Goal: Task Accomplishment & Management: Complete application form

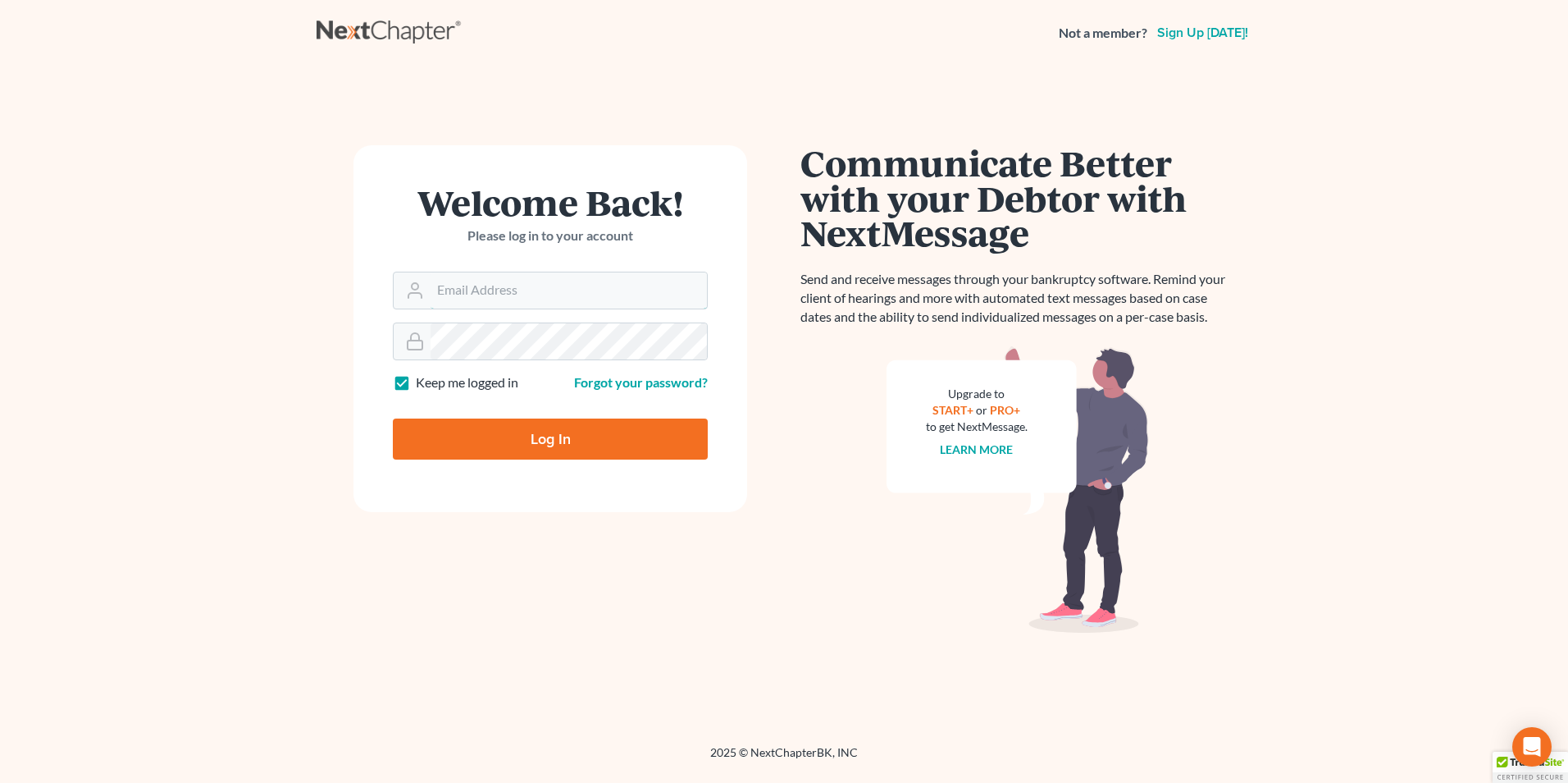
type input "[PERSON_NAME][EMAIL_ADDRESS][DOMAIN_NAME]"
click at [494, 430] on input "Log In" at bounding box center [551, 438] width 315 height 41
type input "Thinking..."
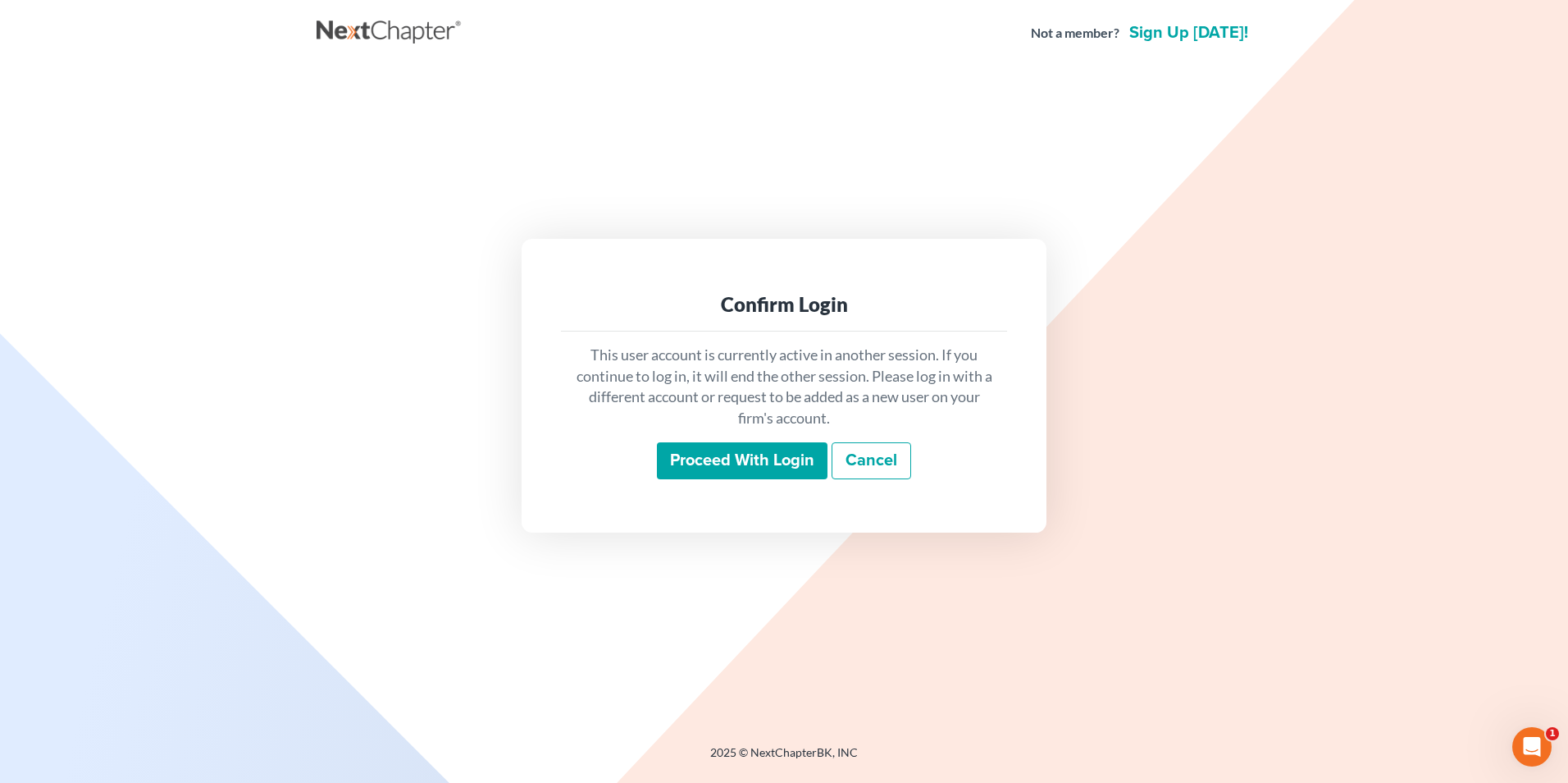
click at [735, 458] on input "Proceed with login" at bounding box center [742, 462] width 171 height 38
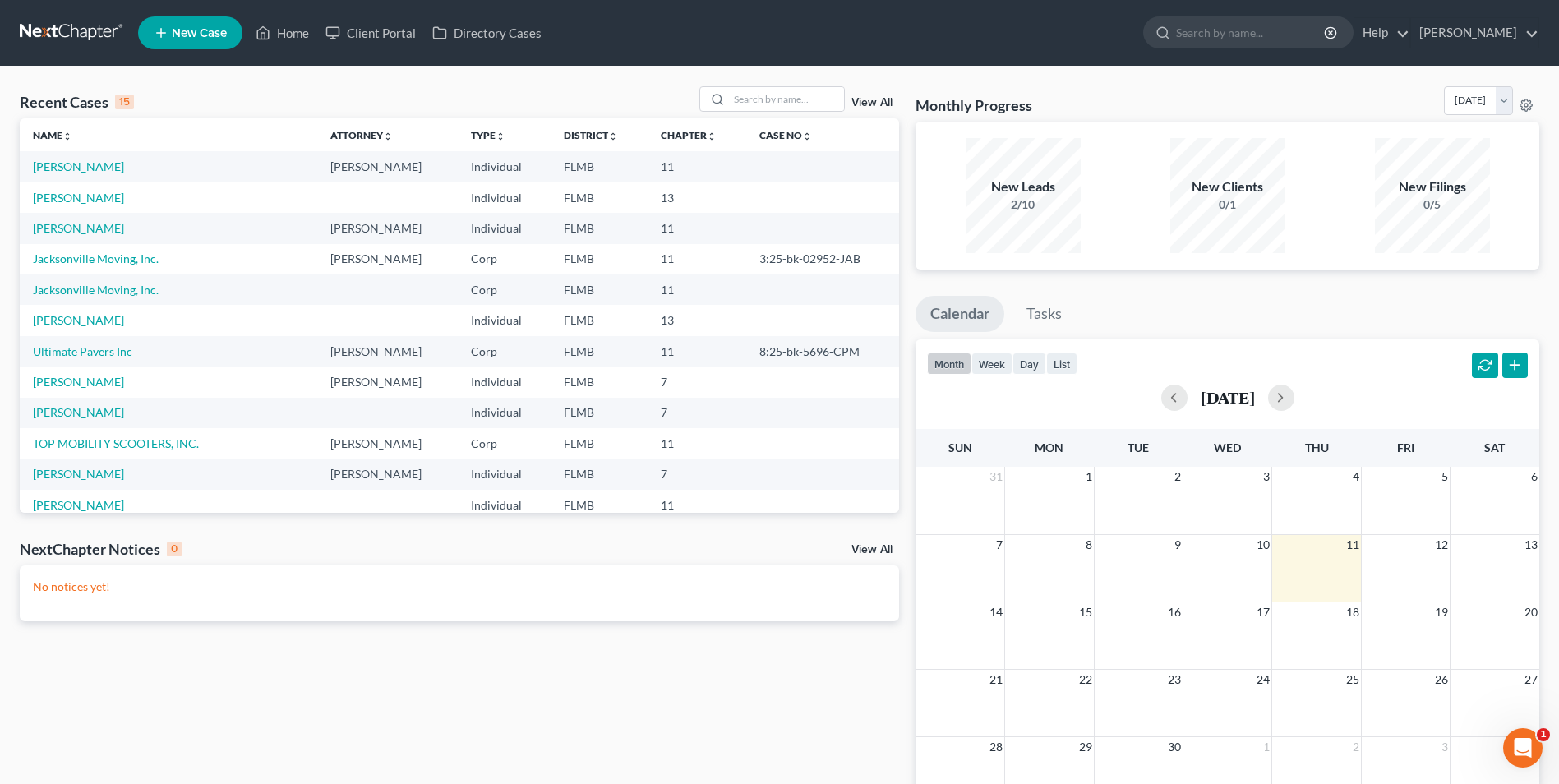
click at [191, 31] on span "New Case" at bounding box center [199, 33] width 55 height 12
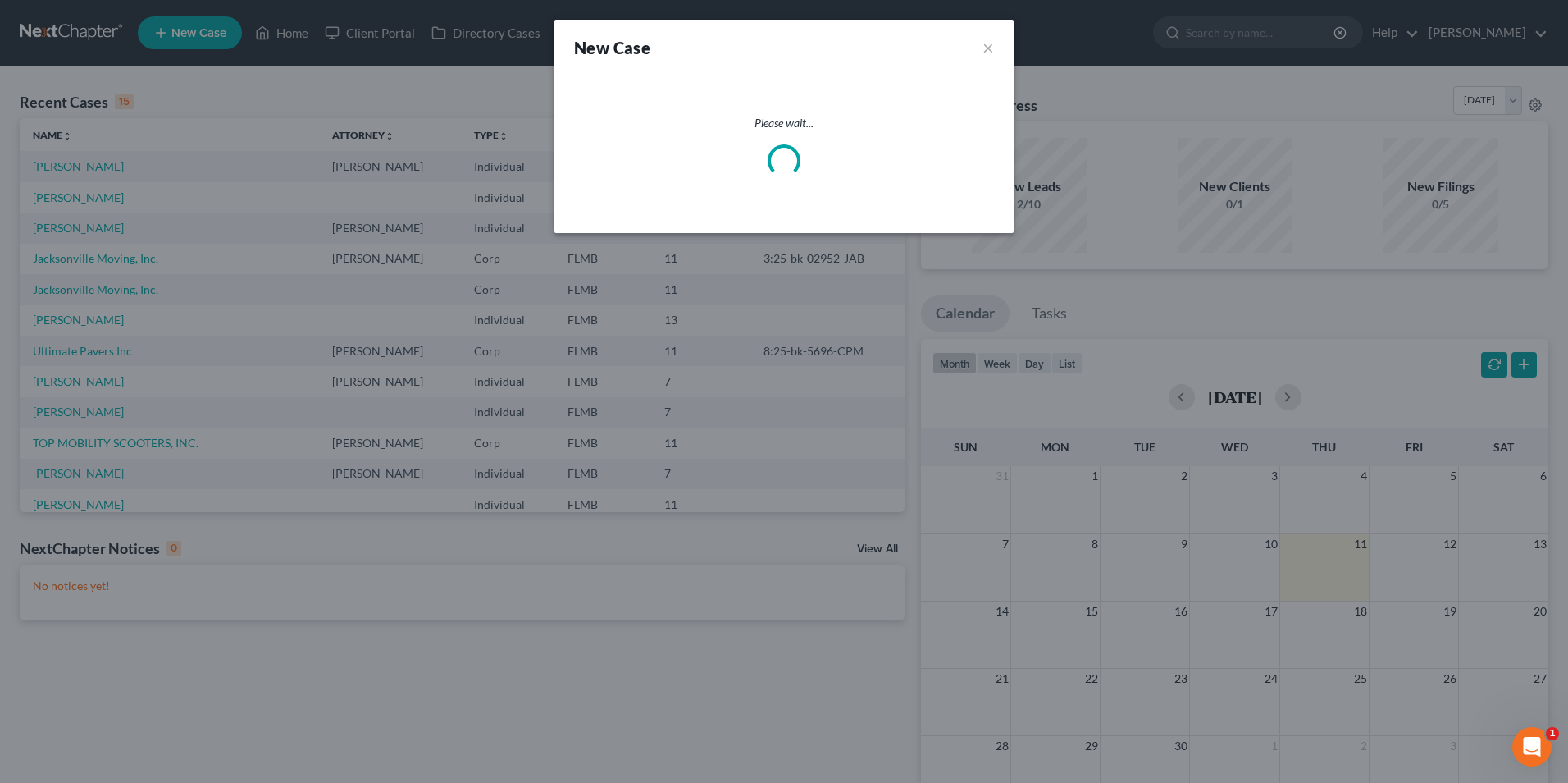
select select "15"
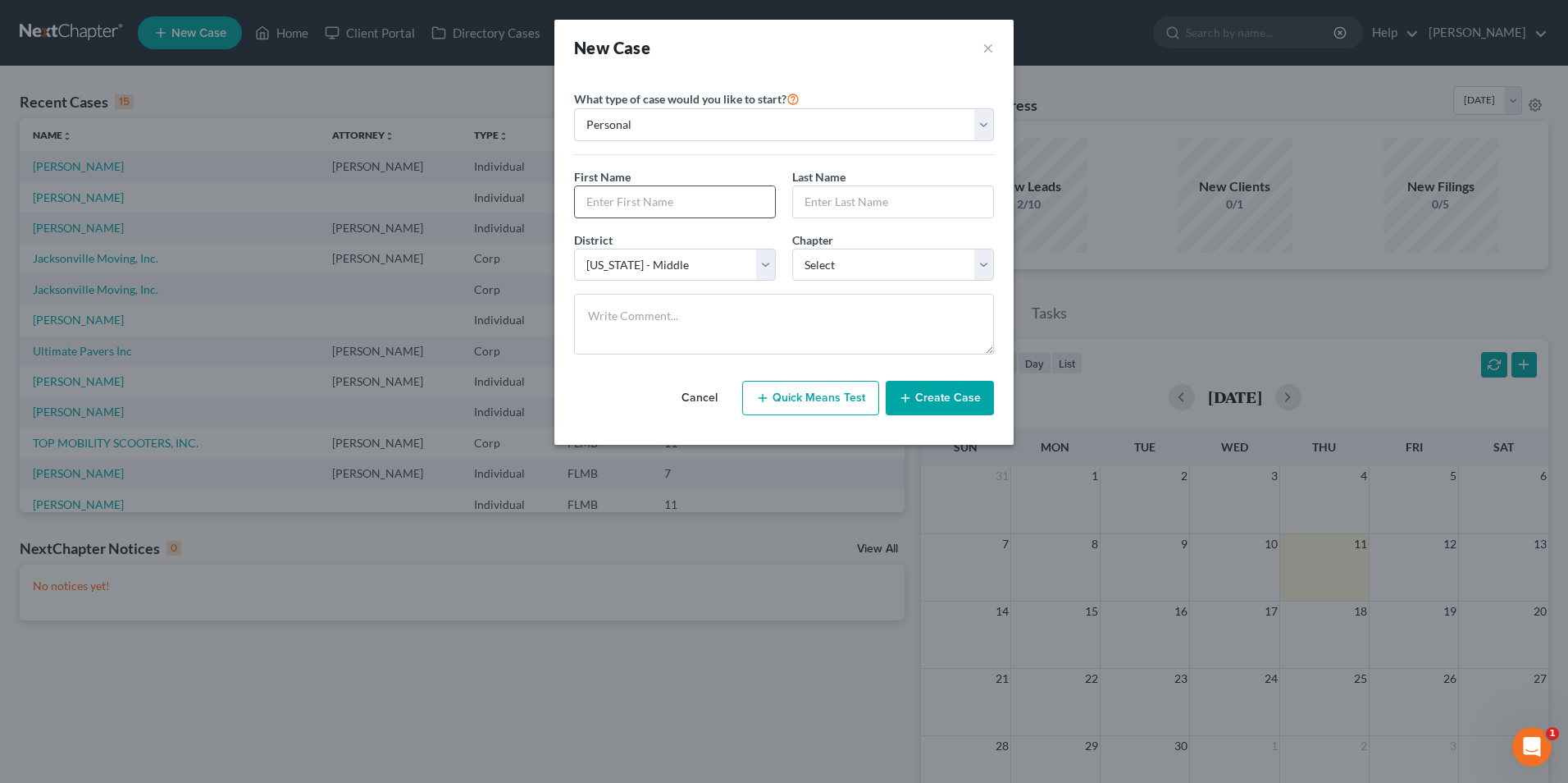
click at [676, 201] on input "text" at bounding box center [674, 202] width 200 height 31
type input "Brandon"
type input "Pertile"
click at [989, 260] on select "Select 7 11 12 13" at bounding box center [893, 265] width 202 height 33
select select "1"
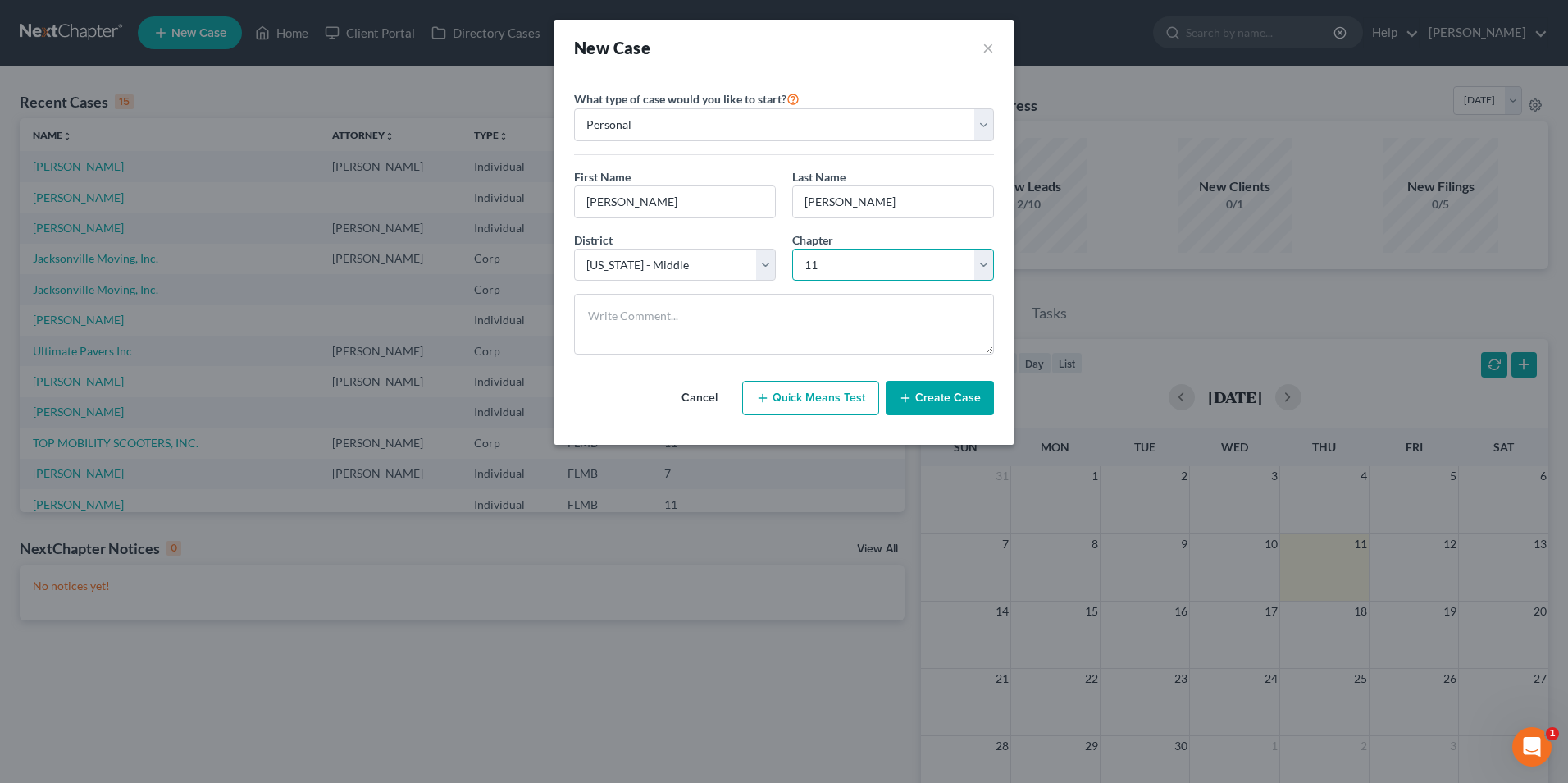
click at [792, 249] on select "Select 7 11 12 13" at bounding box center [893, 265] width 202 height 33
click at [937, 404] on button "Create Case" at bounding box center [939, 398] width 108 height 35
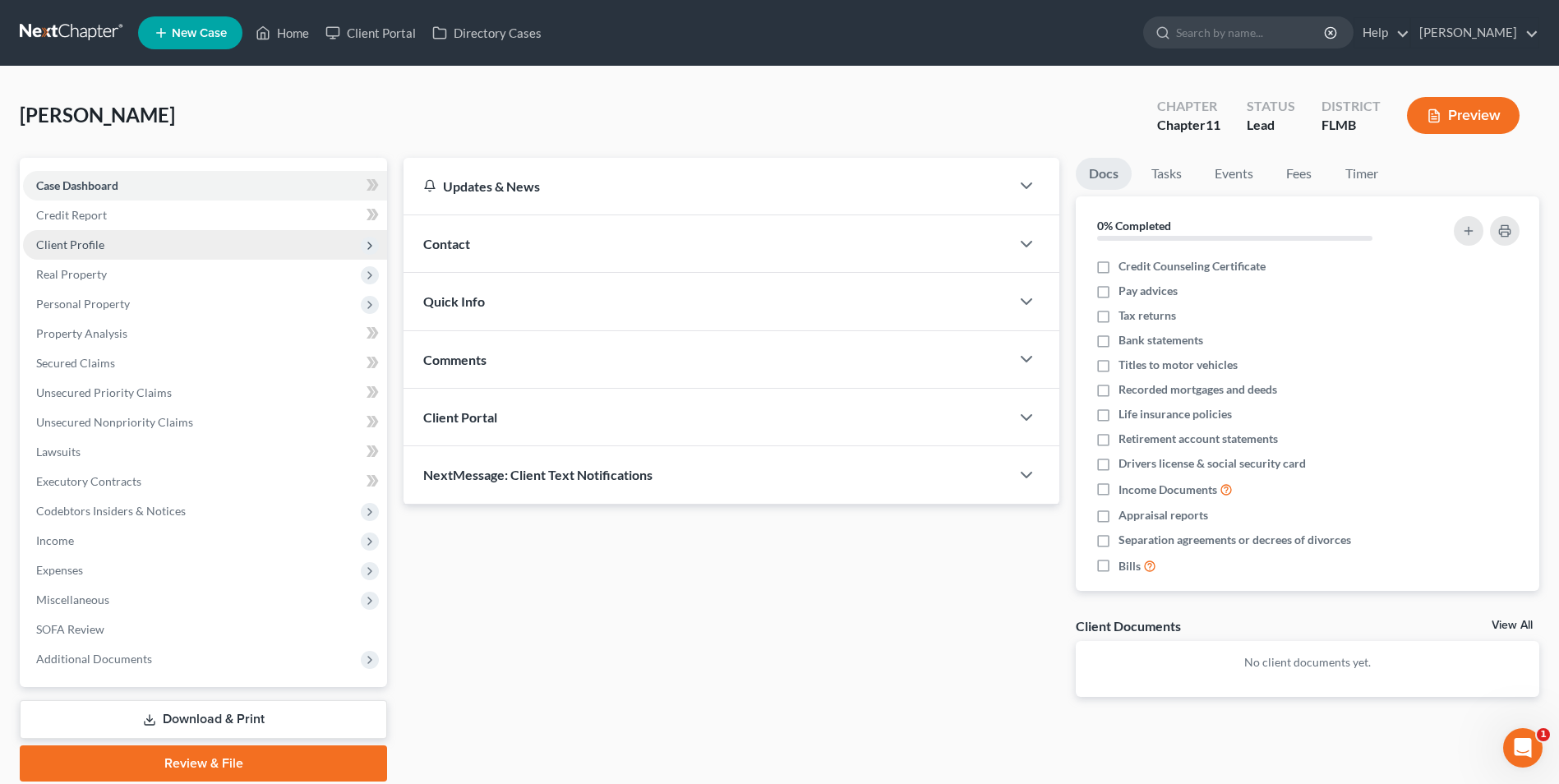
click at [121, 245] on span "Client Profile" at bounding box center [206, 245] width 364 height 29
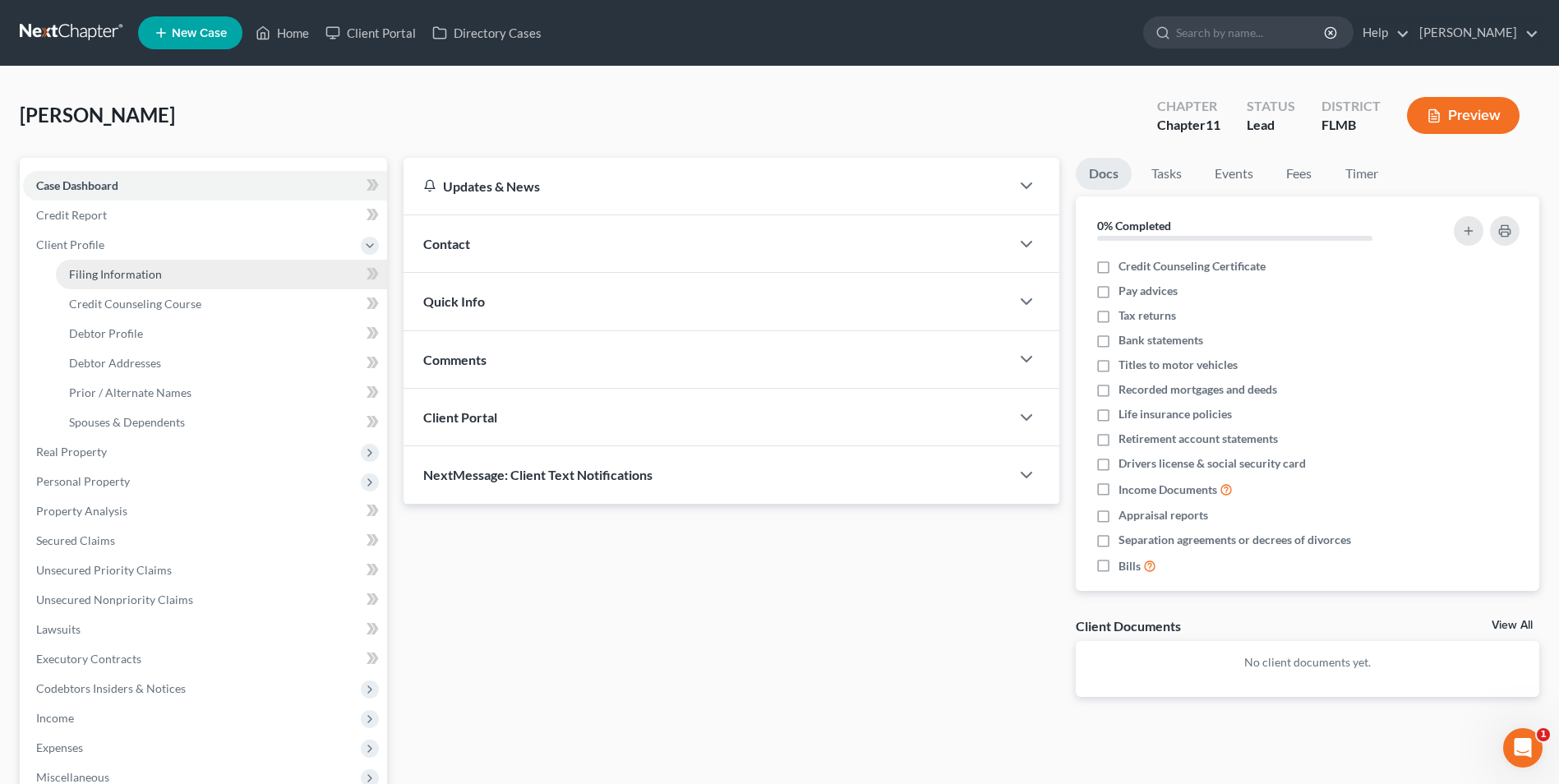
click at [192, 277] on link "Filing Information" at bounding box center [221, 274] width 331 height 29
select select "1"
select select "0"
select select "1"
select select "15"
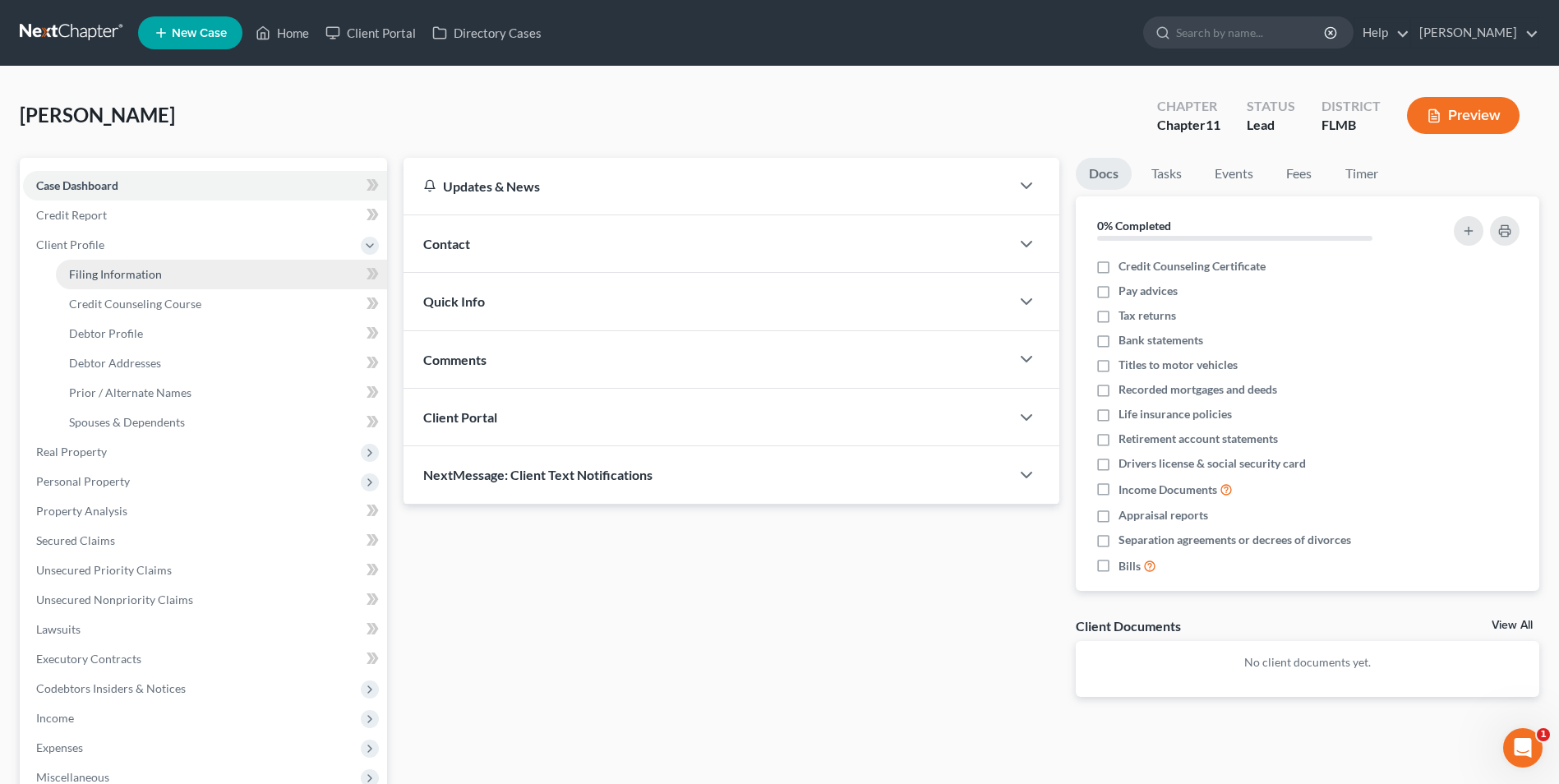
select select "9"
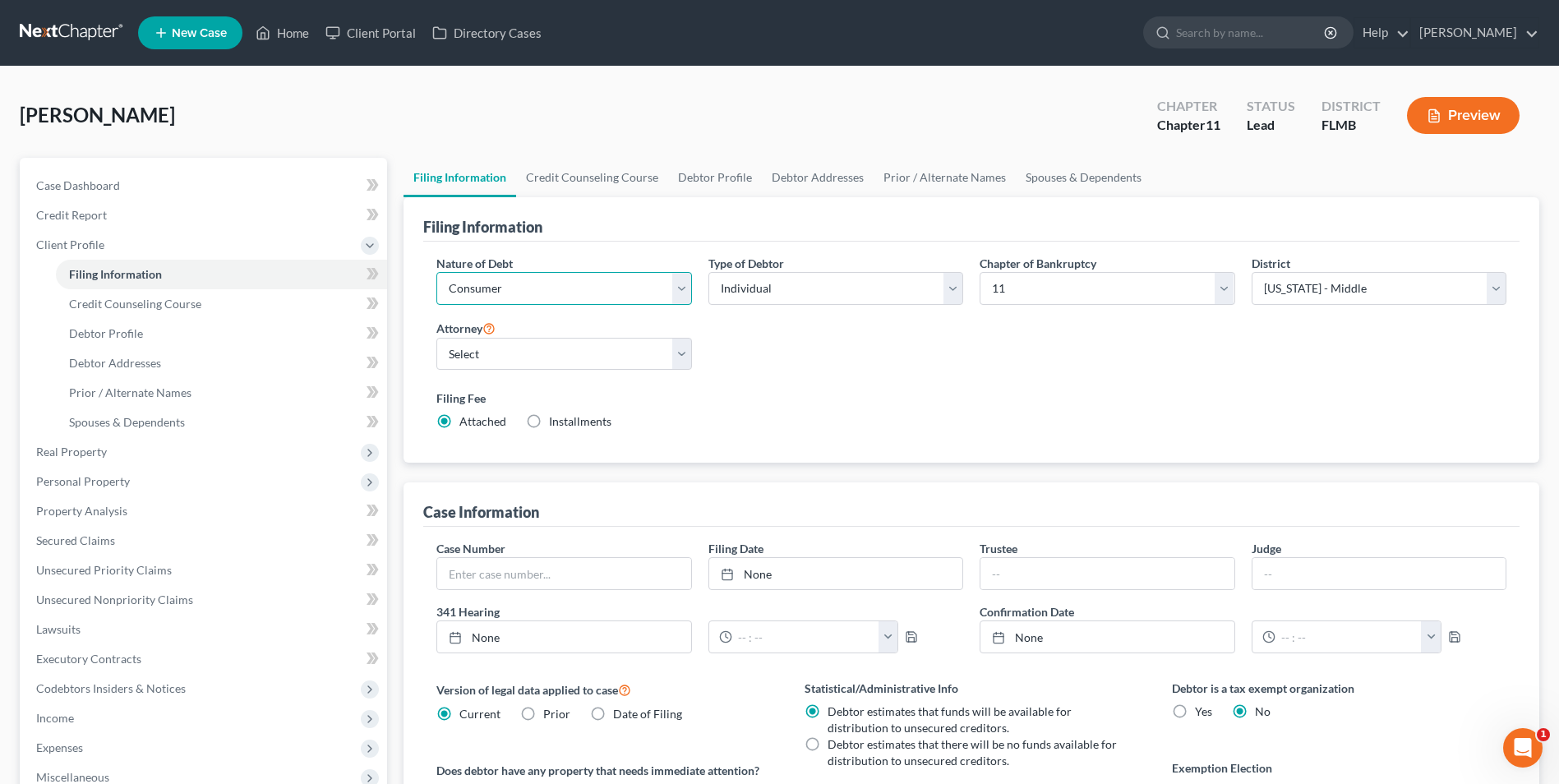
click at [687, 285] on select "Select Business Consumer Other" at bounding box center [564, 289] width 255 height 33
select select "0"
click at [436, 272] on select "Select Business Consumer Other" at bounding box center [564, 289] width 255 height 33
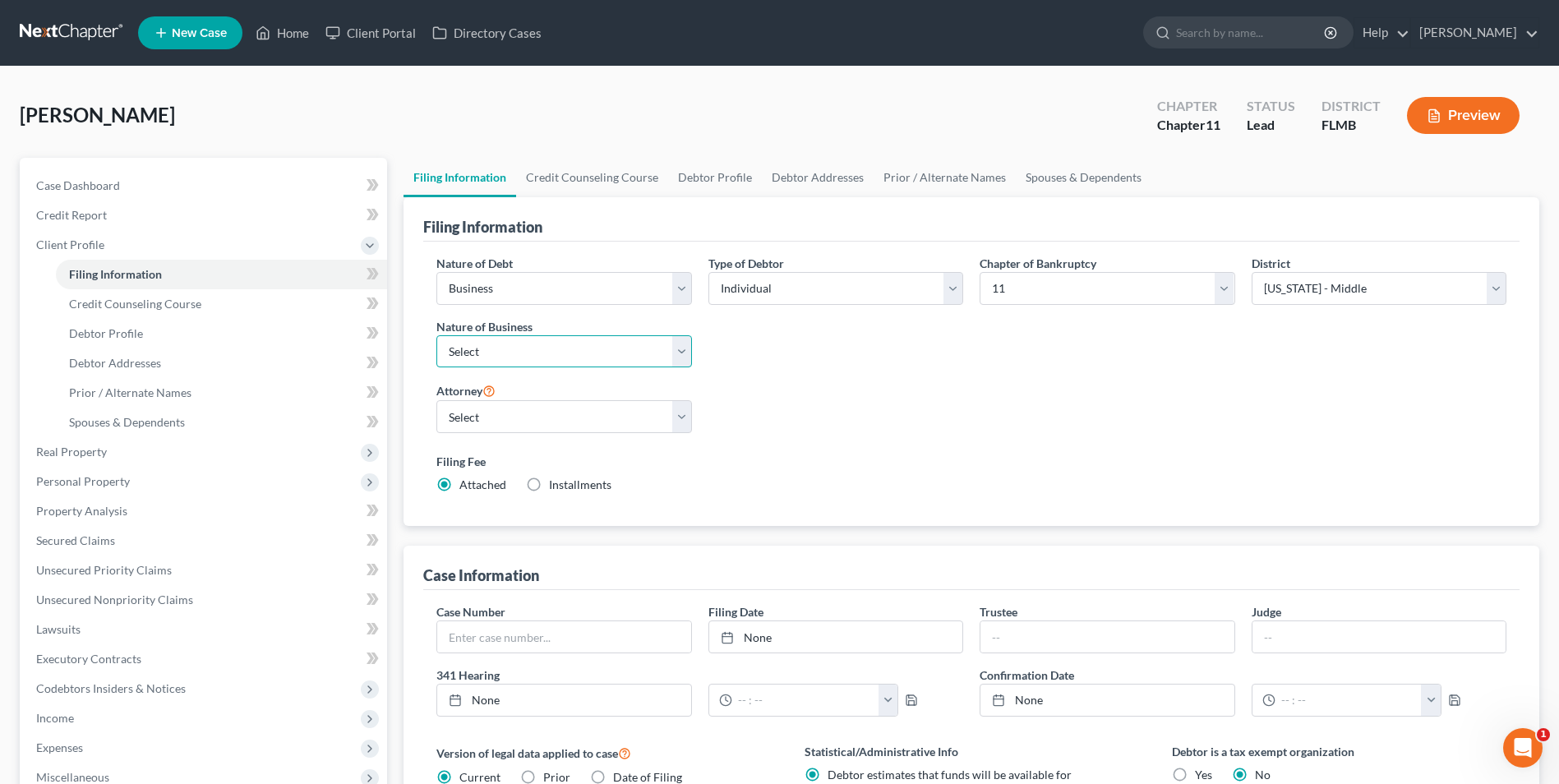
click at [688, 347] on select "Select Clearing Bank Commodity Broker Health Care Business Other Railroad Singl…" at bounding box center [564, 351] width 255 height 33
click at [679, 421] on select "Select Andrew Wit - FLMB Katelyn Vinson - FLMB Katelyn Vinson - FLNB Katelyn Vi…" at bounding box center [564, 416] width 255 height 33
select select "1"
click at [436, 400] on select "Select Andrew Wit - FLMB Katelyn Vinson - FLMB Katelyn Vinson - FLNB Katelyn Vi…" at bounding box center [564, 416] width 255 height 33
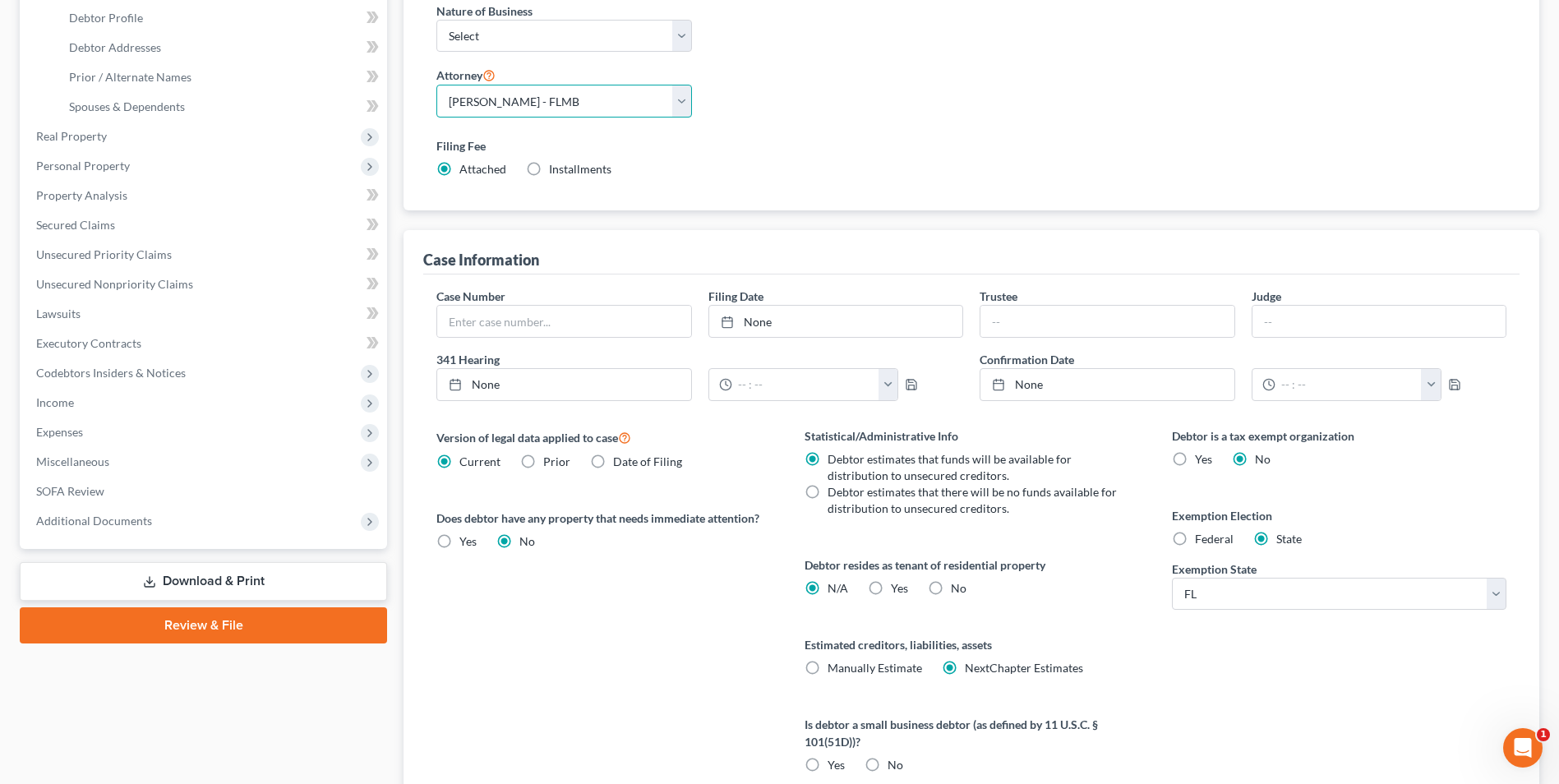
scroll to position [329, 0]
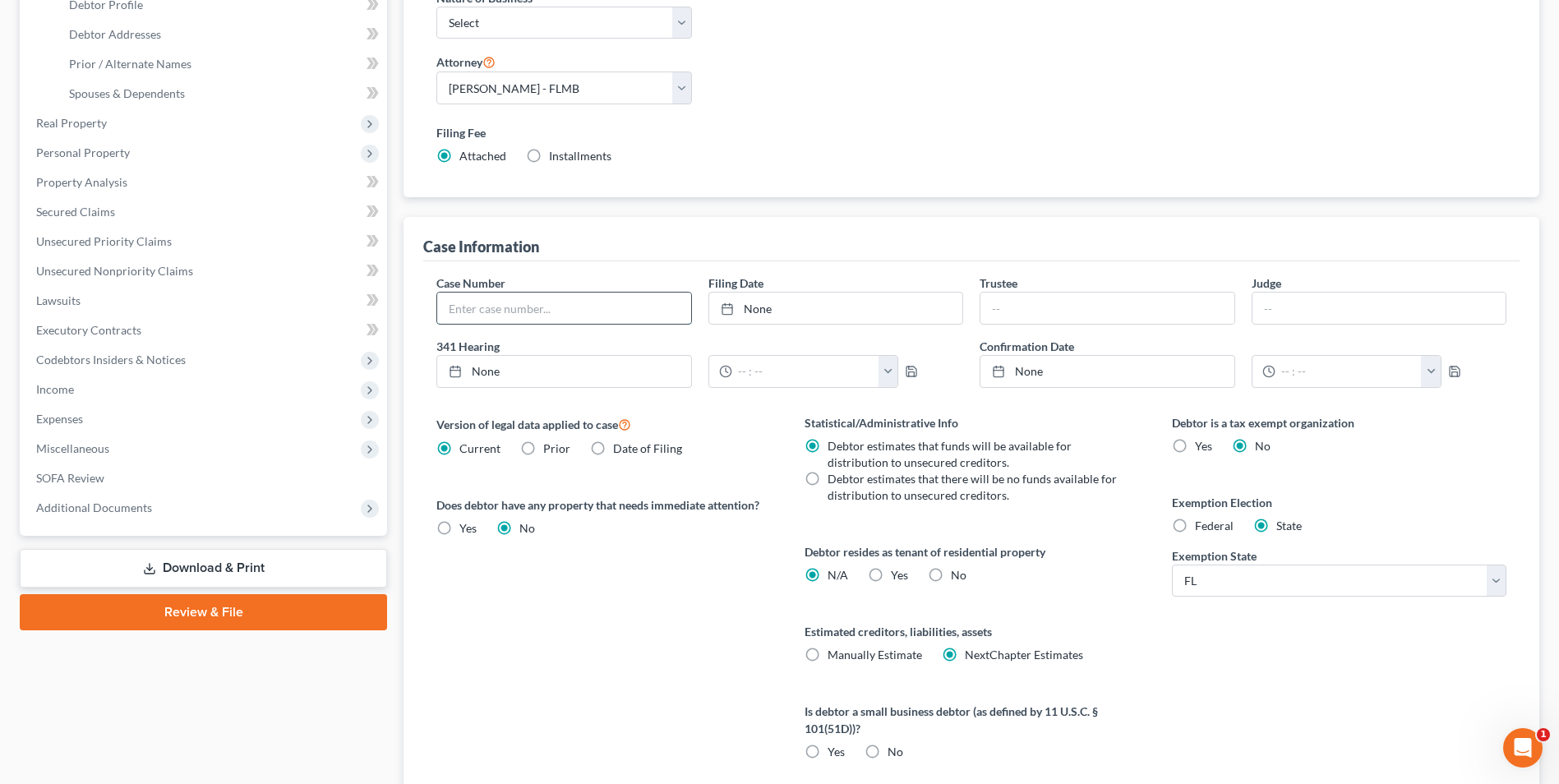
click at [540, 302] on input "text" at bounding box center [564, 308] width 253 height 31
click at [582, 262] on div "Case Number Filing Date None close Date Time chevron_left September 2025 chevro…" at bounding box center [972, 530] width 1097 height 538
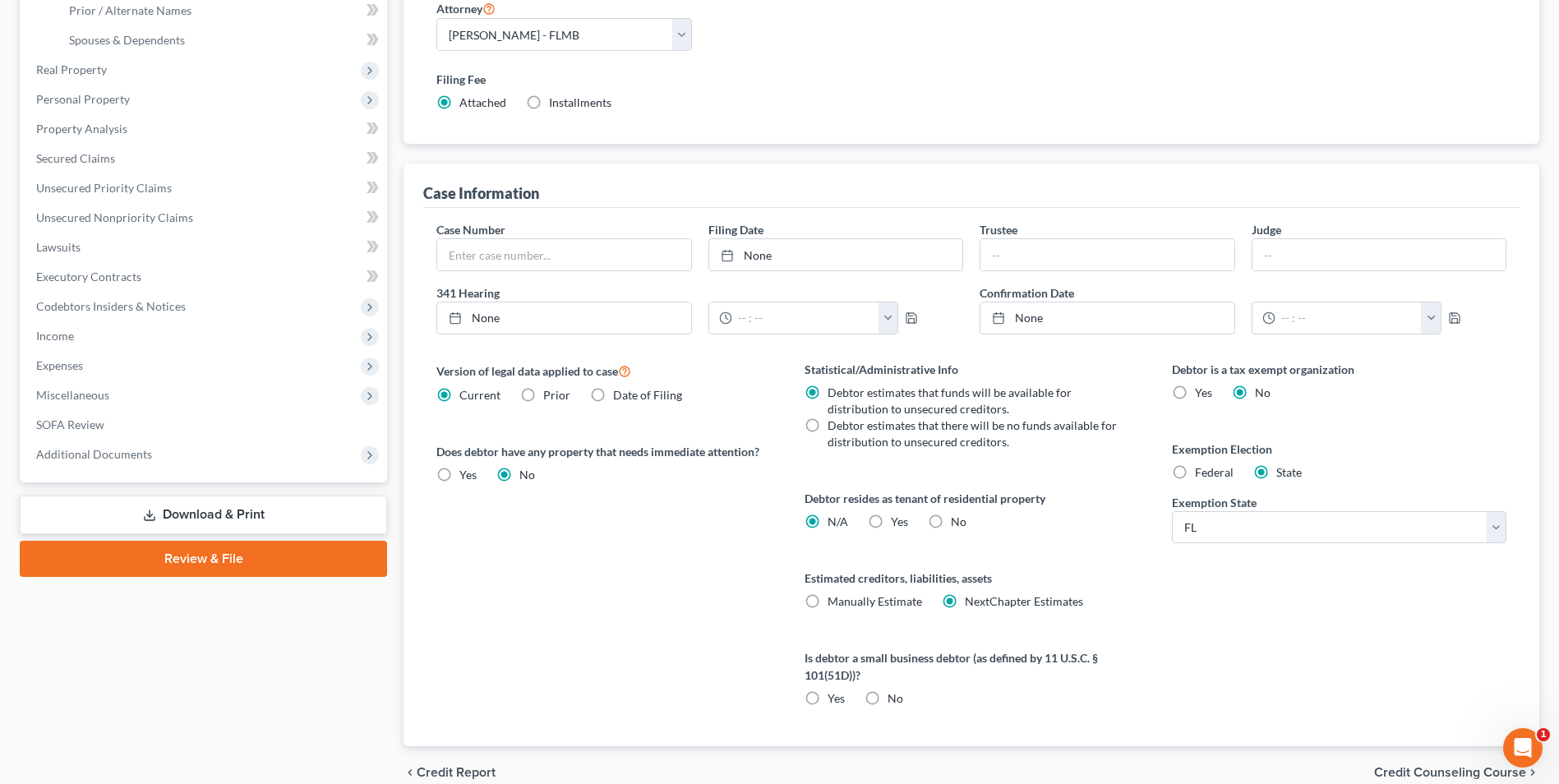
scroll to position [411, 0]
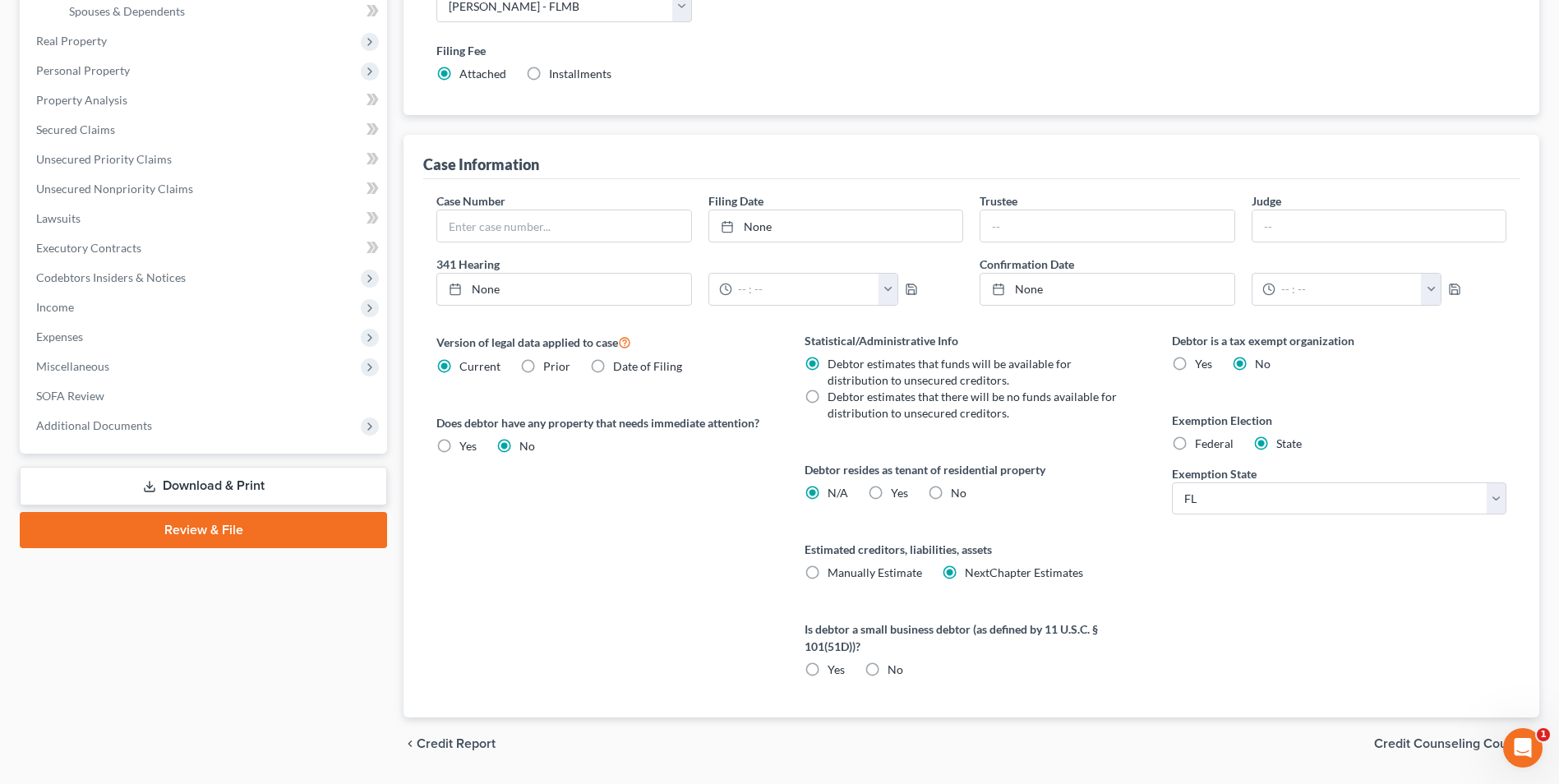
click at [951, 492] on label "No" at bounding box center [959, 493] width 16 height 16
click at [958, 492] on input "No" at bounding box center [963, 490] width 10 height 10
radio input "true"
radio input "false"
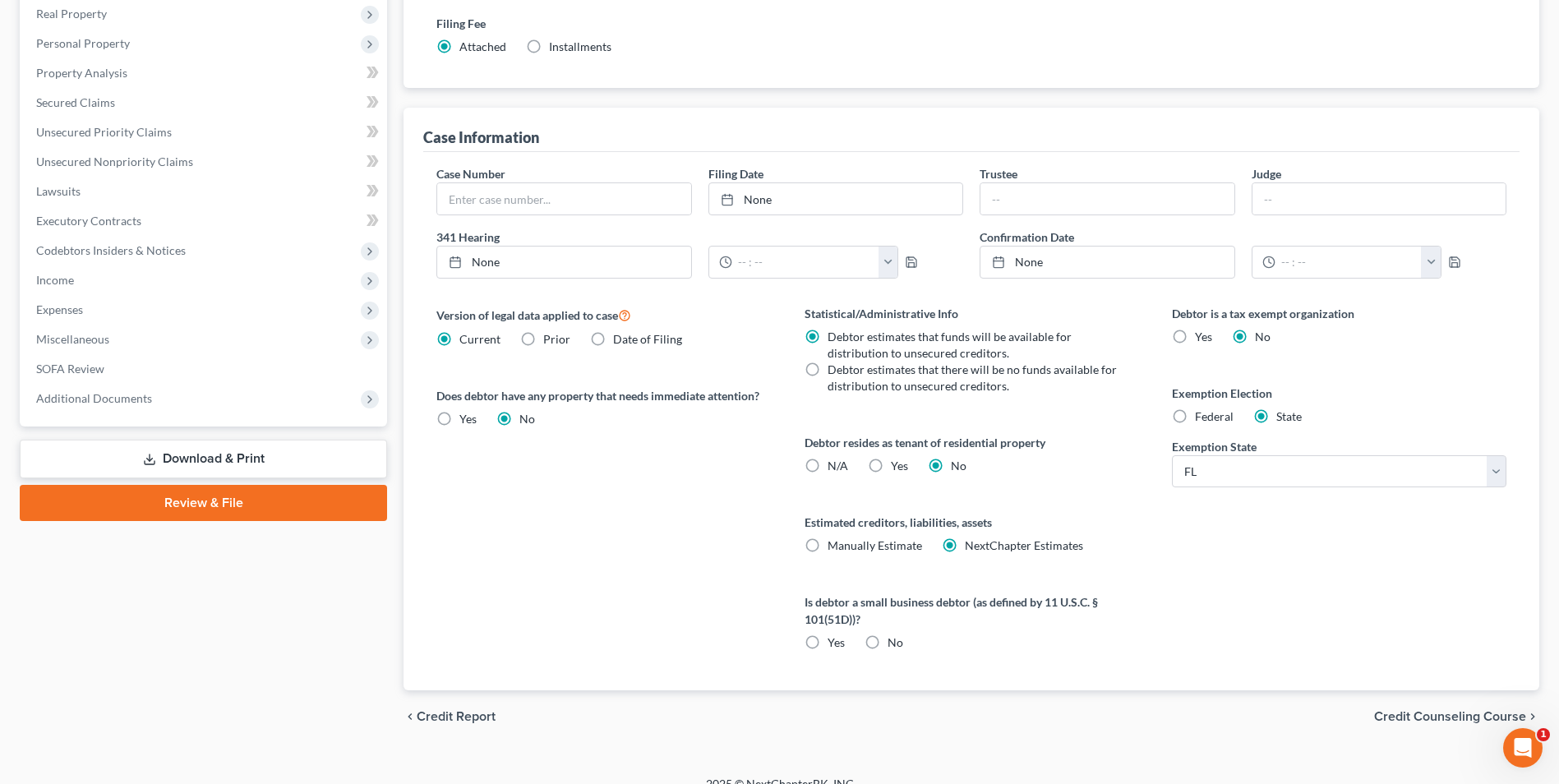
scroll to position [460, 0]
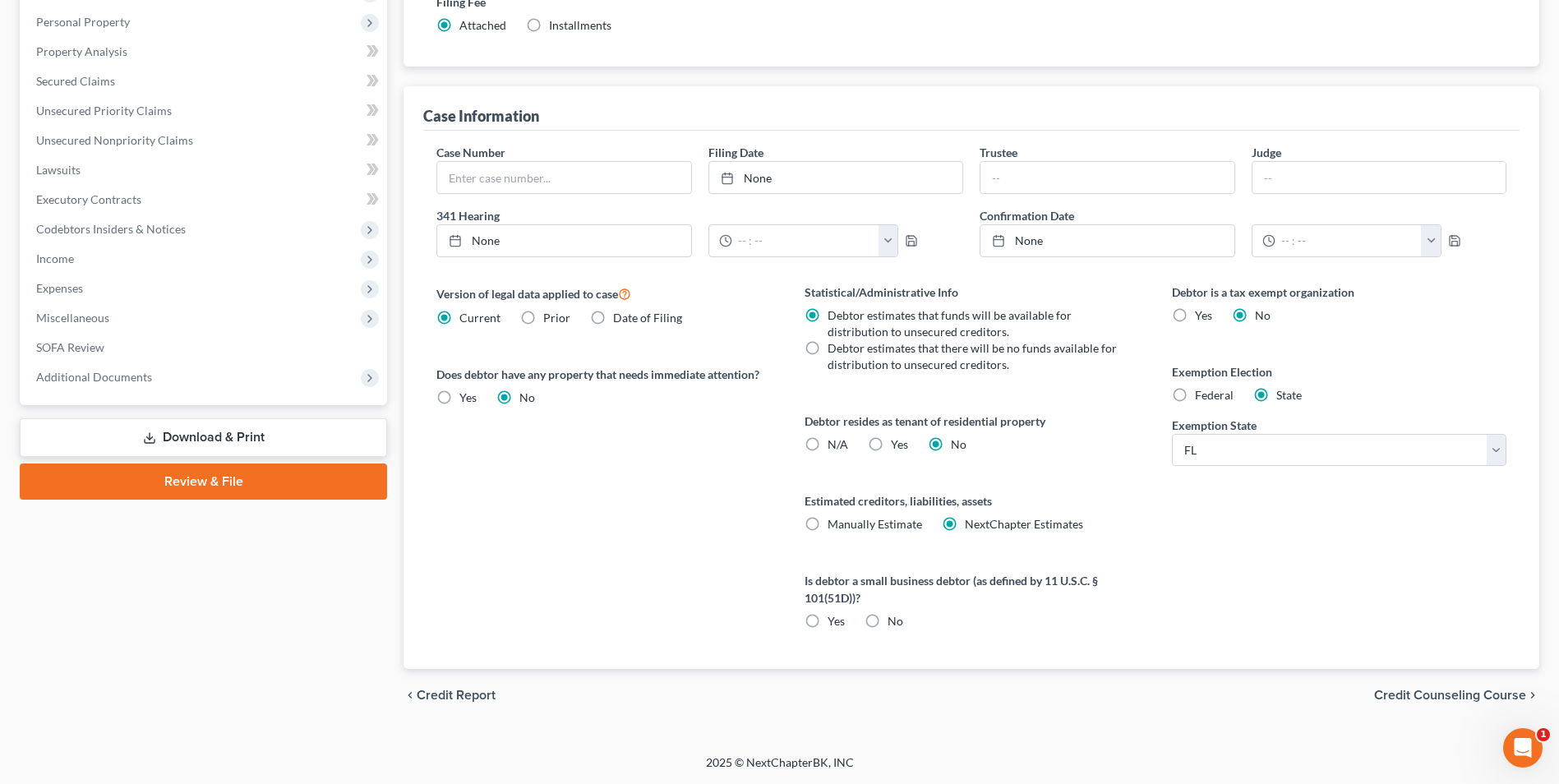
click at [888, 621] on label "No" at bounding box center [895, 621] width 16 height 16
click at [894, 621] on input "No" at bounding box center [900, 618] width 10 height 10
radio input "true"
click at [1475, 693] on span "Credit Counseling Course" at bounding box center [1450, 695] width 152 height 13
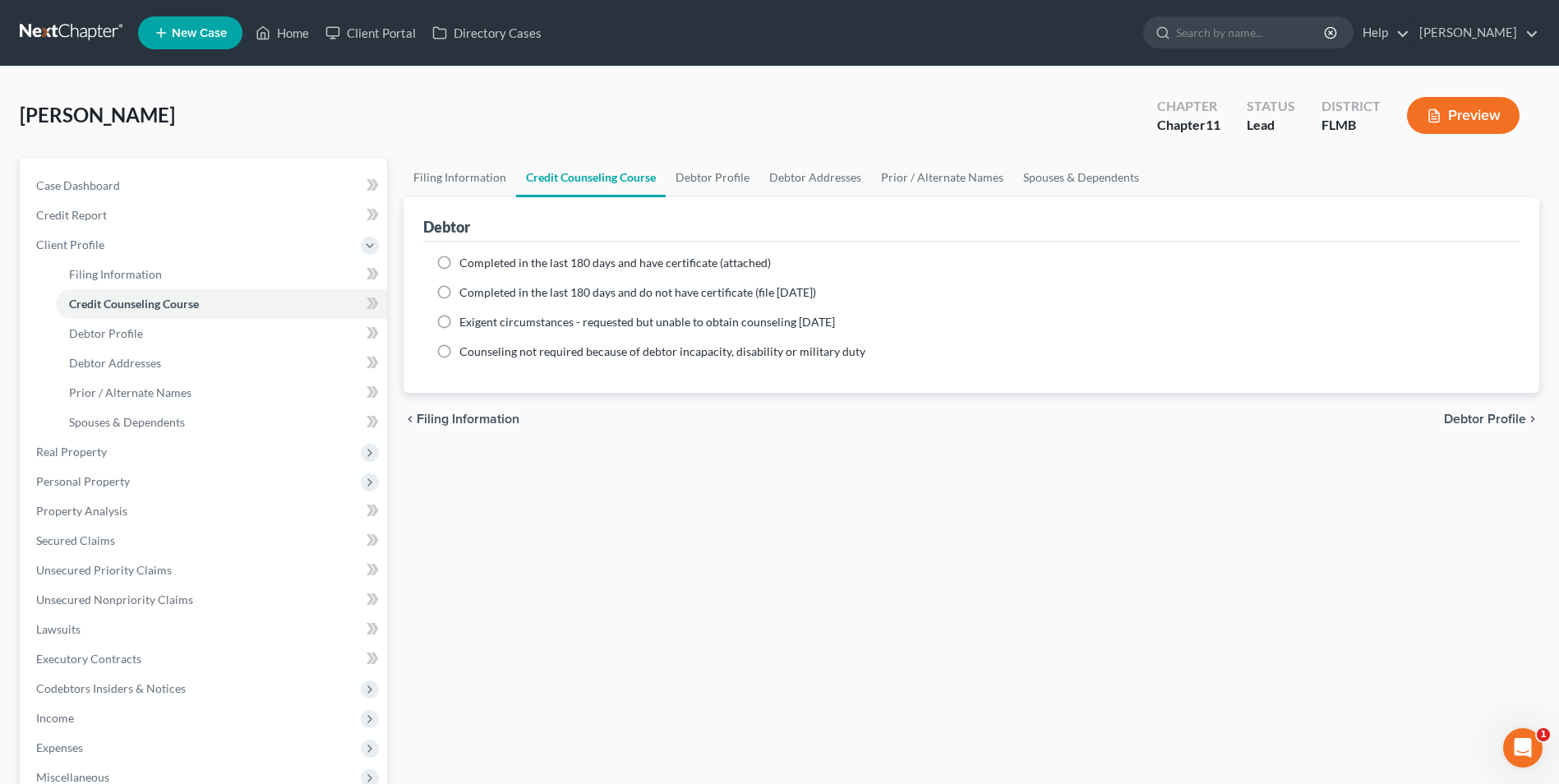
click at [1488, 423] on span "Debtor Profile" at bounding box center [1484, 419] width 82 height 13
select select "0"
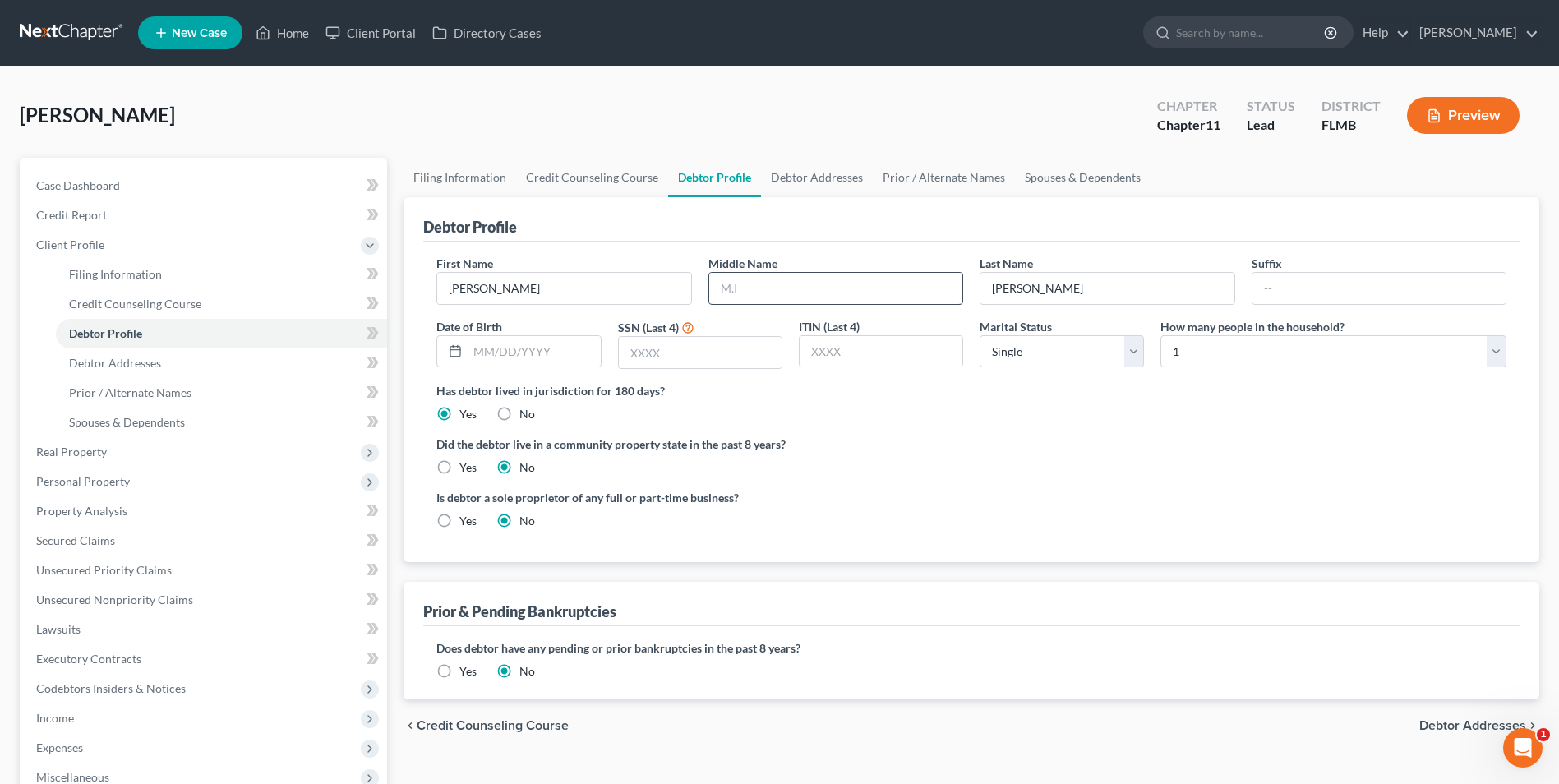
click at [776, 286] on input "text" at bounding box center [835, 288] width 253 height 31
type input "D."
drag, startPoint x: 491, startPoint y: 344, endPoint x: 503, endPoint y: 347, distance: 12.4
click at [491, 344] on input "text" at bounding box center [534, 351] width 133 height 31
click at [1034, 541] on div "Is debtor a sole proprietor of any full or part-time business? Yes No" at bounding box center [972, 516] width 1086 height 54
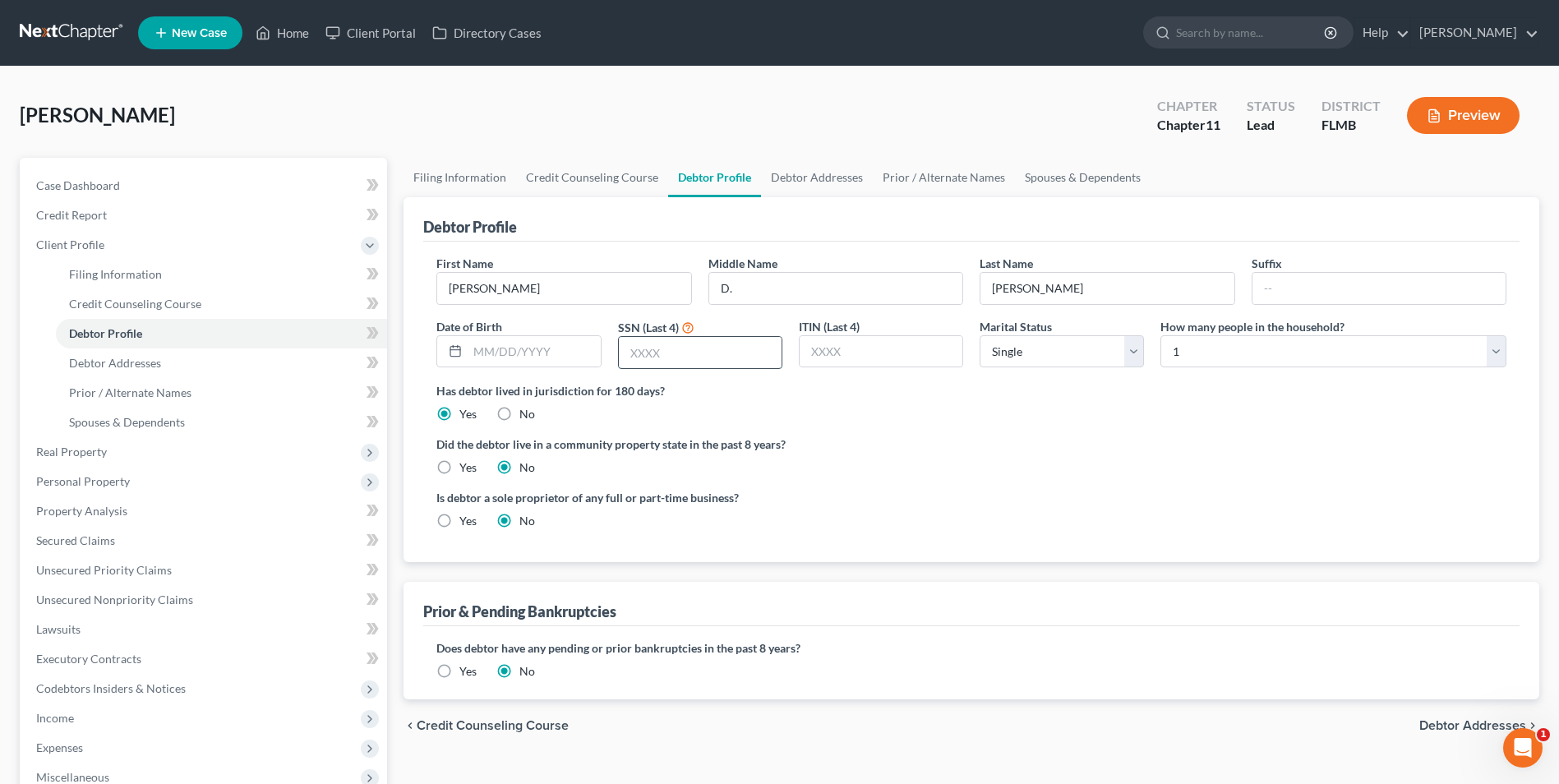
drag, startPoint x: 639, startPoint y: 356, endPoint x: 750, endPoint y: 350, distance: 111.2
click at [639, 356] on input "text" at bounding box center [700, 352] width 163 height 31
type input "5"
type input "5269"
click at [1138, 350] on select "Select Single Married Separated Divorced Widowed" at bounding box center [1061, 351] width 164 height 33
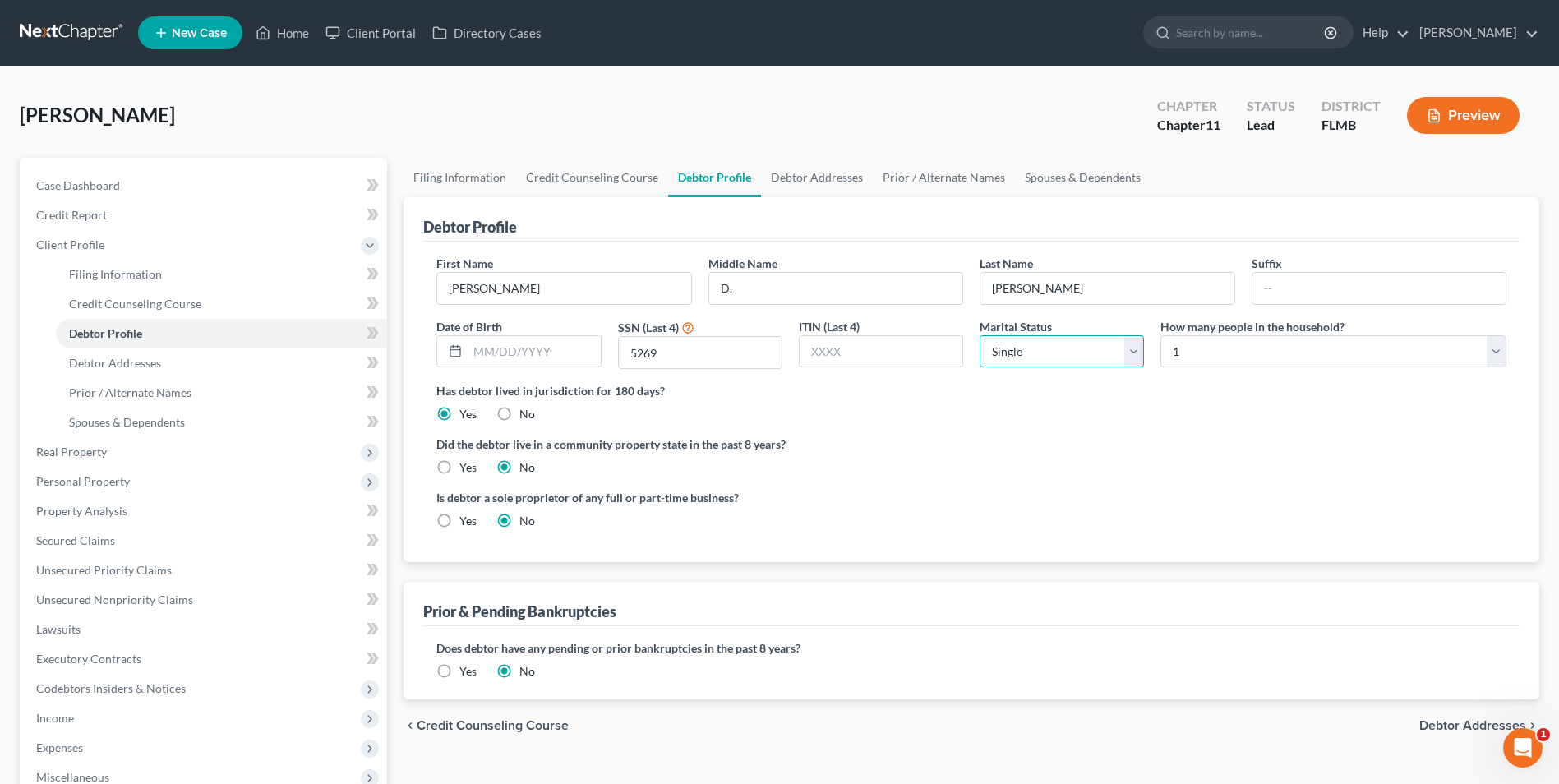
select select "1"
click at [979, 335] on select "Select Single Married Separated Divorced Widowed" at bounding box center [1061, 351] width 164 height 33
click at [1490, 357] on select "Select 1 2 3 4 5 6 7 8 9 10 11 12 13 14 15 16 17 18 19 20" at bounding box center [1333, 351] width 346 height 33
select select "3"
click at [1161, 335] on select "Select 1 2 3 4 5 6 7 8 9 10 11 12 13 14 15 16 17 18 19 20" at bounding box center [1333, 351] width 346 height 33
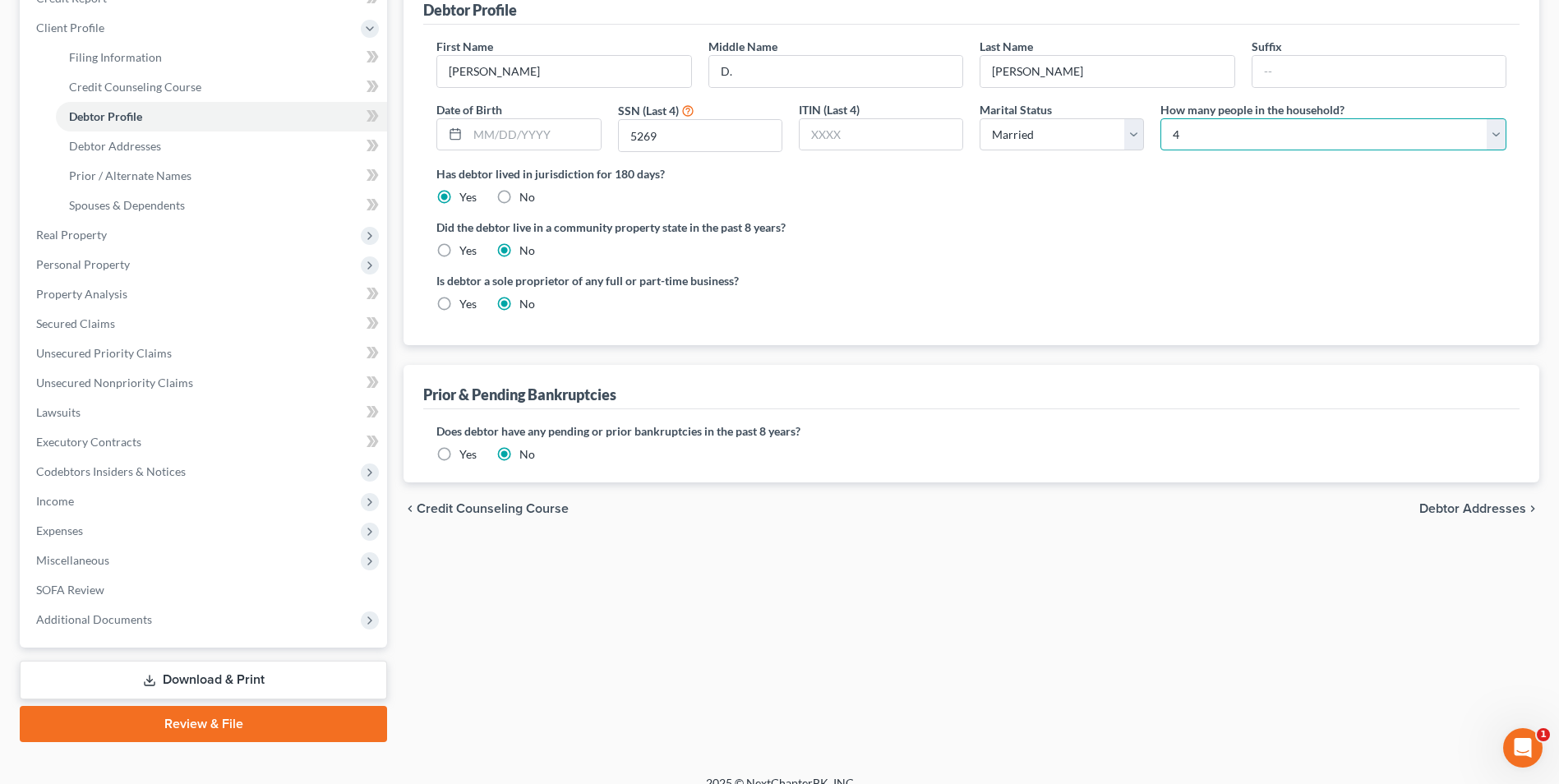
scroll to position [238, 0]
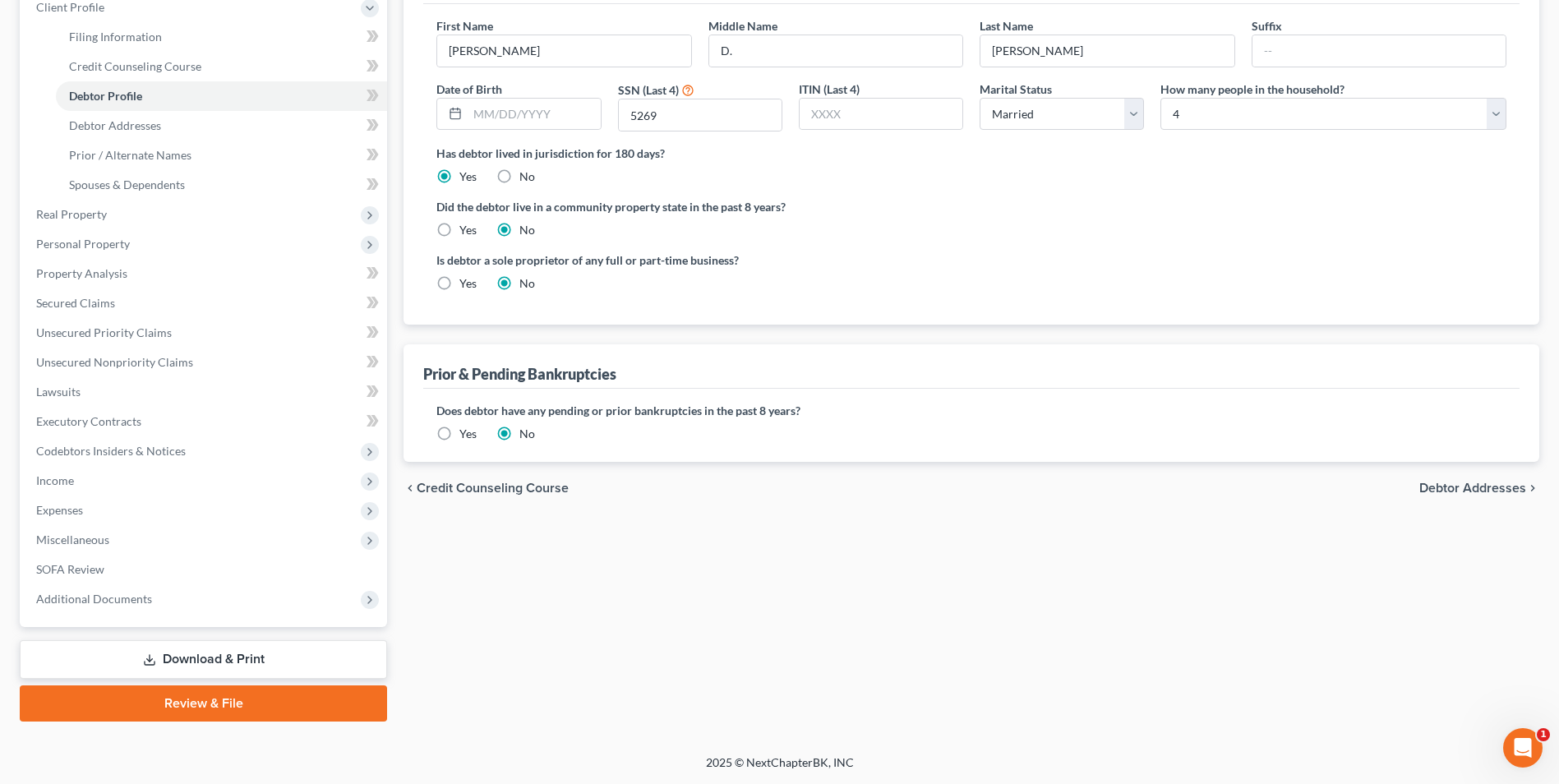
click at [1487, 490] on span "Debtor Addresses" at bounding box center [1472, 487] width 107 height 13
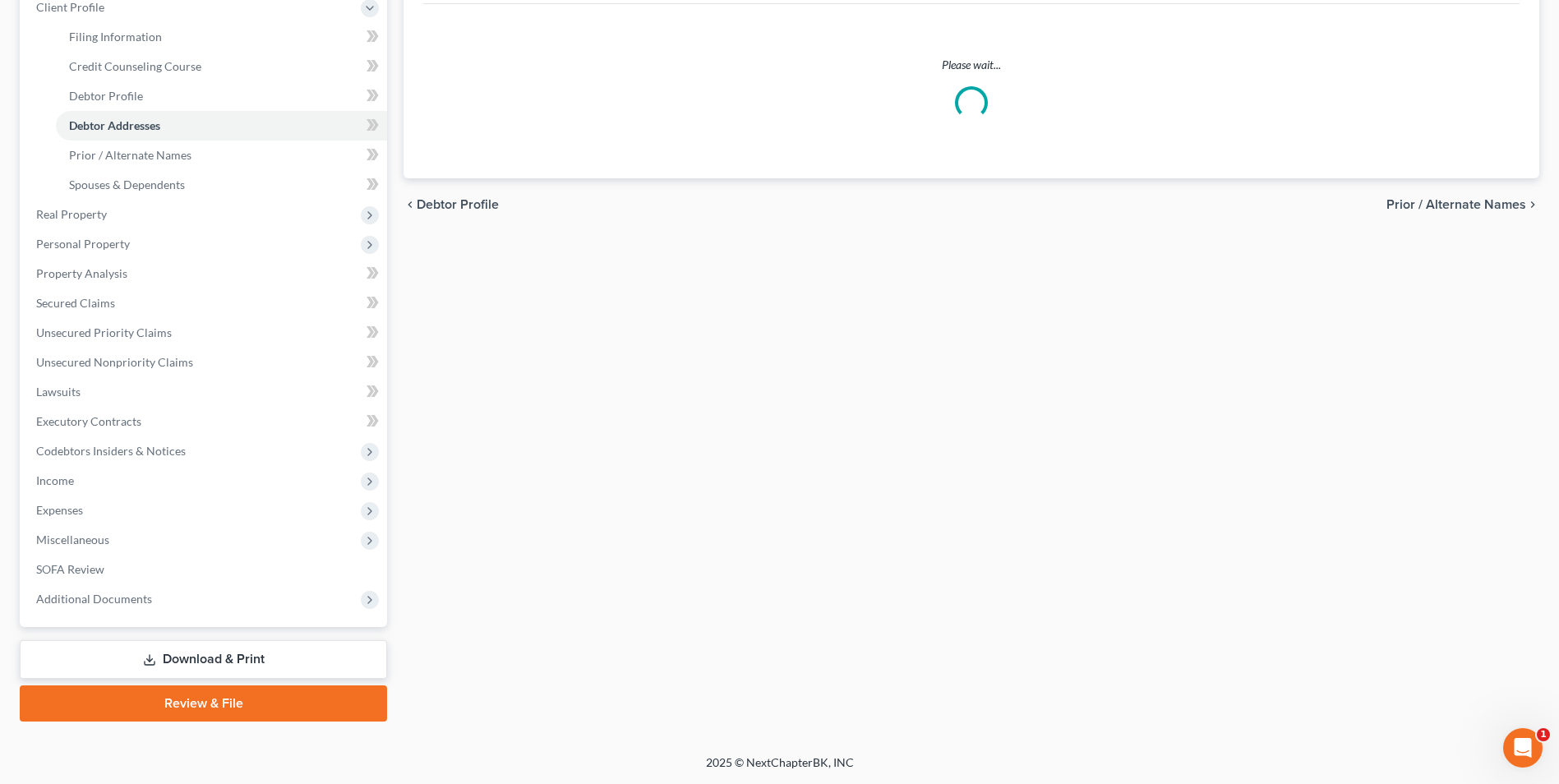
scroll to position [7, 0]
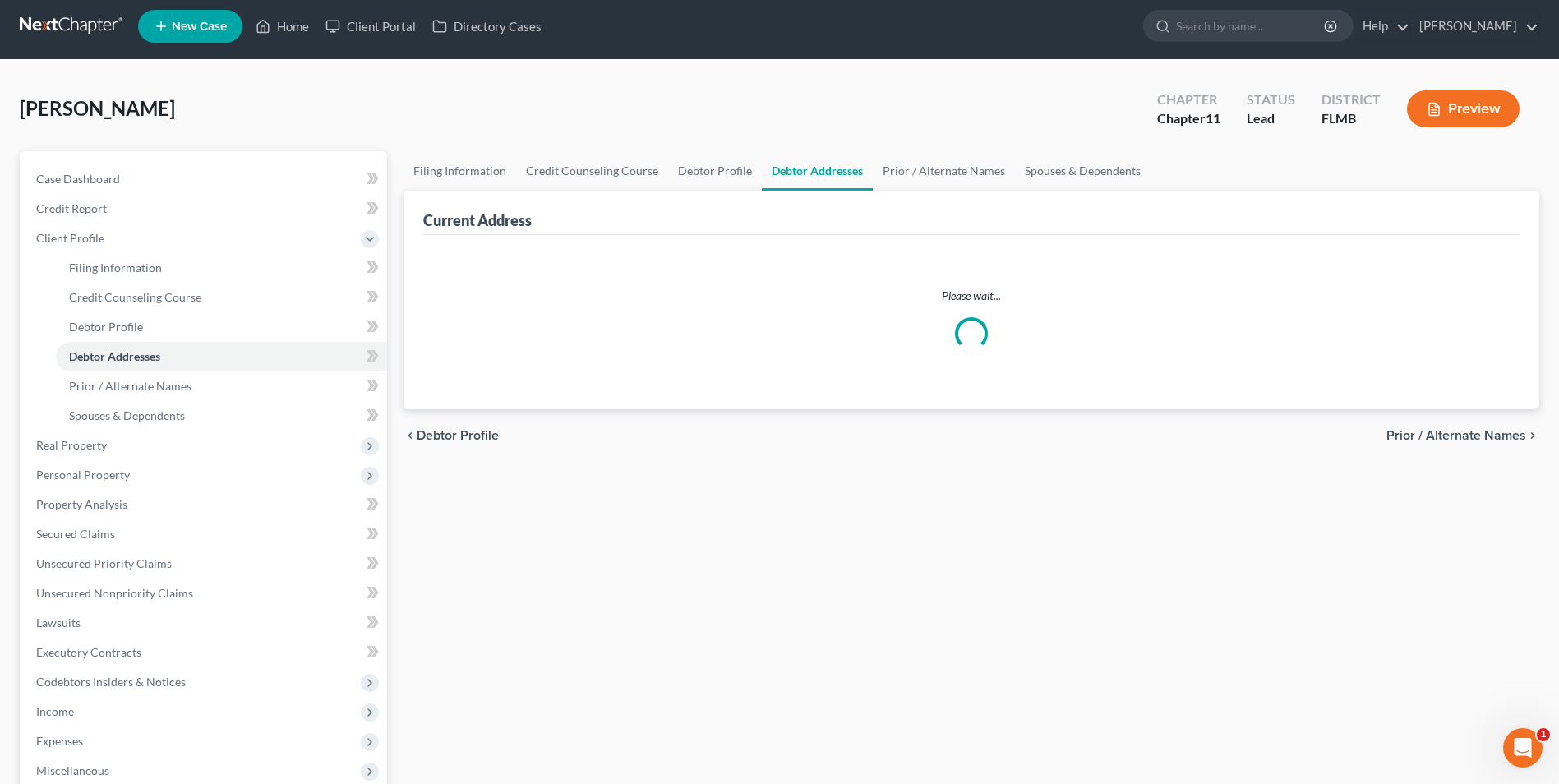
select select "0"
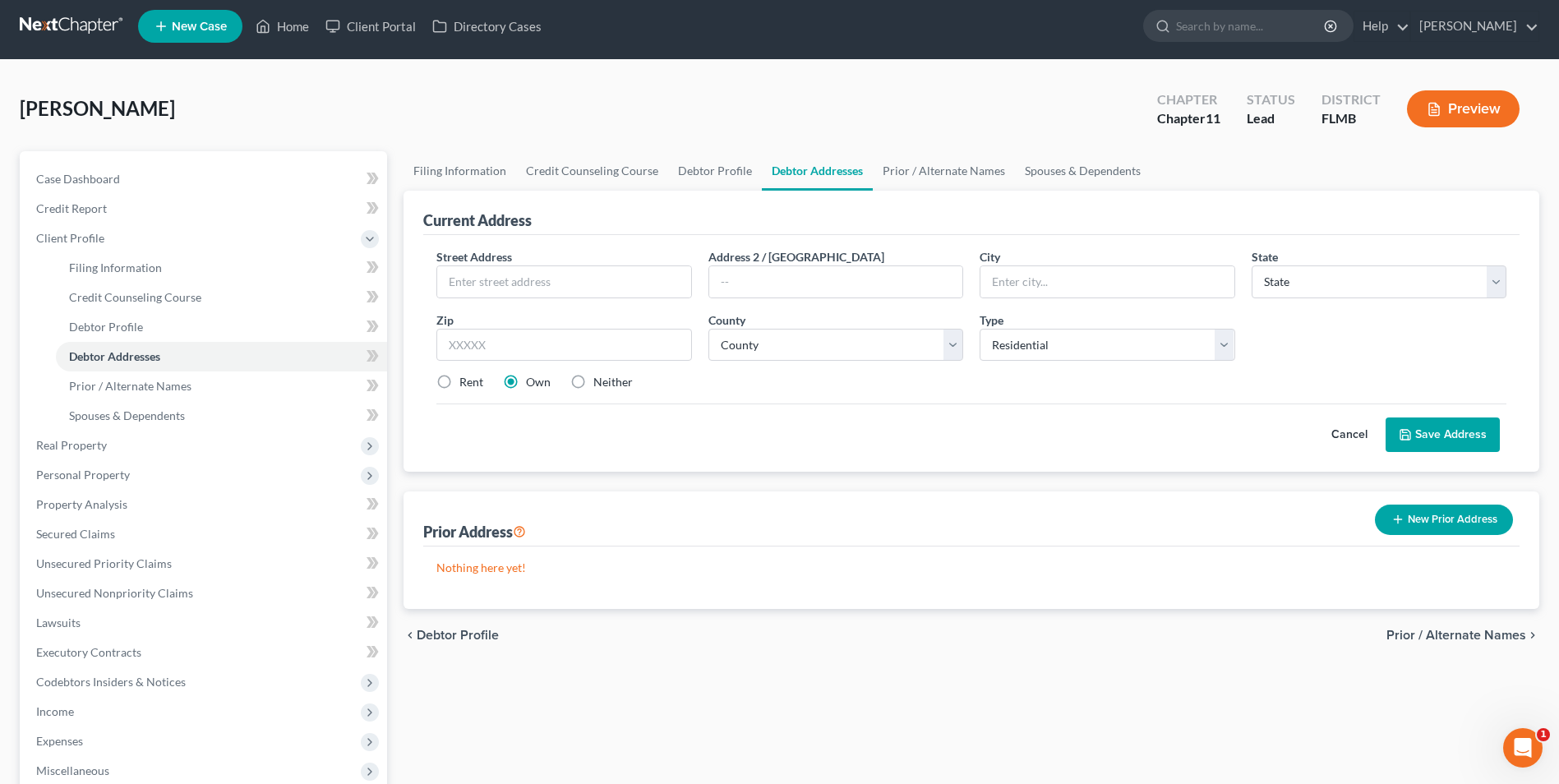
scroll to position [0, 0]
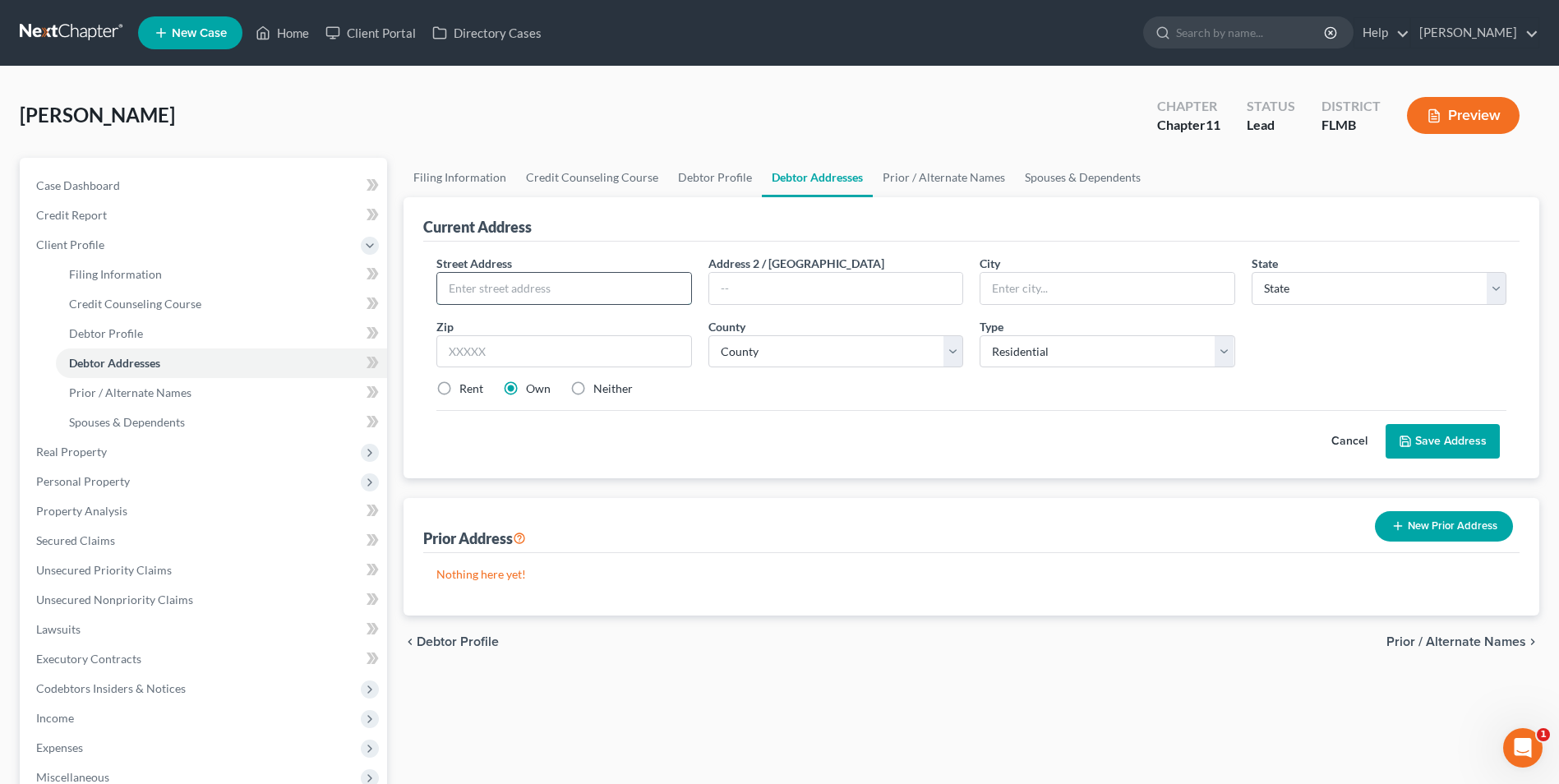
click at [563, 290] on input "text" at bounding box center [564, 288] width 253 height 31
type input "15002"
type input "Patterson Road"
click at [538, 290] on input "15002" at bounding box center [564, 288] width 253 height 31
type input "15002 Patterson Rd"
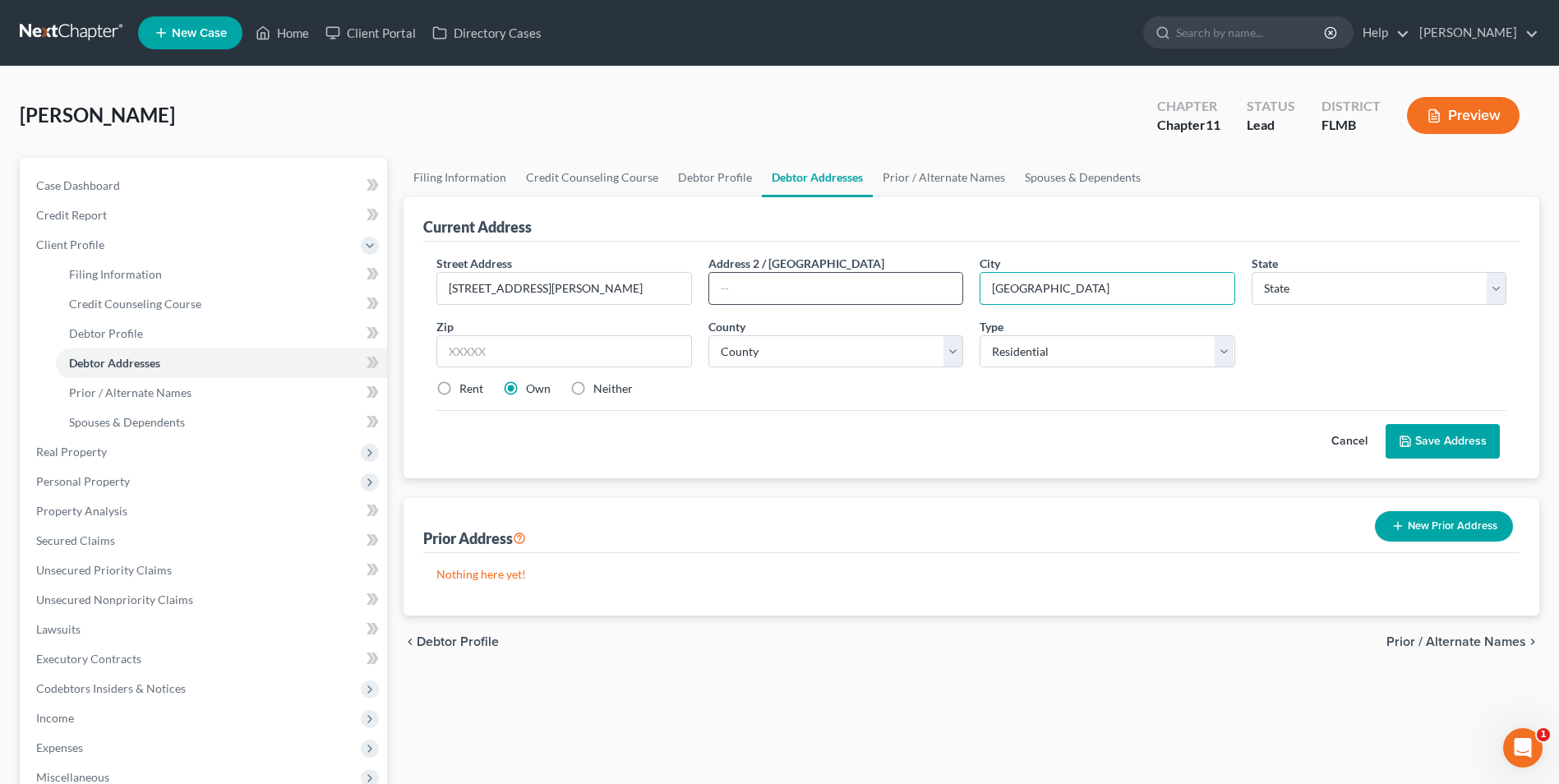
type input "Odessa"
select select "9"
type input "33556"
click at [953, 354] on select "County Alachua County Baker County Bay County Bradford County Brevard County Br…" at bounding box center [836, 351] width 255 height 33
select select "27"
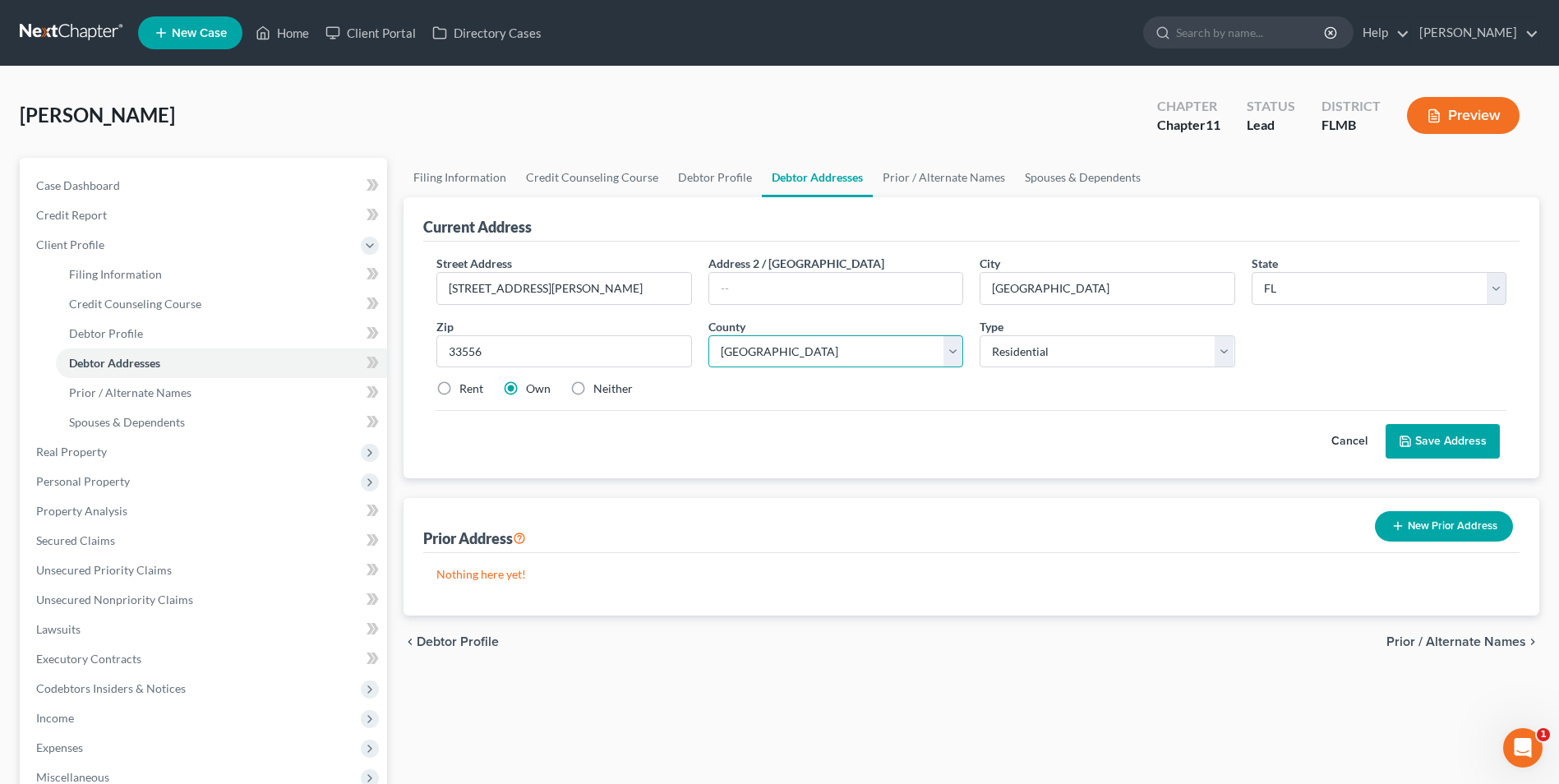
click at [709, 335] on select "County Alachua County Baker County Bay County Bradford County Brevard County Br…" at bounding box center [836, 351] width 255 height 33
click at [1441, 646] on span "Prior / Alternate Names" at bounding box center [1456, 641] width 140 height 13
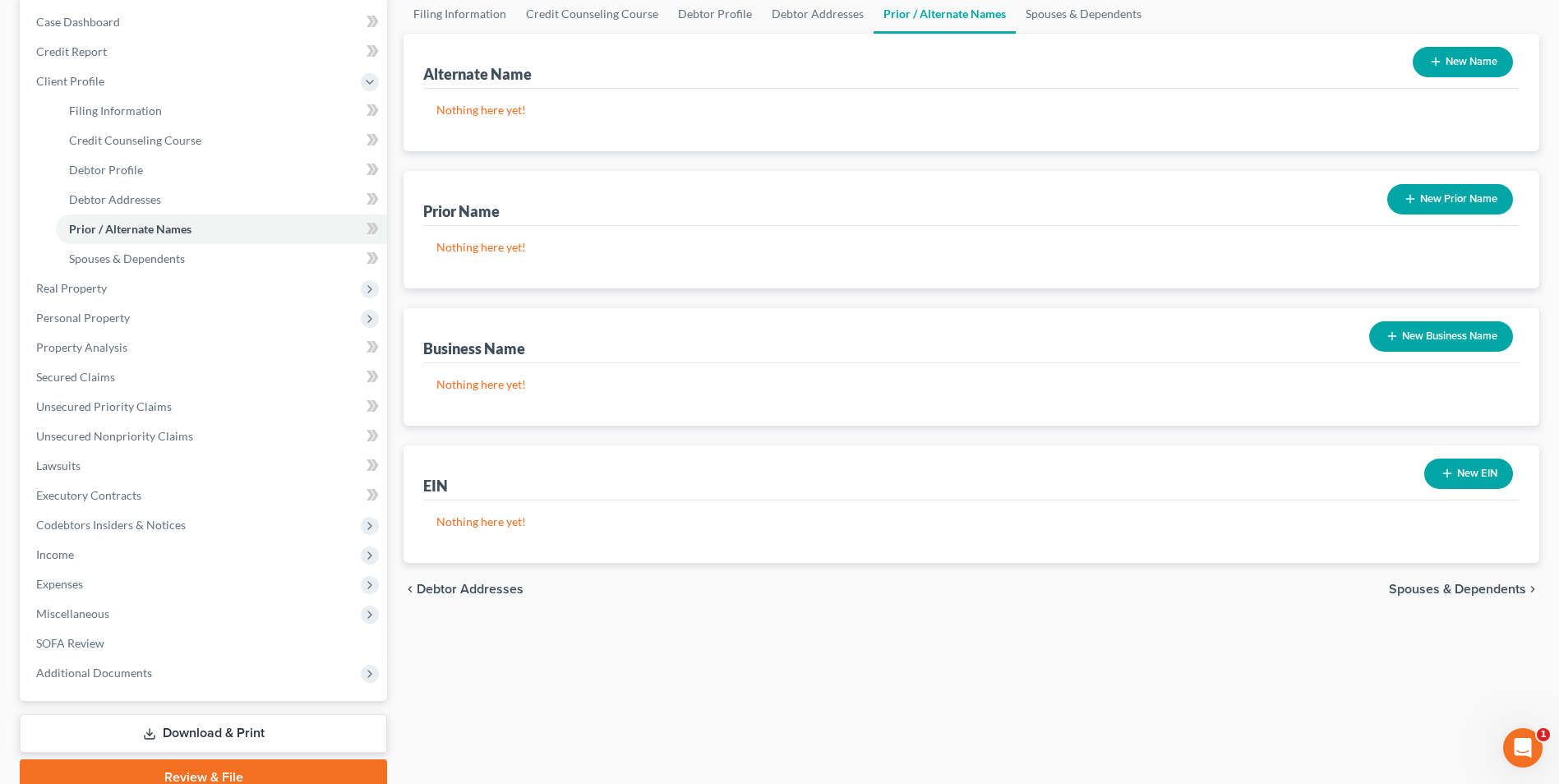
scroll to position [164, 0]
click at [1431, 591] on span "Spouses & Dependents" at bounding box center [1457, 588] width 137 height 13
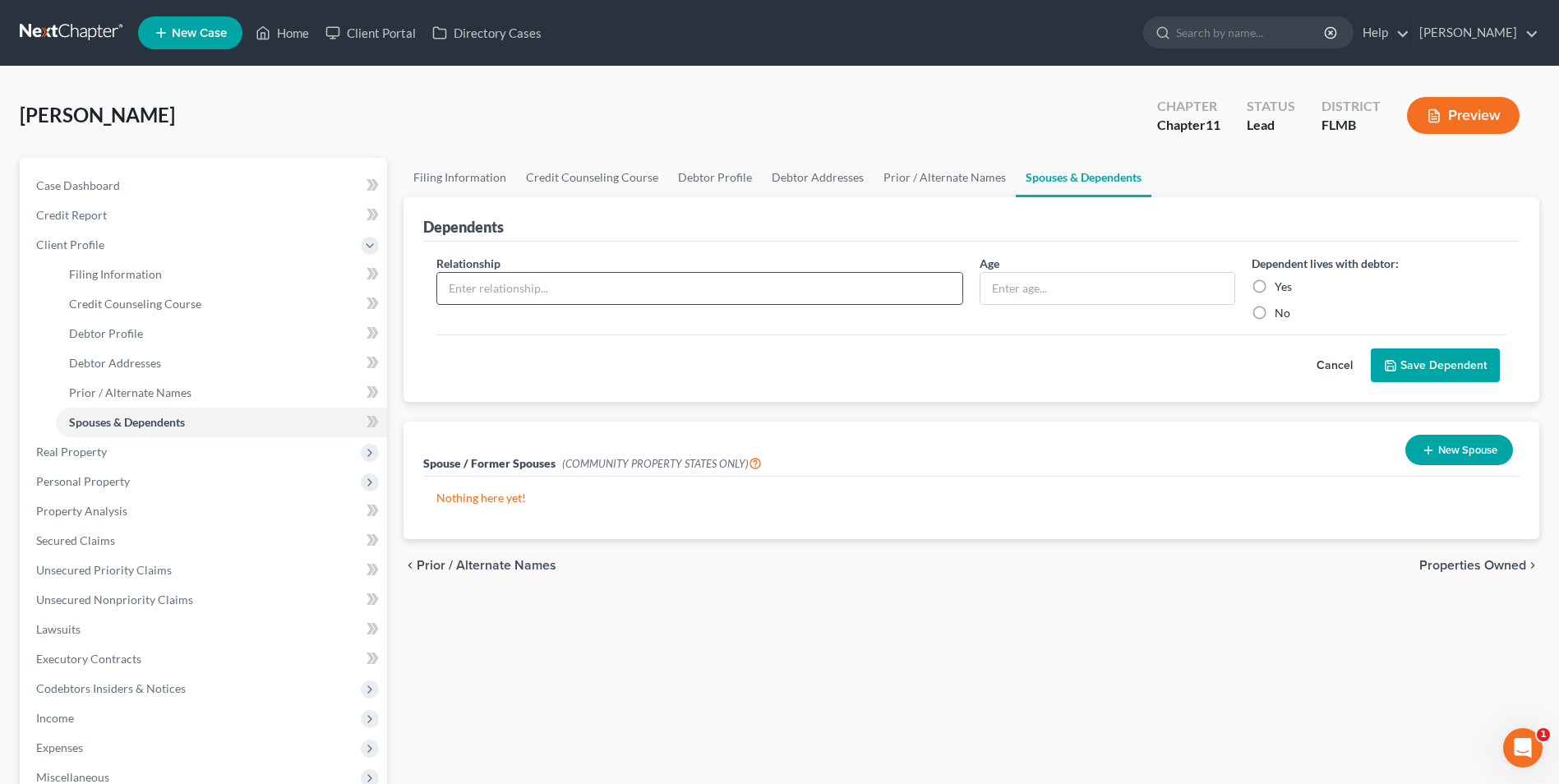
click at [560, 290] on input "text" at bounding box center [699, 288] width 525 height 31
type input "Wife"
click at [1274, 284] on label "Yes" at bounding box center [1283, 286] width 17 height 16
click at [1281, 284] on input "Yes" at bounding box center [1287, 284] width 10 height 10
radio input "true"
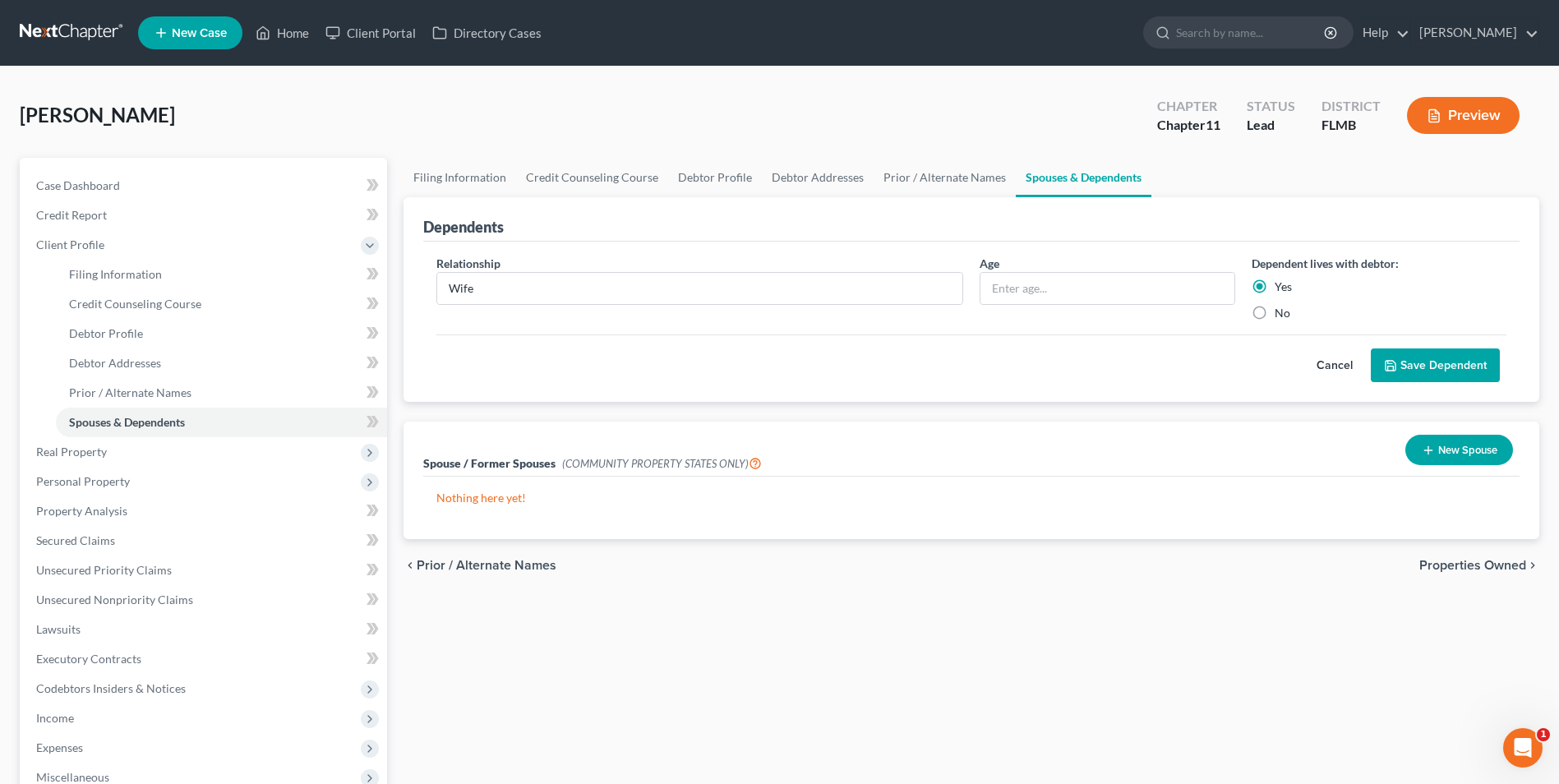
click at [1416, 363] on button "Save Dependent" at bounding box center [1435, 366] width 129 height 35
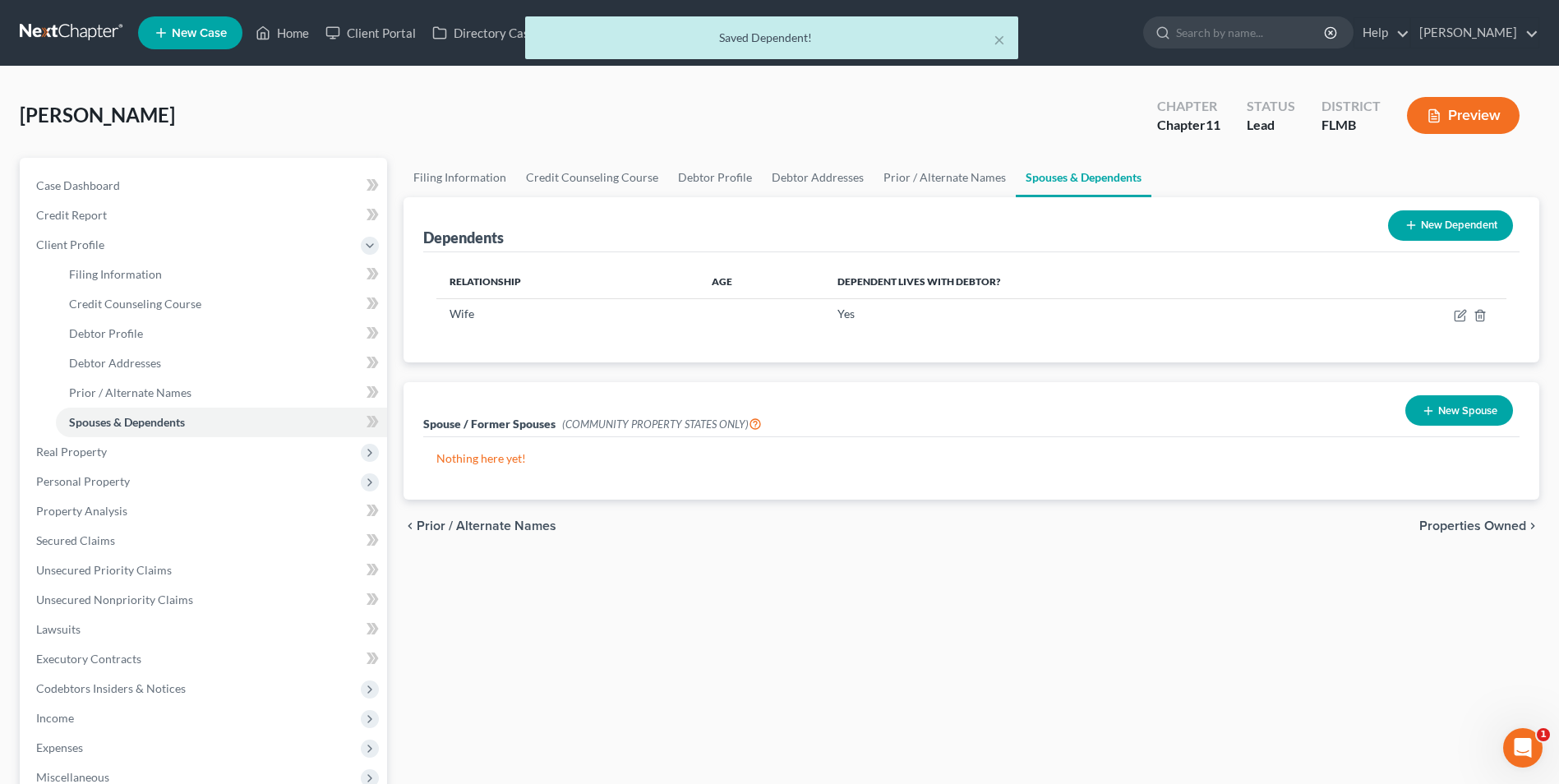
click at [1424, 225] on button "New Dependent" at bounding box center [1451, 225] width 125 height 30
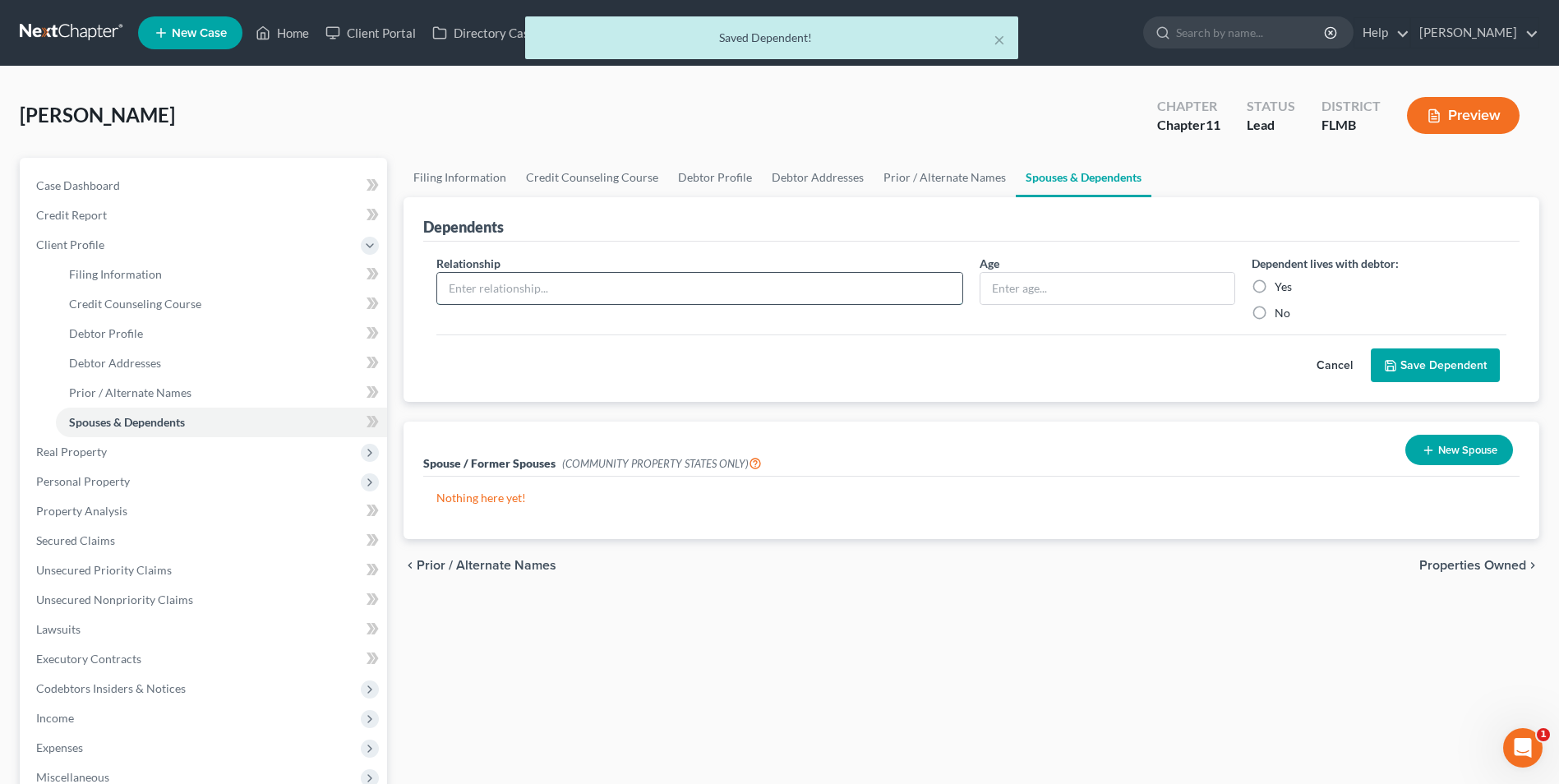
click at [539, 291] on input "text" at bounding box center [699, 288] width 525 height 31
type input "Son"
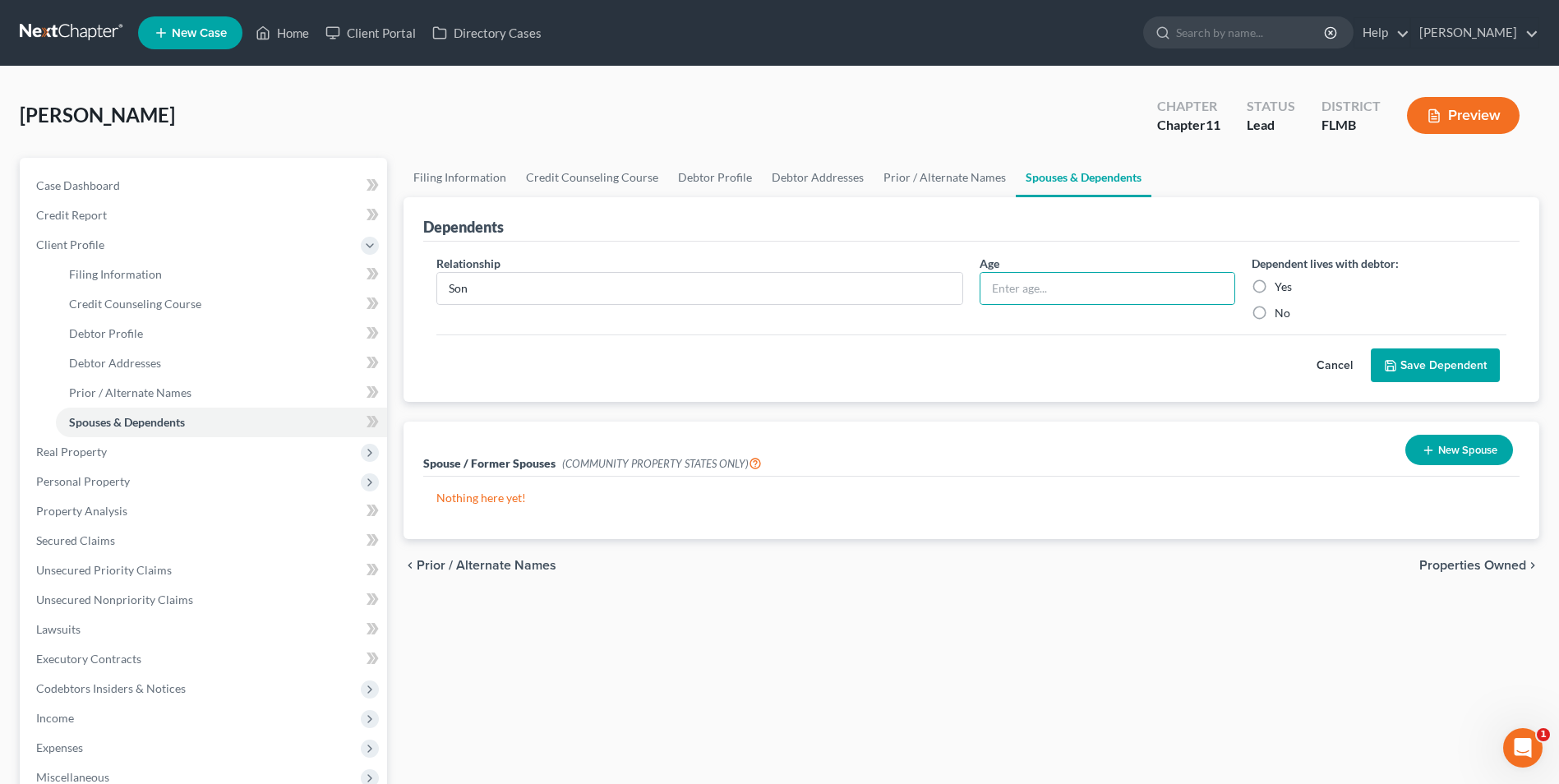
click at [1274, 285] on label "Yes" at bounding box center [1283, 286] width 17 height 16
click at [1281, 285] on input "Yes" at bounding box center [1287, 284] width 10 height 10
radio input "true"
click at [1440, 366] on button "Save Dependent" at bounding box center [1435, 366] width 129 height 35
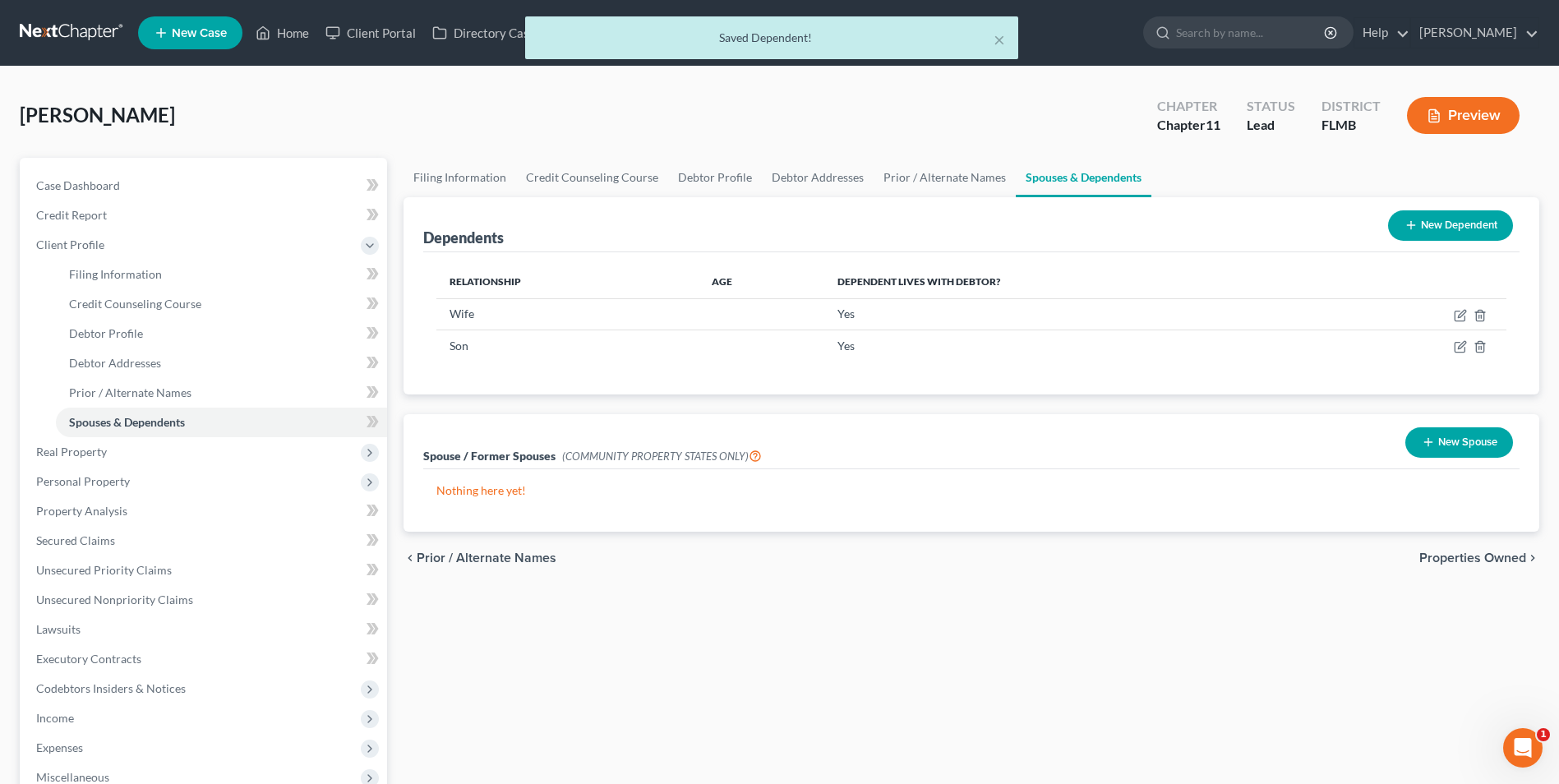
click at [1471, 218] on button "New Dependent" at bounding box center [1451, 225] width 125 height 30
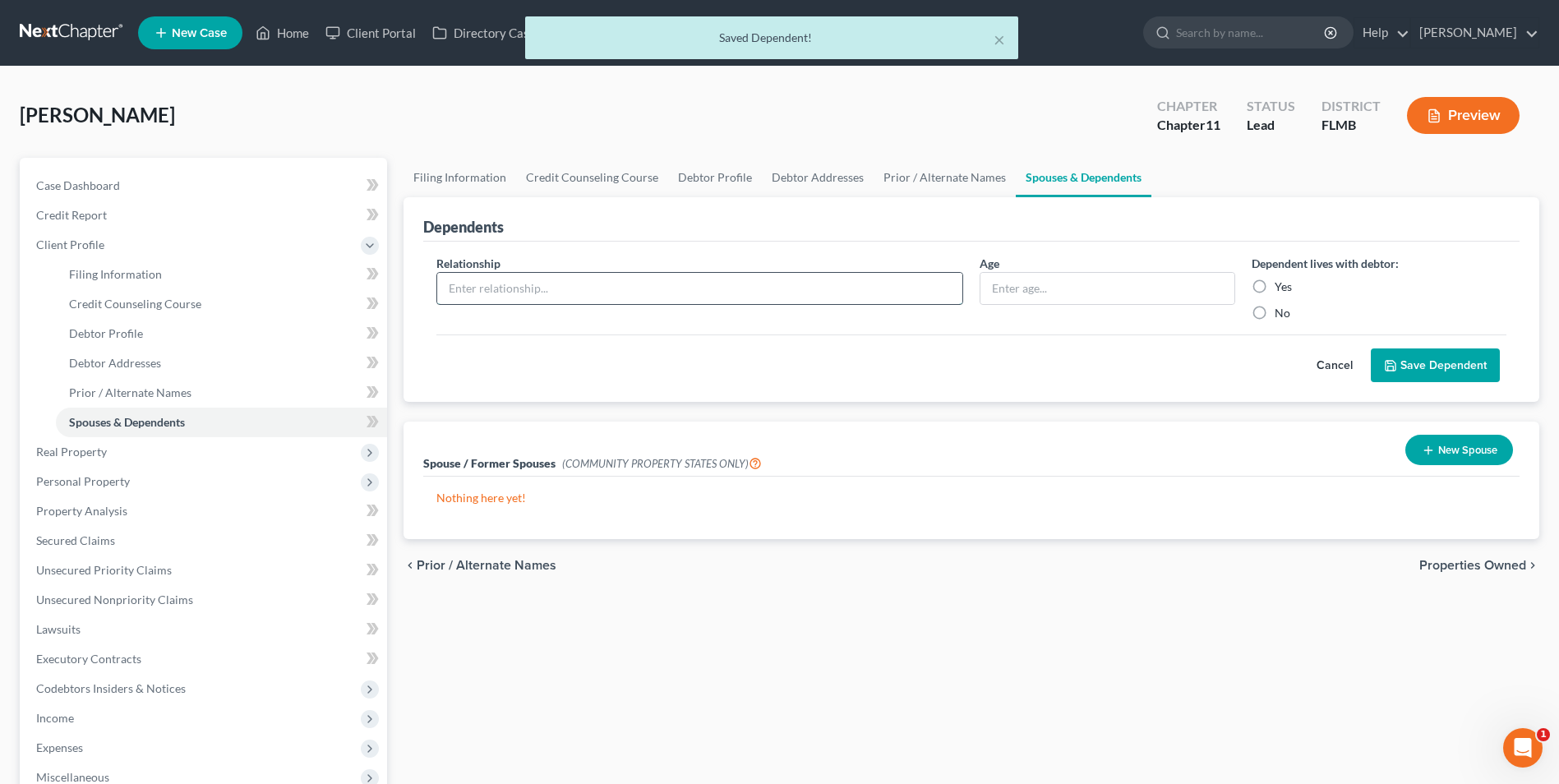
click at [521, 283] on input "text" at bounding box center [699, 288] width 525 height 31
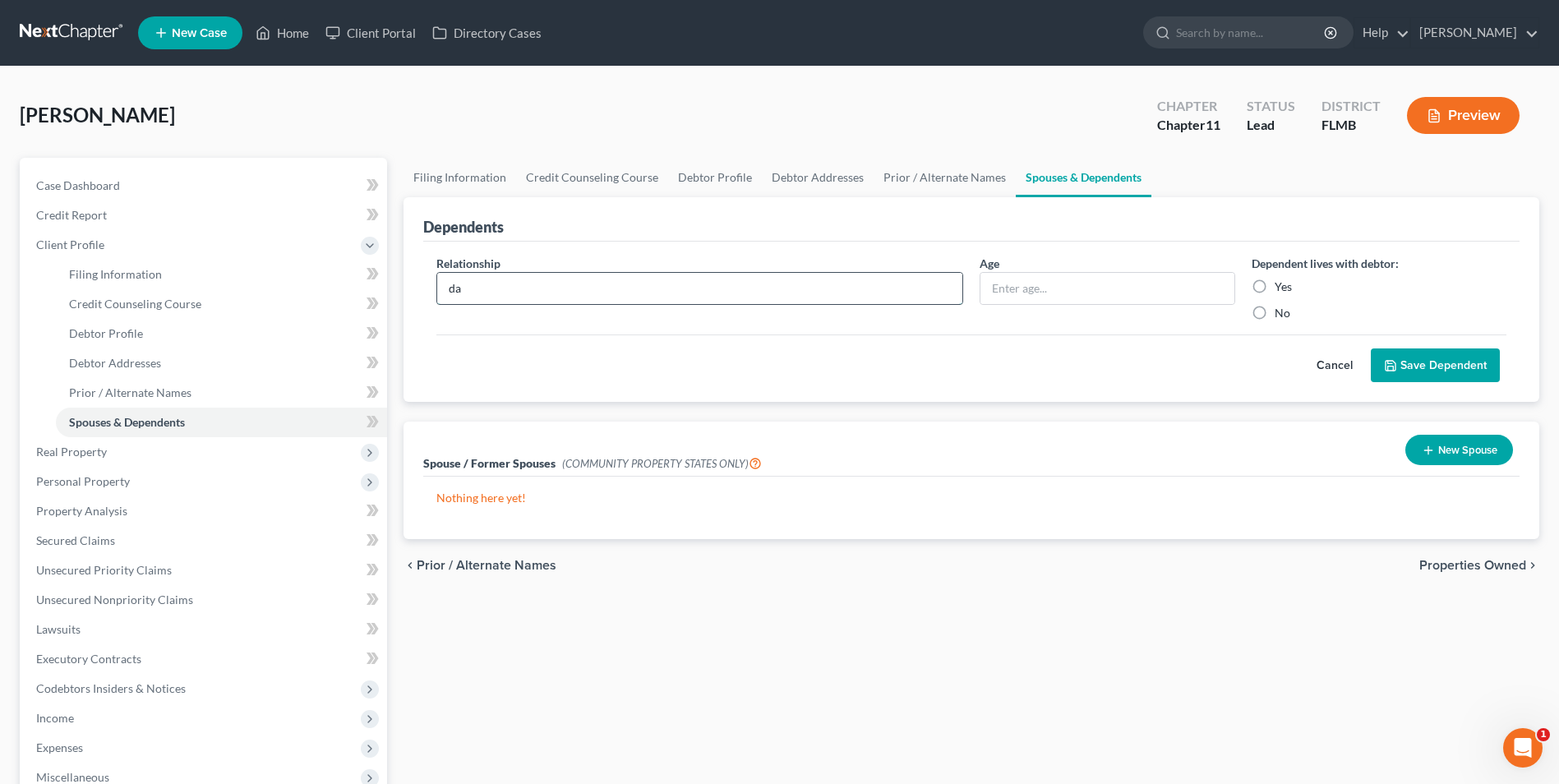
type input "d"
type input "Daughter"
click at [1274, 287] on label "Yes" at bounding box center [1283, 286] width 17 height 16
click at [1281, 287] on input "Yes" at bounding box center [1287, 284] width 10 height 10
radio input "true"
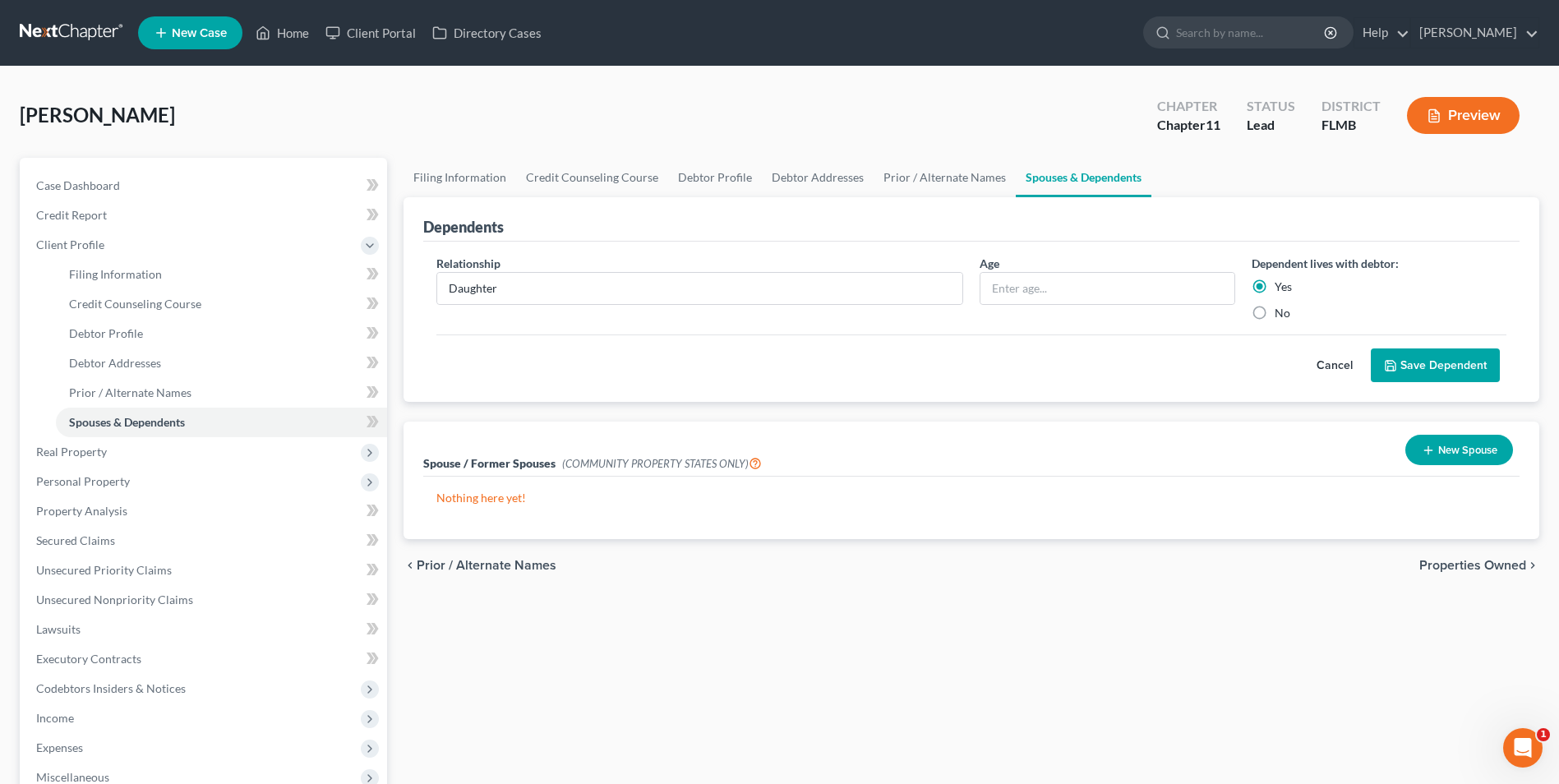
click at [1453, 362] on button "Save Dependent" at bounding box center [1435, 366] width 129 height 35
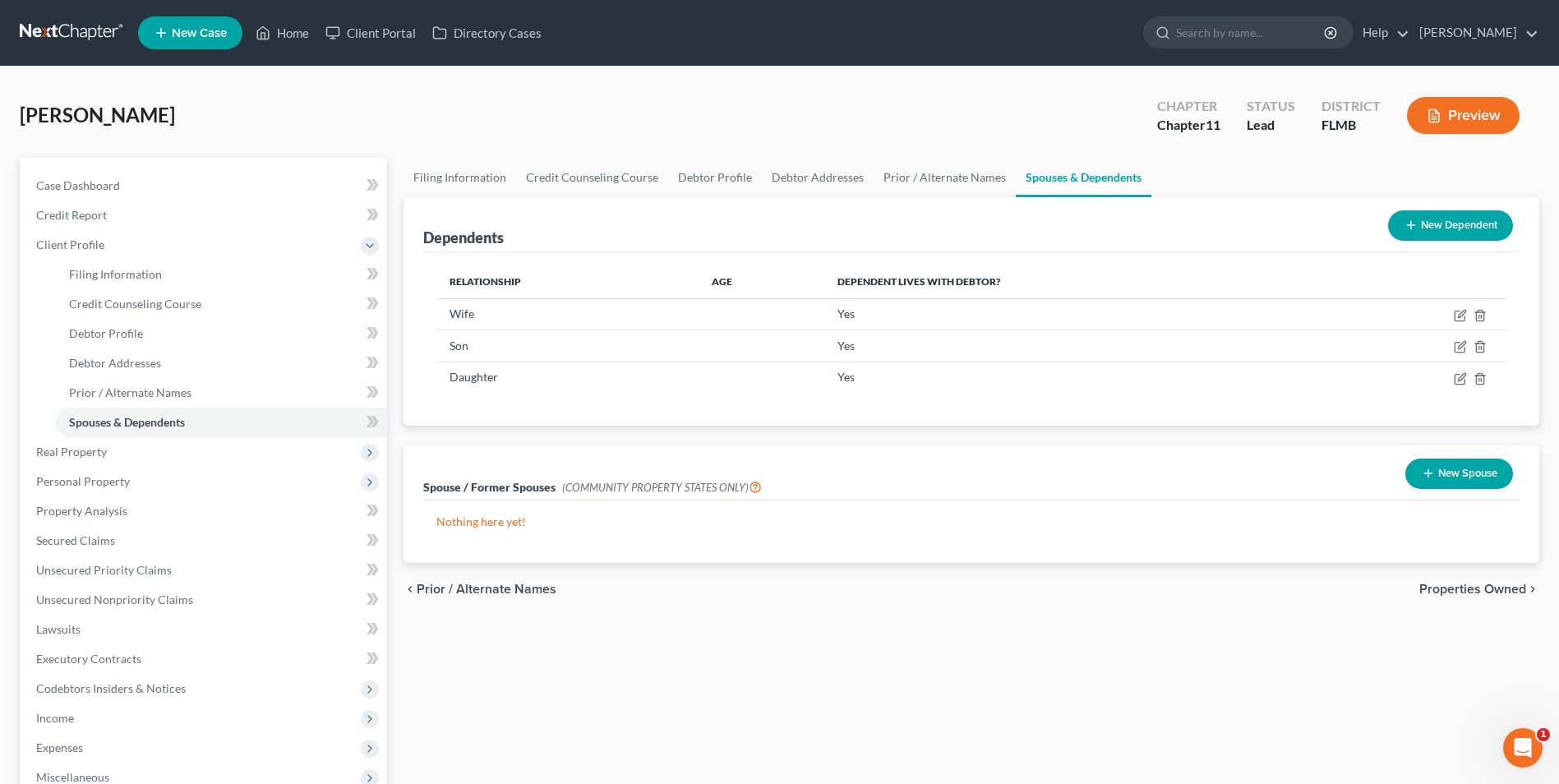
click at [1475, 585] on span "Properties Owned" at bounding box center [1472, 589] width 107 height 13
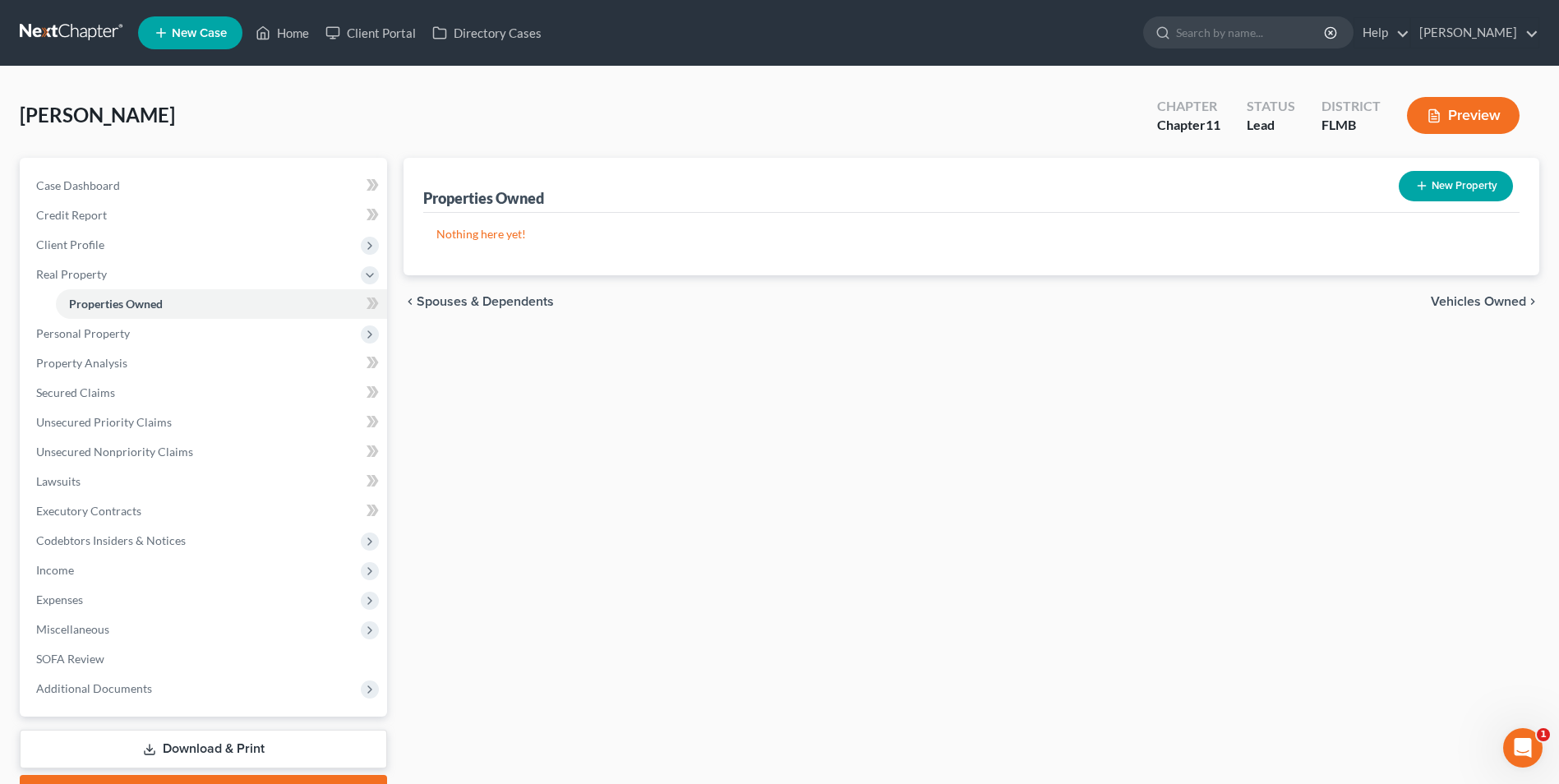
click at [1440, 182] on button "New Property" at bounding box center [1456, 186] width 115 height 30
select select "0"
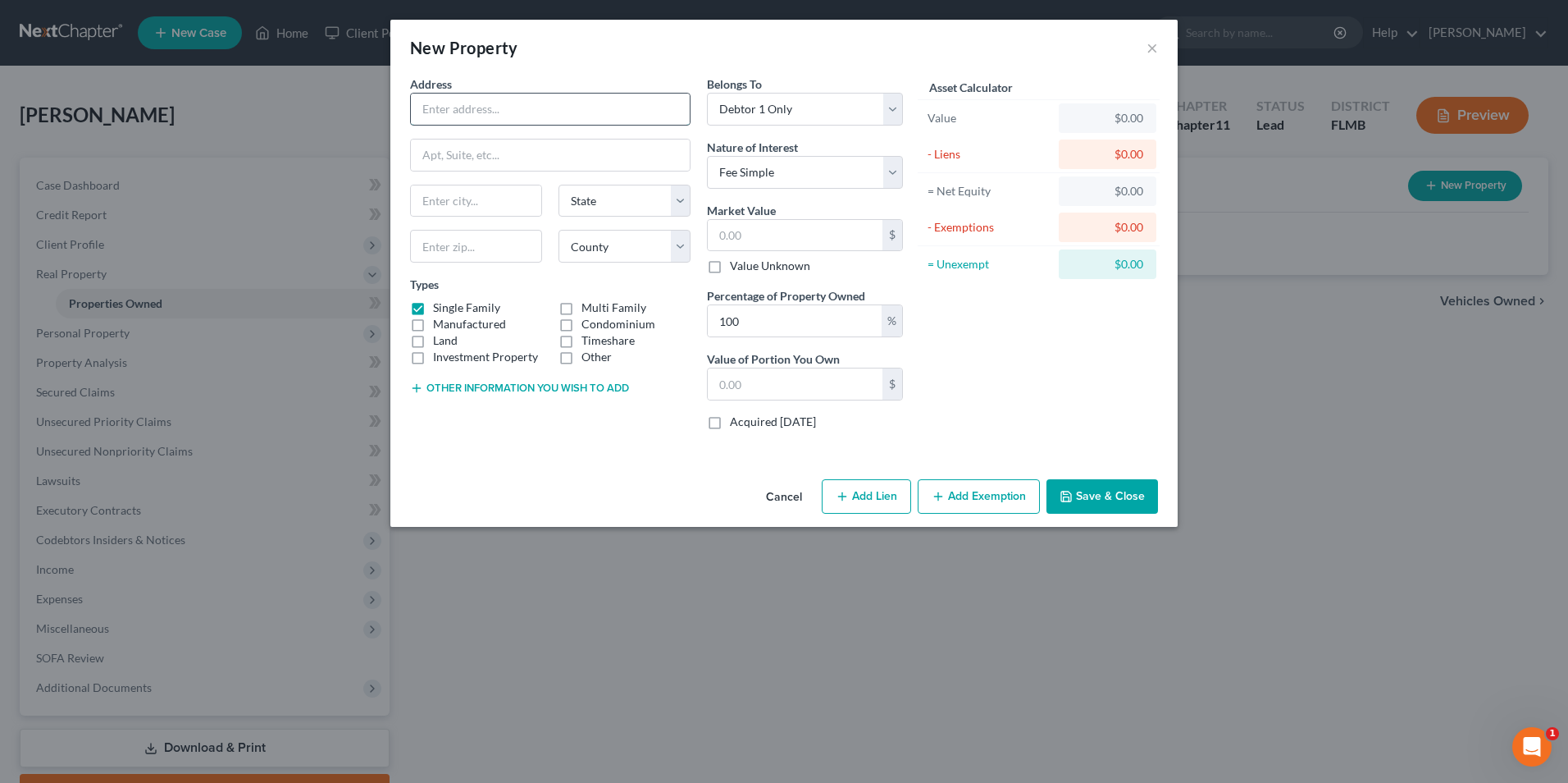
click at [598, 106] on input "text" at bounding box center [551, 109] width 279 height 31
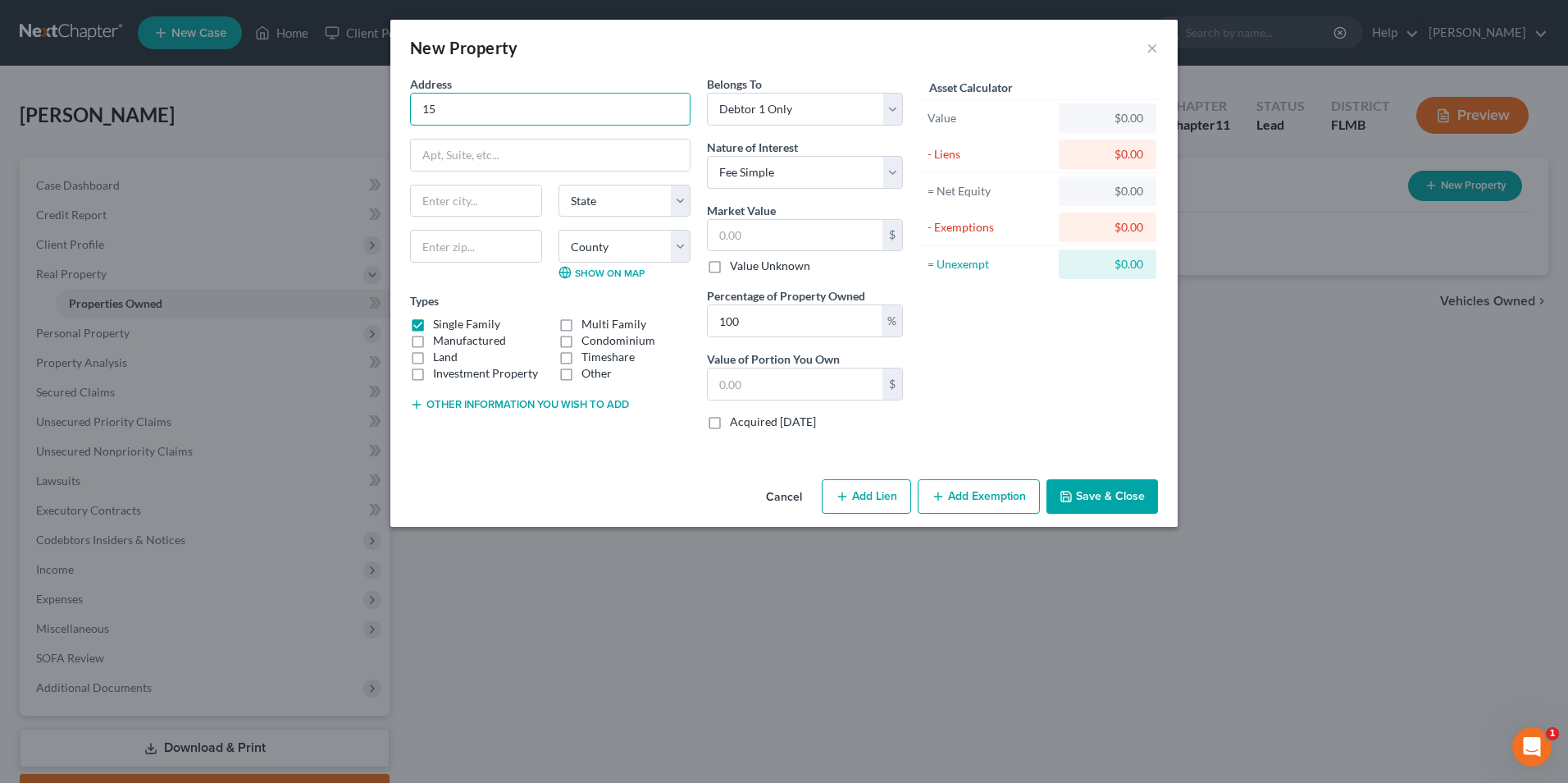
type input "15002 Patterson Rd"
type input "Odessa"
select select "9"
type input "33556"
click at [692, 241] on div "County Alachua County Baker County Bay County Bradford County Brevard County Br…" at bounding box center [624, 254] width 148 height 49
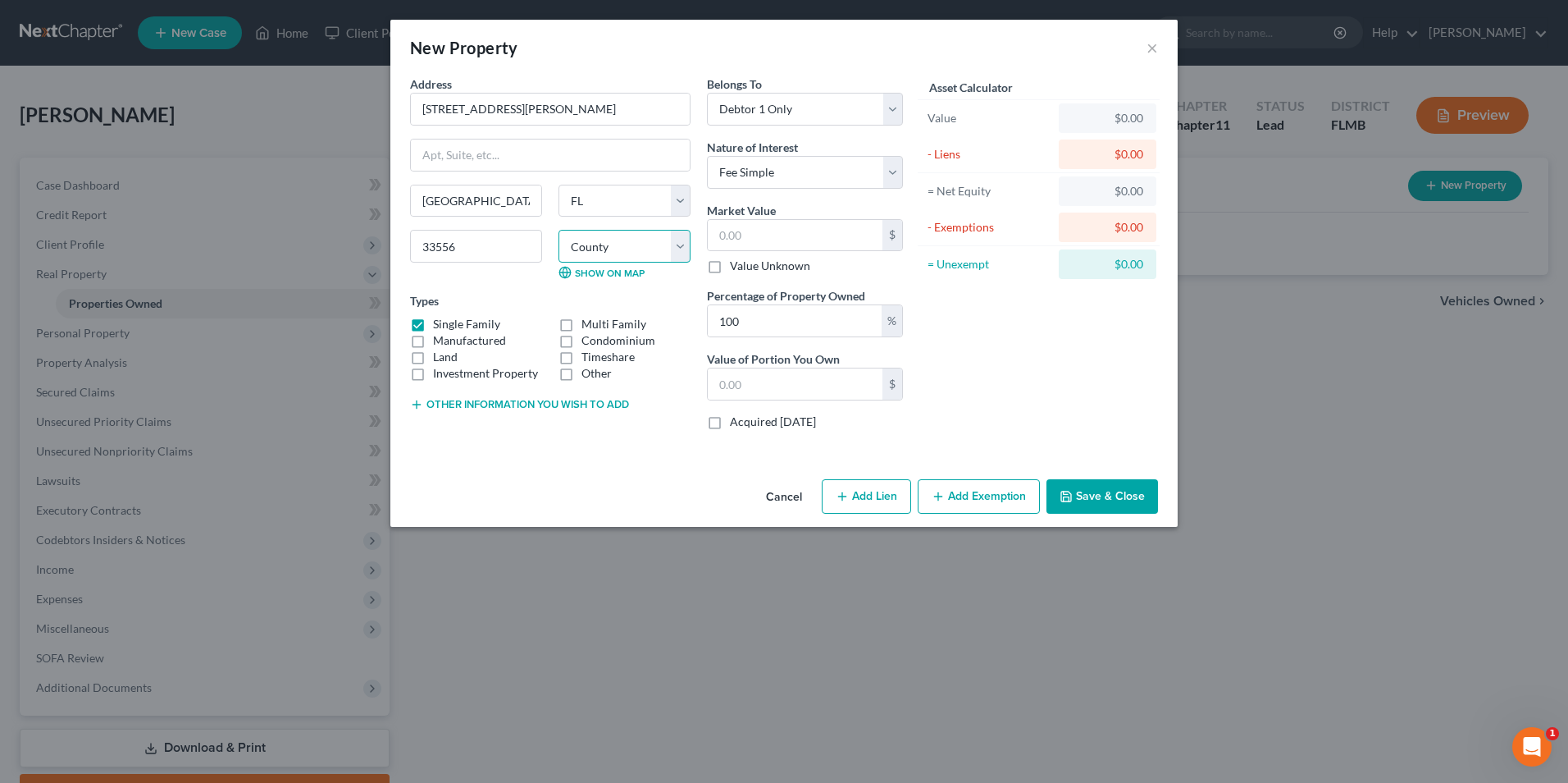
click at [674, 253] on select "County Alachua County Baker County Bay County Bradford County Brevard County Br…" at bounding box center [624, 246] width 132 height 33
select select "27"
click at [558, 230] on select "County Alachua County Baker County Bay County Bradford County Brevard County Br…" at bounding box center [624, 246] width 132 height 33
click at [893, 113] on select "Select Debtor 1 Only Debtor 2 Only Debtor 1 And Debtor 2 Only At Least One Of T…" at bounding box center [805, 109] width 196 height 33
select select "2"
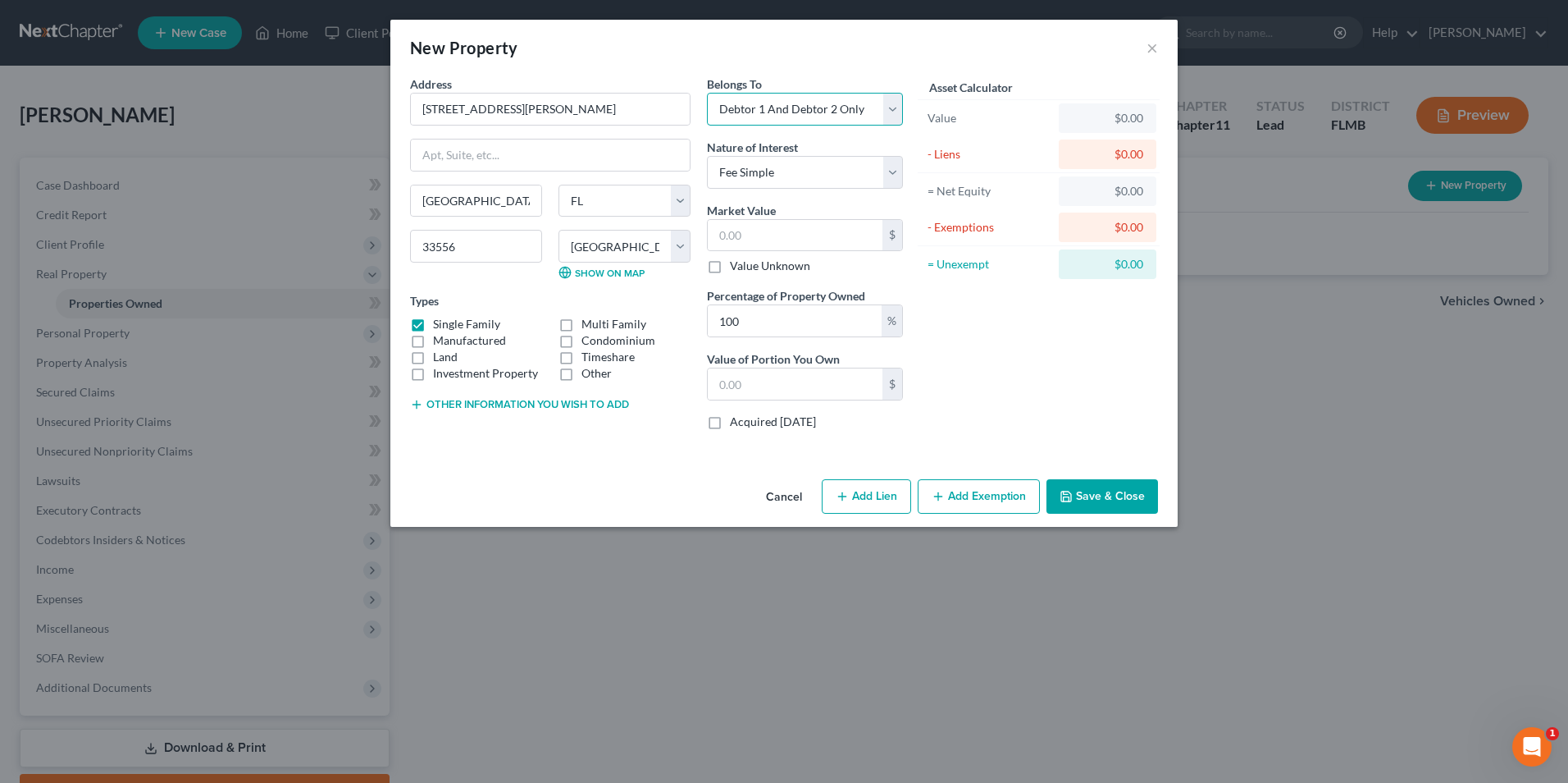
click at [707, 93] on select "Select Debtor 1 Only Debtor 2 Only Debtor 1 And Debtor 2 Only At Least One Of T…" at bounding box center [805, 109] width 196 height 33
click at [1092, 493] on button "Save & Close" at bounding box center [1102, 496] width 112 height 35
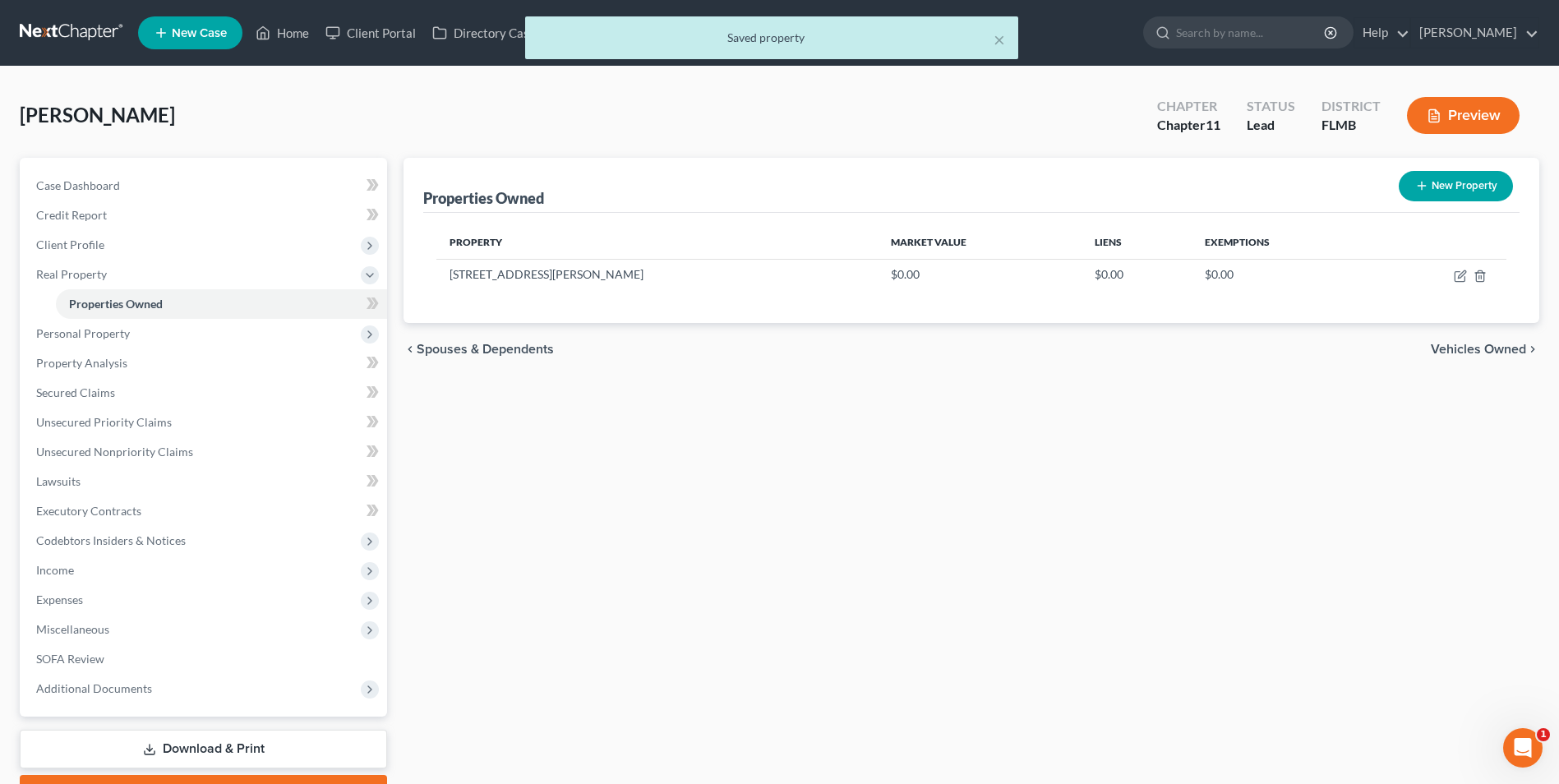
click at [1462, 348] on span "Vehicles Owned" at bounding box center [1478, 349] width 95 height 13
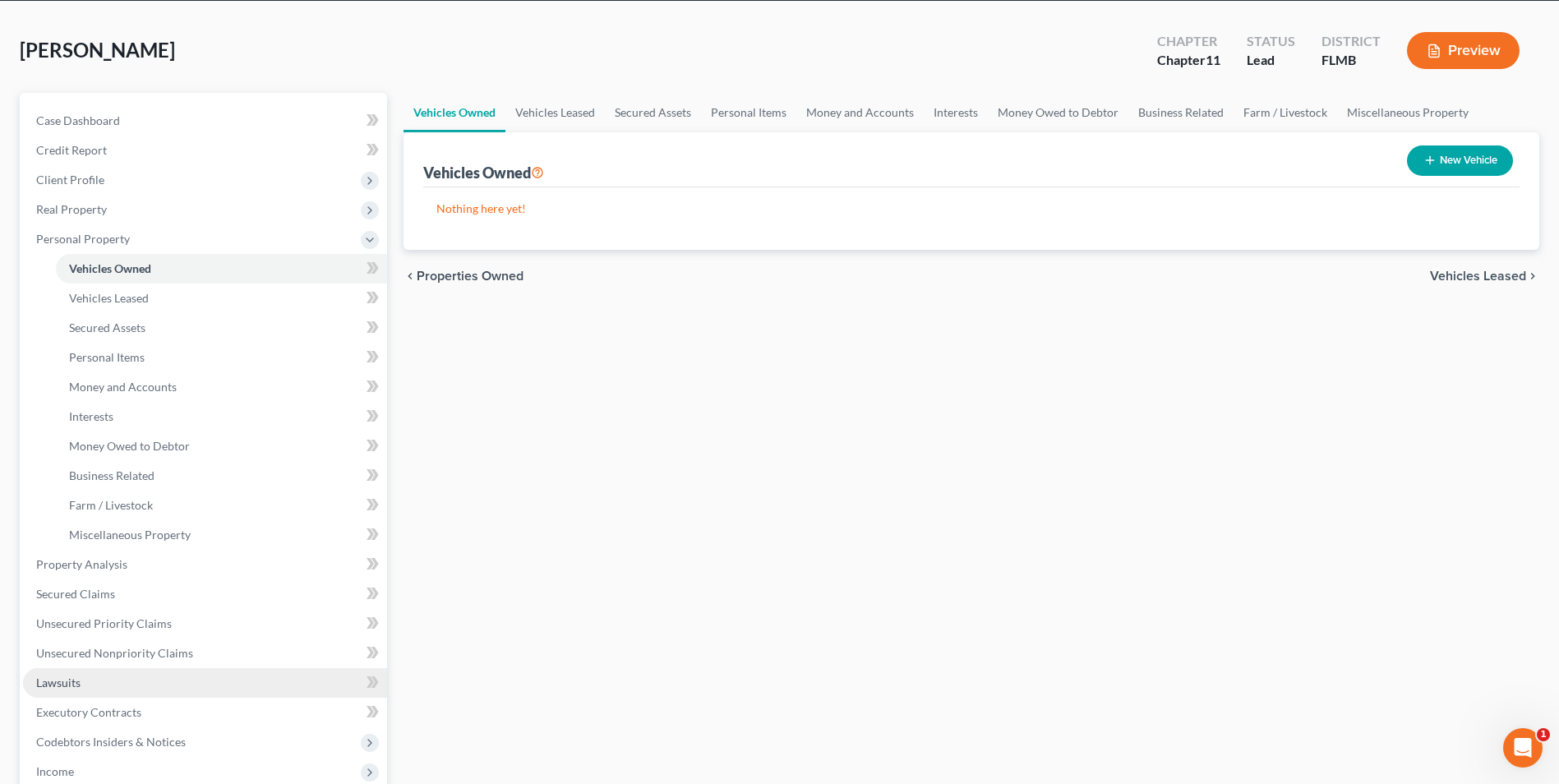
scroll to position [164, 0]
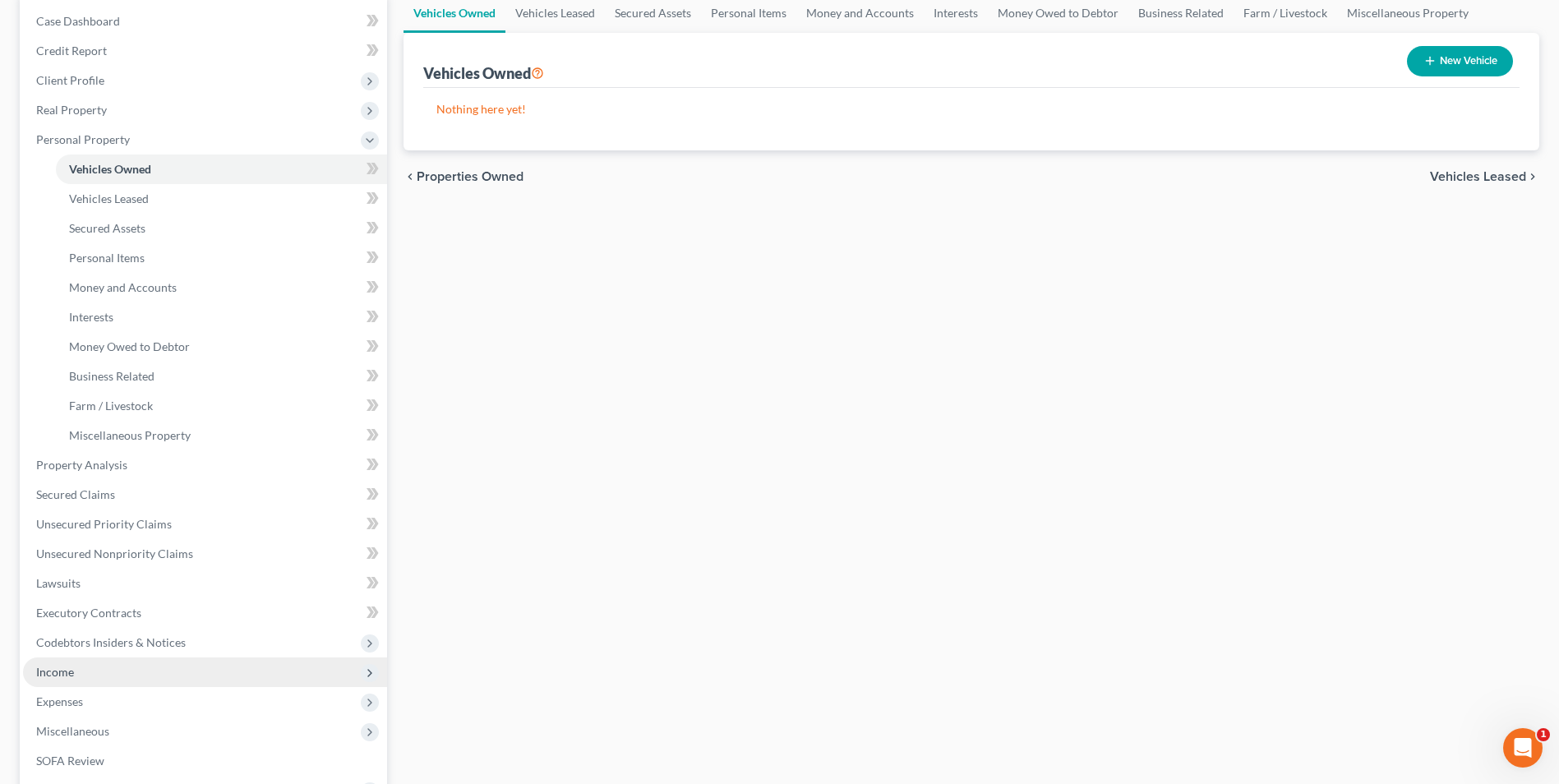
click at [95, 670] on span "Income" at bounding box center [206, 672] width 364 height 29
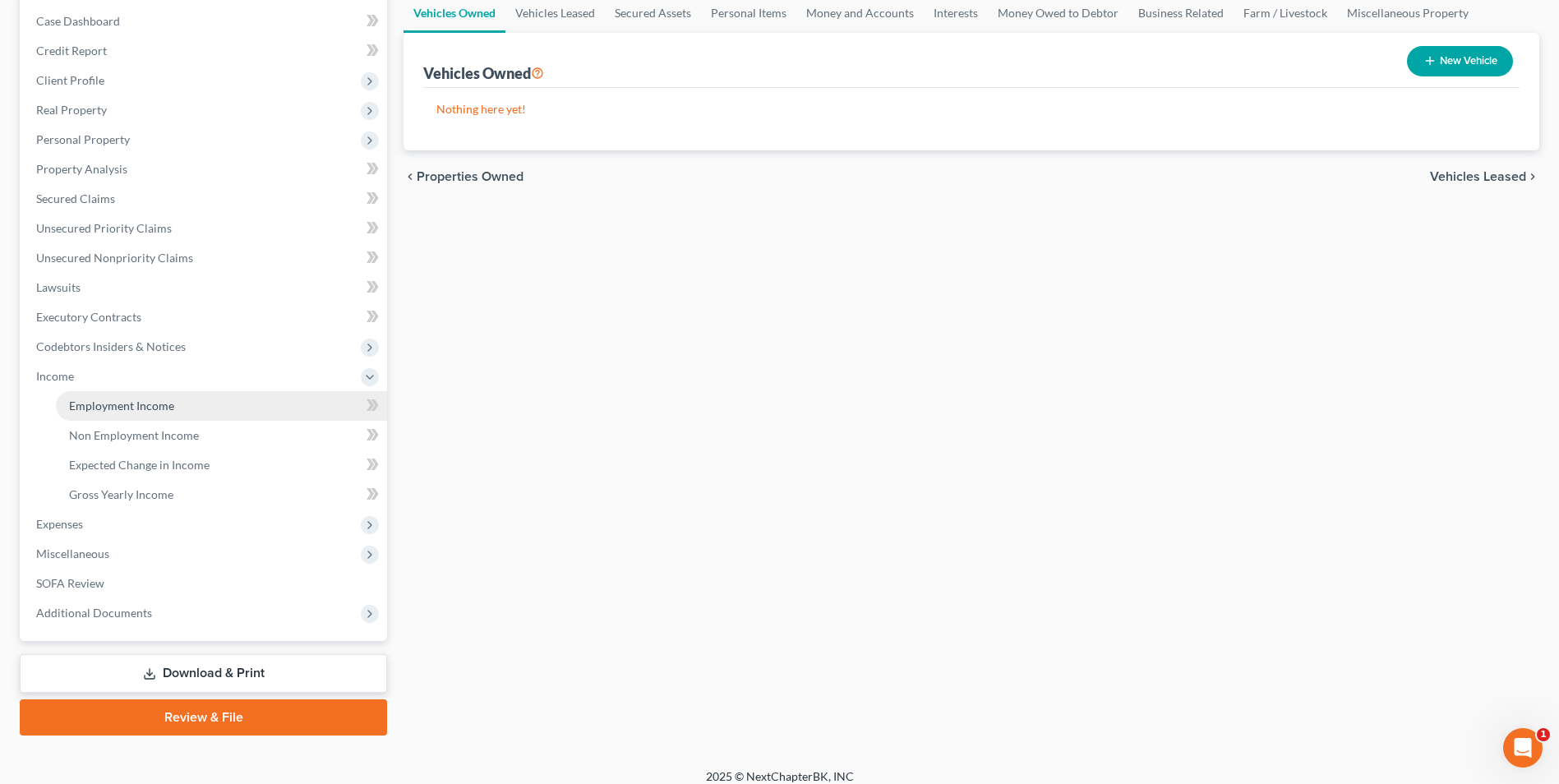
click at [141, 397] on link "Employment Income" at bounding box center [221, 406] width 331 height 29
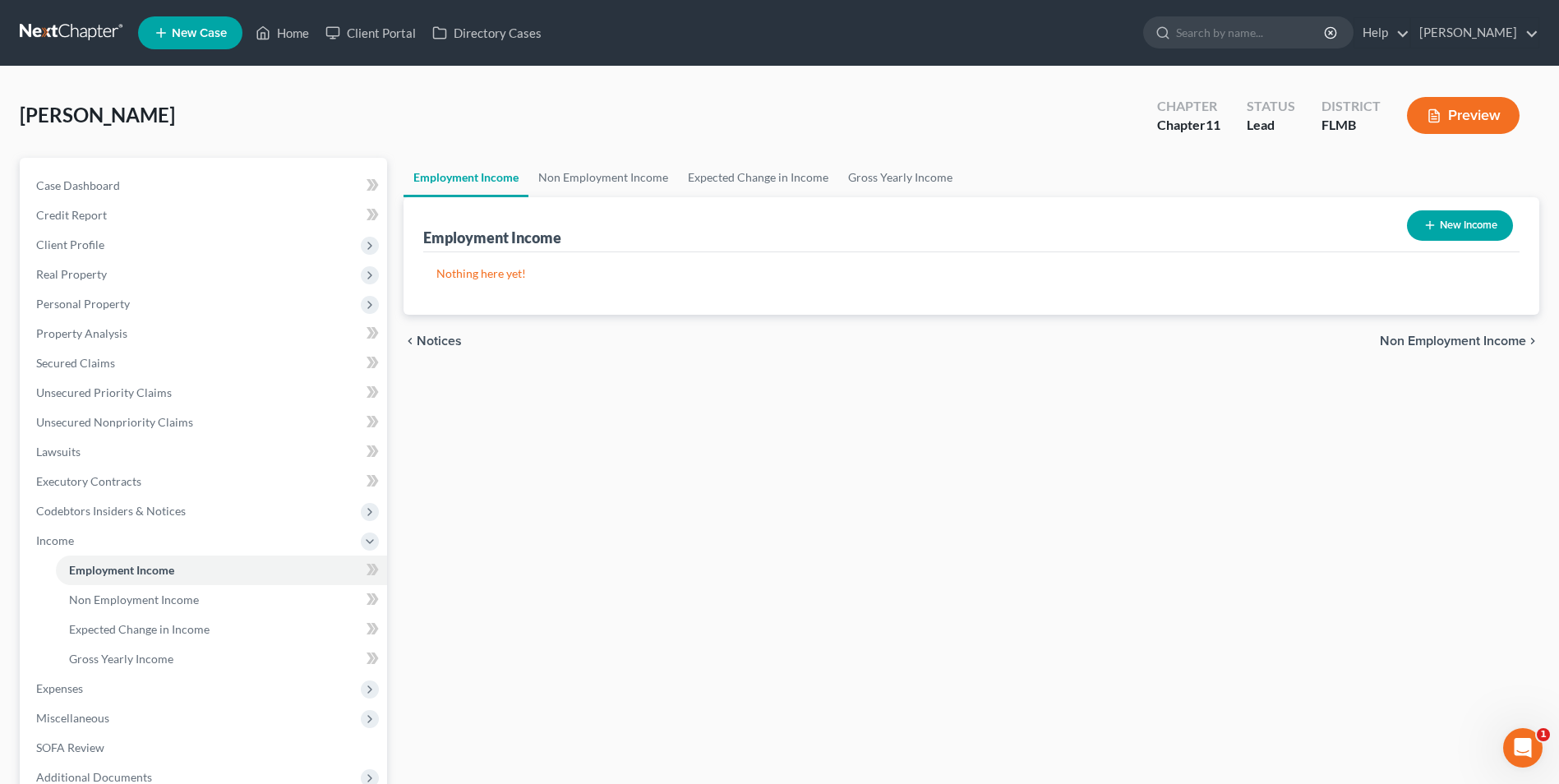
click at [1446, 227] on button "New Income" at bounding box center [1460, 225] width 106 height 30
select select "0"
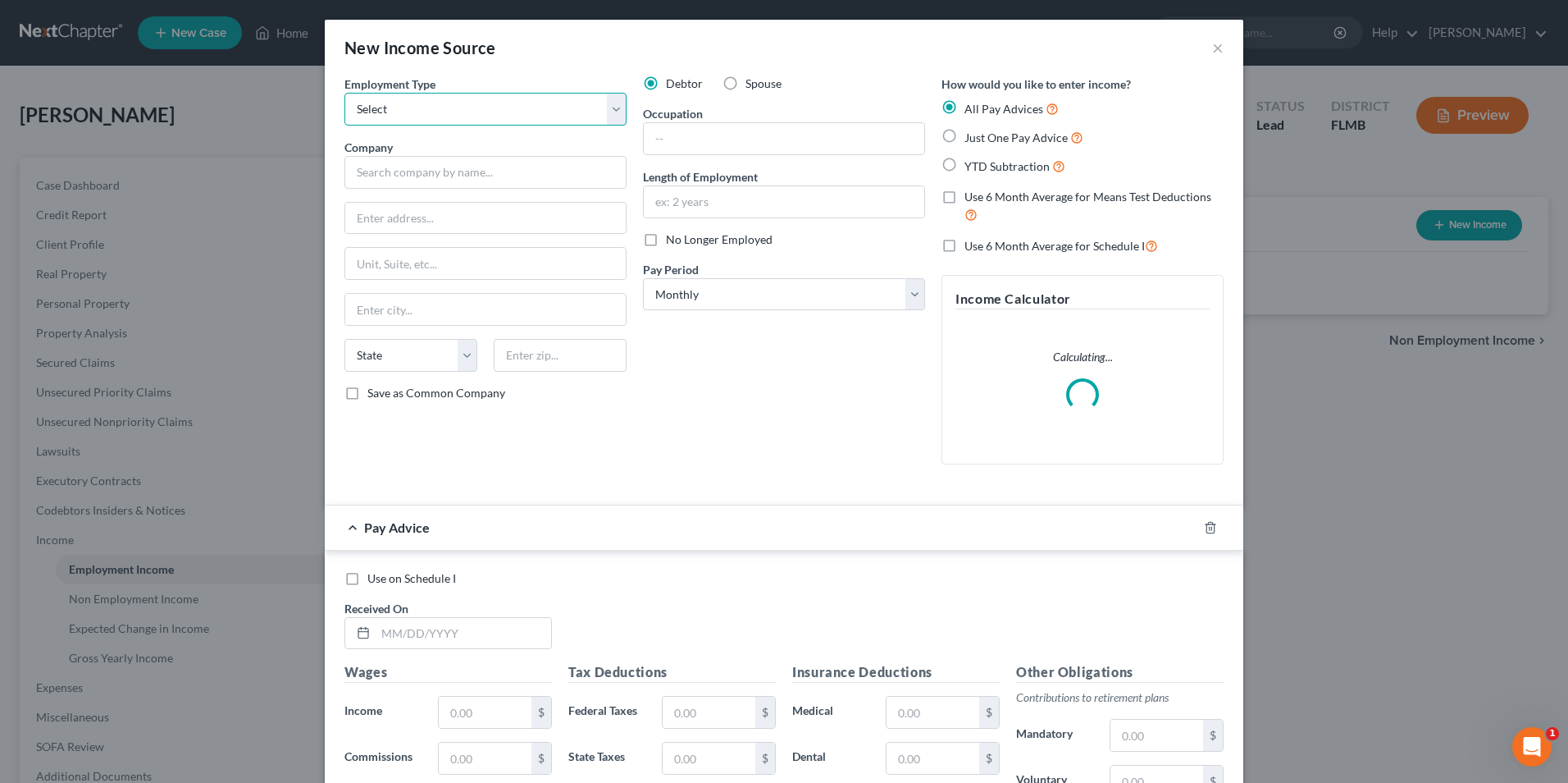
click at [467, 107] on select "Select Full or Part Time Employment Self Employment" at bounding box center [486, 109] width 282 height 33
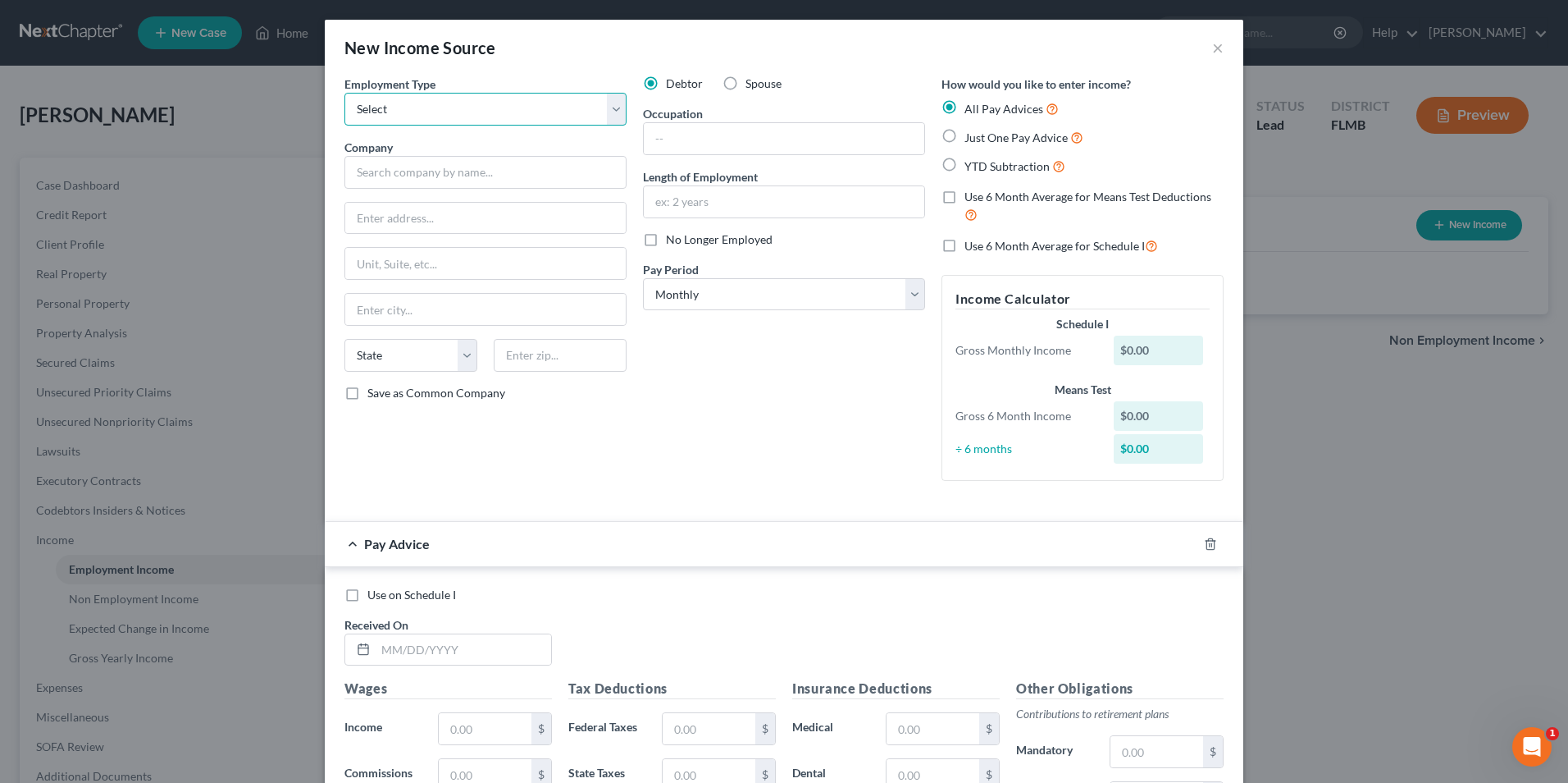
select select "0"
click at [345, 93] on select "Select Full or Part Time Employment Self Employment" at bounding box center [486, 109] width 282 height 33
click at [455, 178] on input "text" at bounding box center [486, 172] width 282 height 33
type input "MedaHealth Associates, Inc."
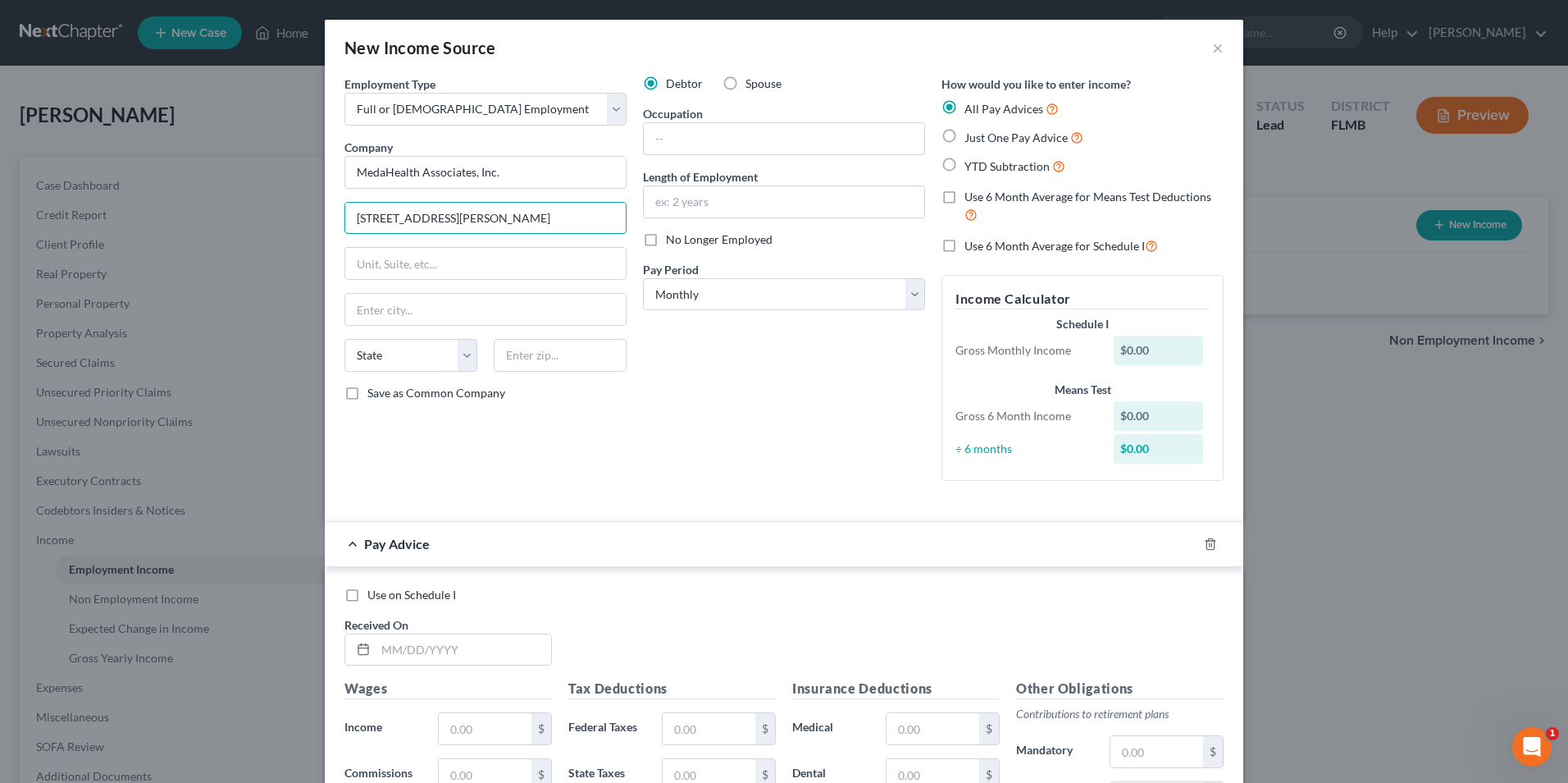
type input "501 E. Kennedy Blvd."
type input "Suite 100"
type input "Tampa,"
select select "9"
type input "33602"
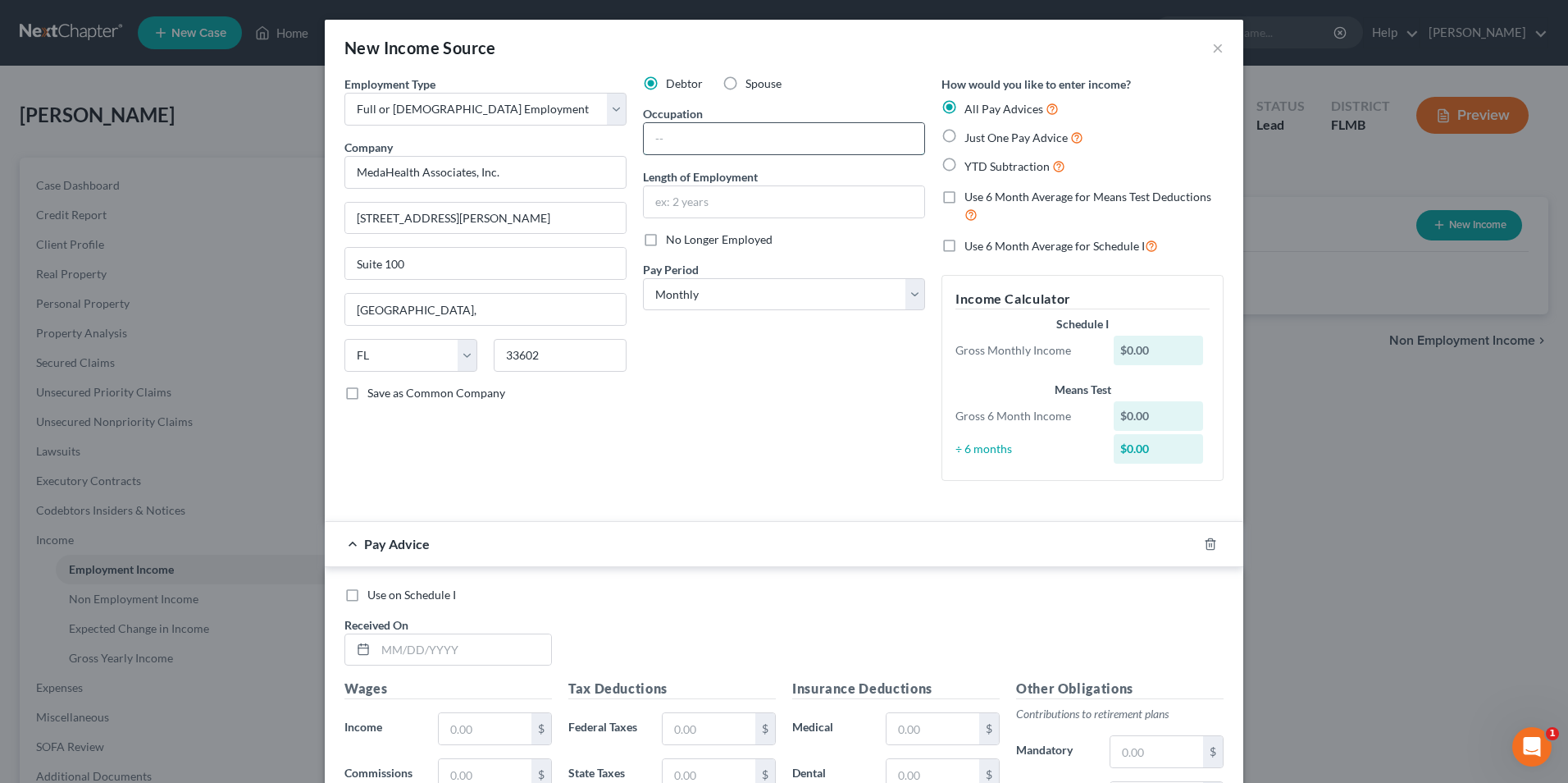
click at [680, 137] on input "text" at bounding box center [784, 139] width 281 height 31
type input "Tampa"
type input "Presidnet"
click at [913, 296] on select "Select Monthly Twice Monthly Every Other Week Weekly" at bounding box center [784, 294] width 282 height 33
click at [907, 301] on select "Select Monthly Twice Monthly Every Other Week Weekly" at bounding box center [784, 294] width 282 height 33
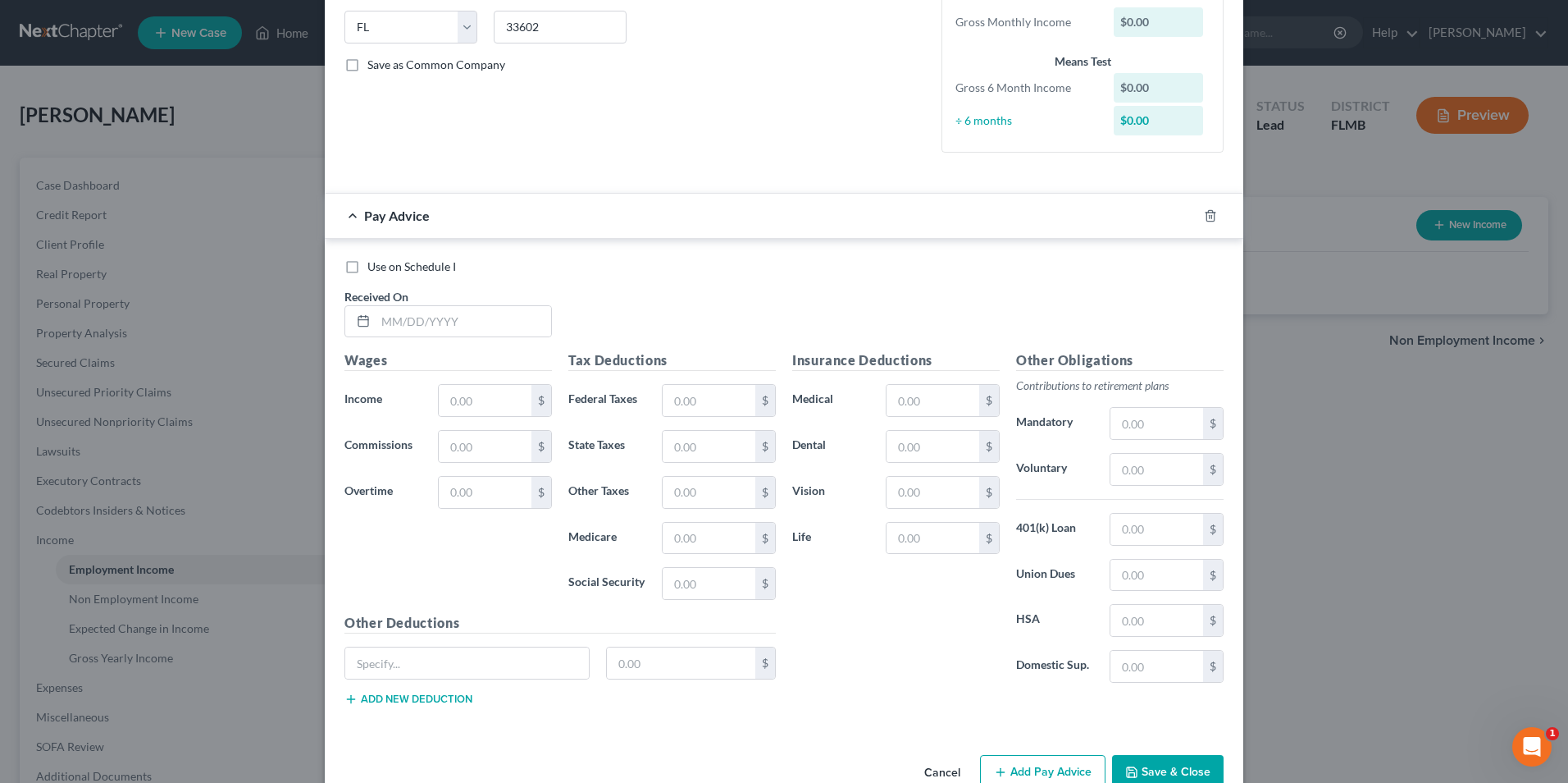
scroll to position [367, 0]
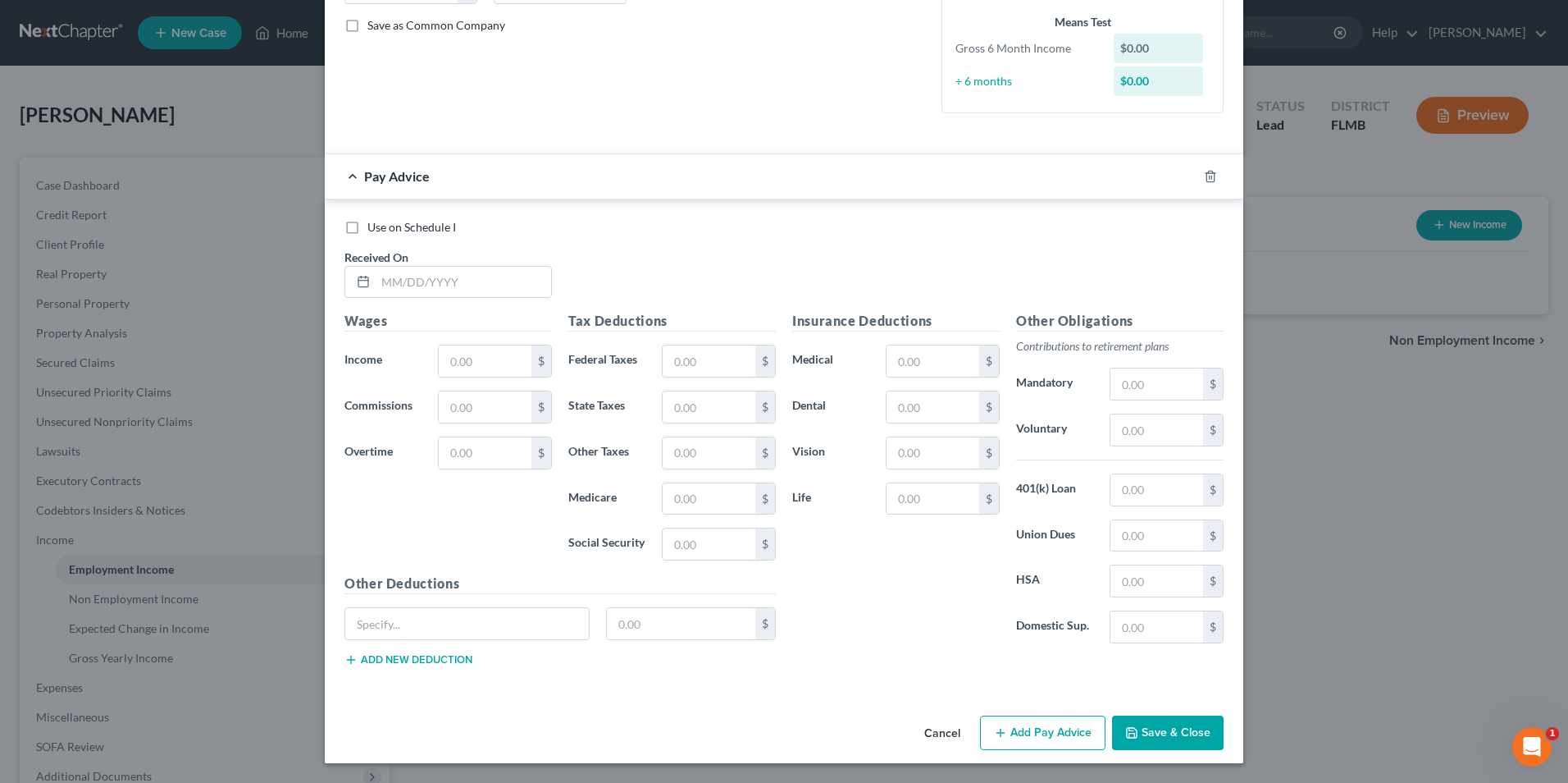
click at [1183, 730] on button "Save & Close" at bounding box center [1167, 733] width 112 height 35
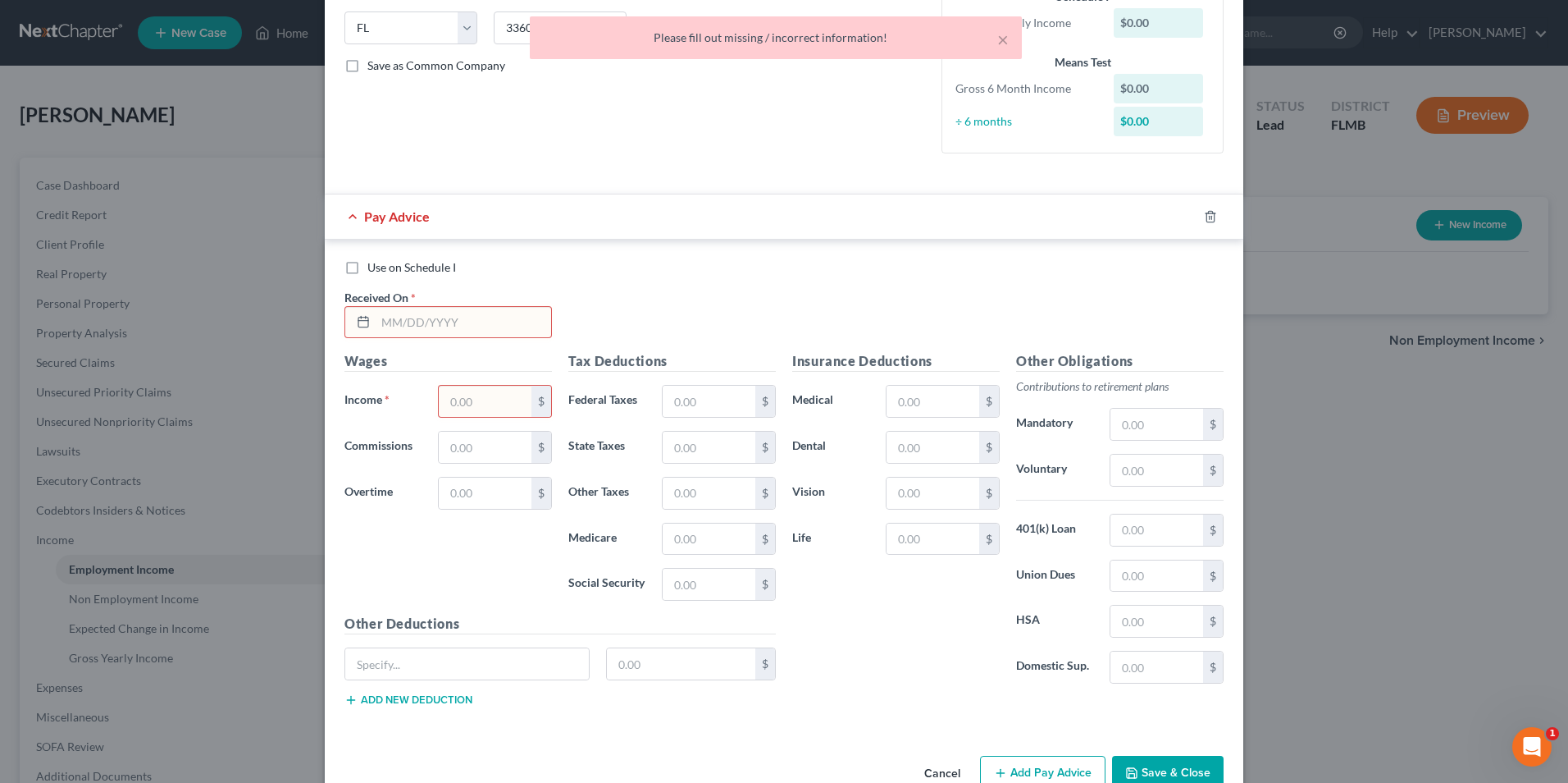
scroll to position [328, 0]
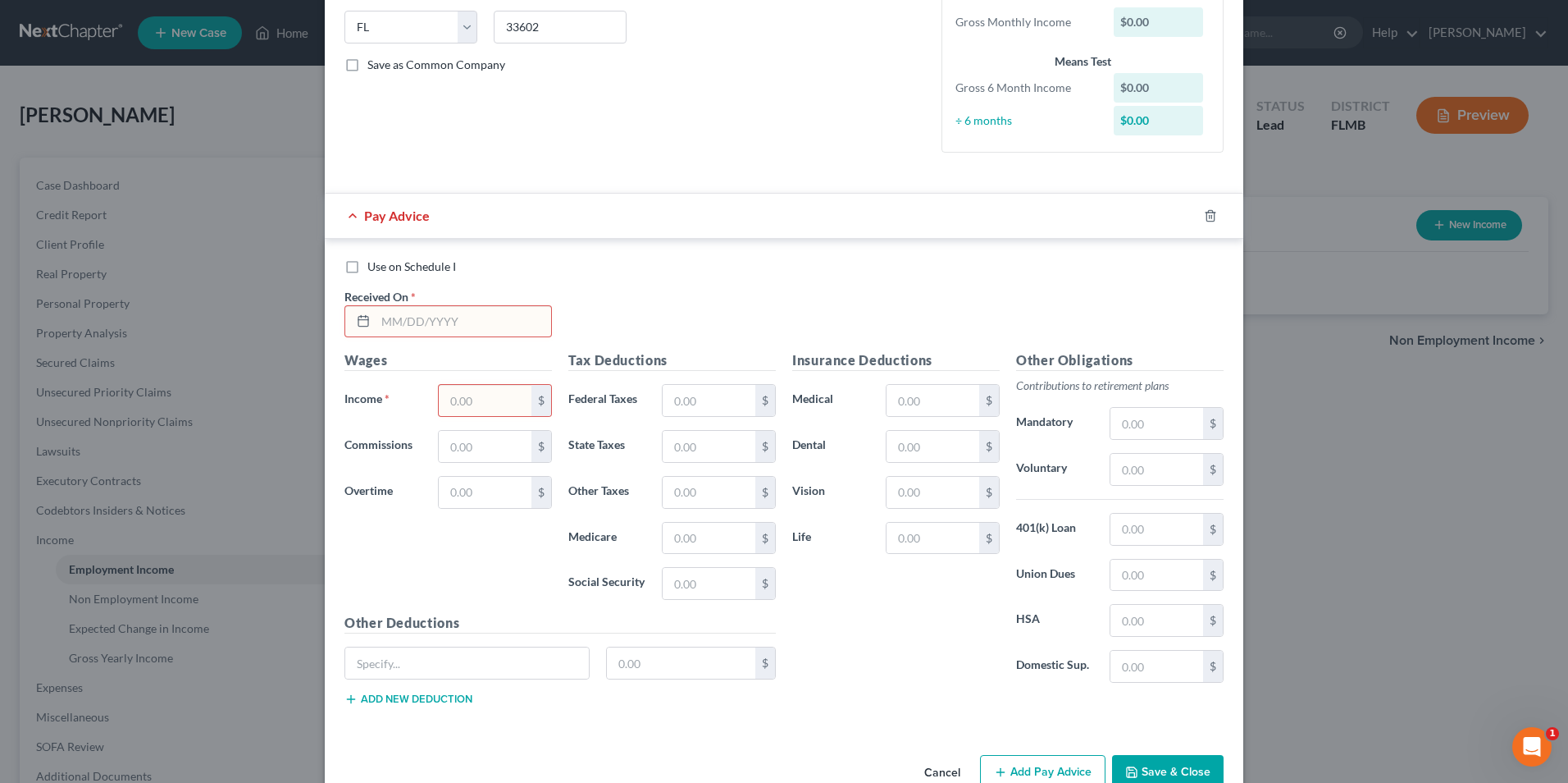
click at [400, 214] on span "Pay Advice" at bounding box center [397, 216] width 66 height 16
click at [378, 210] on span "Pay Advice" at bounding box center [397, 216] width 66 height 16
click at [806, 278] on div "Use on Schedule I Received On *" at bounding box center [784, 304] width 895 height 93
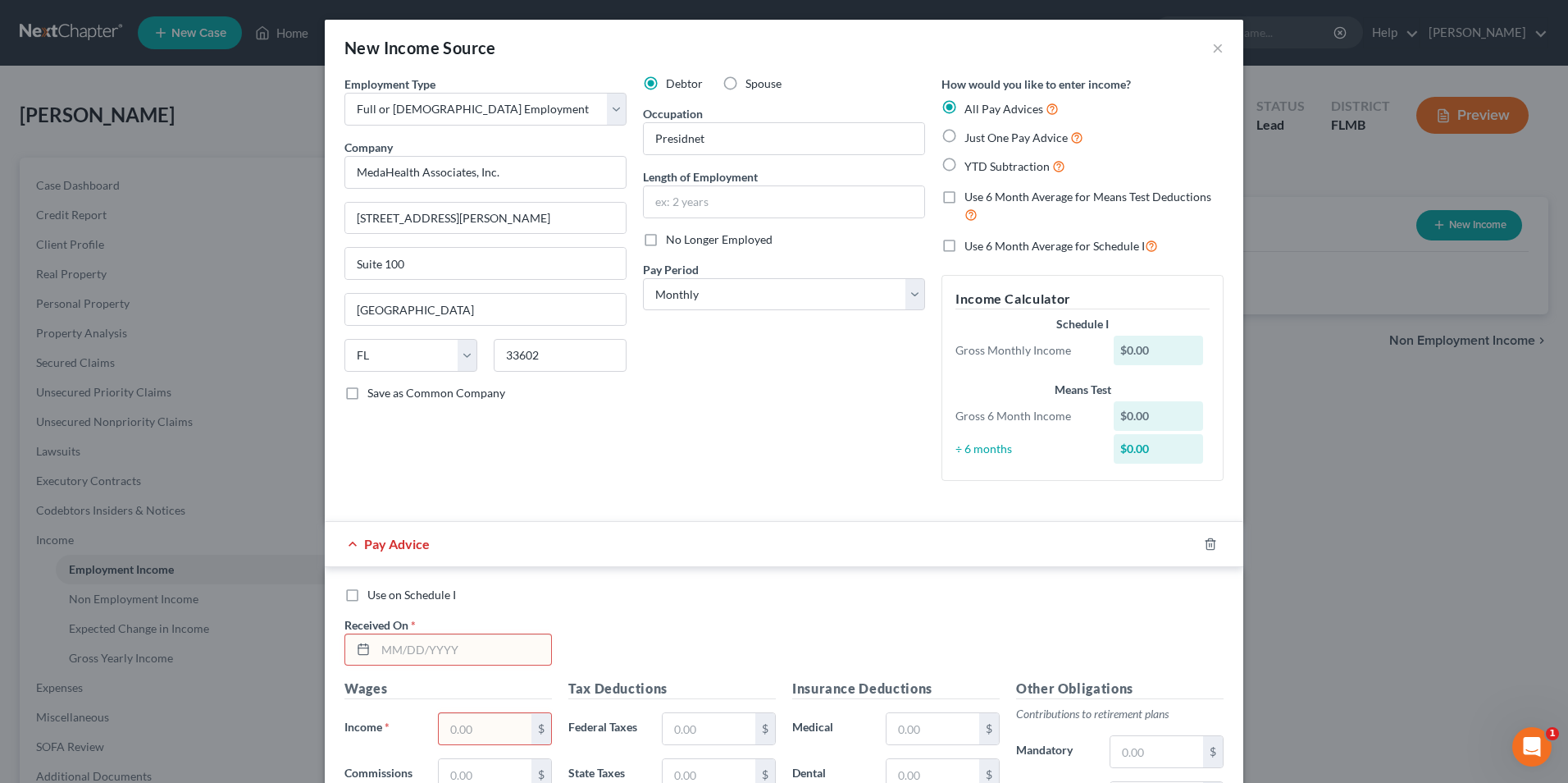
click at [965, 141] on label "Just One Pay Advice" at bounding box center [1023, 138] width 119 height 19
click at [971, 139] on input "Just One Pay Advice" at bounding box center [977, 133] width 10 height 10
radio input "true"
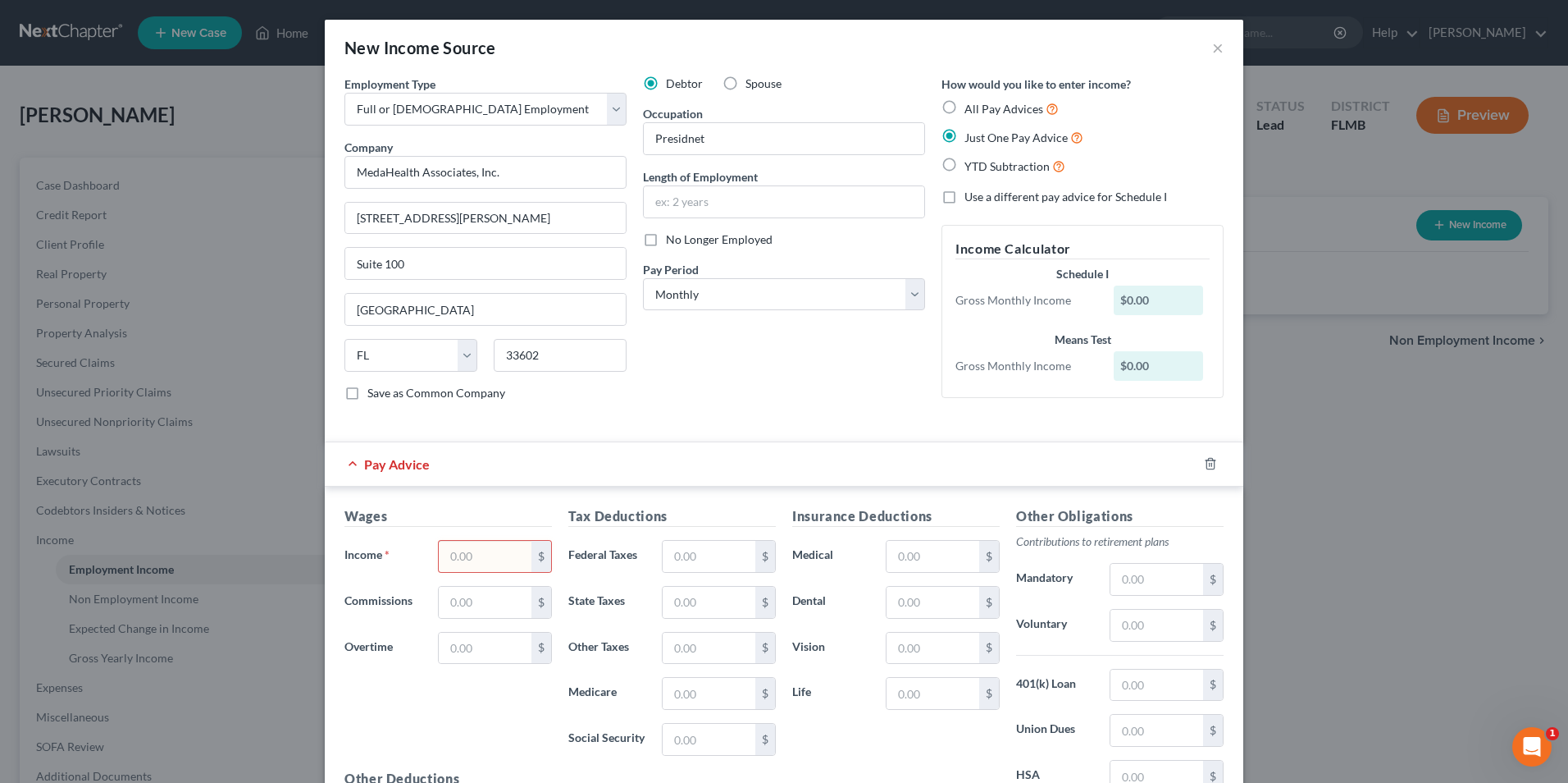
click at [965, 104] on label "All Pay Advices" at bounding box center [1011, 109] width 94 height 19
click at [971, 104] on input "All Pay Advices" at bounding box center [977, 105] width 10 height 10
radio input "true"
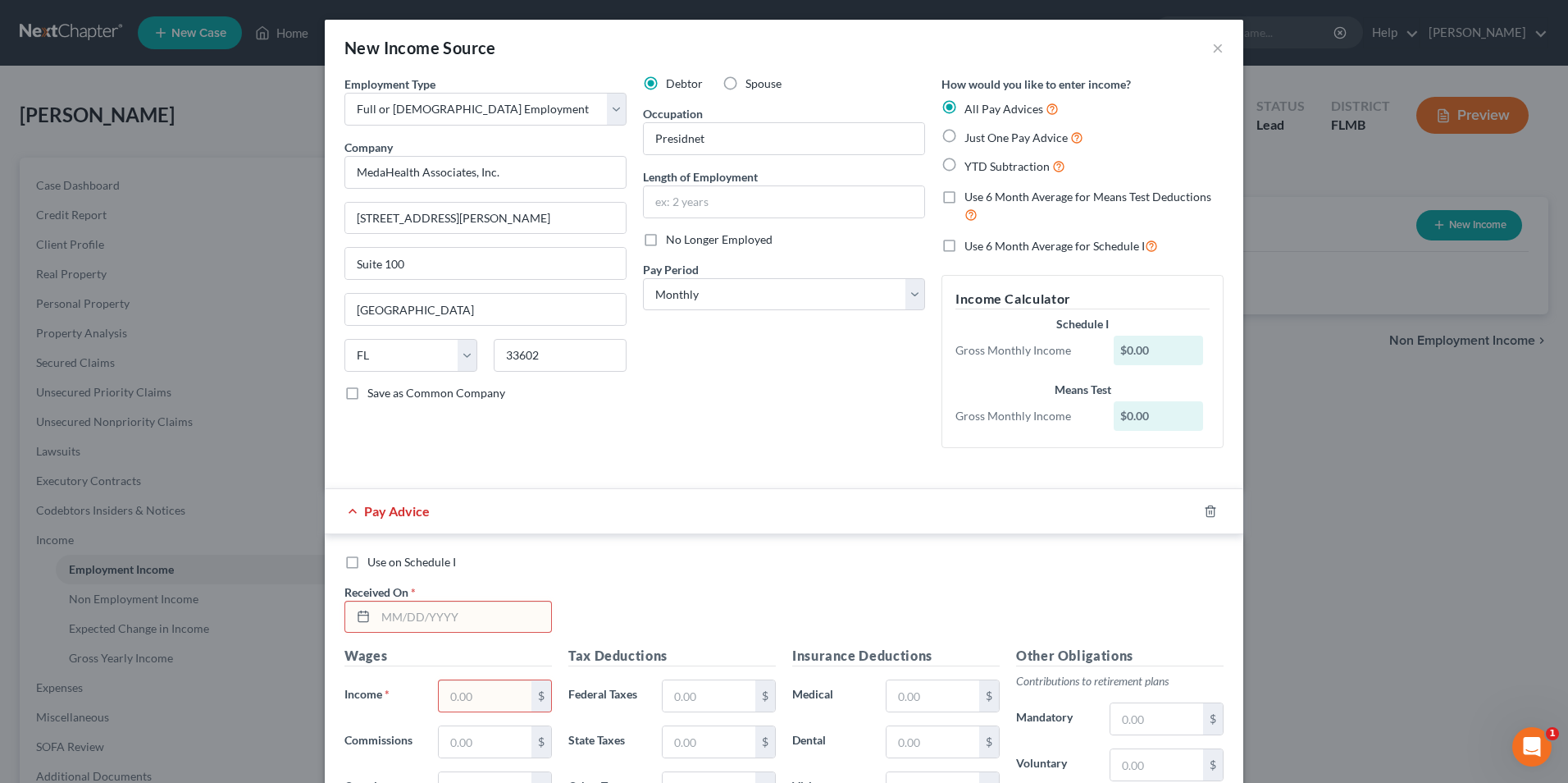
click at [997, 164] on span "YTD Subtraction" at bounding box center [1007, 166] width 86 height 14
click at [982, 164] on input "YTD Subtraction" at bounding box center [977, 162] width 10 height 10
radio input "true"
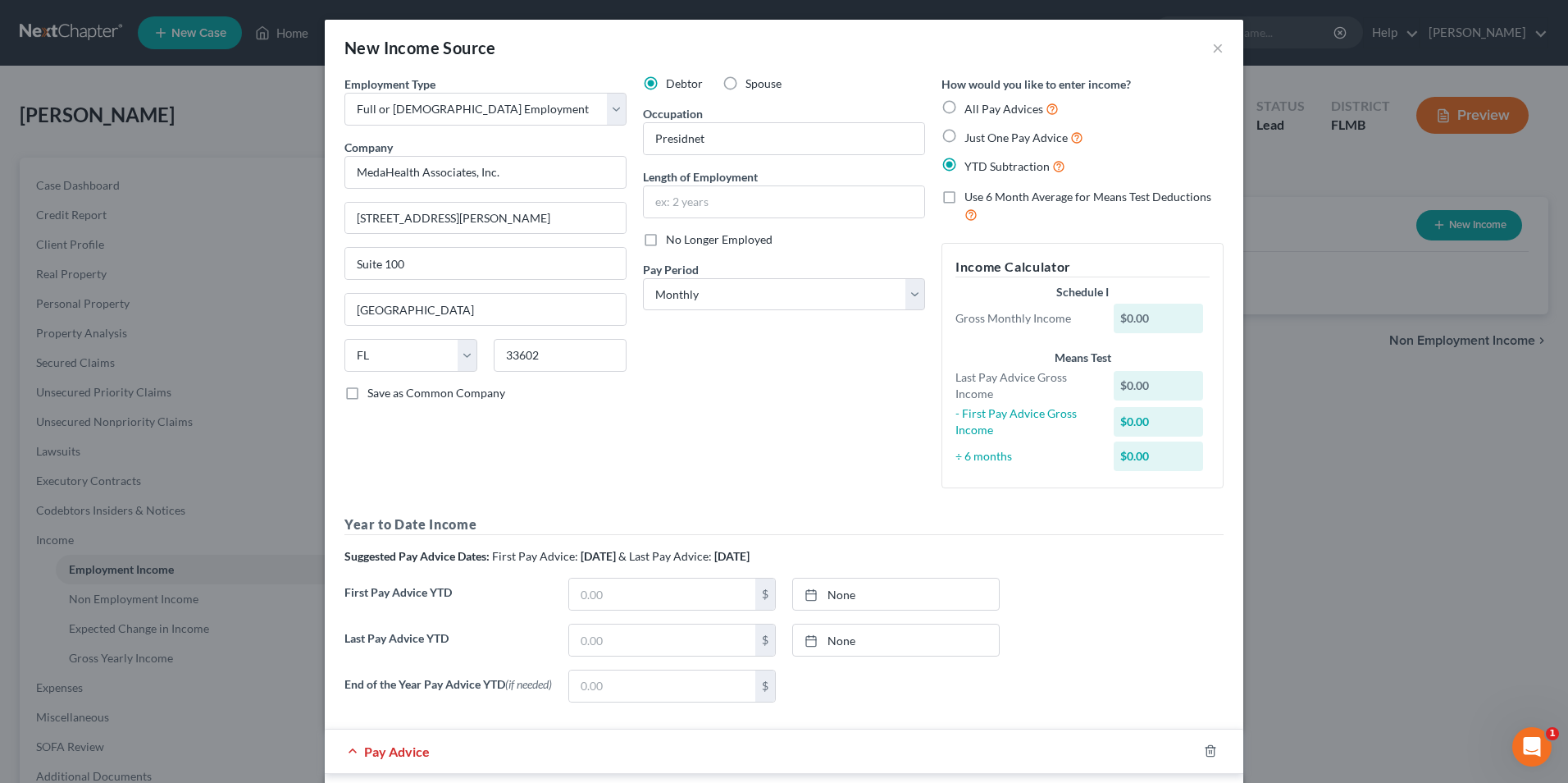
click at [965, 199] on label "Use 6 Month Average for Means Test Deductions" at bounding box center [1094, 206] width 259 height 36
click at [971, 199] on input "Use 6 Month Average for Means Test Deductions" at bounding box center [977, 194] width 10 height 10
checkbox input "true"
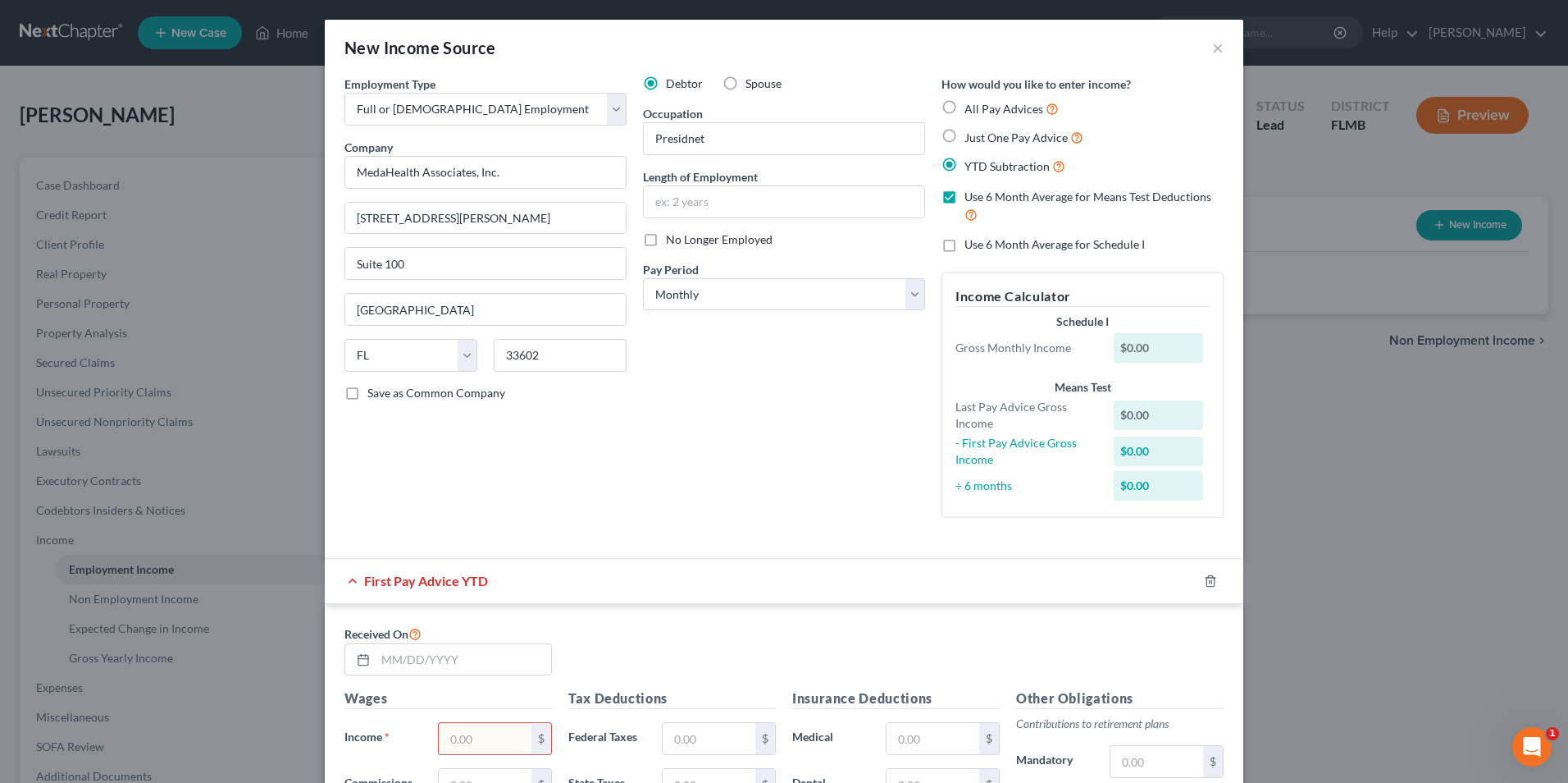
click at [747, 486] on div "Debtor Spouse Occupation Presidnet Length of Employment No Longer Employed Pay …" at bounding box center [784, 303] width 299 height 456
click at [965, 249] on label "Use 6 Month Average for Schedule I" at bounding box center [1055, 244] width 180 height 16
click at [971, 247] on input "Use 6 Month Average for Schedule I" at bounding box center [977, 242] width 10 height 10
click at [965, 198] on label "Use 6 Month Average for Means Test Deductions" at bounding box center [1094, 206] width 259 height 36
click at [965, 244] on label "Use 6 Month Average for Schedule I" at bounding box center [1055, 244] width 180 height 16
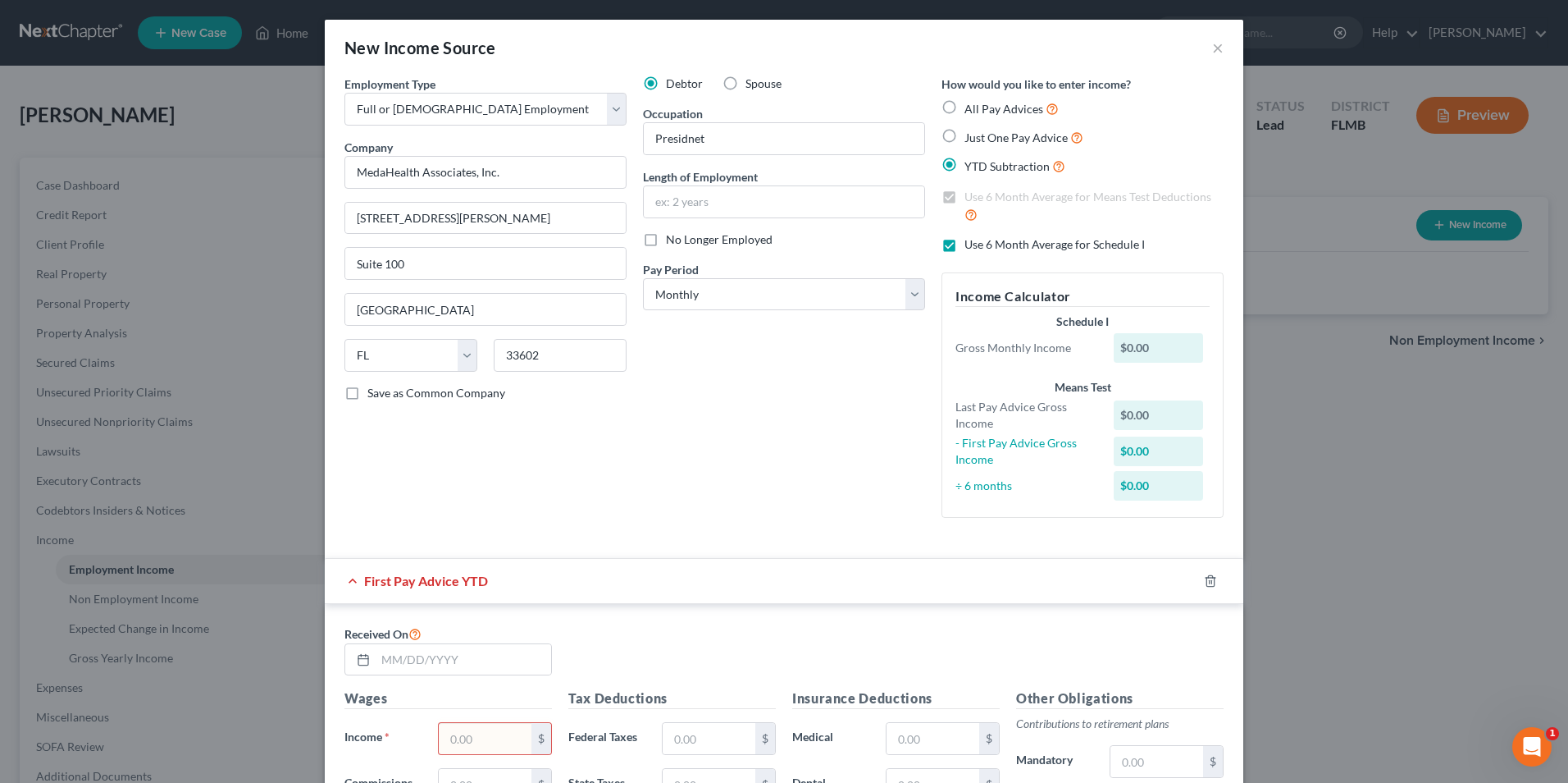
click at [971, 244] on input "Use 6 Month Average for Schedule I" at bounding box center [977, 242] width 10 height 10
checkbox input "false"
click at [965, 193] on label "Use 6 Month Average for Means Test Deductions" at bounding box center [1094, 206] width 259 height 36
click at [971, 193] on input "Use 6 Month Average for Means Test Deductions" at bounding box center [977, 194] width 10 height 10
checkbox input "false"
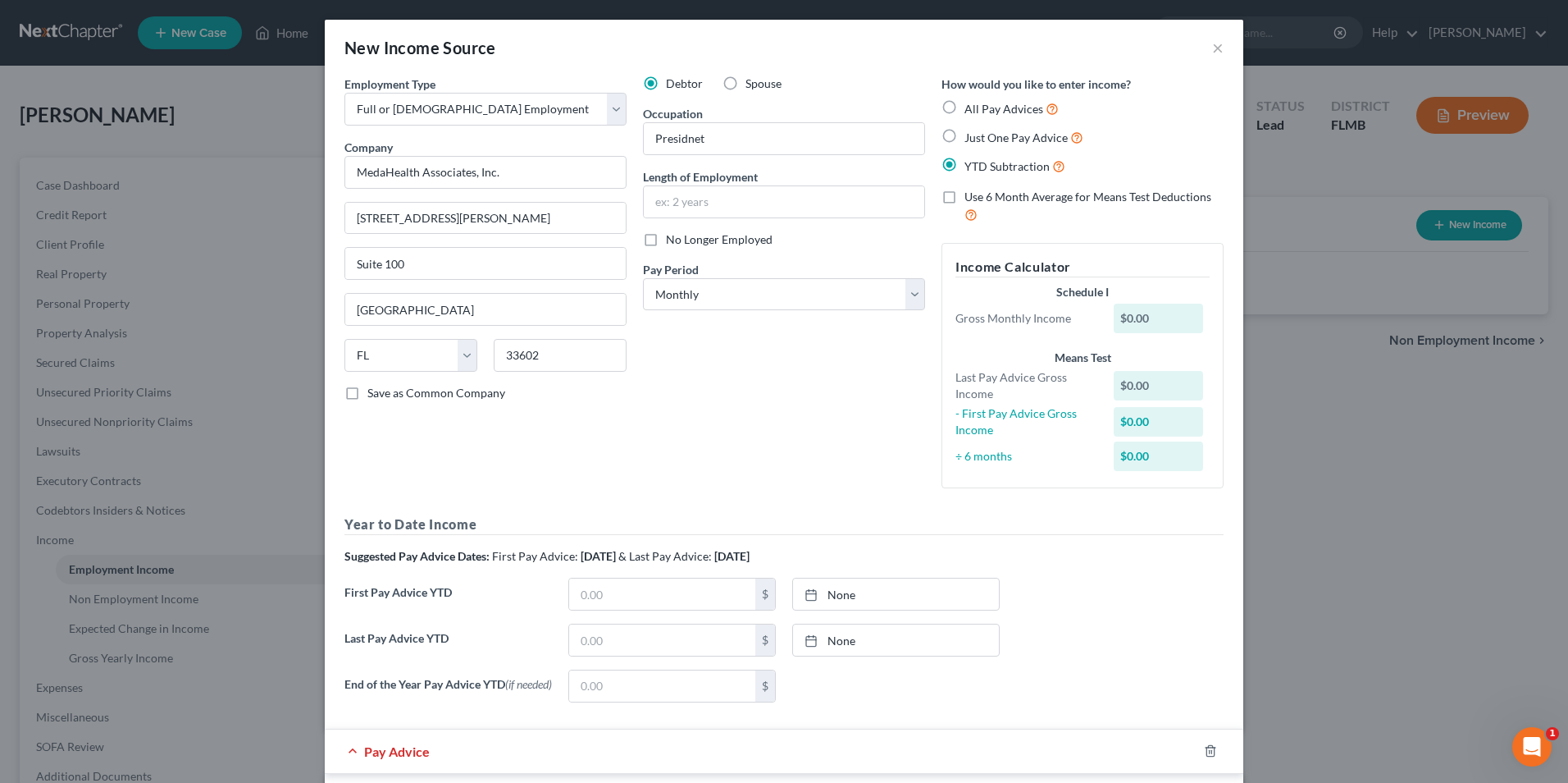
click at [965, 163] on label "YTD Subtraction" at bounding box center [1015, 166] width 101 height 19
click at [971, 163] on input "YTD Subtraction" at bounding box center [977, 162] width 10 height 10
click at [801, 445] on div "Debtor Spouse Occupation Presidnet Length of Employment No Longer Employed Pay …" at bounding box center [784, 288] width 299 height 426
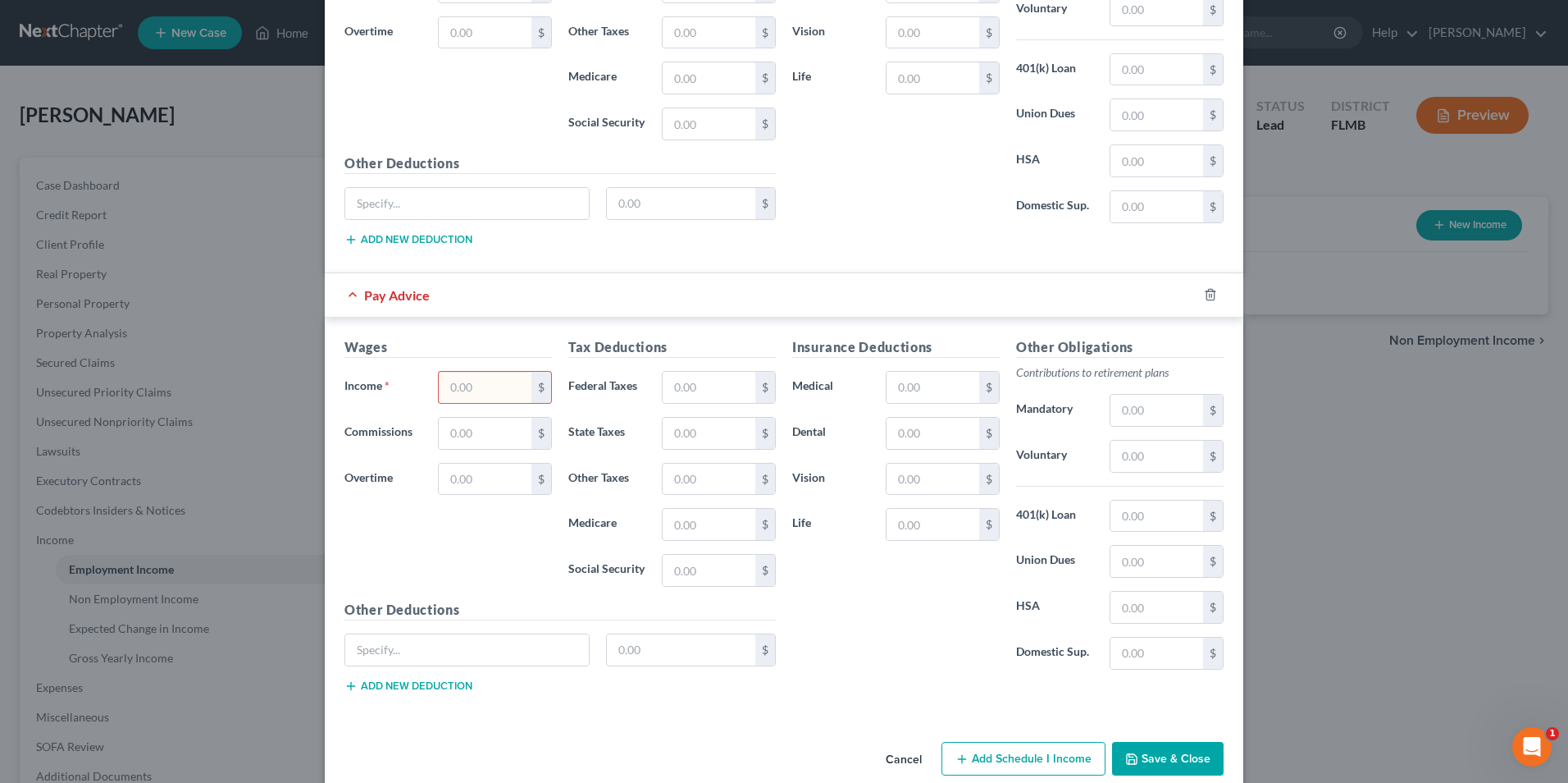
scroll to position [932, 0]
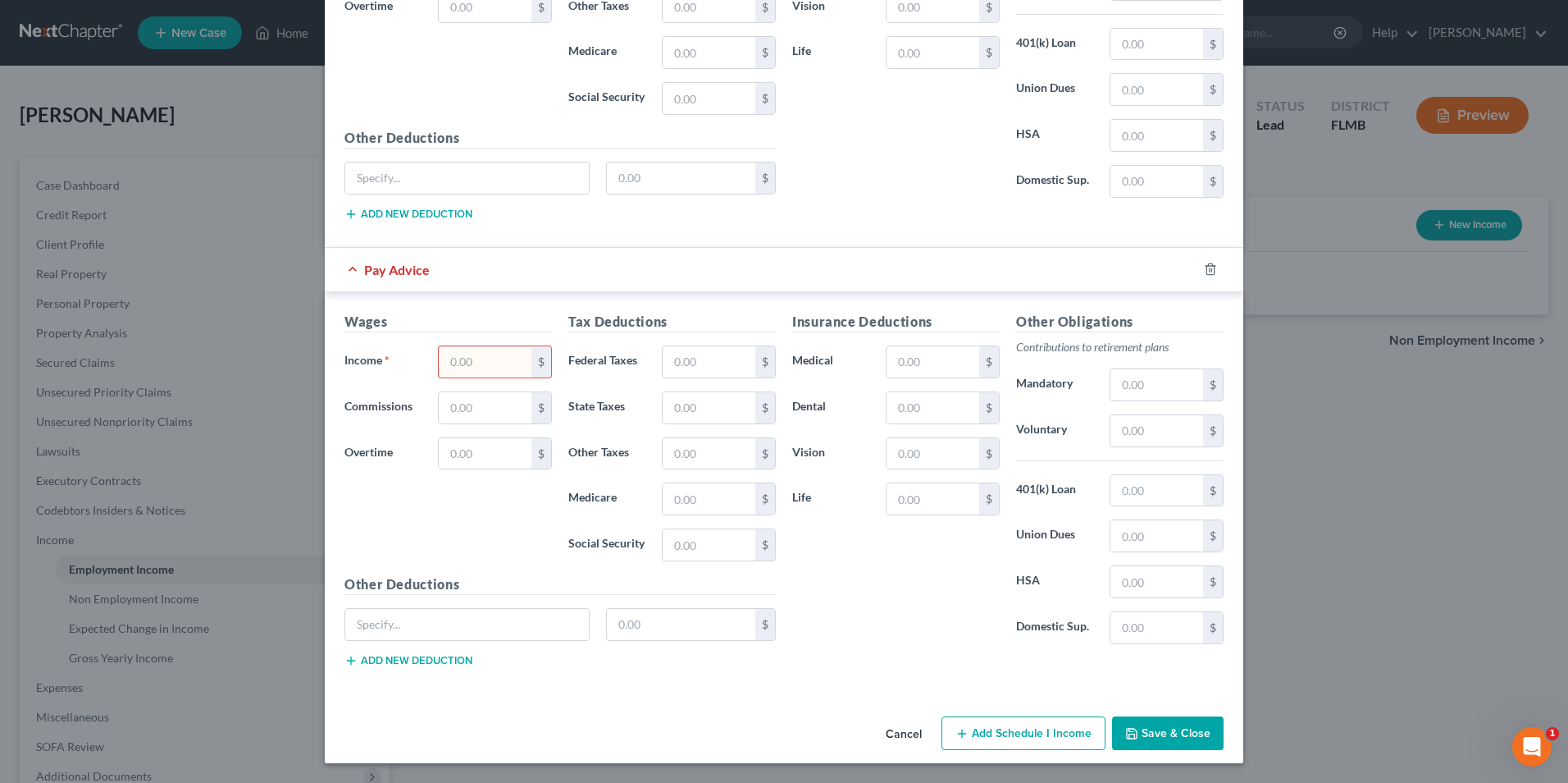
click at [1183, 740] on button "Save & Close" at bounding box center [1167, 734] width 112 height 35
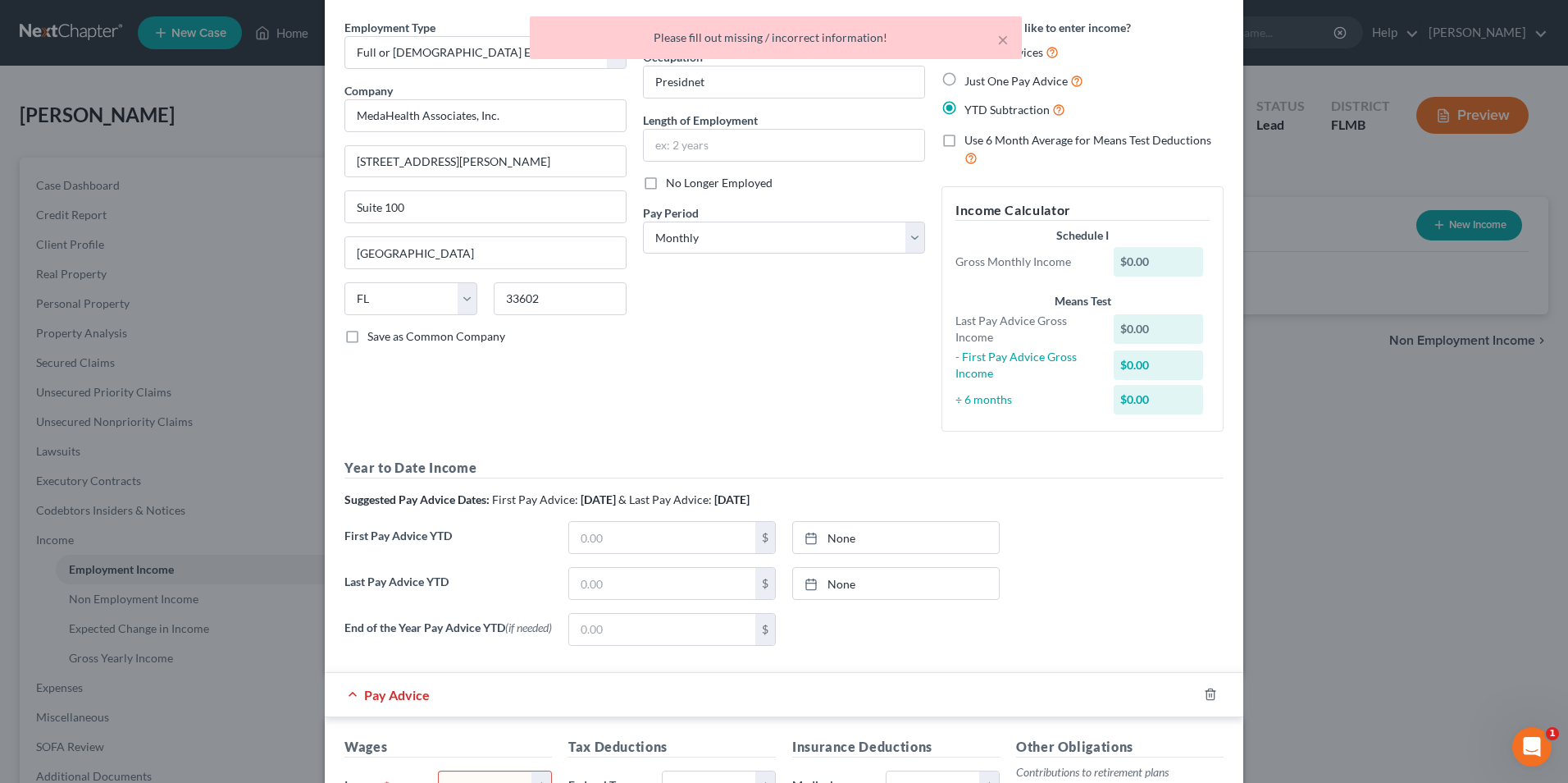
scroll to position [0, 0]
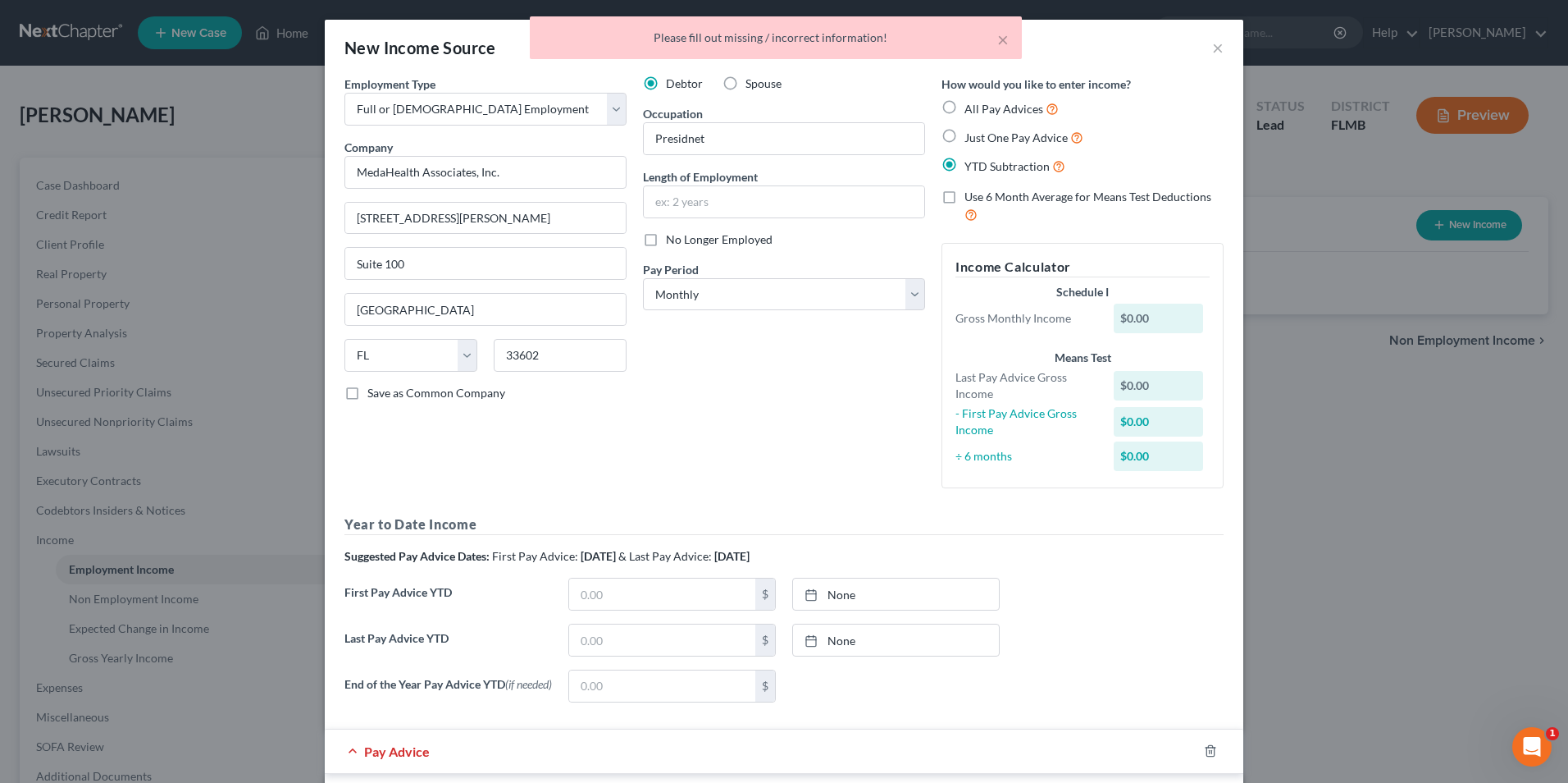
click at [494, 463] on div "Employment Type * Select Full or Part Time Employment Self Employment Company *…" at bounding box center [485, 288] width 299 height 426
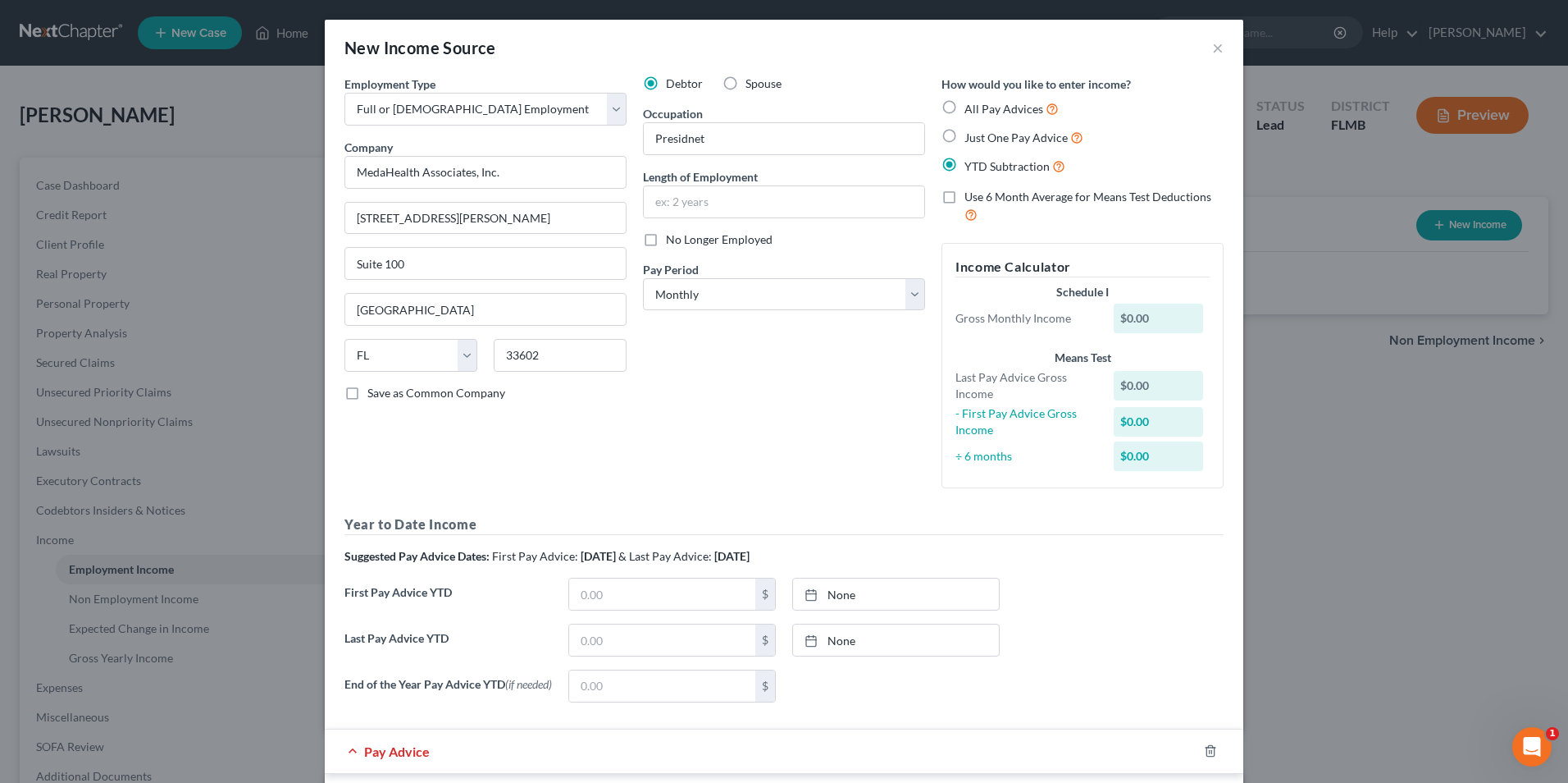
click at [367, 391] on label "Save as Common Company" at bounding box center [436, 392] width 138 height 16
click at [374, 391] on input "Save as Common Company" at bounding box center [379, 390] width 10 height 10
checkbox input "true"
click at [1212, 52] on button "×" at bounding box center [1217, 48] width 11 height 20
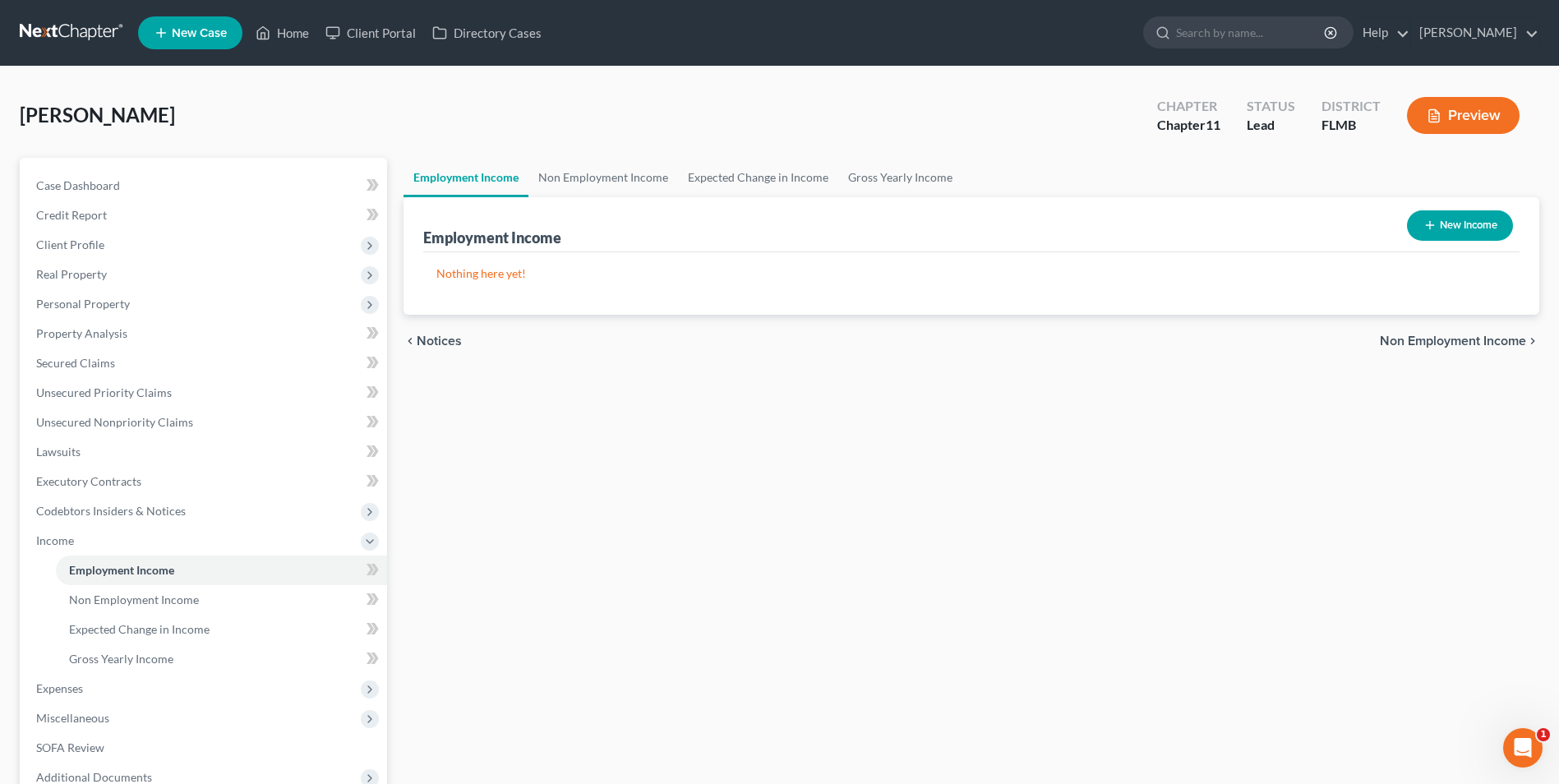
click at [1448, 224] on button "New Income" at bounding box center [1460, 225] width 106 height 30
select select "0"
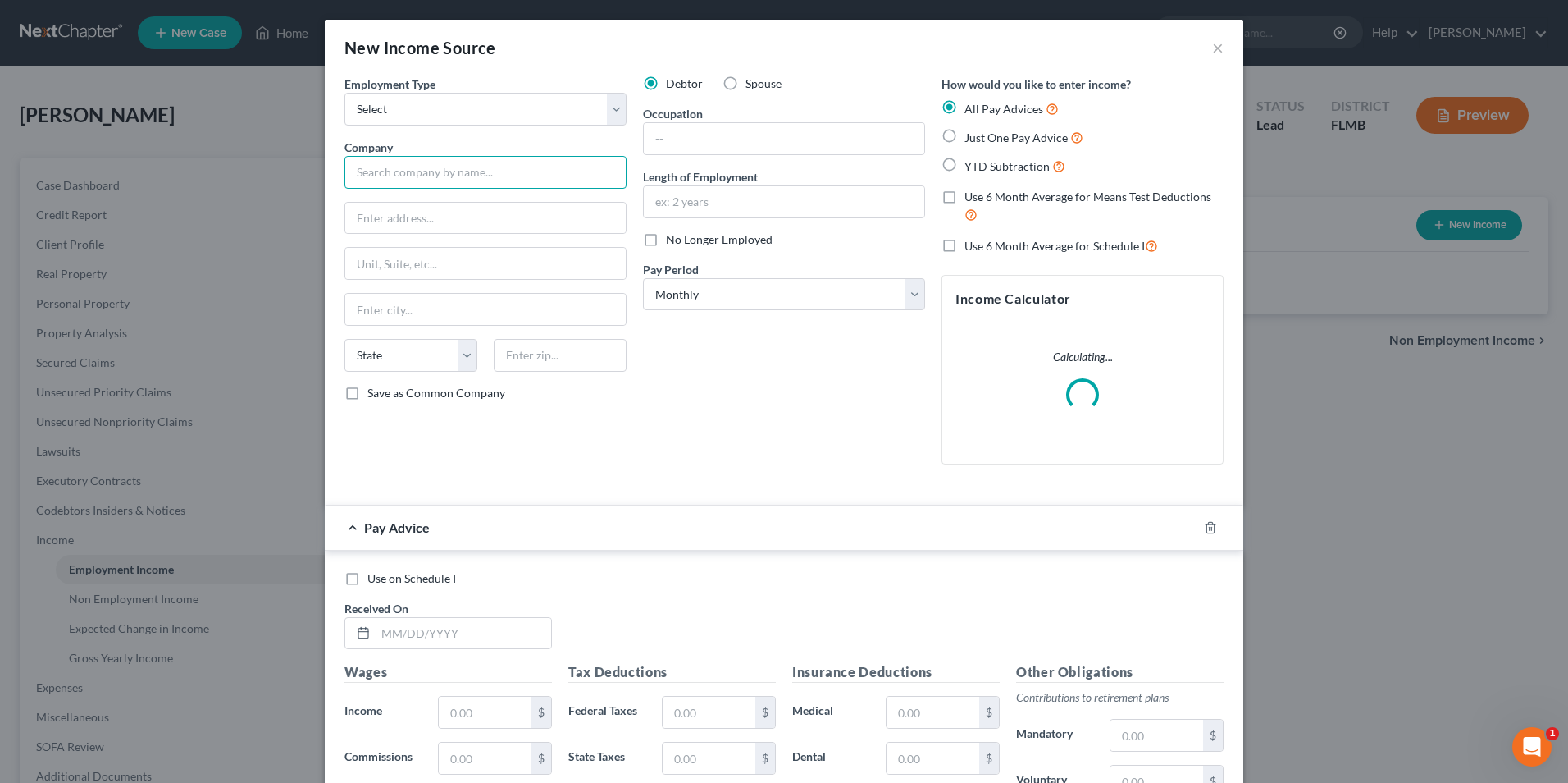
click at [482, 180] on input "text" at bounding box center [486, 172] width 282 height 33
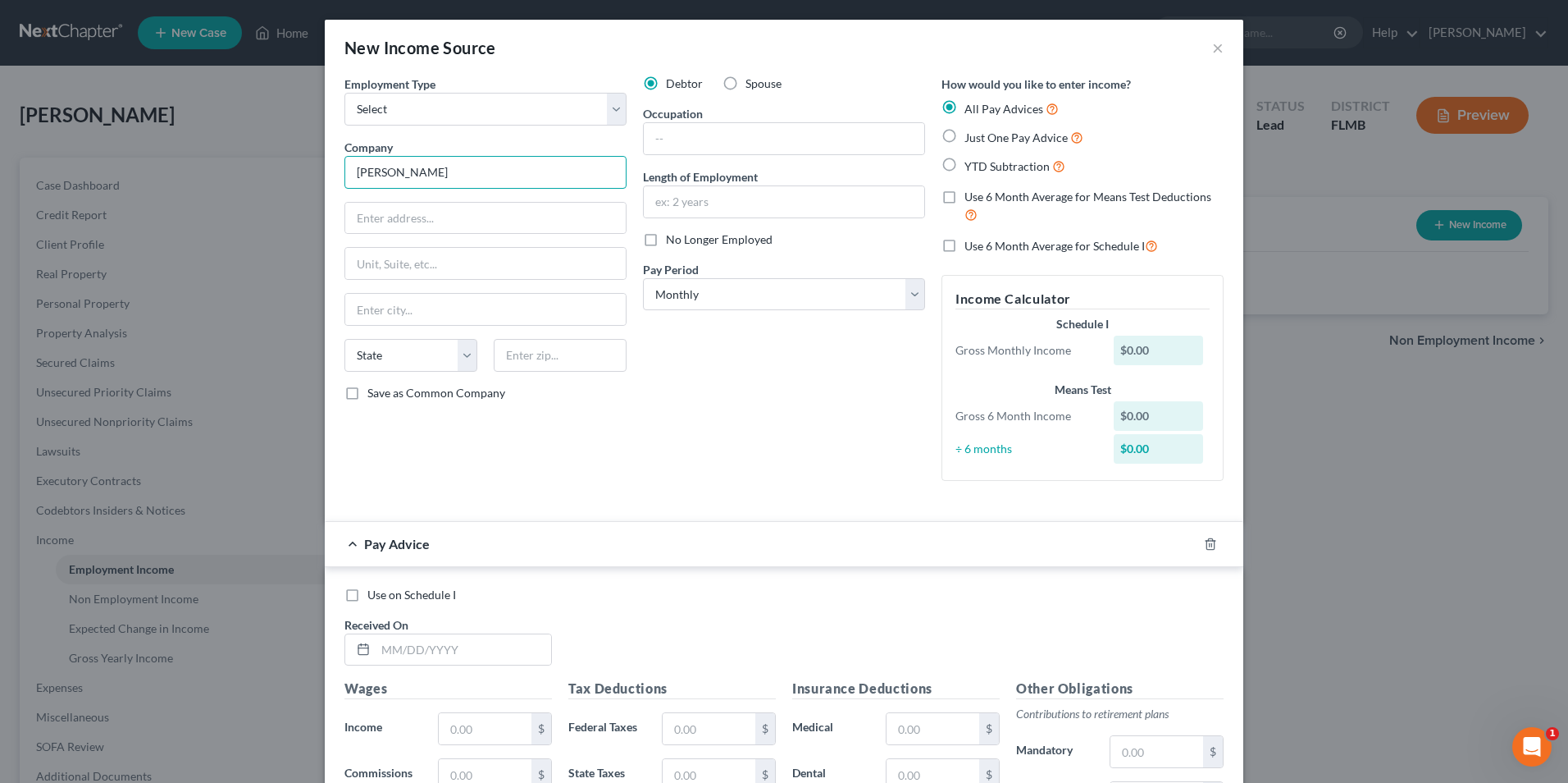
type input "Pertile Family Foundation, Inc. (501(c))"
type input "1126 Marina Drive"
type input "Tarpon Springs"
select select "9"
type input "34689"
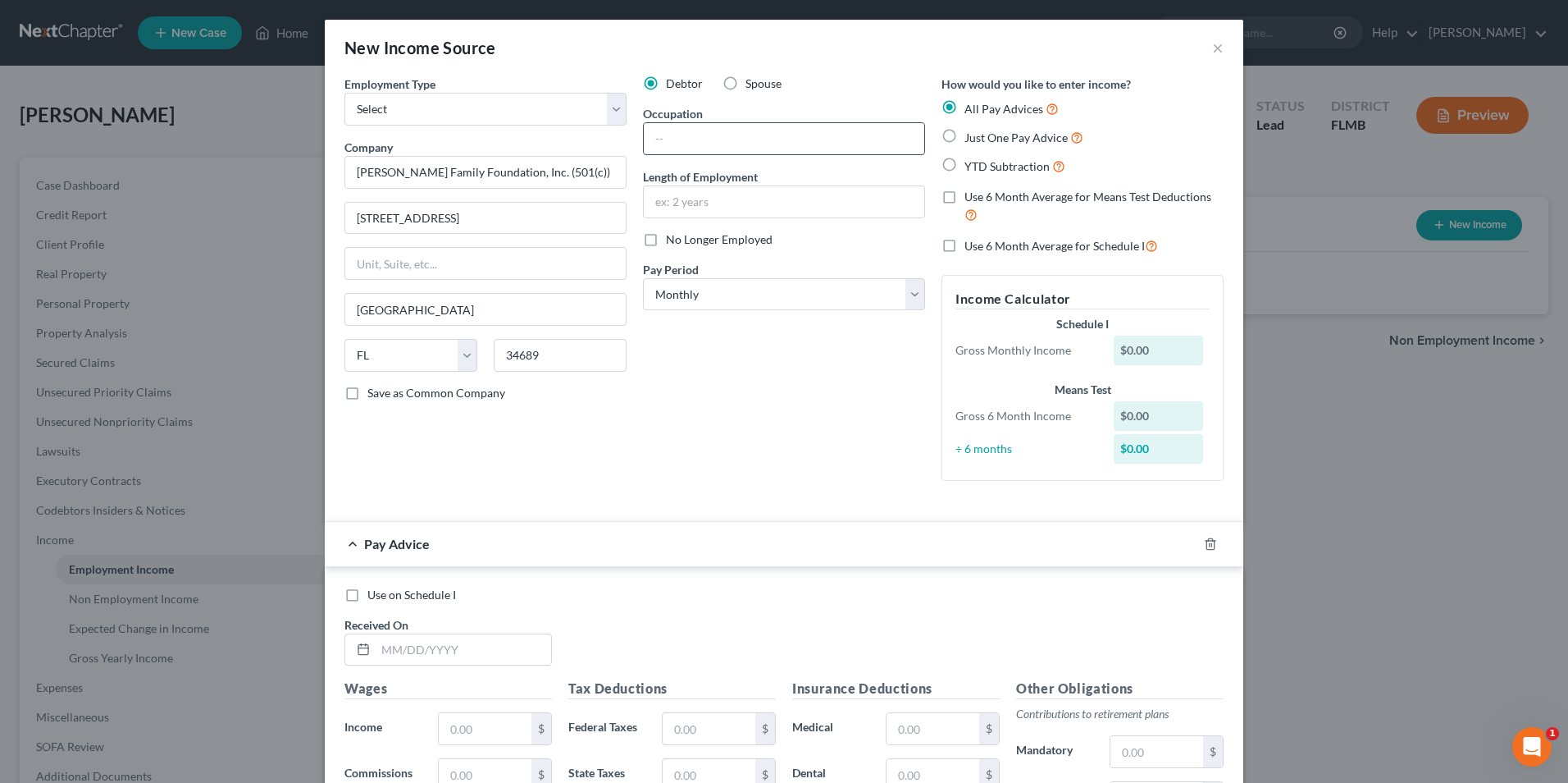
click at [730, 139] on input "text" at bounding box center [784, 139] width 281 height 31
drag, startPoint x: 949, startPoint y: 166, endPoint x: 936, endPoint y: 189, distance: 26.4
click at [965, 166] on label "YTD Subtraction" at bounding box center [1015, 166] width 101 height 19
click at [971, 166] on input "YTD Subtraction" at bounding box center [977, 162] width 10 height 10
radio input "true"
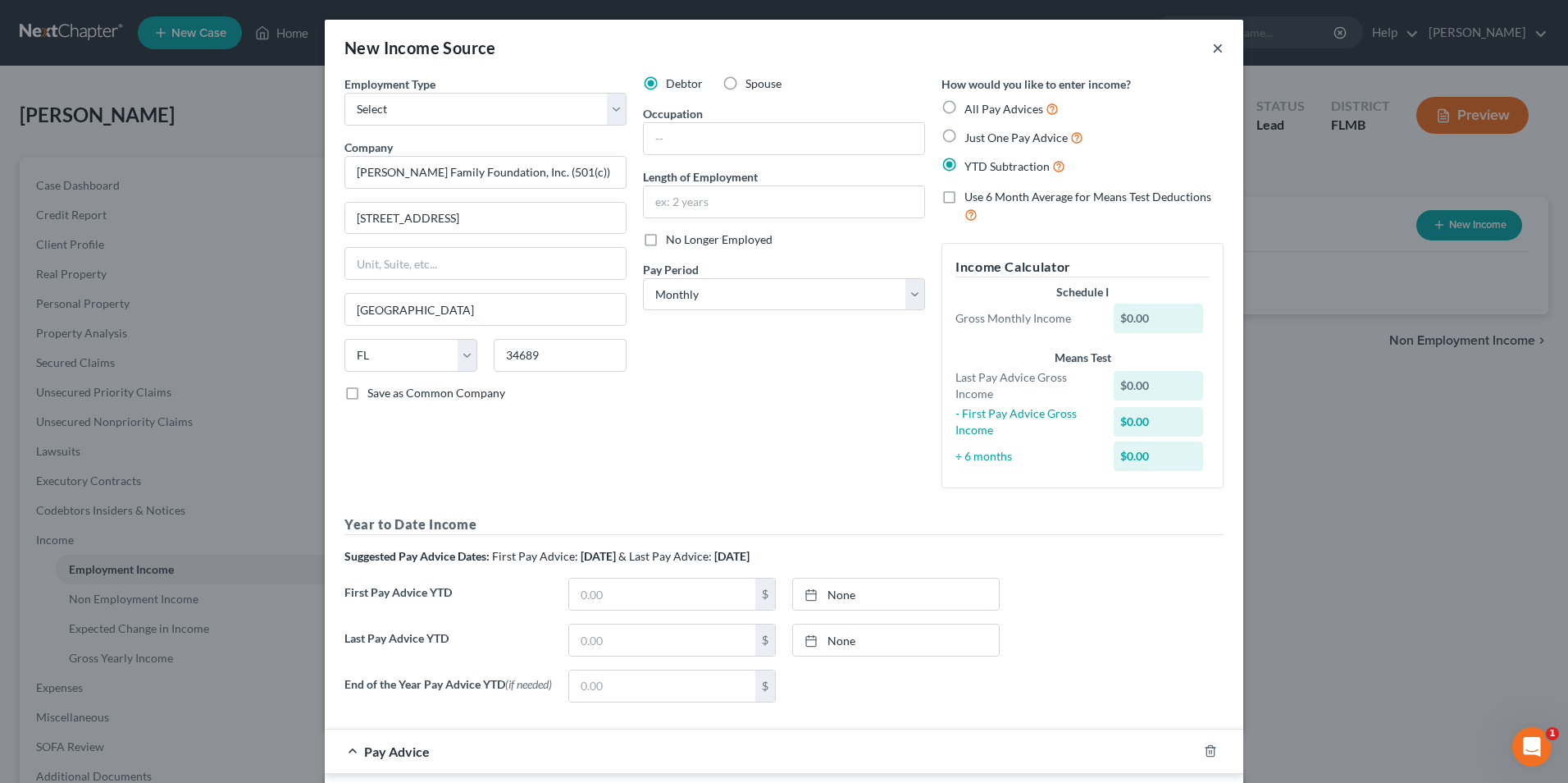
click at [1212, 40] on button "×" at bounding box center [1217, 48] width 11 height 20
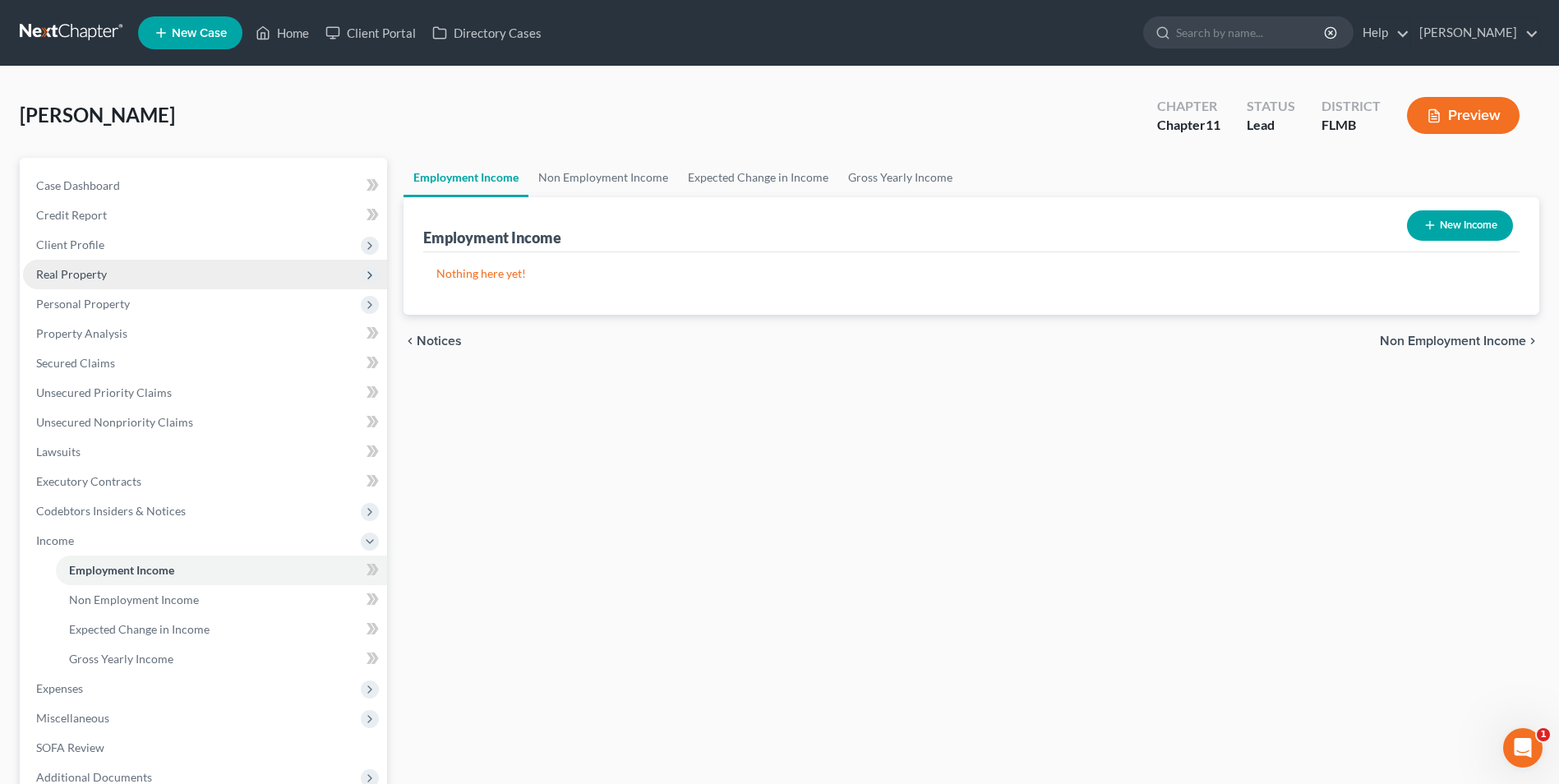
click at [84, 278] on span "Real Property" at bounding box center [71, 274] width 70 height 14
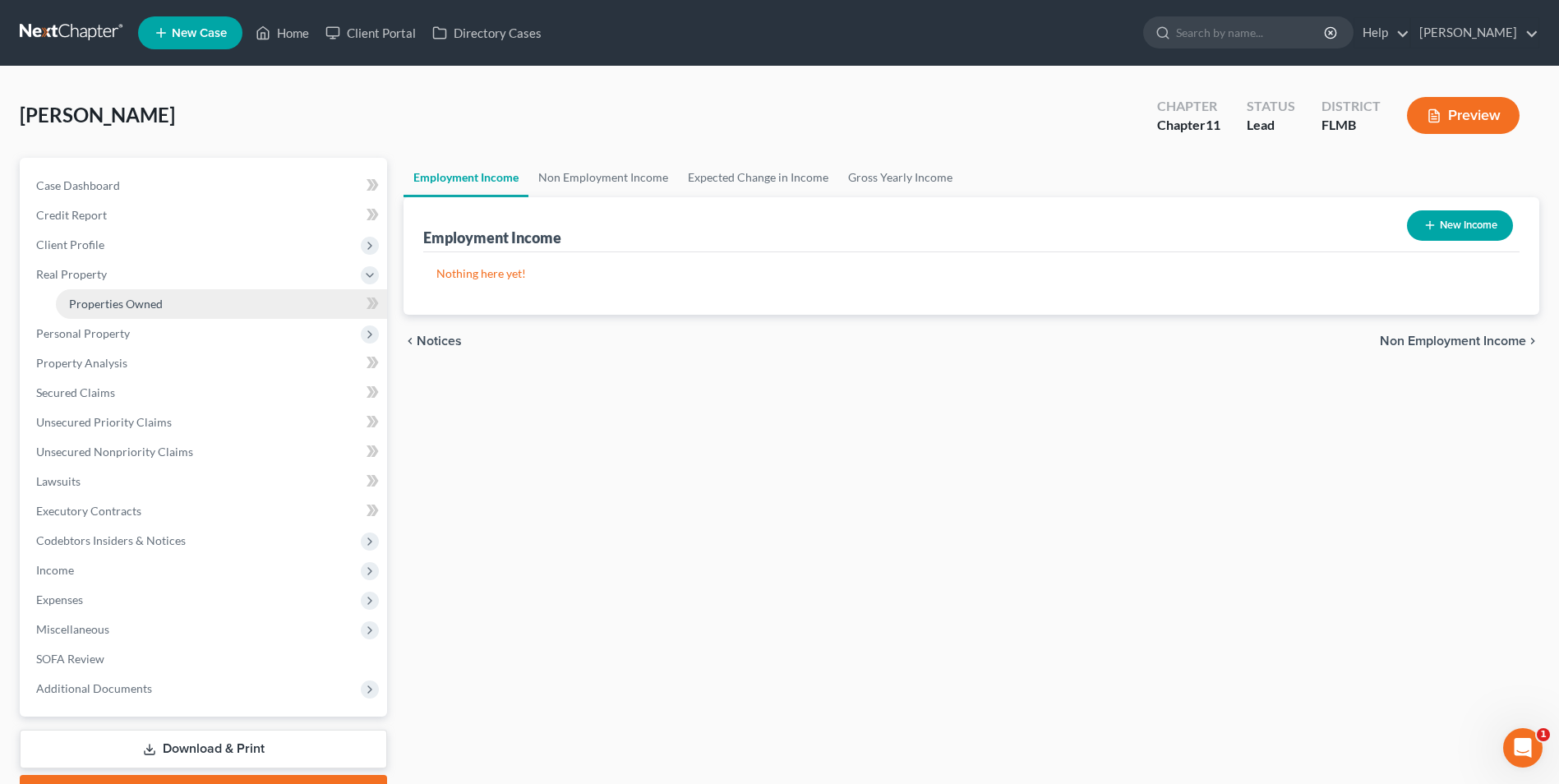
click at [136, 306] on span "Properties Owned" at bounding box center [116, 304] width 94 height 14
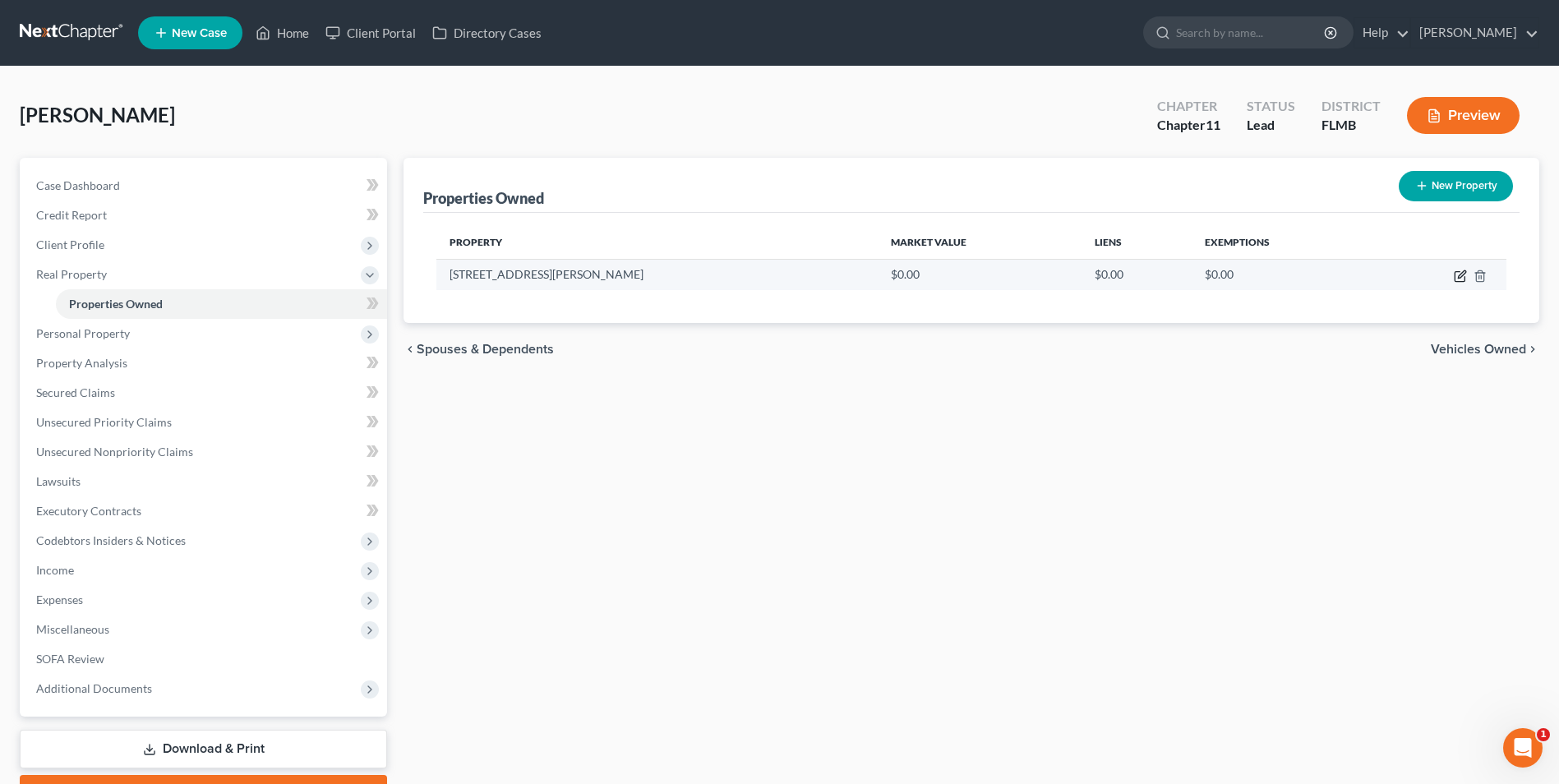
click at [1460, 275] on icon "button" at bounding box center [1460, 276] width 13 height 13
select select "9"
select select "27"
select select "2"
select select "0"
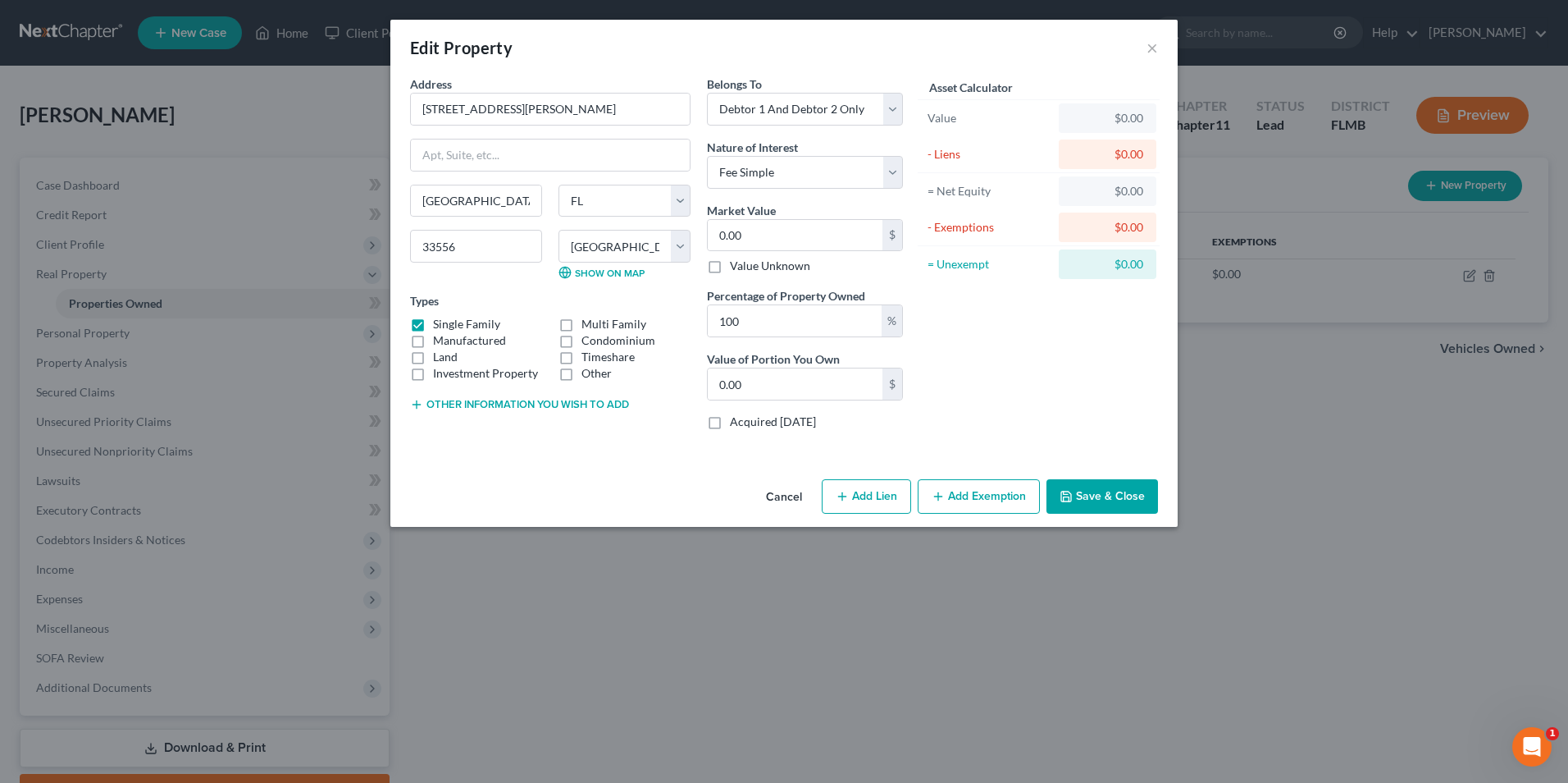
click at [879, 494] on button "Add Lien" at bounding box center [866, 496] width 89 height 35
select select "2"
select select "0"
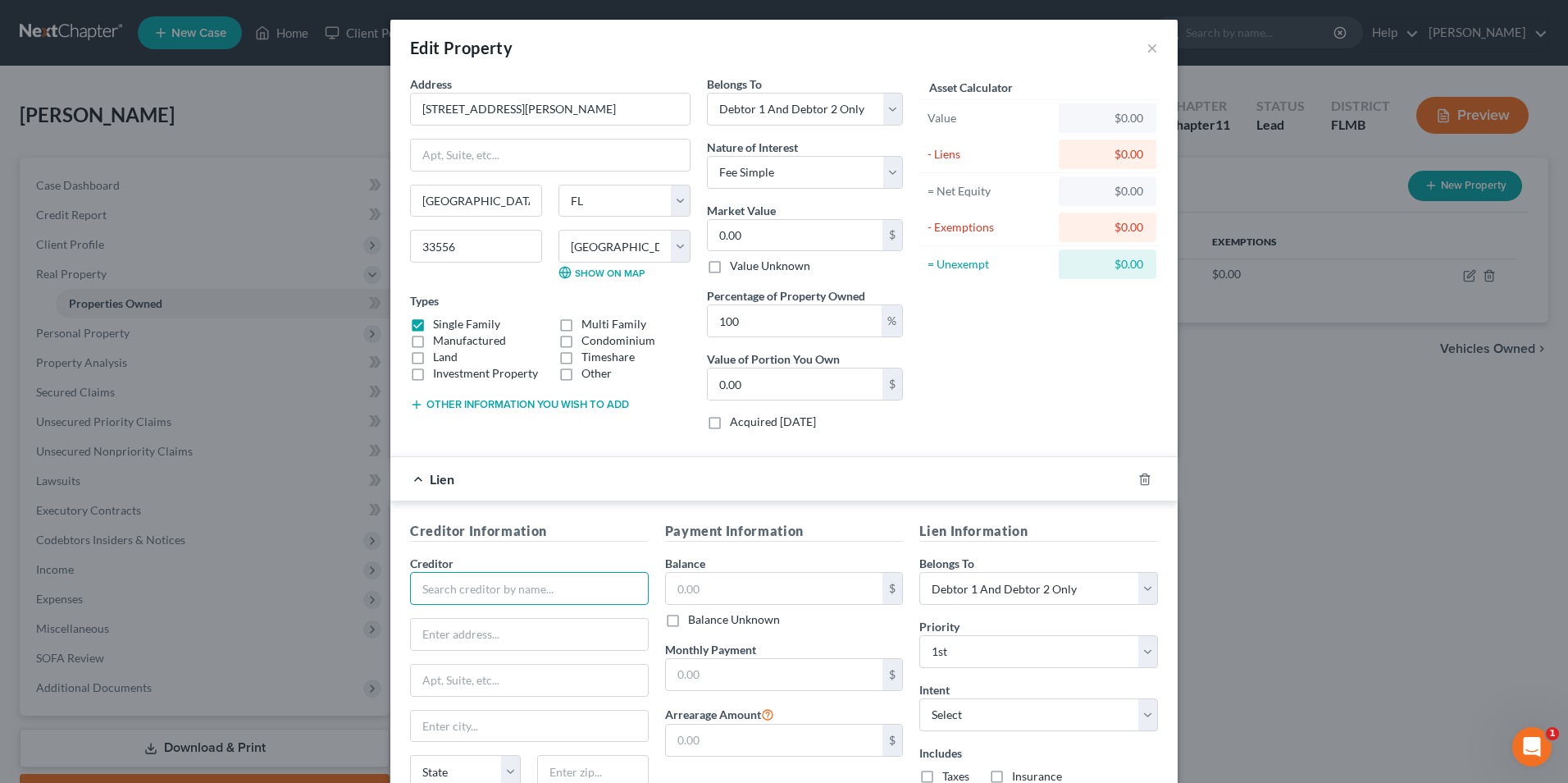
click at [565, 582] on input "text" at bounding box center [530, 588] width 239 height 33
type input "Angel Oak Mortgage Solutions, LLC"
type input "c/o Select Portfolio Solutions"
type input "PO Box 65250"
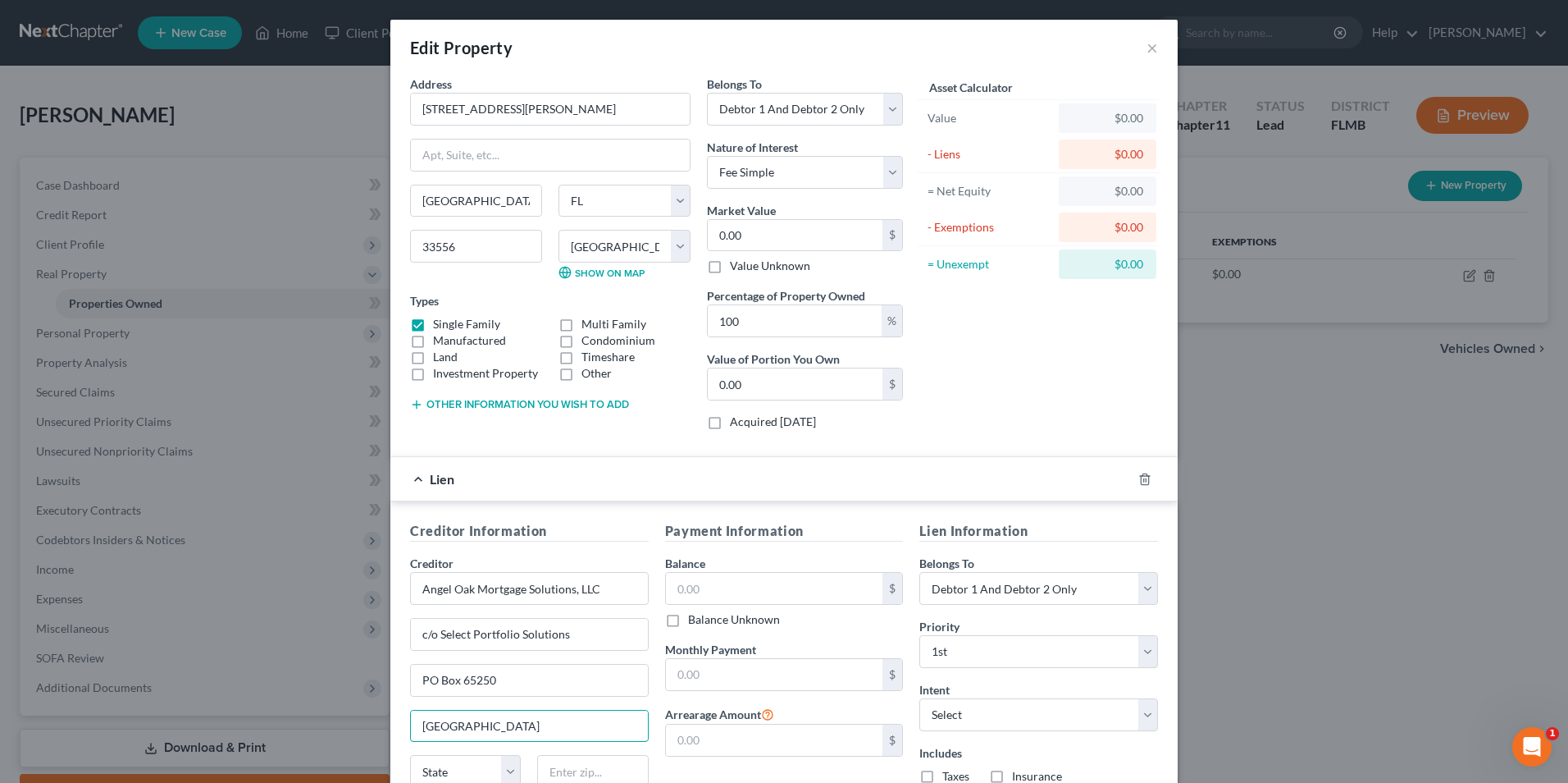
type input "Salt Lake City"
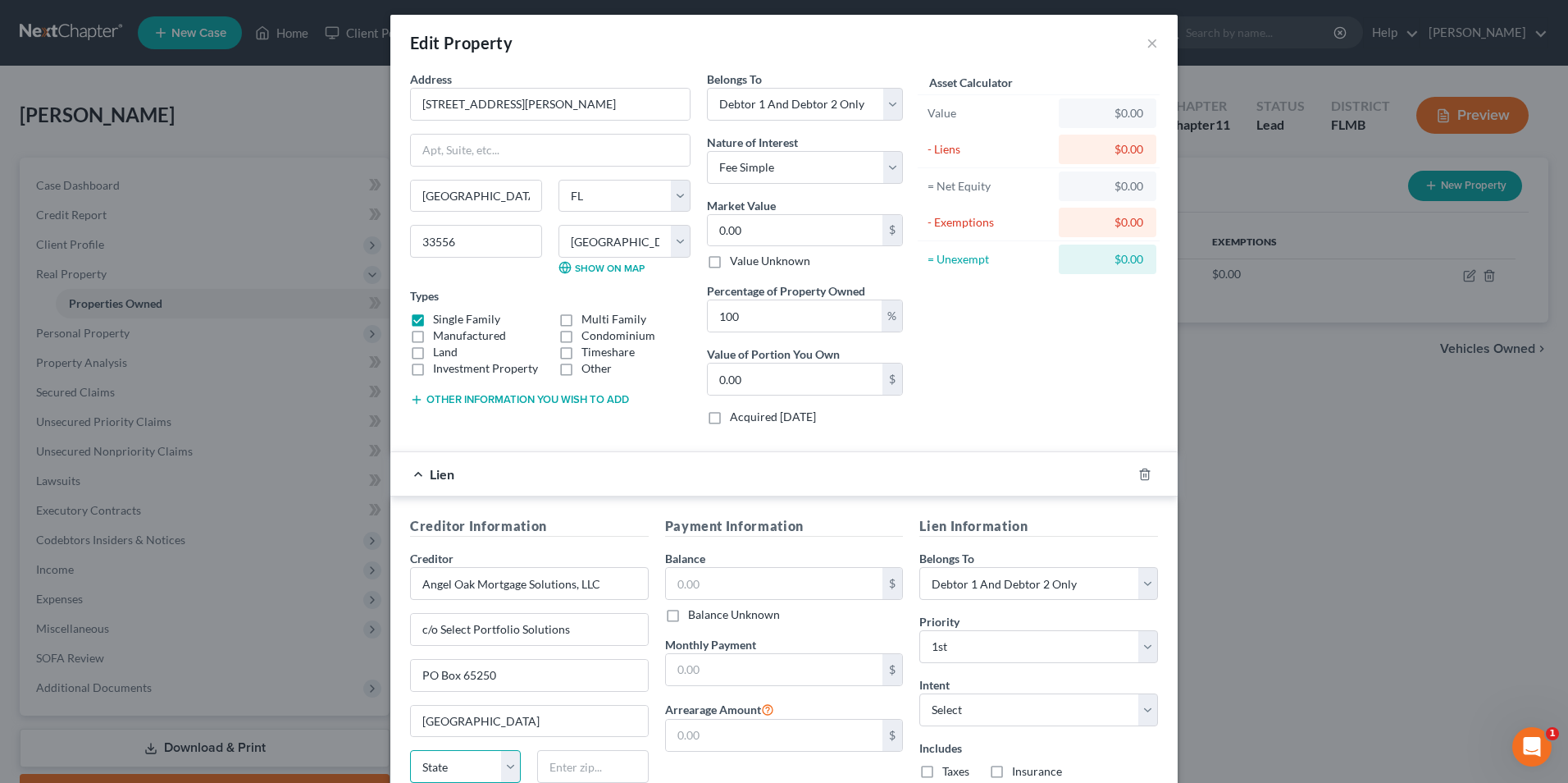
select select "46"
type input "84165"
click at [583, 624] on input "c/o Select Portfolio Solutions" at bounding box center [530, 630] width 237 height 31
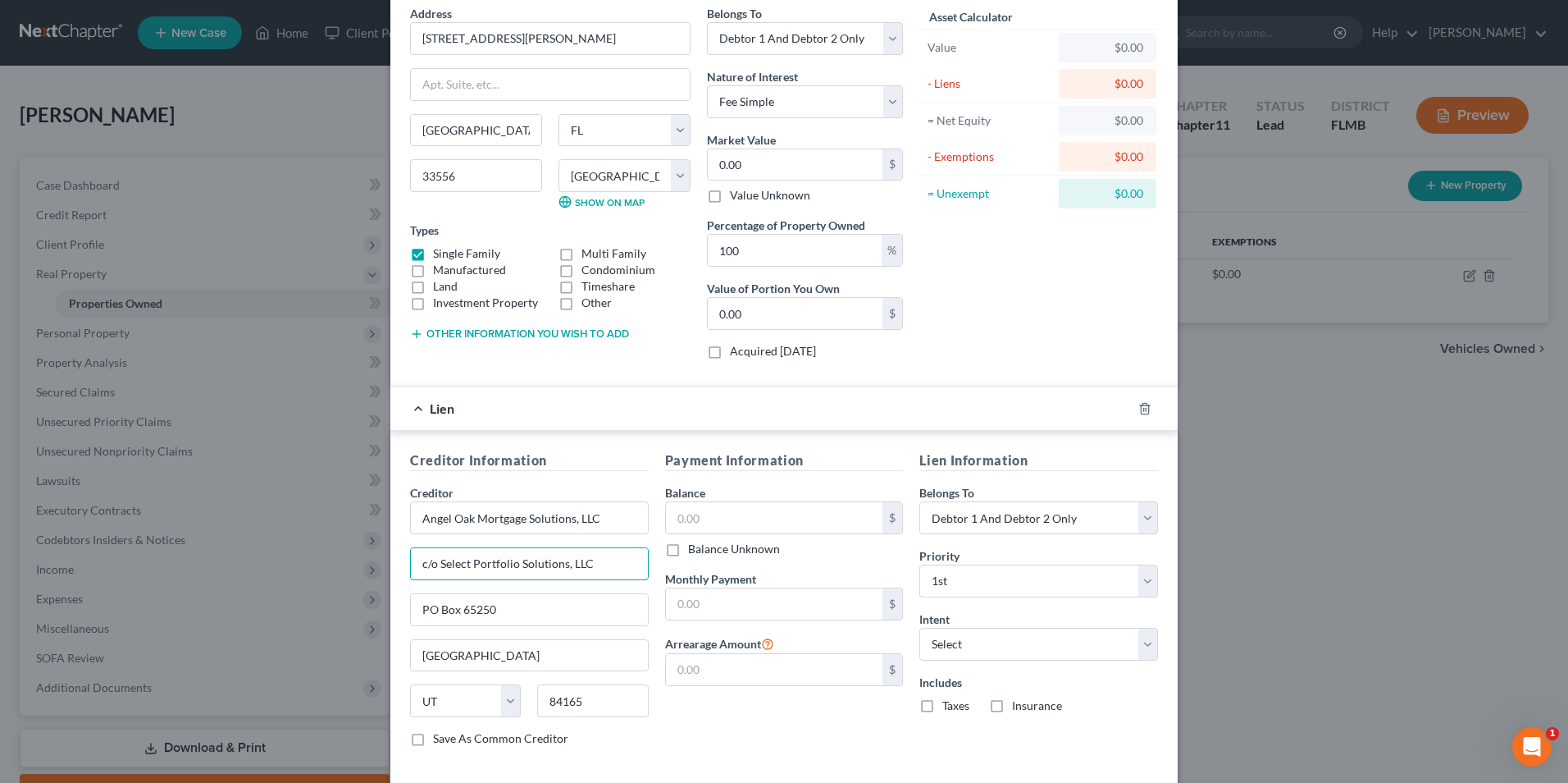
scroll to position [151, 0]
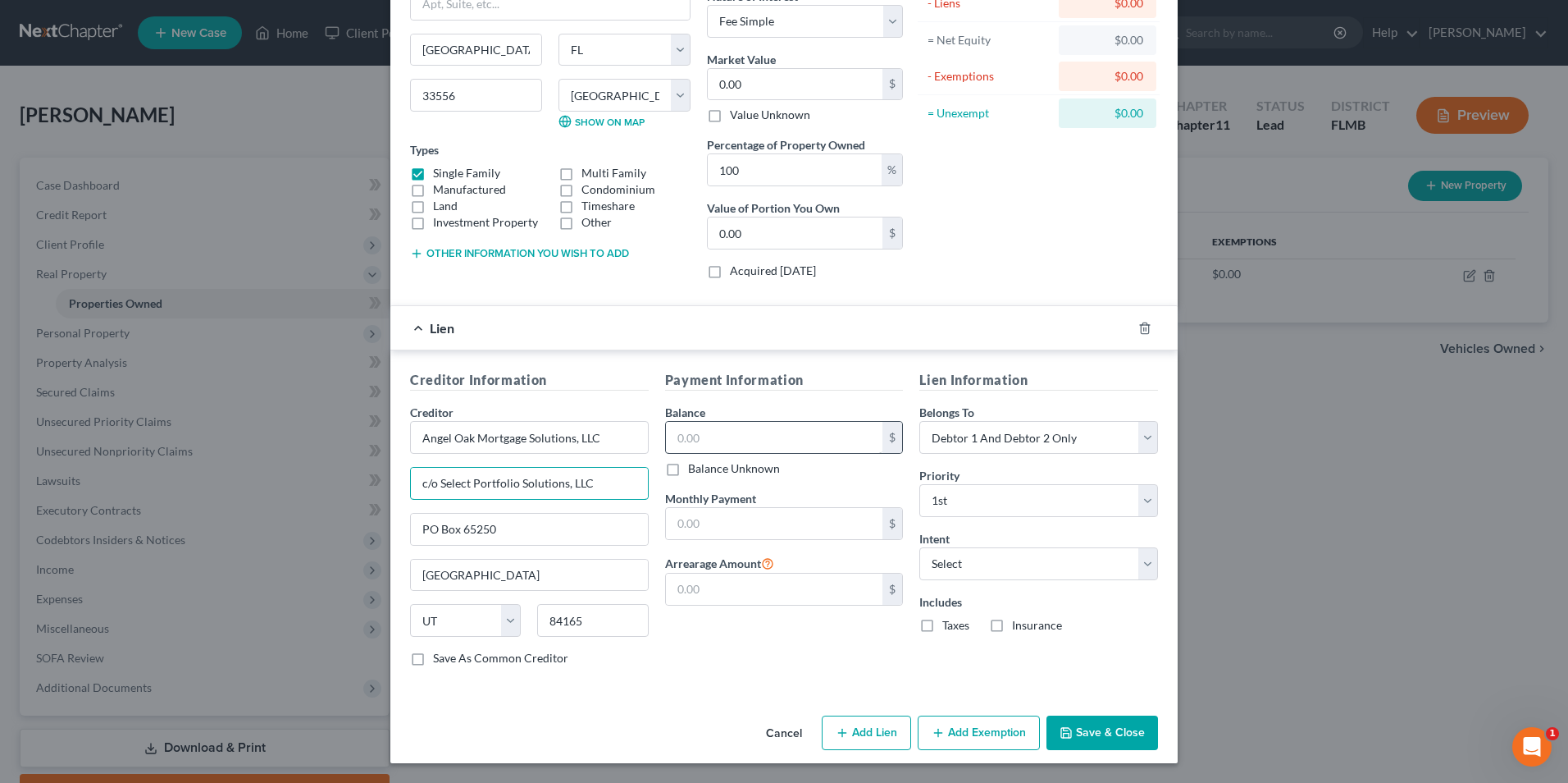
type input "c/o Select Portfolio Solutions, LLC"
click at [740, 435] on input "text" at bounding box center [774, 437] width 217 height 31
click at [1115, 730] on button "Save & Close" at bounding box center [1102, 733] width 112 height 35
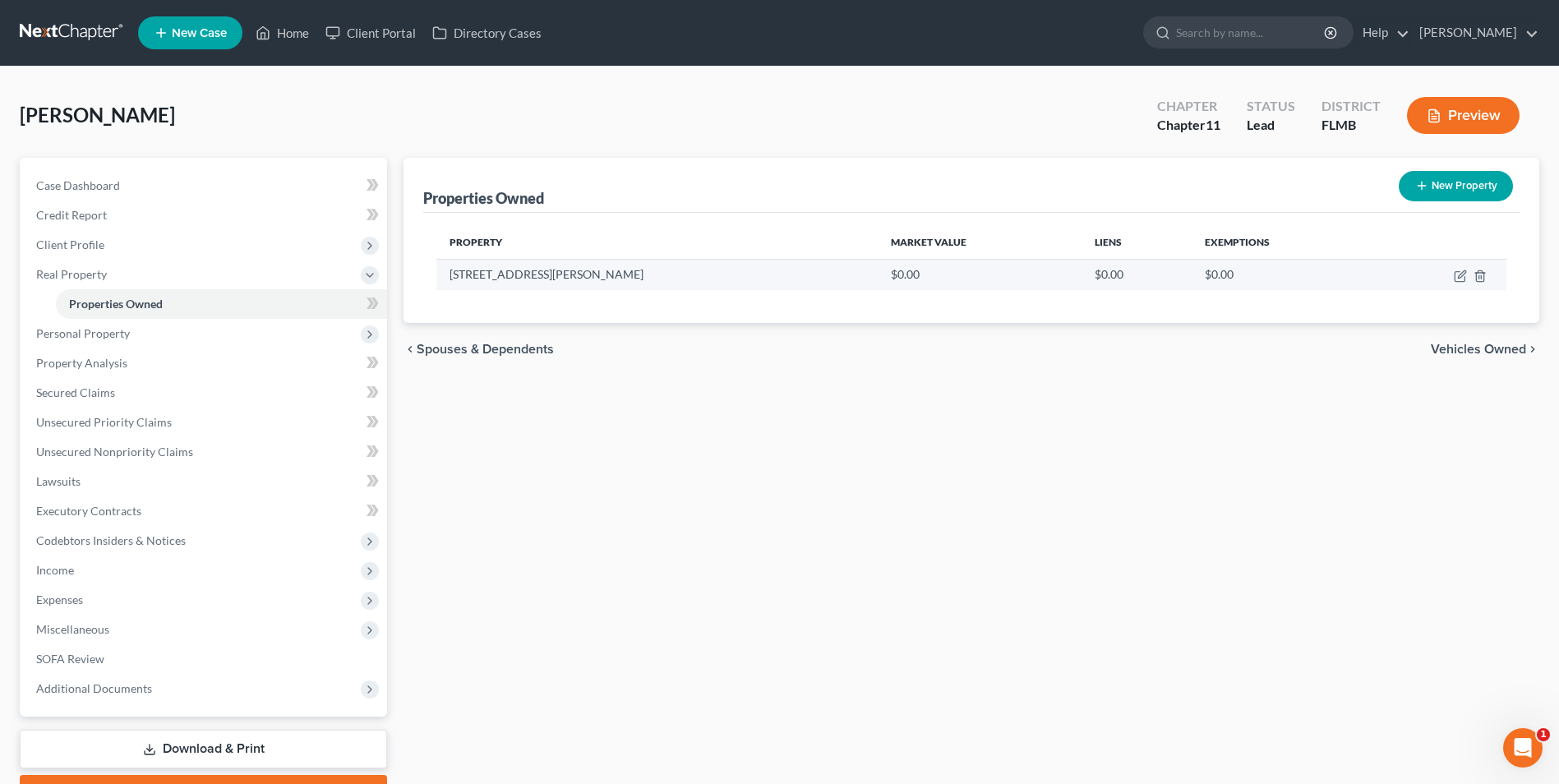
click at [695, 284] on td "15002 Patterson Rd" at bounding box center [657, 274] width 442 height 31
click at [1459, 271] on icon "button" at bounding box center [1460, 276] width 13 height 13
select select "9"
select select "27"
select select "2"
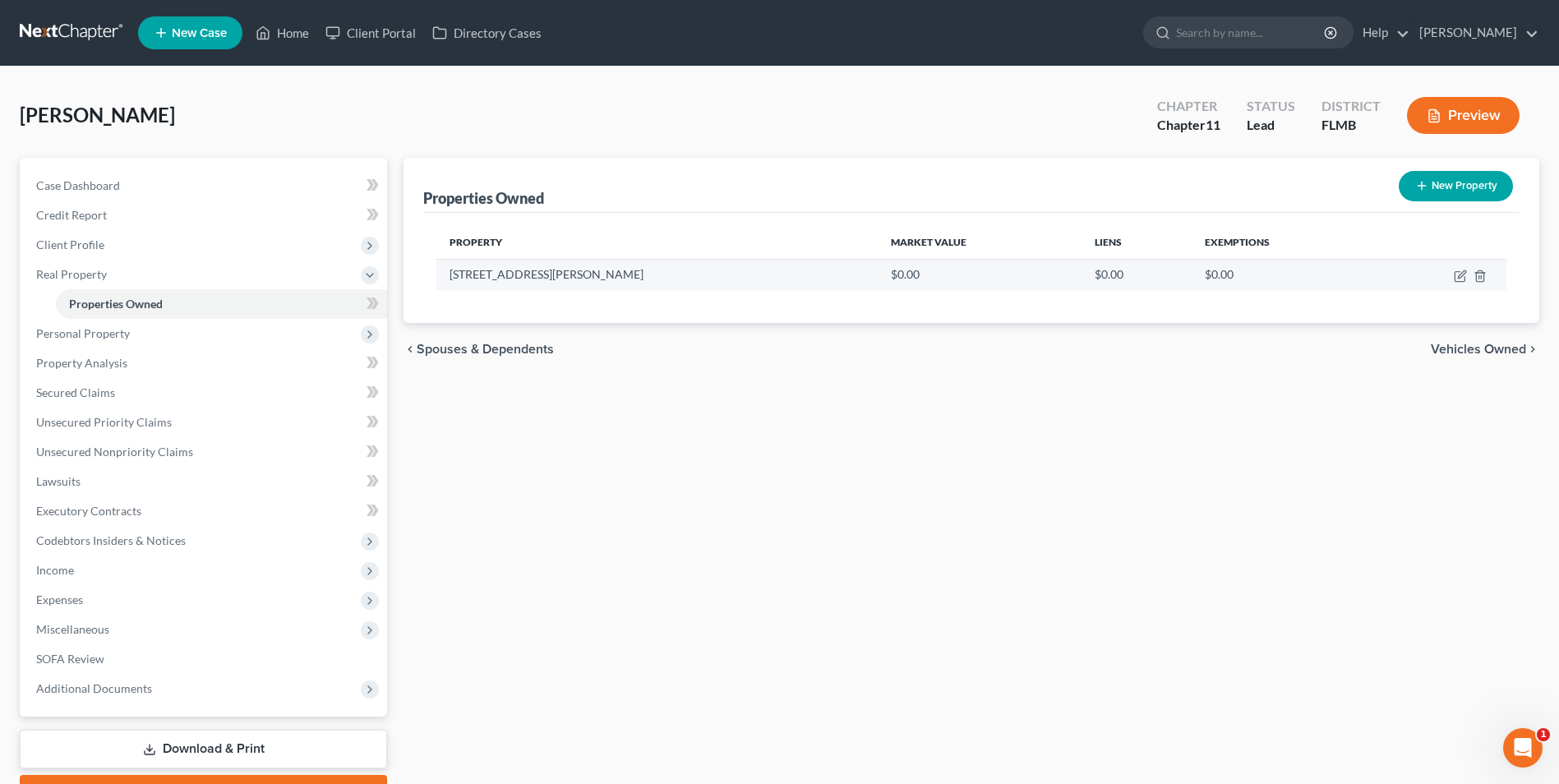
select select "0"
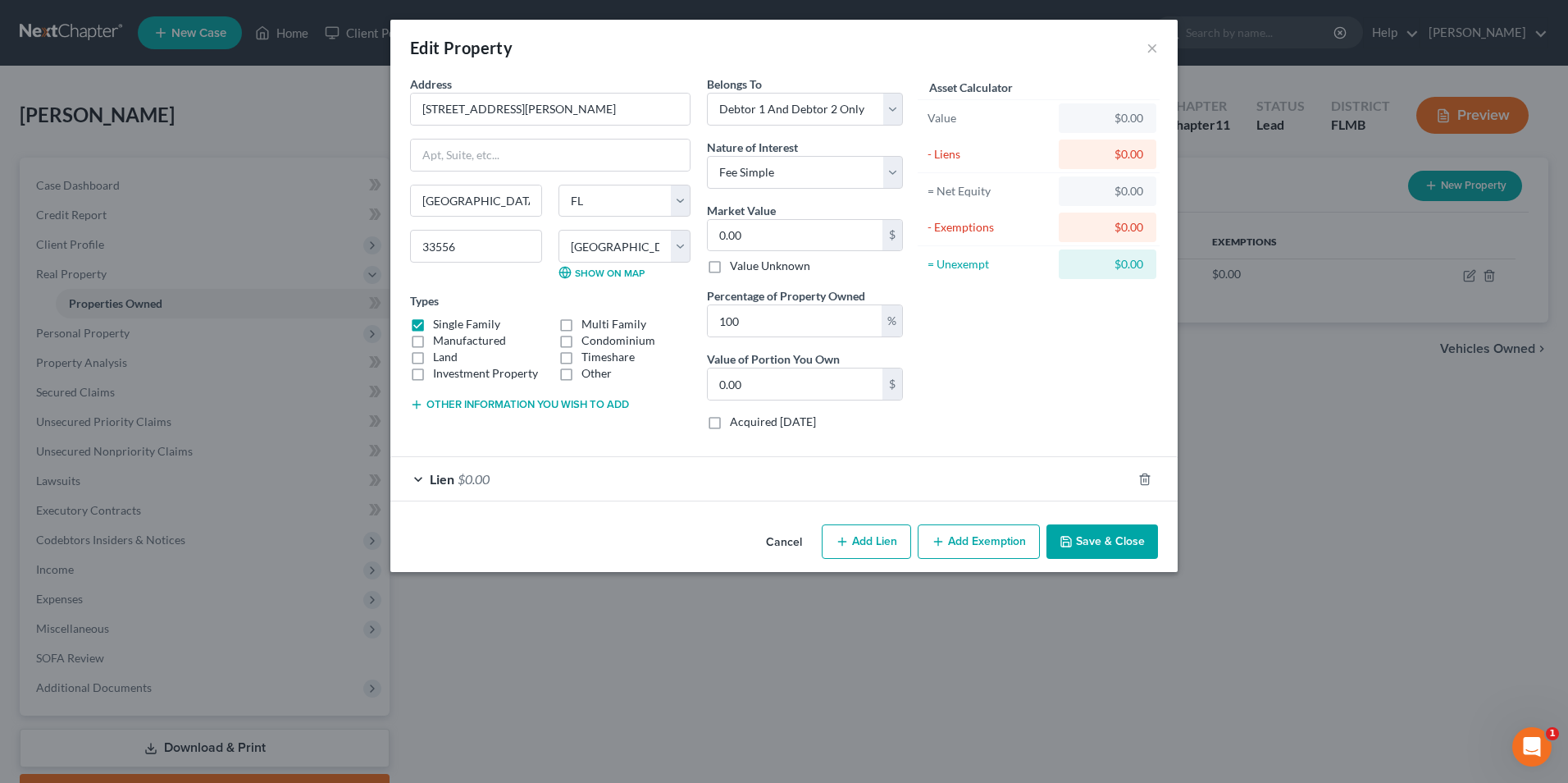
click at [1119, 541] on button "Save & Close" at bounding box center [1102, 541] width 112 height 35
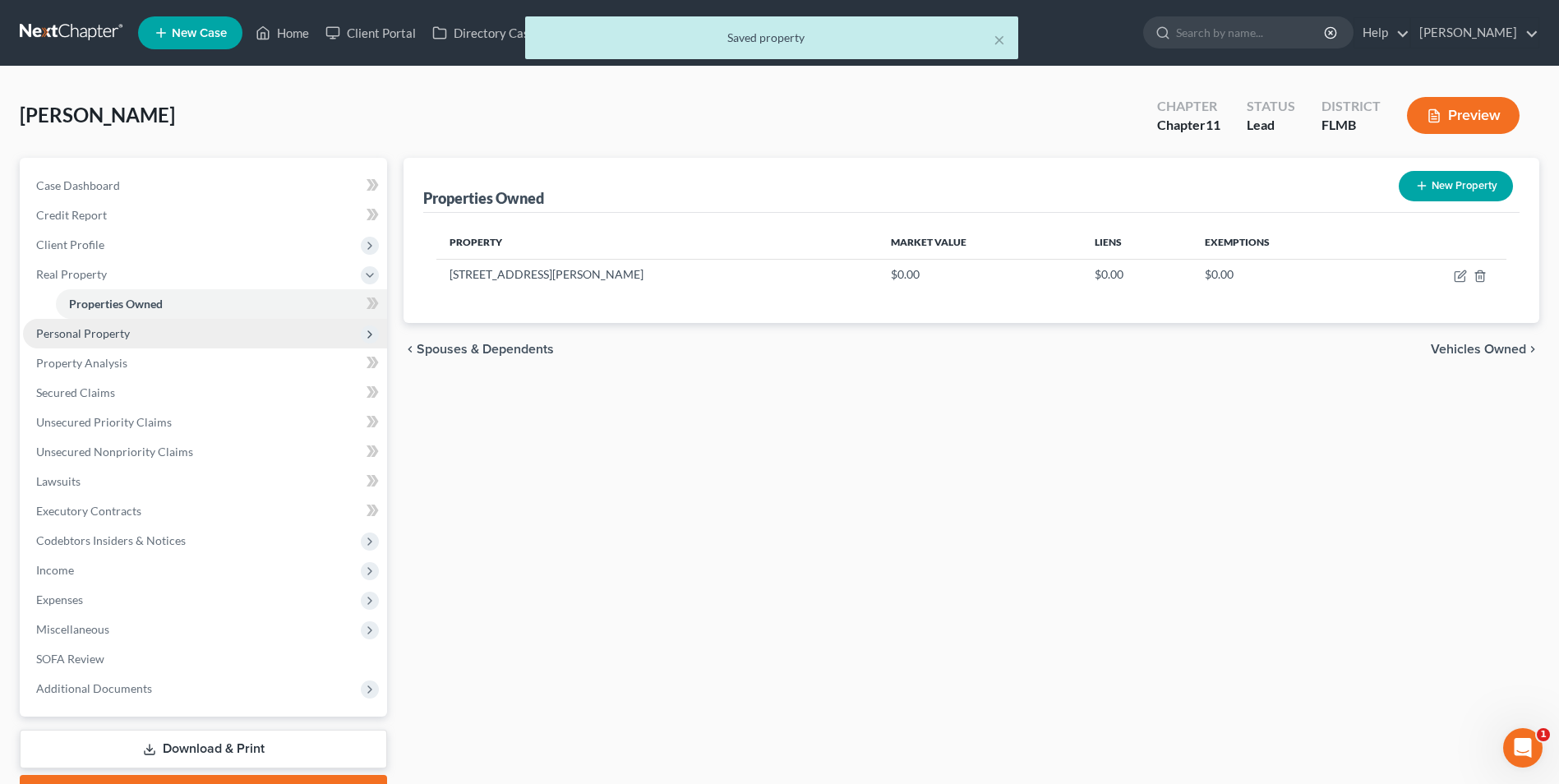
click at [99, 335] on span "Personal Property" at bounding box center [83, 333] width 94 height 14
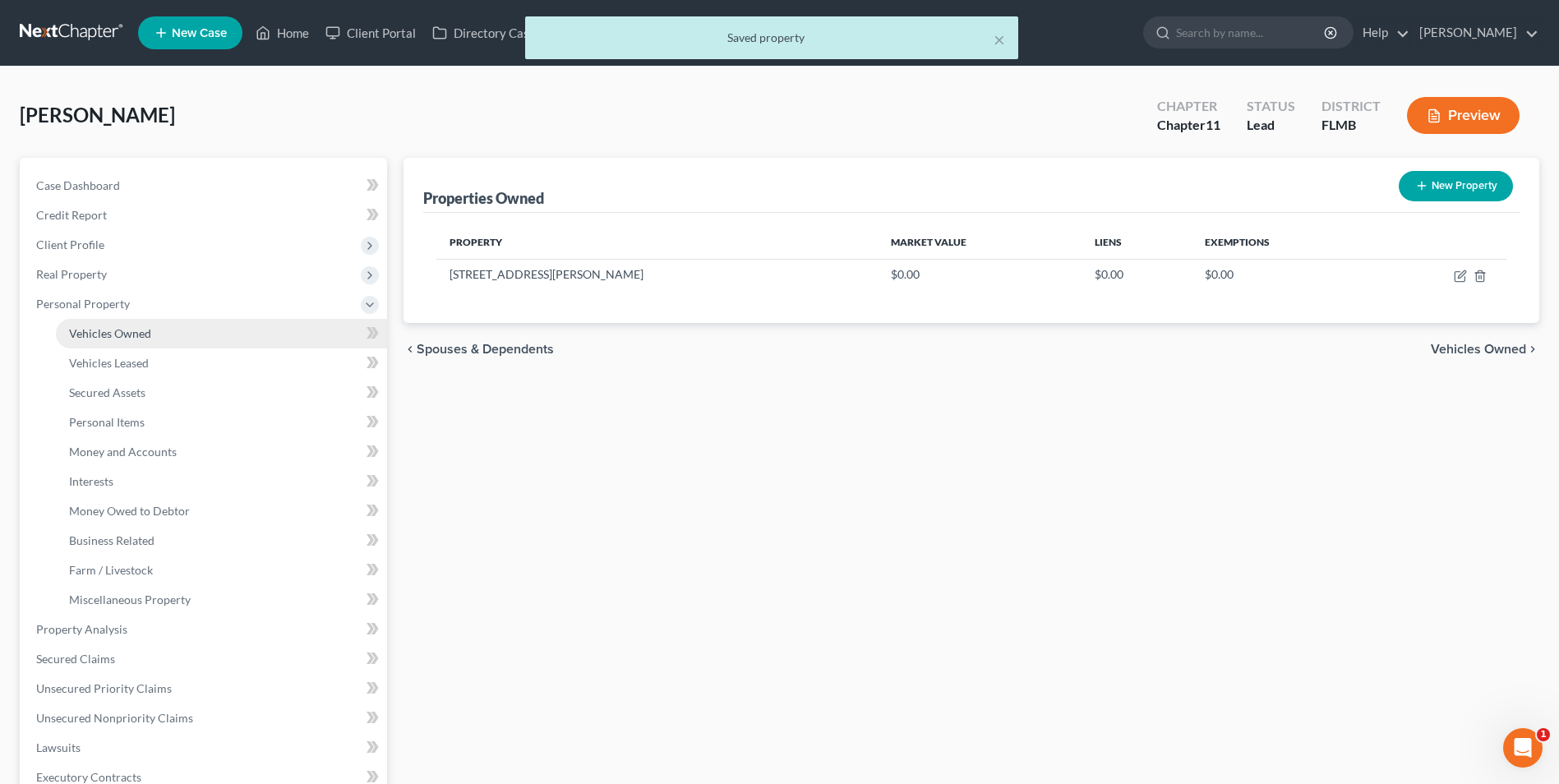
click at [119, 339] on span "Vehicles Owned" at bounding box center [110, 333] width 82 height 14
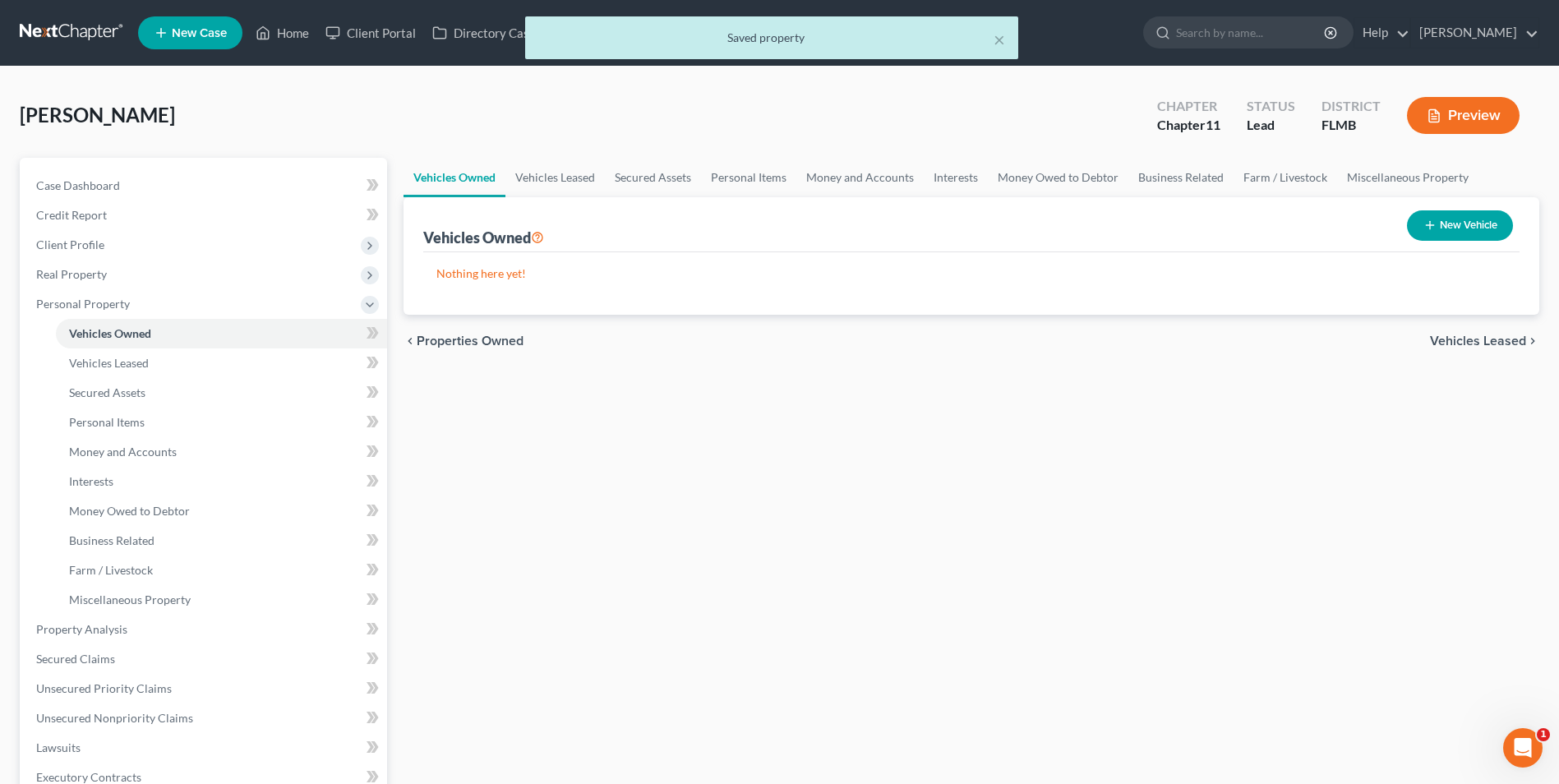
click at [1459, 219] on button "New Vehicle" at bounding box center [1460, 225] width 106 height 30
select select "0"
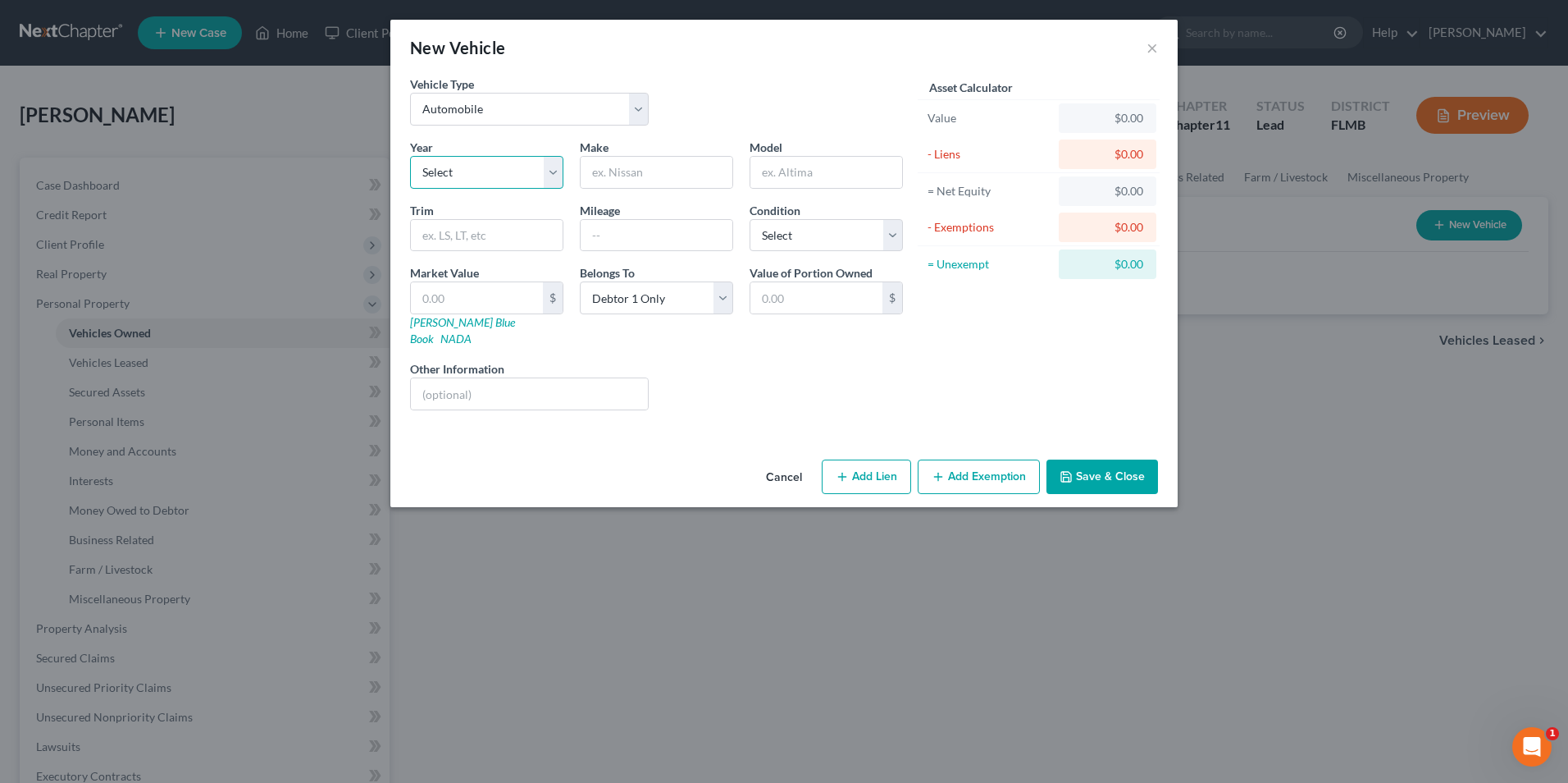
click at [512, 166] on select "Select 2026 2025 2024 2023 2022 2021 2020 2019 2018 2017 2016 2015 2014 2013 20…" at bounding box center [487, 172] width 153 height 33
select select "28"
click at [410, 156] on select "Select 2026 2025 2024 2023 2022 2021 2020 2019 2018 2017 2016 2015 2014 2013 20…" at bounding box center [487, 172] width 153 height 33
click at [676, 169] on input "text" at bounding box center [656, 172] width 152 height 31
type input "Chevrolet"
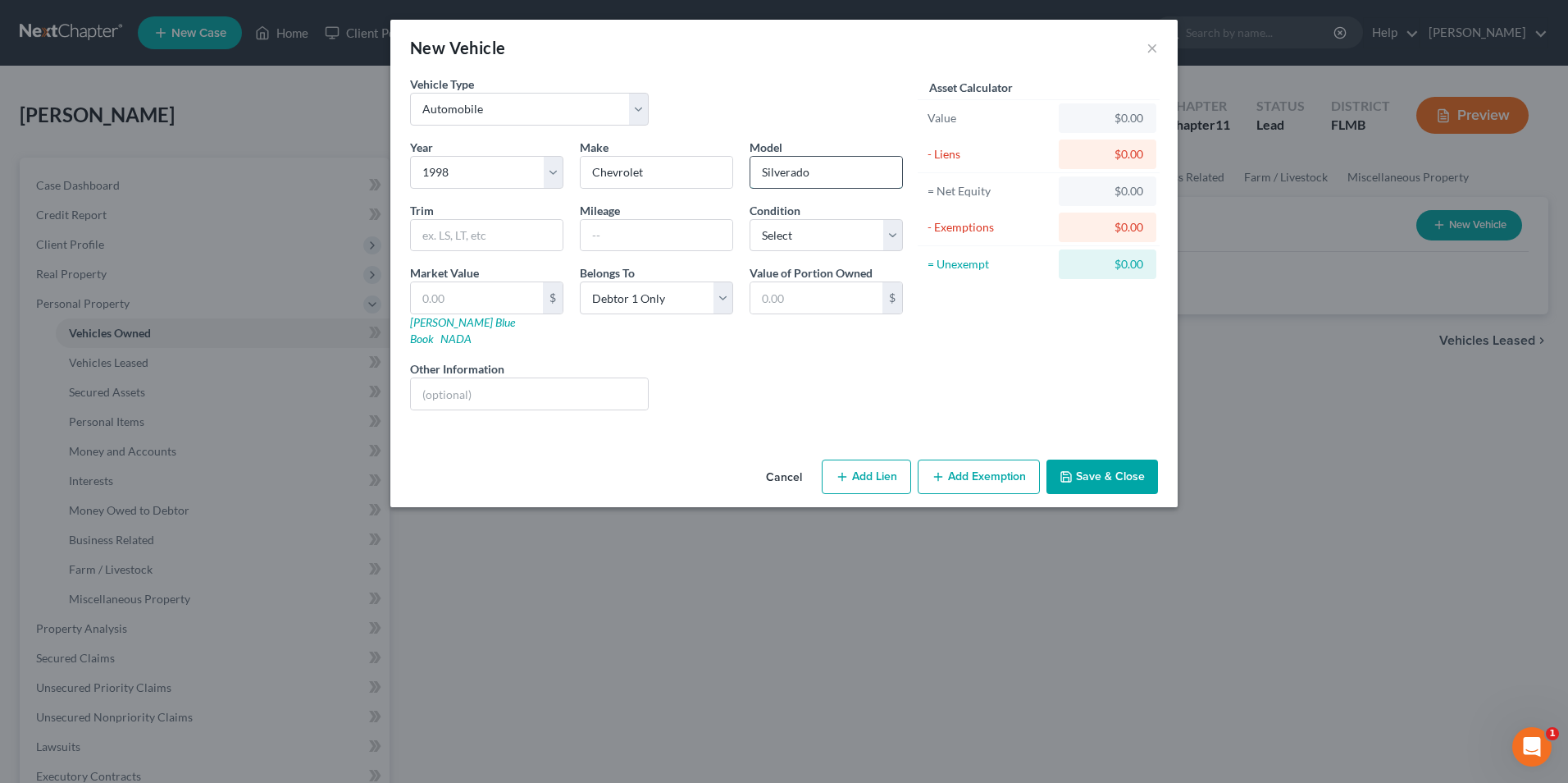
type input "Silverado"
click at [593, 382] on input "text" at bounding box center [530, 394] width 237 height 31
type input "VIN 1GCEK19ROWR155708"
click at [1105, 460] on button "Save & Close" at bounding box center [1102, 476] width 112 height 35
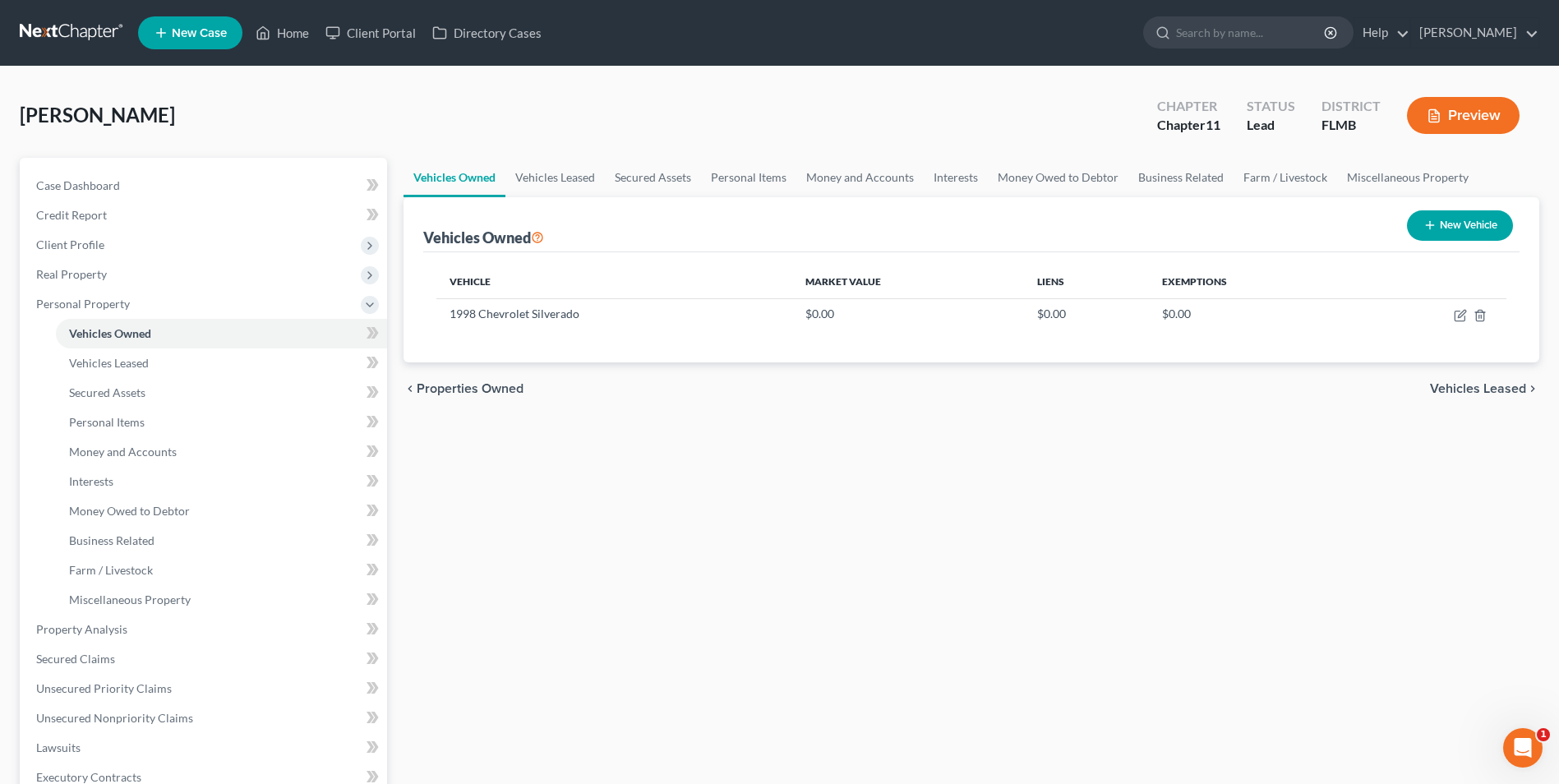
click at [1457, 210] on button "New Vehicle" at bounding box center [1460, 225] width 106 height 30
select select "0"
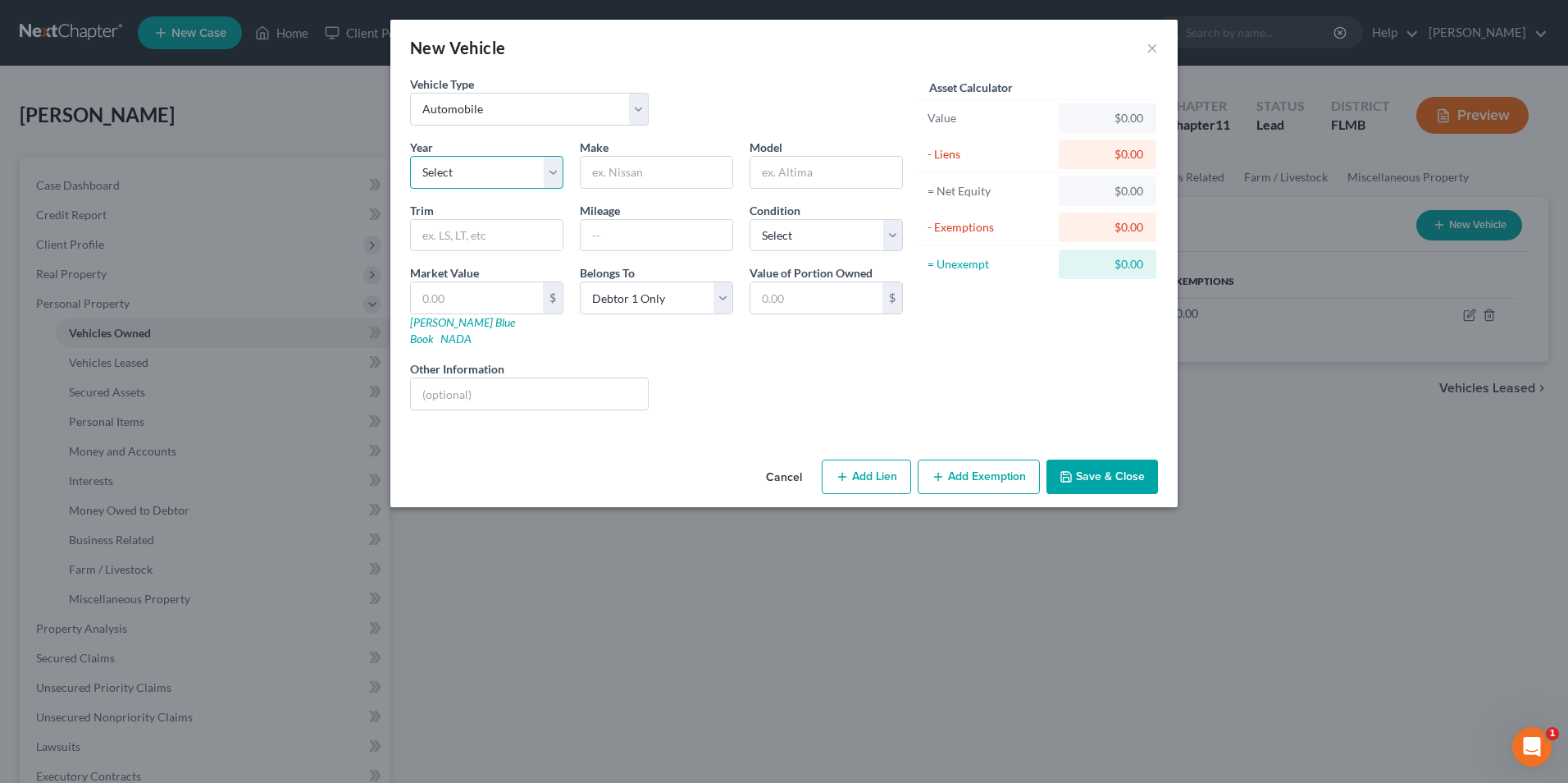
click at [552, 178] on select "Select 2026 2025 2024 2023 2022 2021 2020 2019 2018 2017 2016 2015 2014 2013 20…" at bounding box center [487, 172] width 153 height 33
click at [410, 156] on select "Select 2026 2025 2024 2023 2022 2021 2020 2019 2018 2017 2016 2015 2014 2013 20…" at bounding box center [487, 172] width 153 height 33
click at [641, 168] on input "text" at bounding box center [656, 172] width 152 height 31
click at [552, 173] on select "Select 2026 2025 2024 2023 2022 2021 2020 2019 2018 2017 2016 2015 2014 2013 20…" at bounding box center [487, 172] width 153 height 33
select select "4"
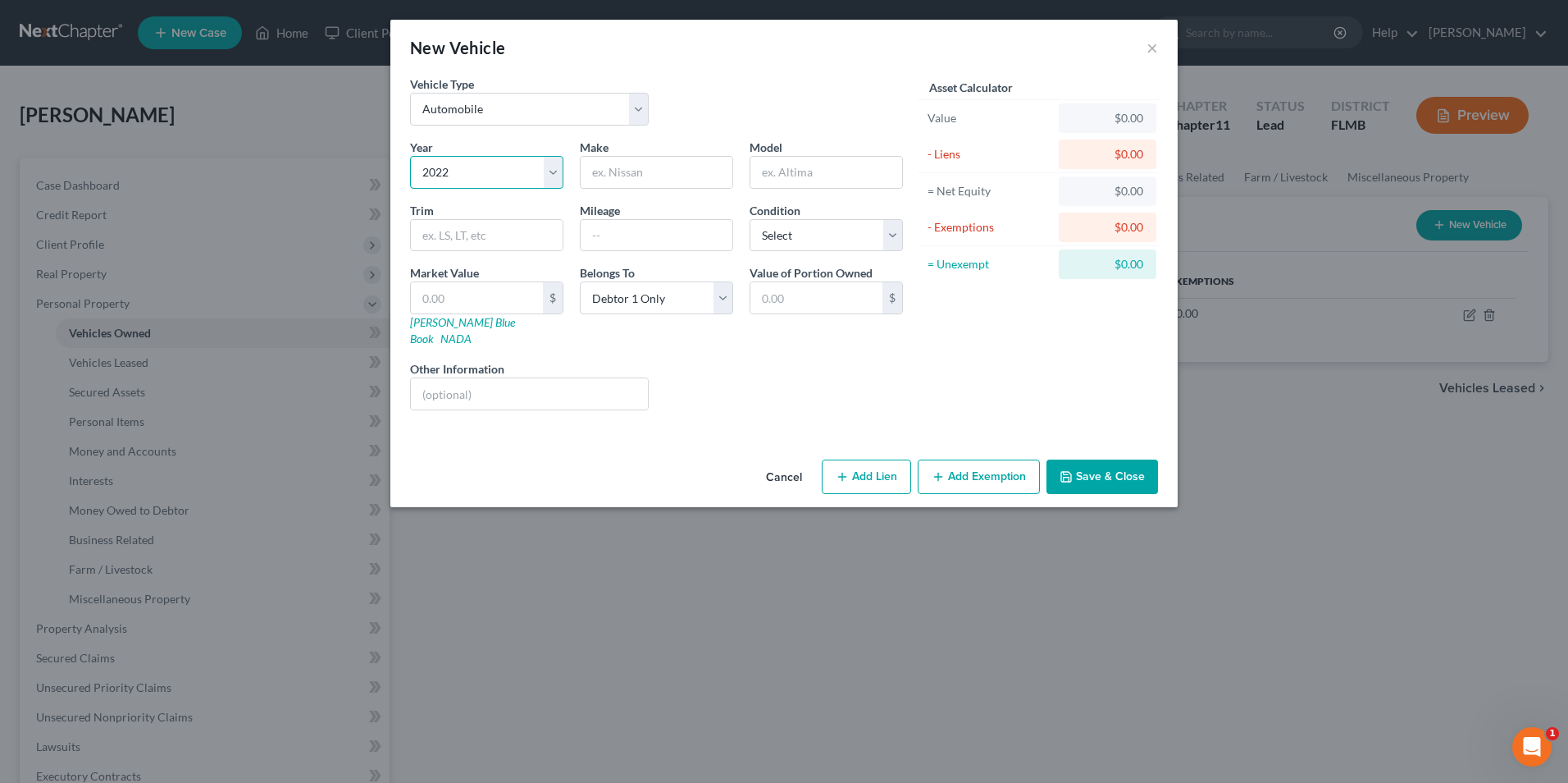
click at [410, 156] on select "Select 2026 2025 2024 2023 2022 2021 2020 2019 2018 2017 2016 2015 2014 2013 20…" at bounding box center [487, 172] width 153 height 33
click at [661, 166] on input "text" at bounding box center [656, 172] width 152 height 31
type input "t"
type input "R"
type input "t"
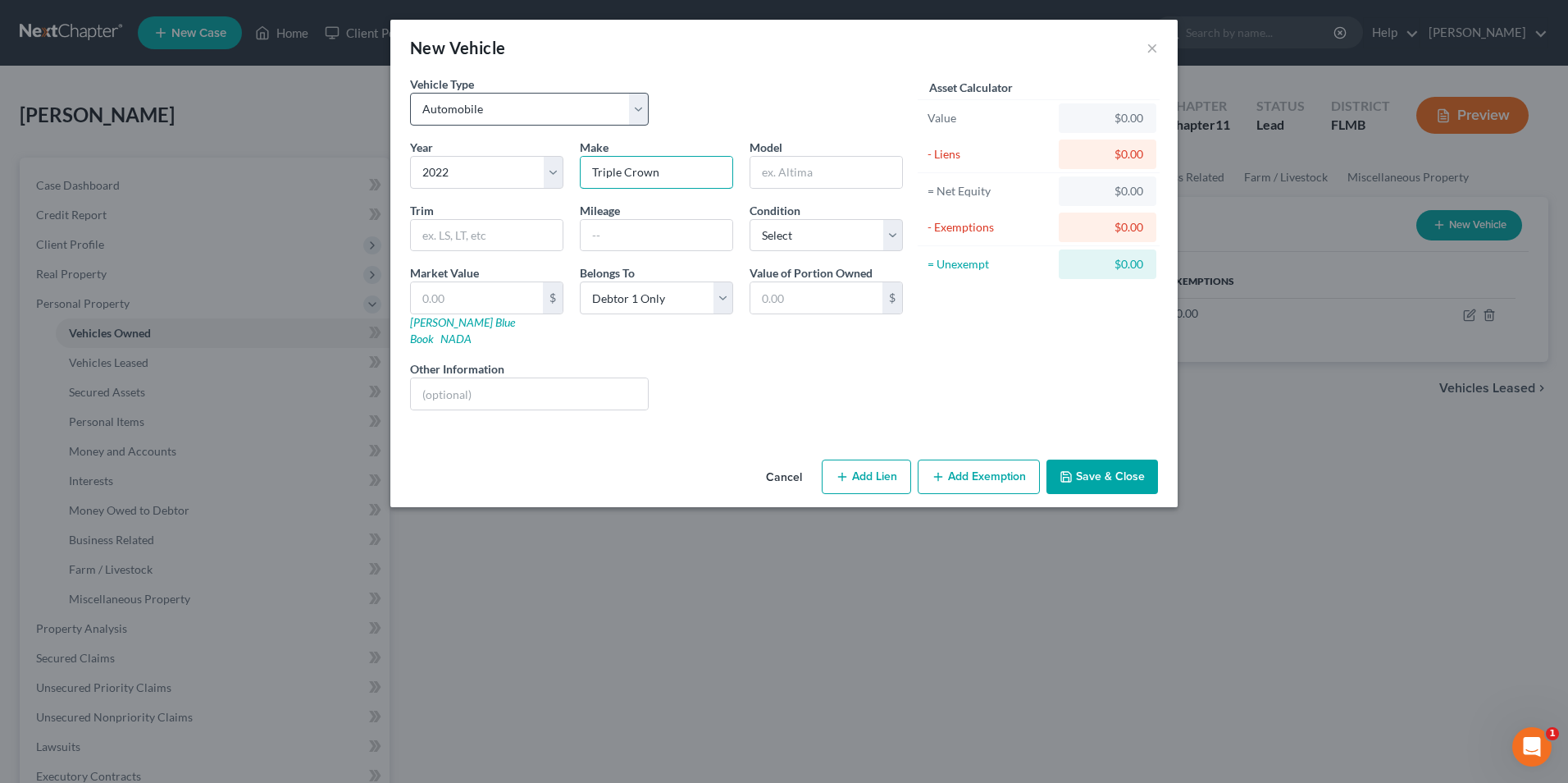
type input "Triple Crown"
click at [644, 115] on select "Select Automobile Truck Trailer Watercraft Aircraft Motor Home Atv Other Vehicle" at bounding box center [530, 109] width 239 height 33
select select "2"
click at [410, 93] on select "Select Automobile Truck Trailer Watercraft Aircraft Motor Home Atv Other Vehicle" at bounding box center [530, 109] width 239 height 33
click at [678, 171] on input "Triple Crown" at bounding box center [656, 172] width 152 height 31
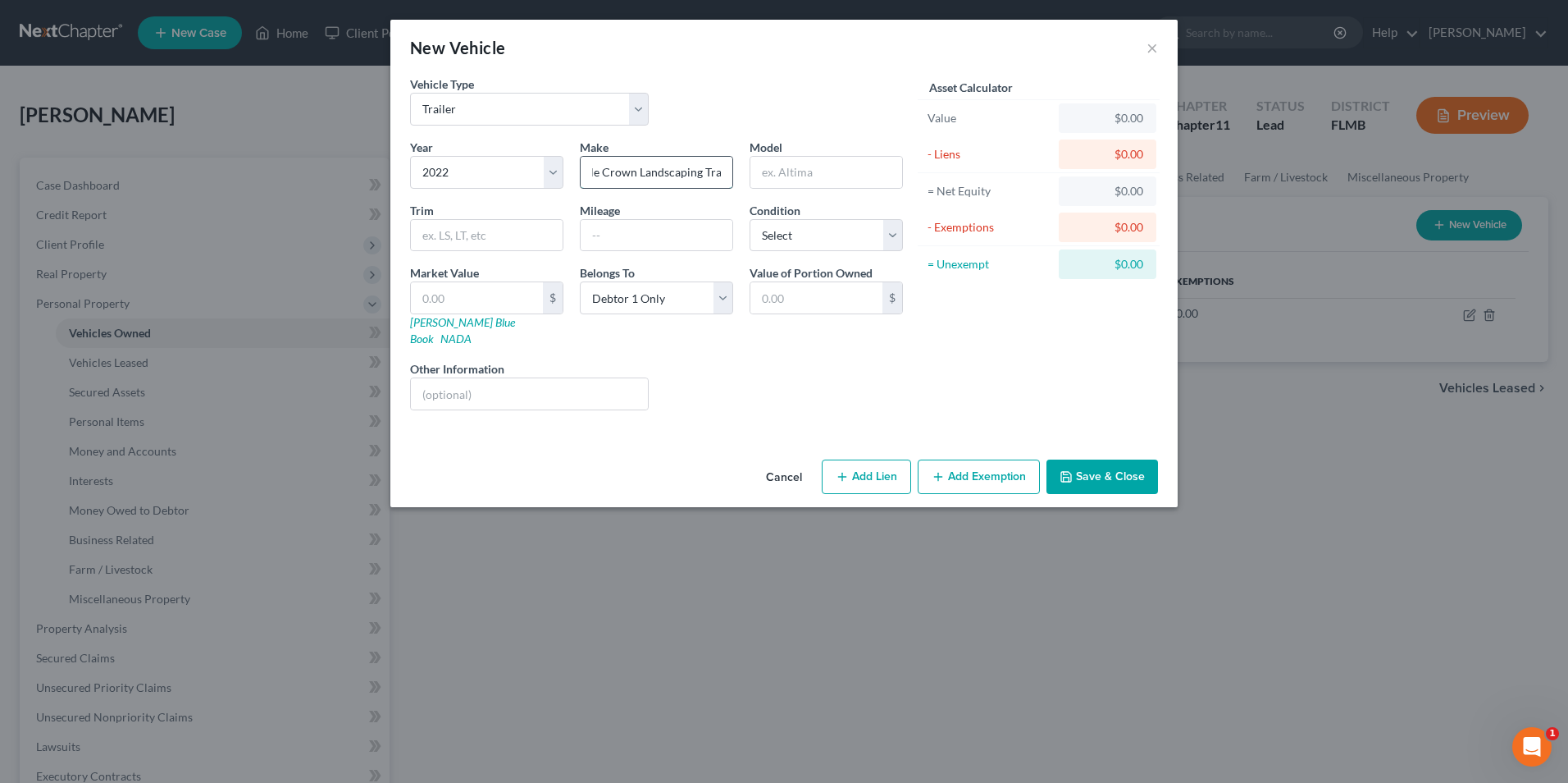
scroll to position [0, 35]
type input "Triple Crown Landscaping Trailer"
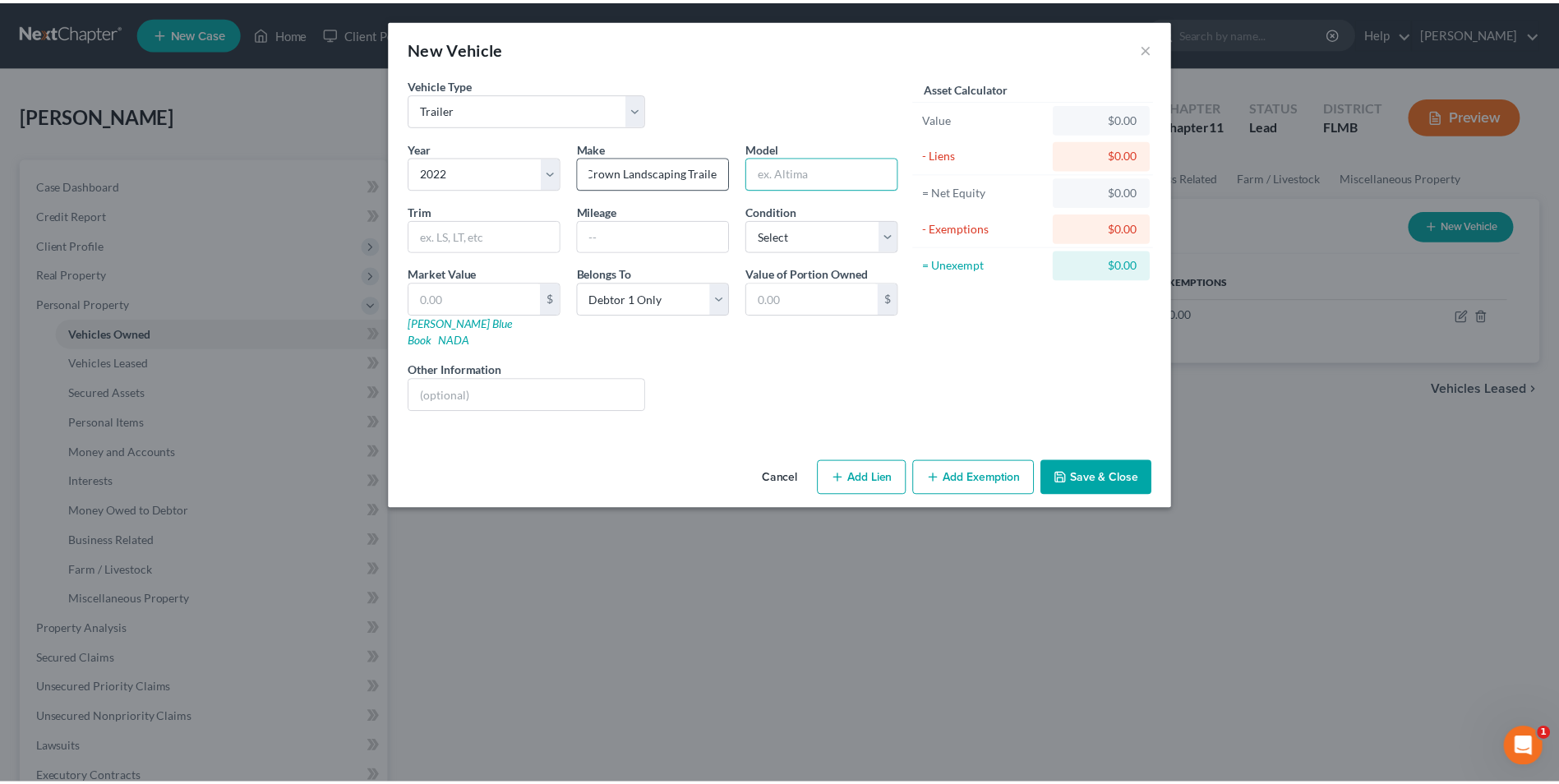
scroll to position [0, 0]
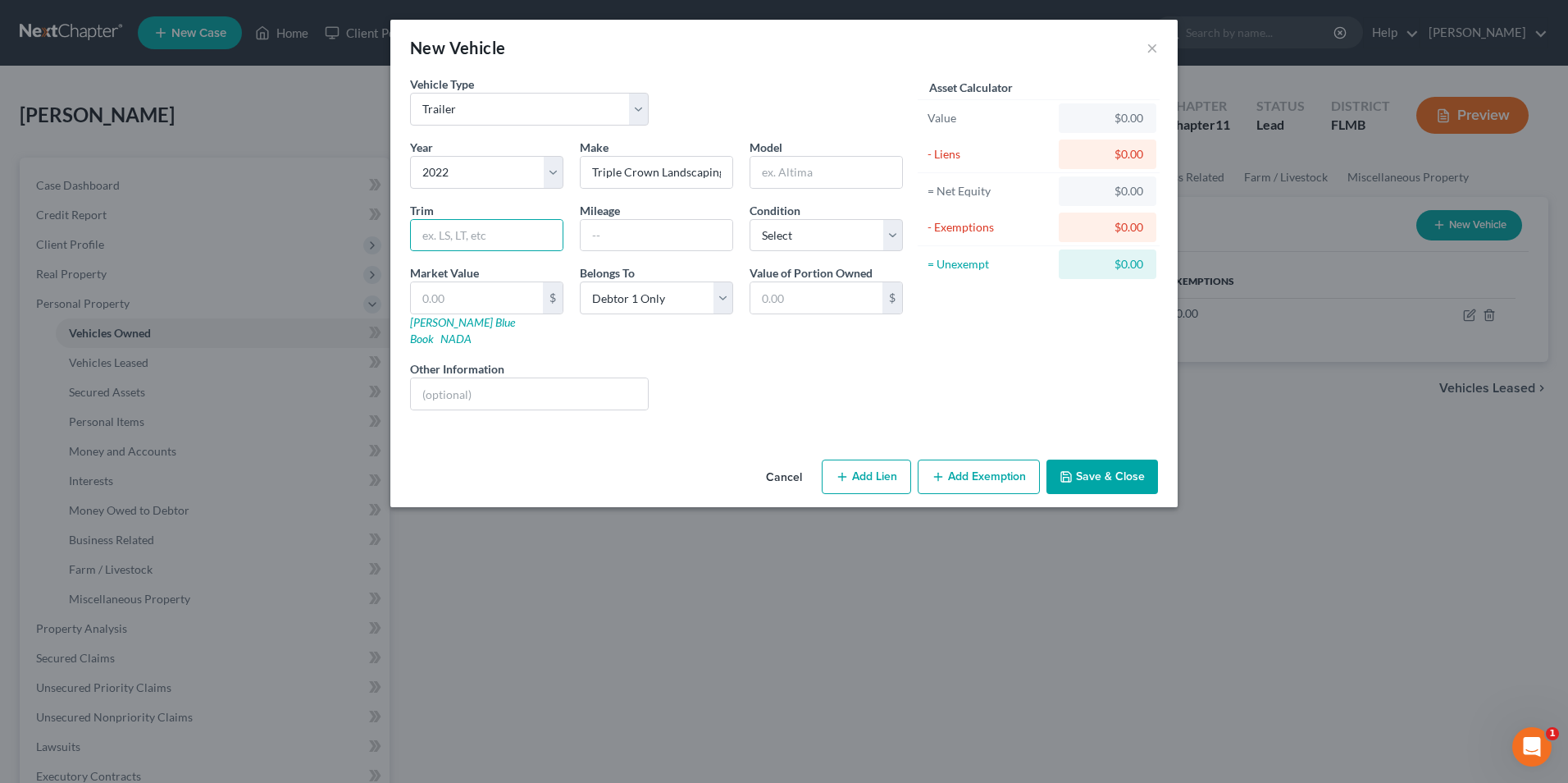
click at [1139, 459] on button "Save & Close" at bounding box center [1102, 476] width 112 height 35
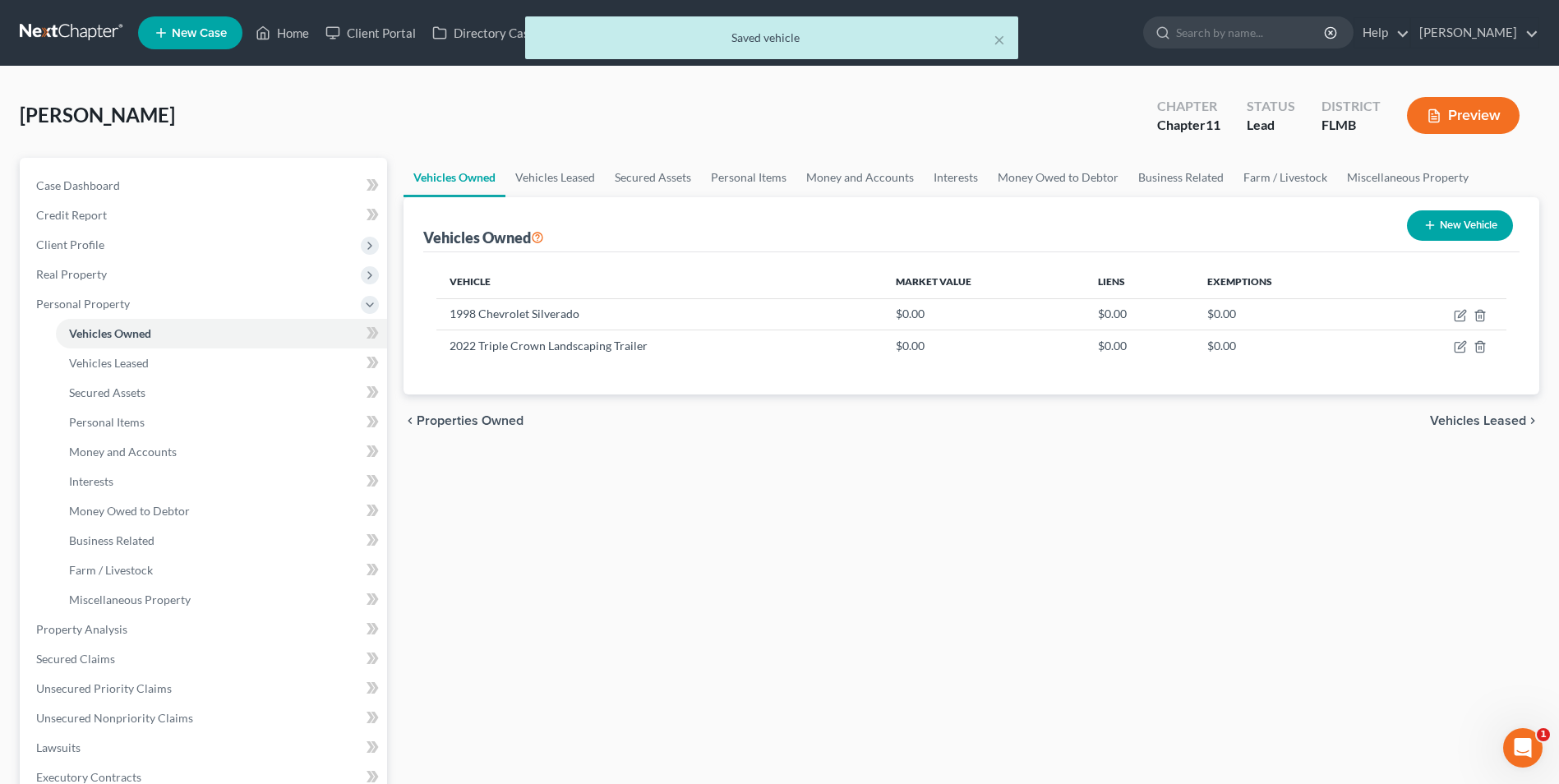
click at [1480, 222] on button "New Vehicle" at bounding box center [1460, 225] width 106 height 30
select select "0"
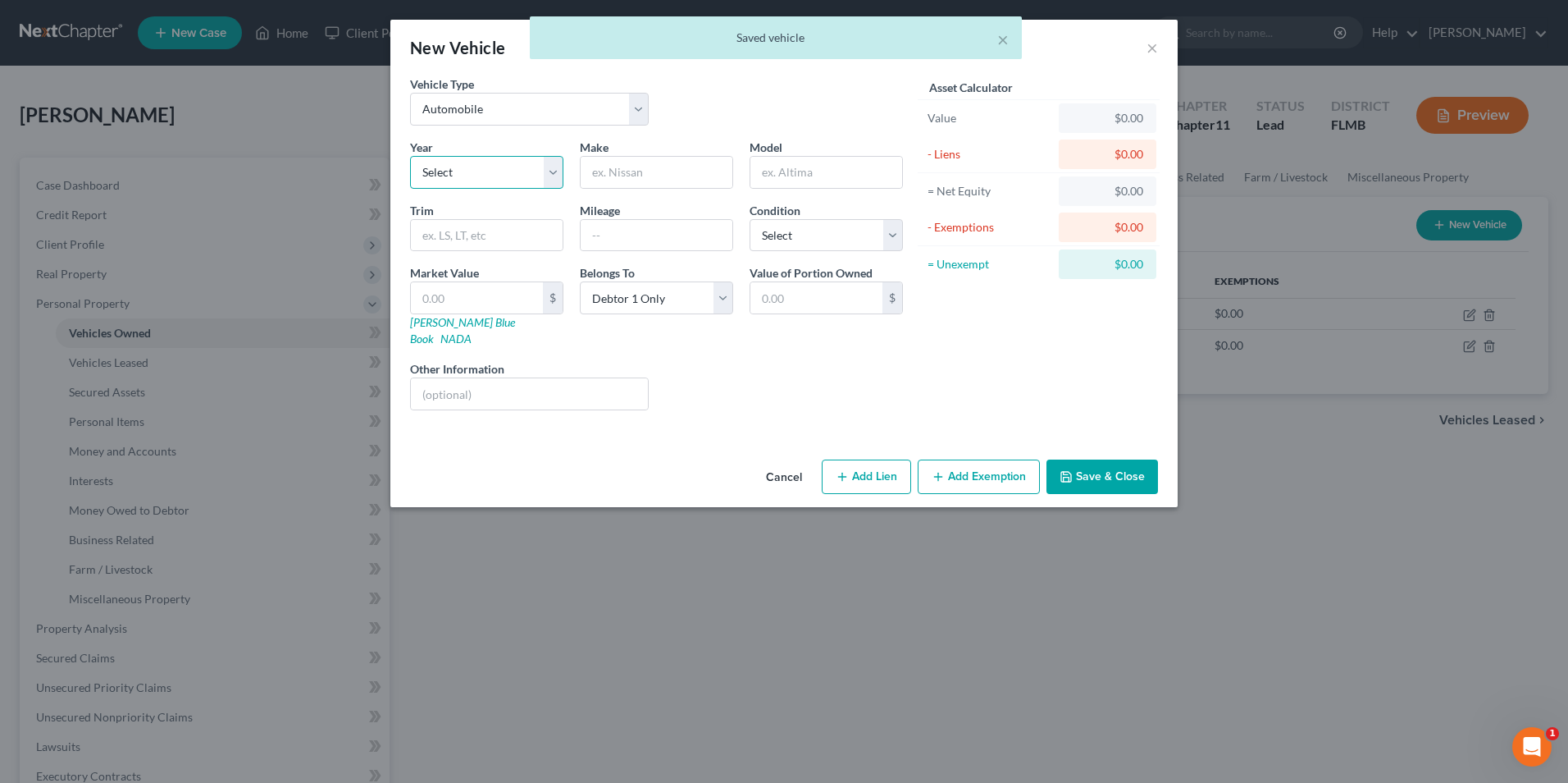
click at [497, 168] on select "Select 2026 2025 2024 2023 2022 2021 2020 2019 2018 2017 2016 2015 2014 2013 20…" at bounding box center [487, 172] width 153 height 33
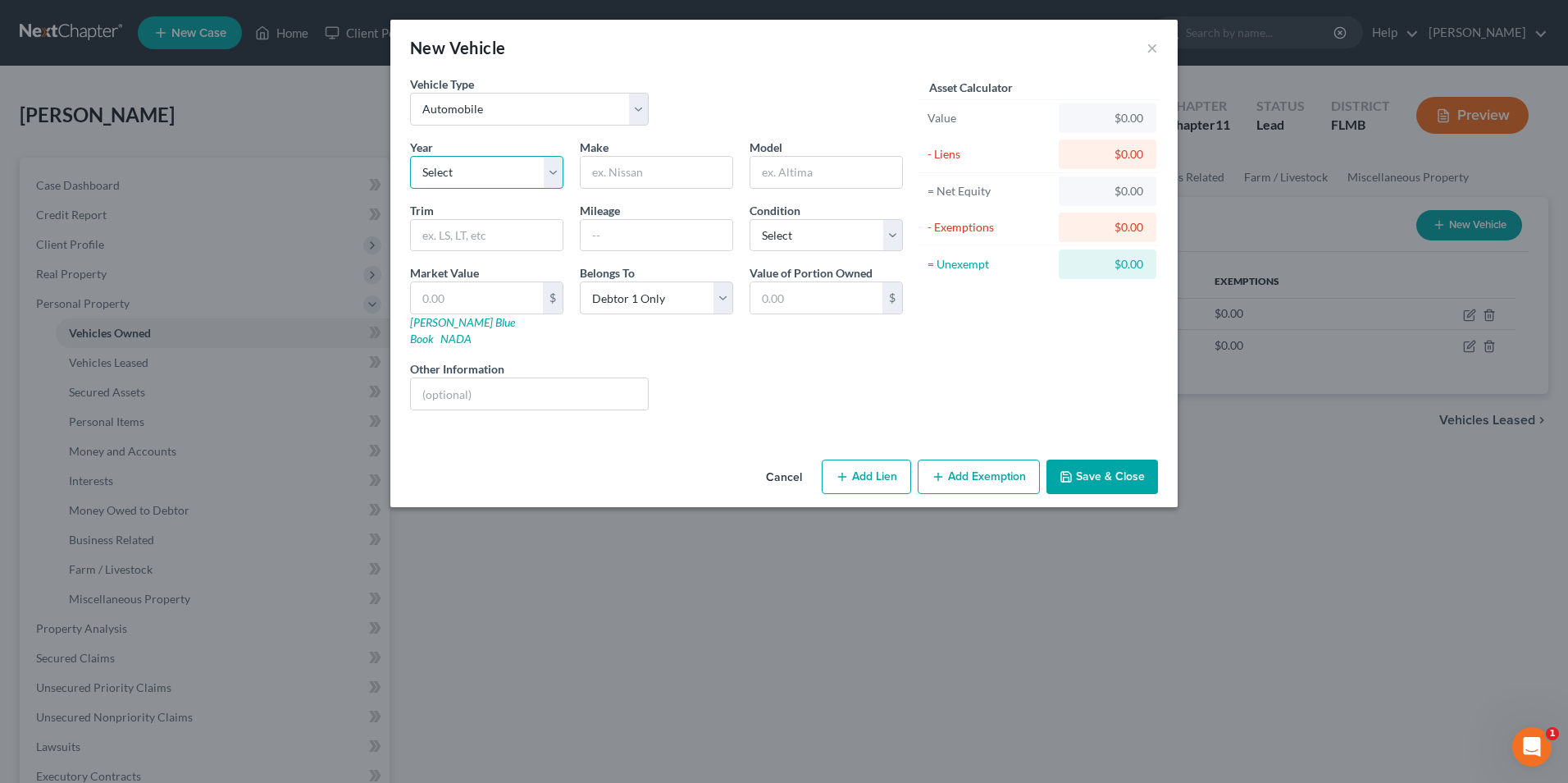
select select "7"
click at [410, 156] on select "Select 2026 2025 2024 2023 2022 2021 2020 2019 2018 2017 2016 2015 2014 2013 20…" at bounding box center [487, 172] width 153 height 33
click at [640, 170] on input "text" at bounding box center [656, 172] width 152 height 31
type input "Polaris"
type input "850"
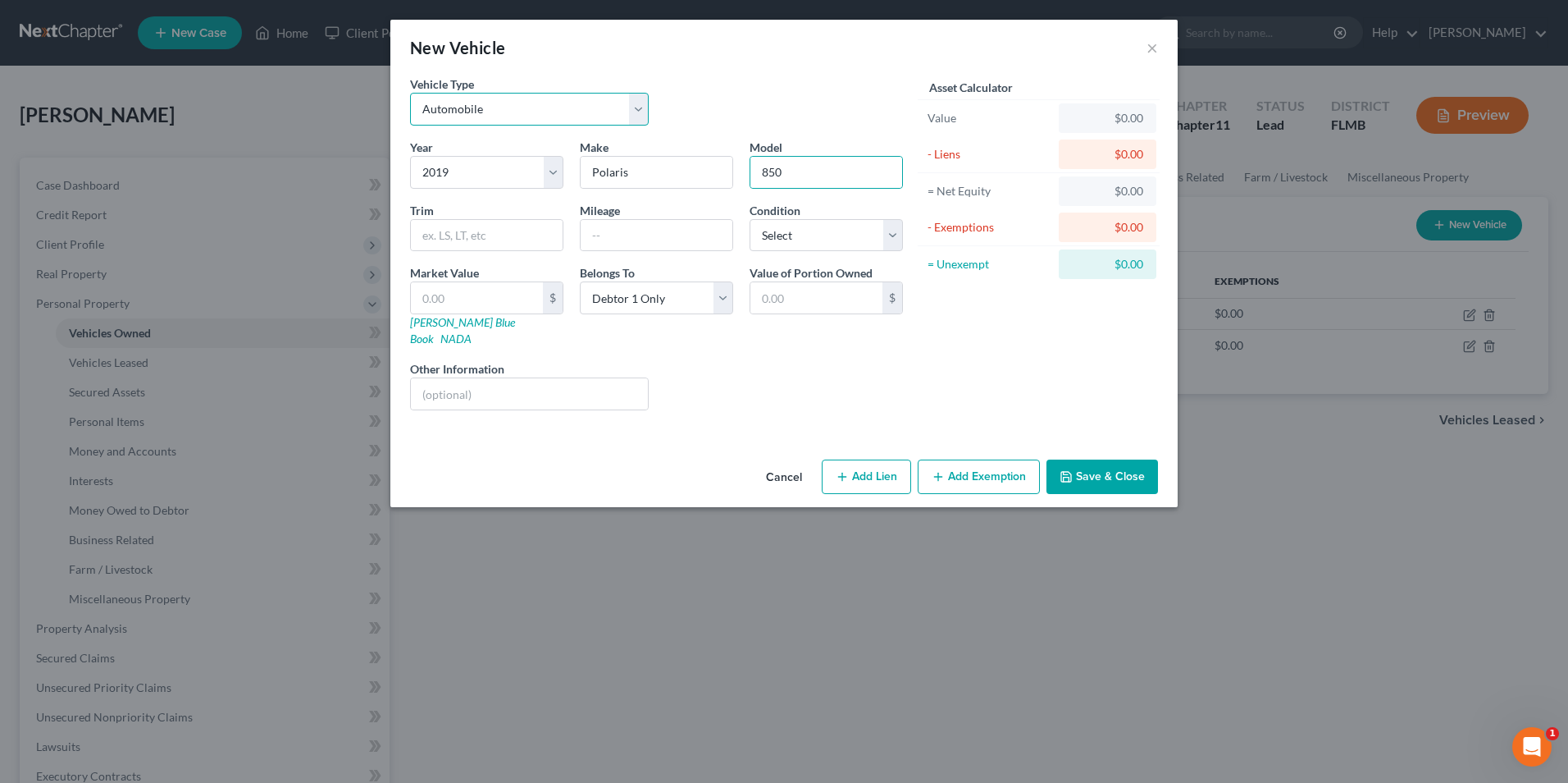
click at [641, 105] on select "Select Automobile Truck Trailer Watercraft Aircraft Motor Home Atv Other Vehicle" at bounding box center [530, 109] width 239 height 33
select select "6"
click at [410, 93] on select "Select Automobile Truck Trailer Watercraft Aircraft Motor Home Atv Other Vehicle" at bounding box center [530, 109] width 239 height 33
click at [721, 298] on select "Select Debtor 1 Only Debtor 2 Only Debtor 1 And Debtor 2 Only At Least One Of T…" at bounding box center [656, 298] width 153 height 33
click at [580, 281] on select "Select Debtor 1 Only Debtor 2 Only Debtor 1 And Debtor 2 Only At Least One Of T…" at bounding box center [656, 298] width 153 height 33
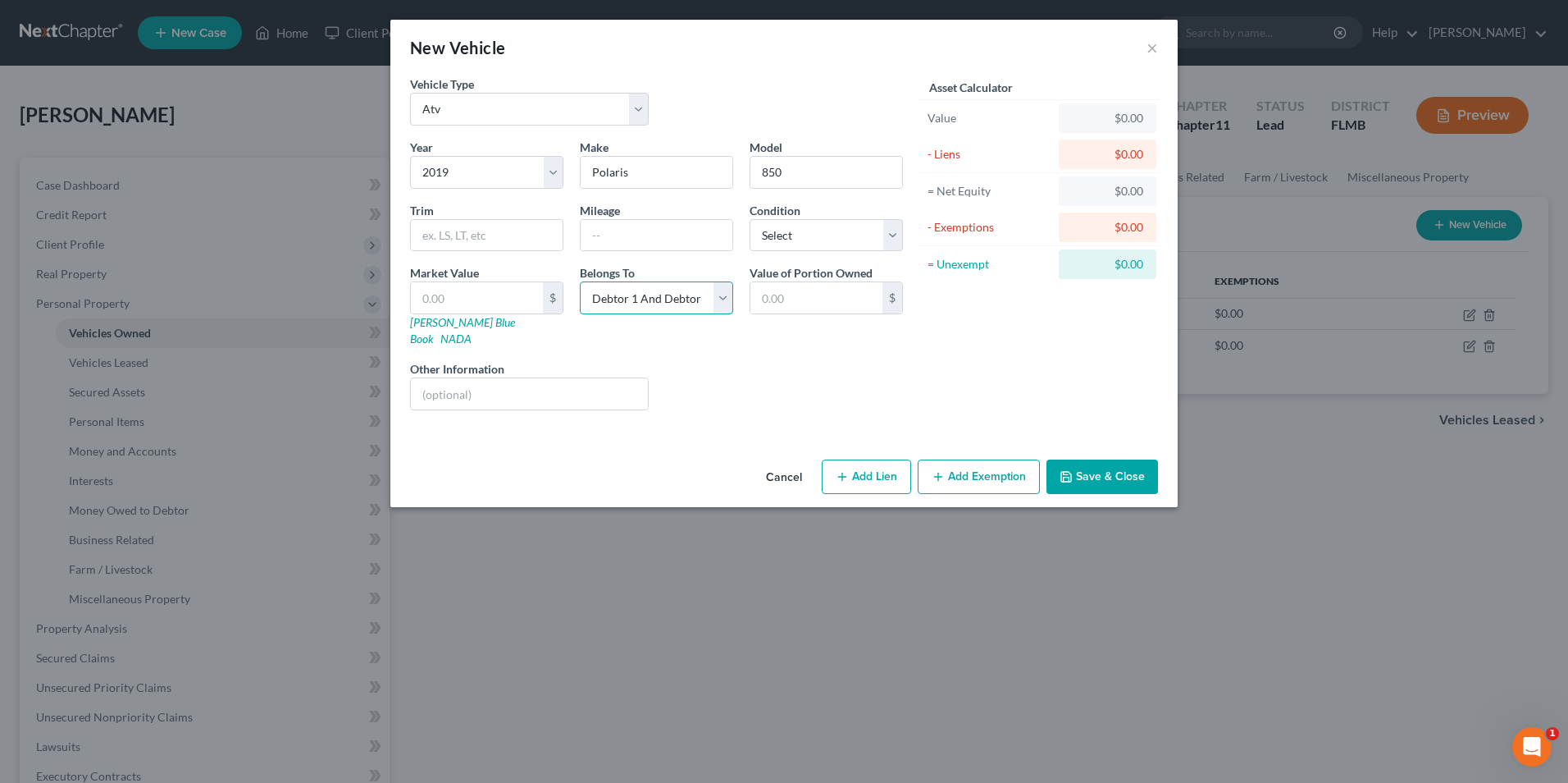
click at [728, 301] on select "Select Debtor 1 Only Debtor 2 Only Debtor 1 And Debtor 2 Only At Least One Of T…" at bounding box center [656, 298] width 153 height 33
select select "3"
click at [580, 281] on select "Select Debtor 1 Only Debtor 2 Only Debtor 1 And Debtor 2 Only At Least One Of T…" at bounding box center [656, 298] width 153 height 33
click at [564, 381] on input "text" at bounding box center [530, 394] width 237 height 31
type input "TBE"
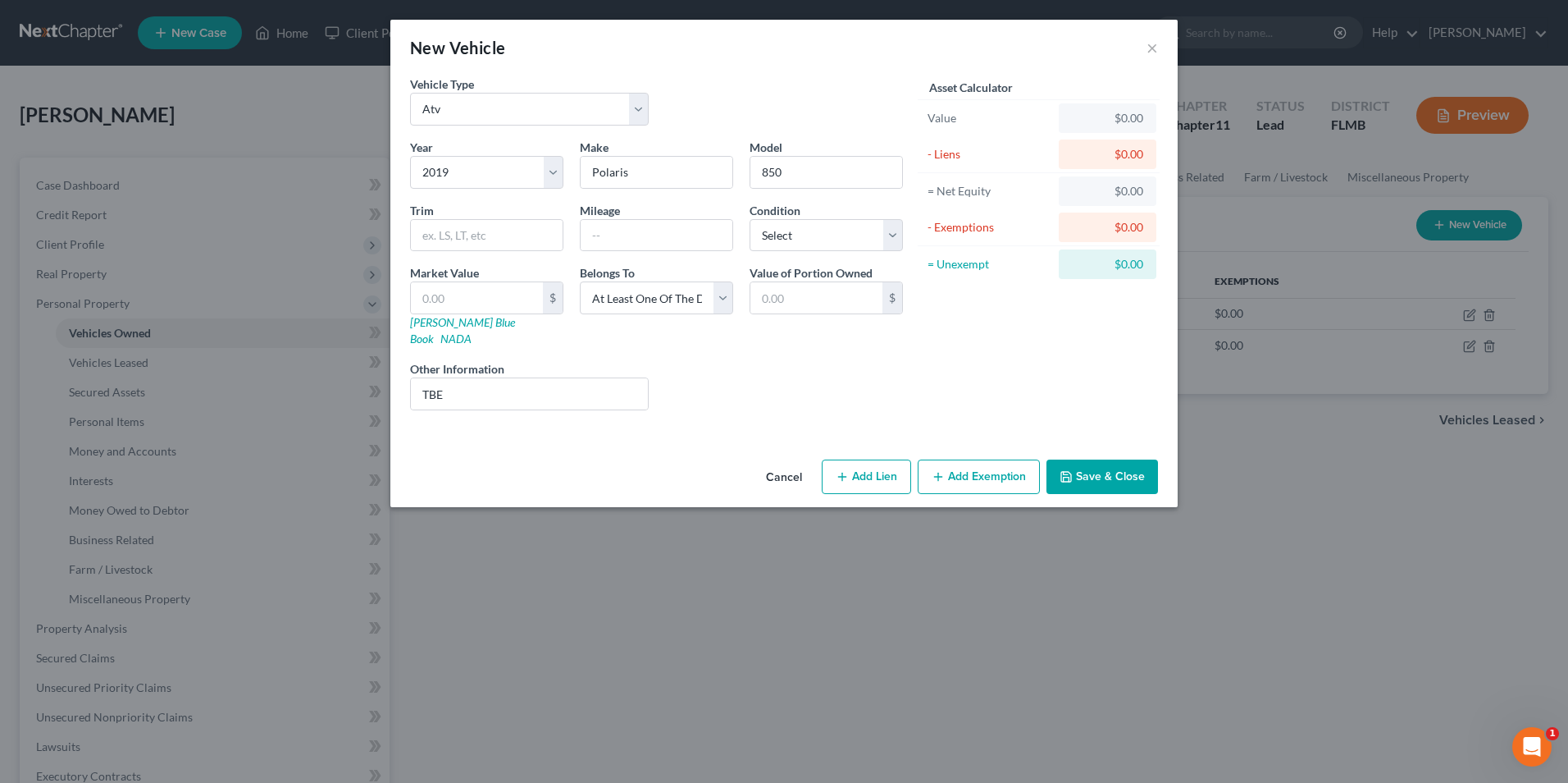
click at [1112, 463] on button "Save & Close" at bounding box center [1102, 476] width 112 height 35
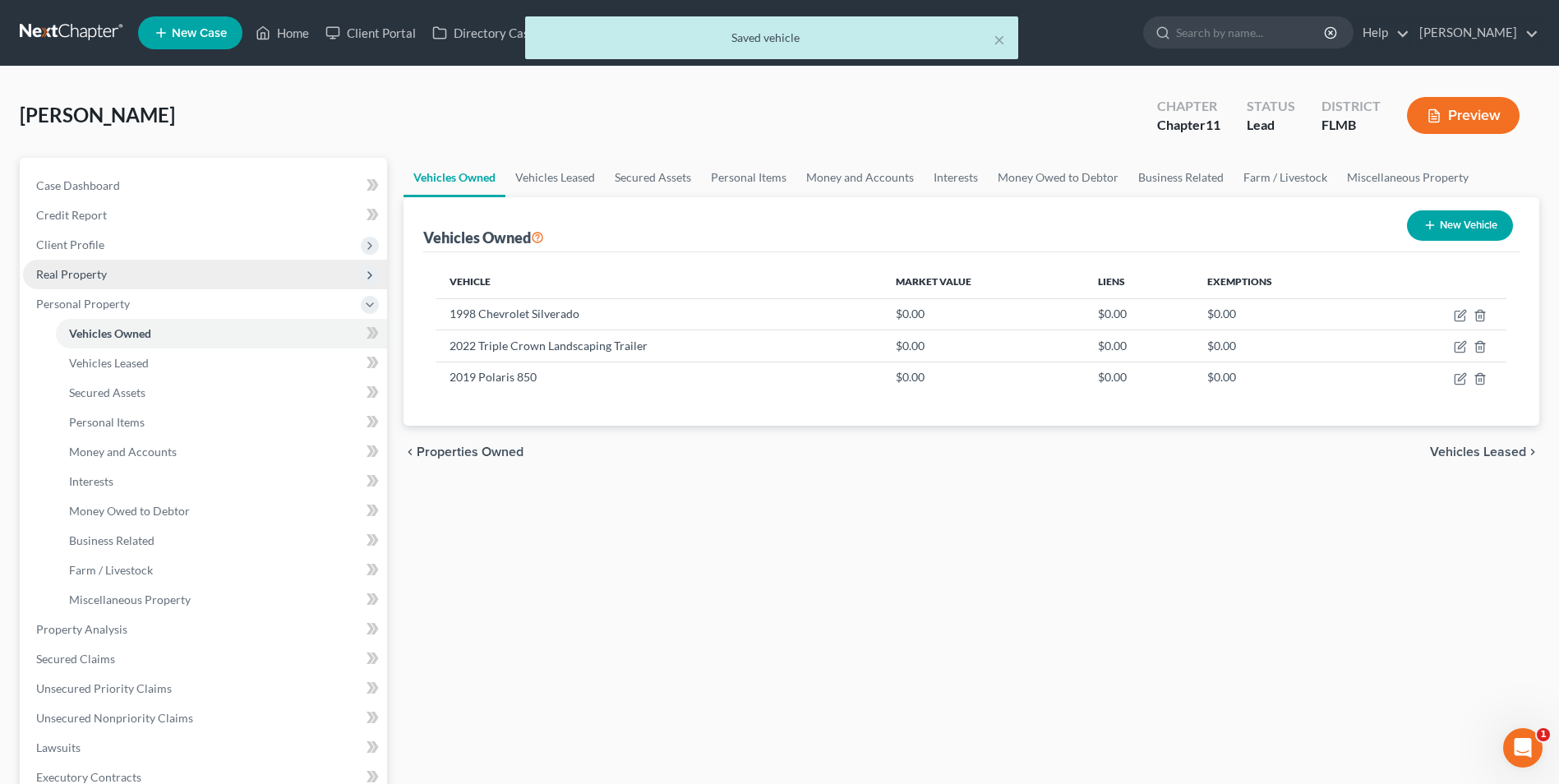
click at [86, 278] on span "Real Property" at bounding box center [71, 274] width 70 height 14
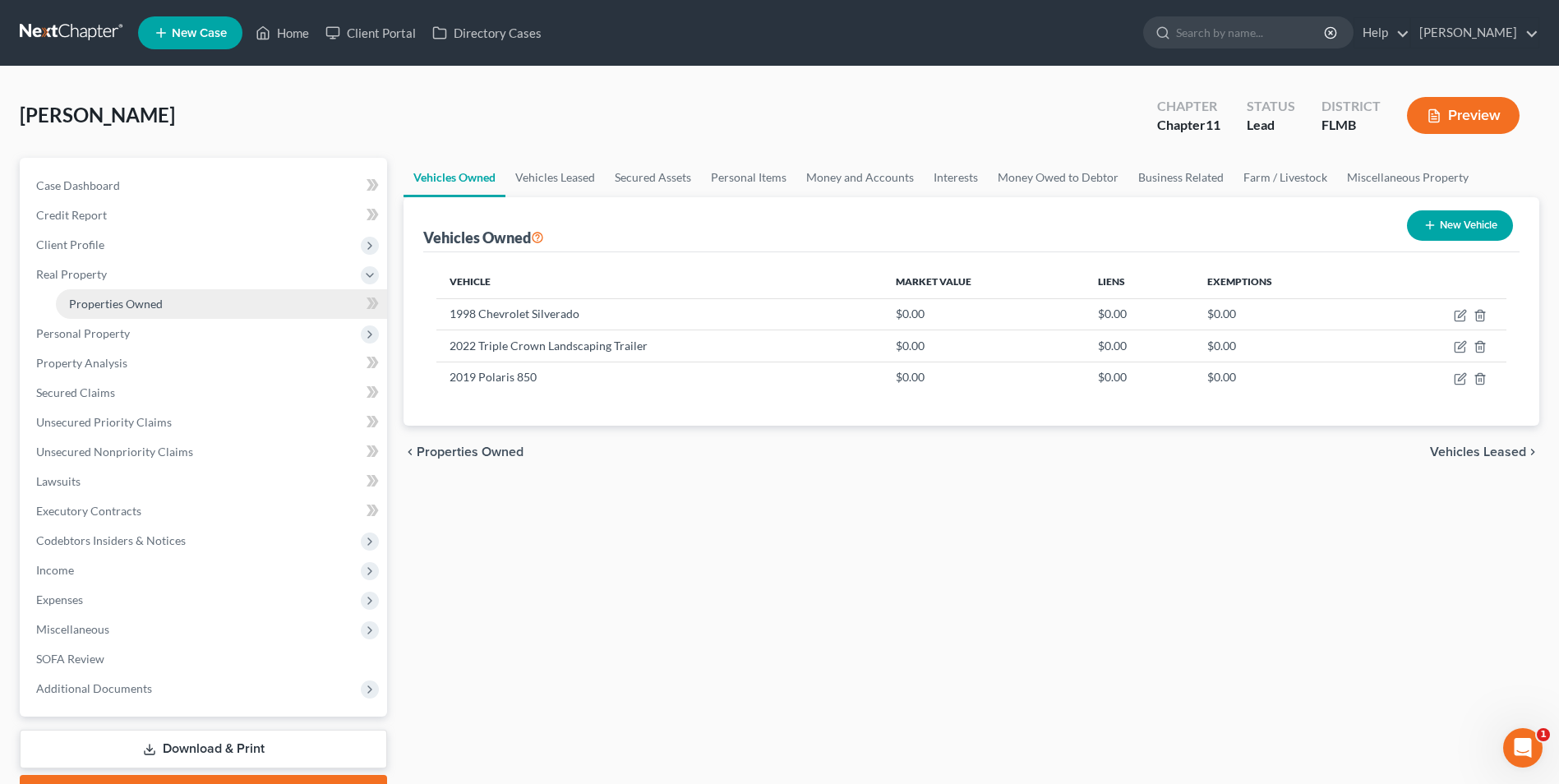
click at [94, 298] on span "Properties Owned" at bounding box center [116, 304] width 94 height 14
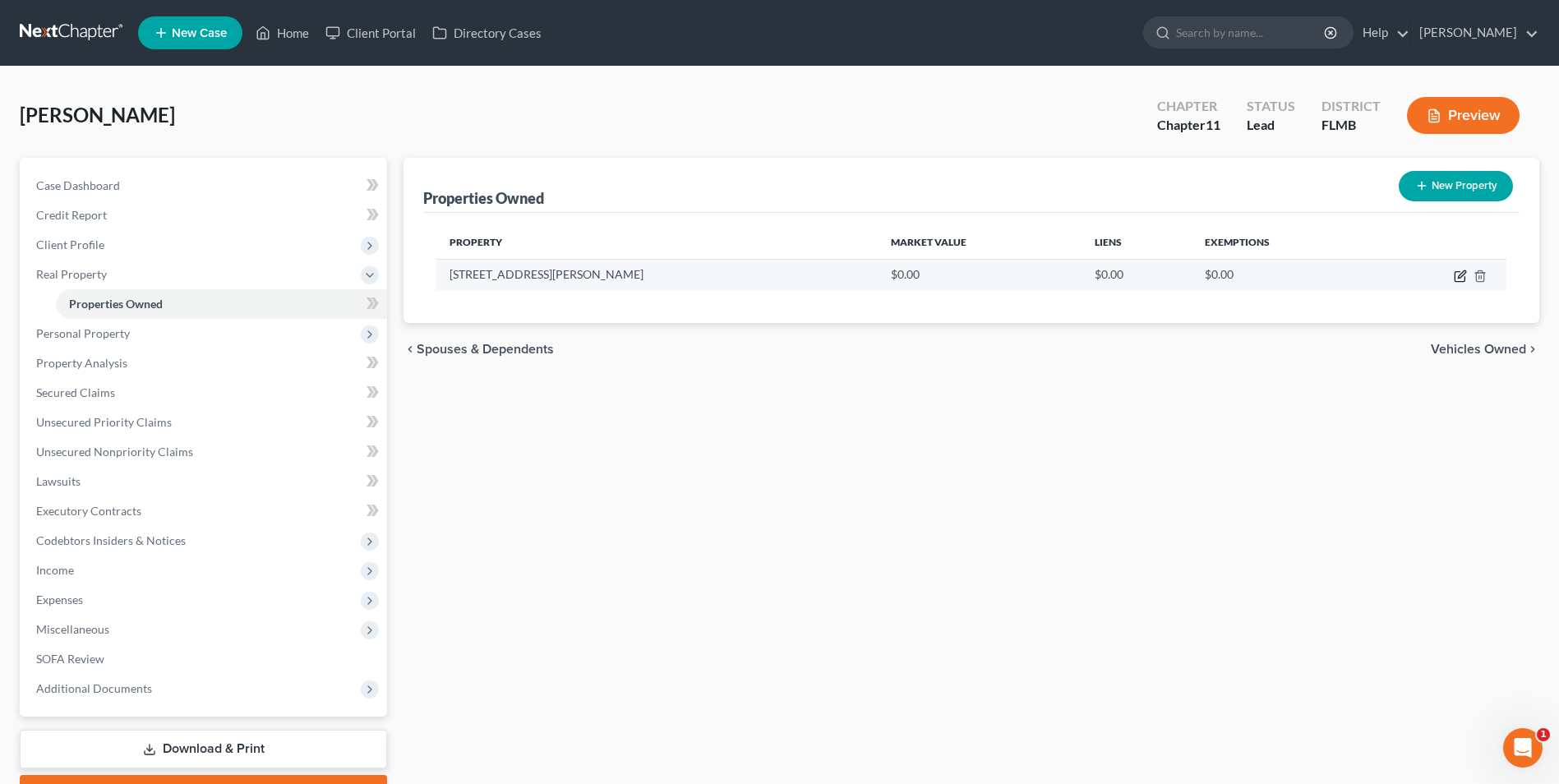
click at [1460, 277] on icon "button" at bounding box center [1461, 274] width 8 height 8
select select "9"
select select "27"
select select "2"
select select "0"
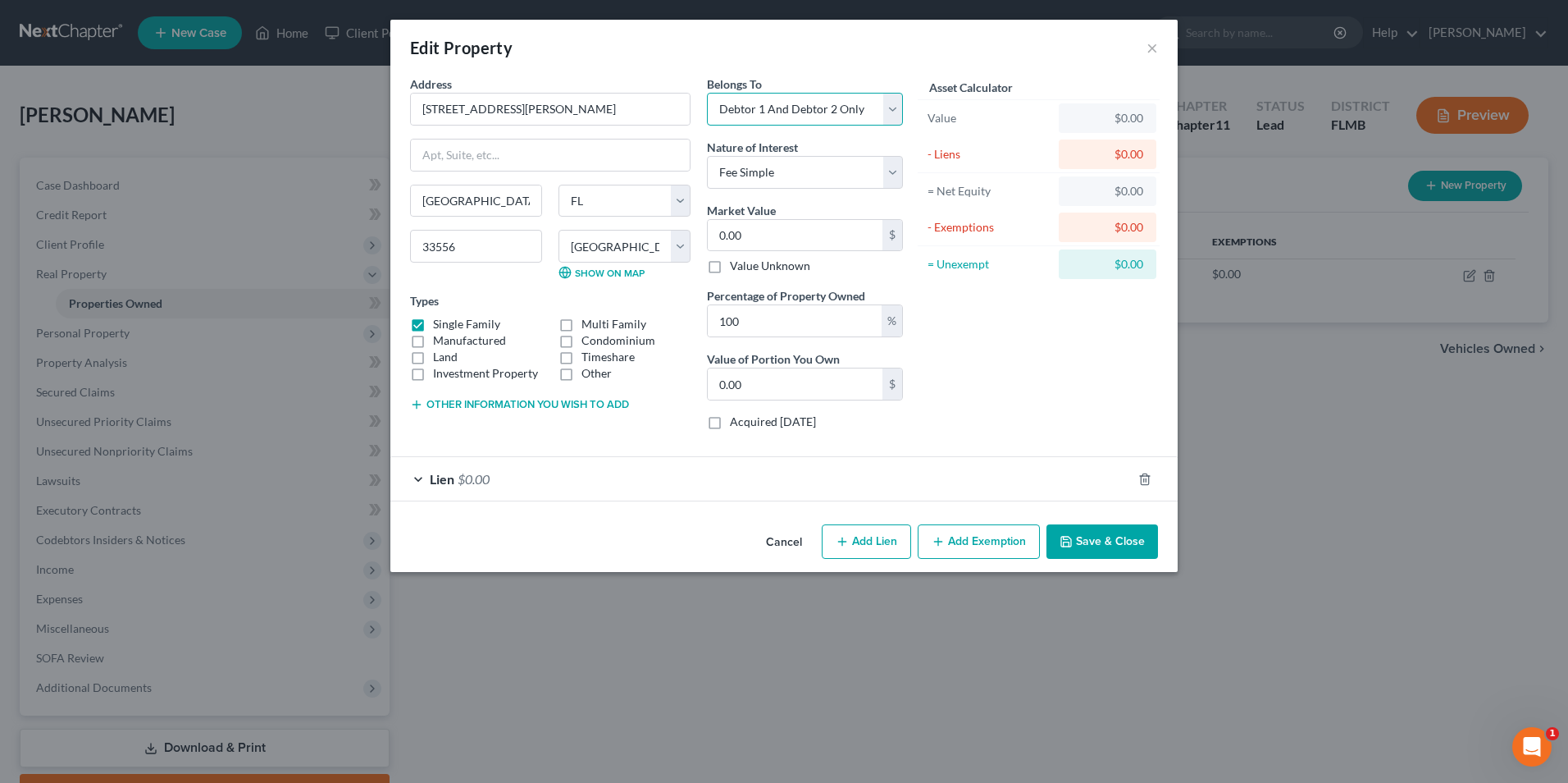
click at [894, 107] on select "Select Debtor 1 Only Debtor 2 Only Debtor 1 And Debtor 2 Only At Least One Of T…" at bounding box center [805, 109] width 196 height 33
select select "3"
click at [707, 93] on select "Select Debtor 1 Only Debtor 2 Only Debtor 1 And Debtor 2 Only At Least One Of T…" at bounding box center [805, 109] width 196 height 33
click at [1071, 539] on icon "button" at bounding box center [1066, 541] width 10 height 10
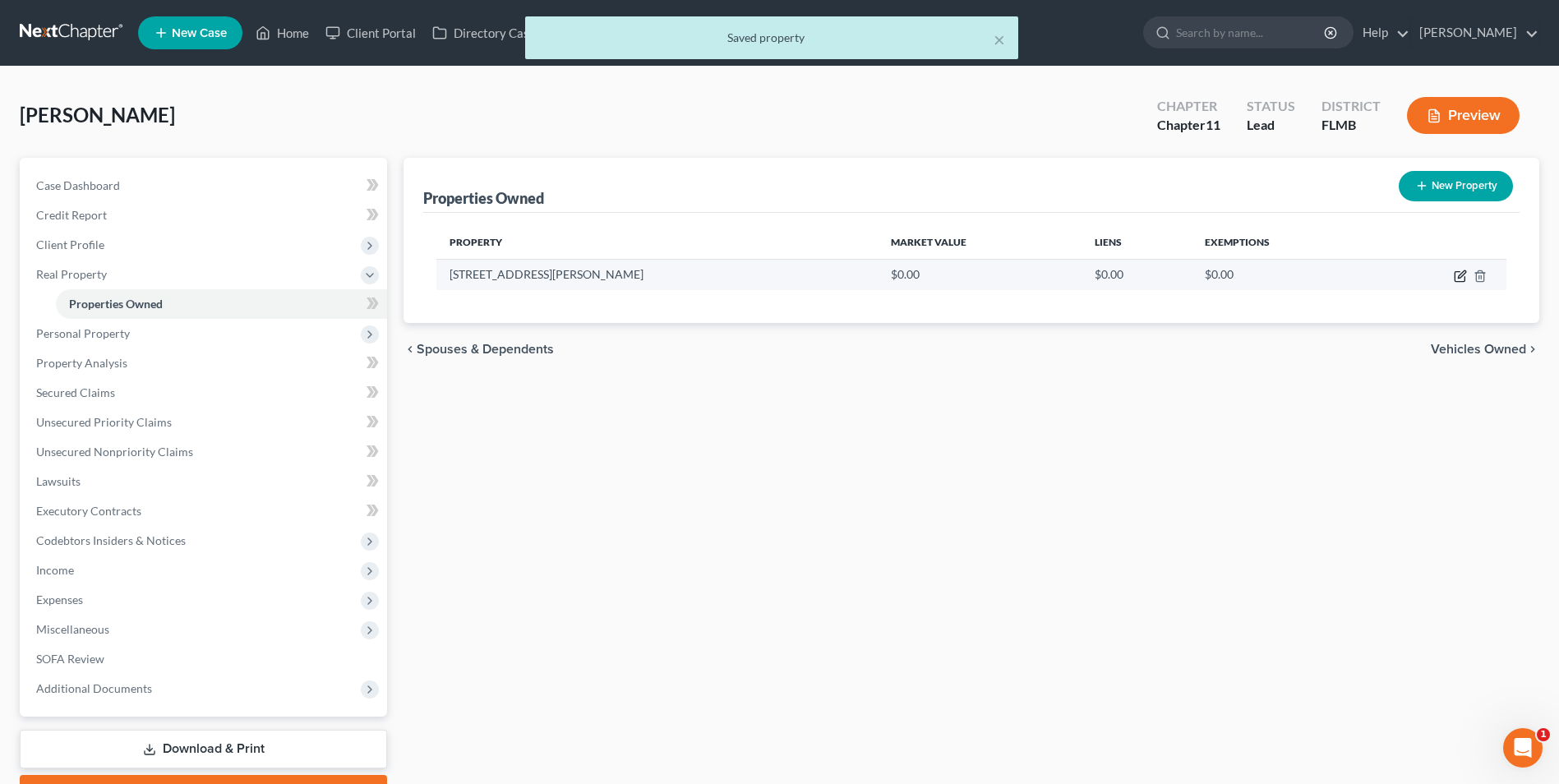
click at [1466, 278] on icon "button" at bounding box center [1460, 276] width 13 height 13
select select "9"
select select "27"
select select "3"
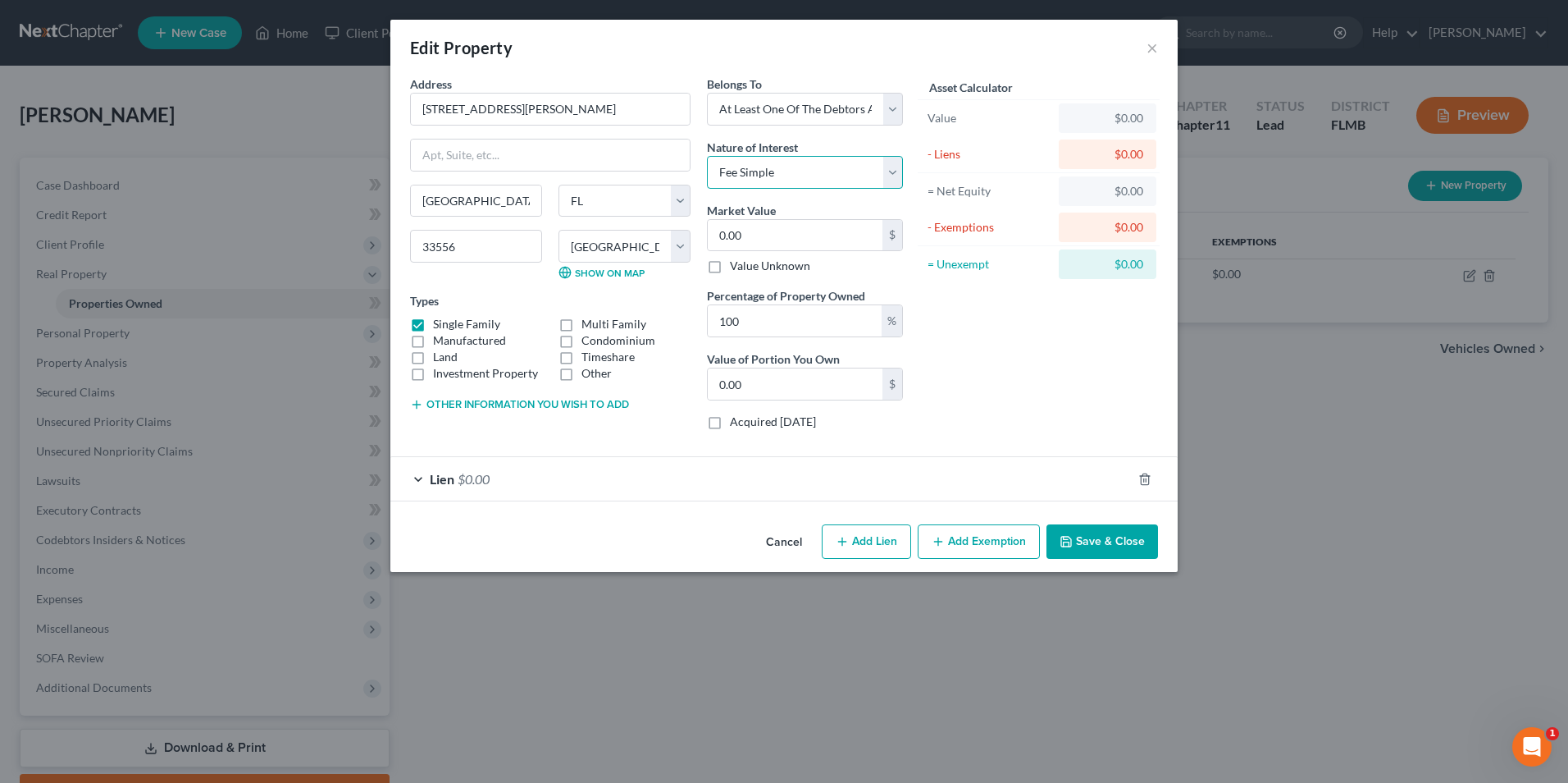
click at [852, 171] on select "Select Fee Simple Joint Tenant Life Estate Equitable Interest Future Interest T…" at bounding box center [805, 172] width 196 height 33
select select "5"
click at [707, 156] on select "Select Fee Simple Joint Tenant Life Estate Equitable Interest Future Interest T…" at bounding box center [805, 172] width 196 height 33
click at [1118, 534] on button "Save & Close" at bounding box center [1102, 541] width 112 height 35
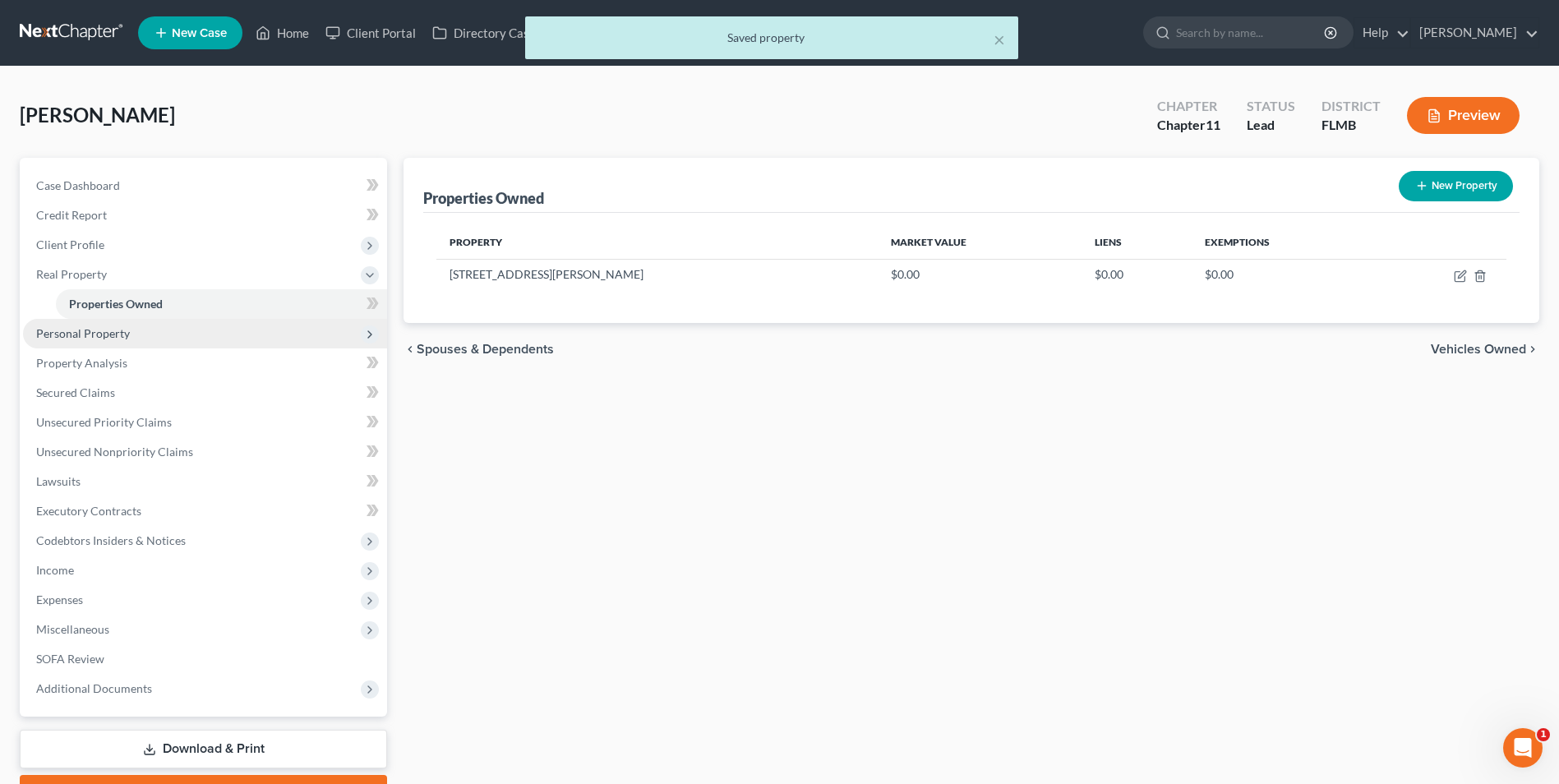
click at [95, 334] on span "Personal Property" at bounding box center [83, 333] width 94 height 14
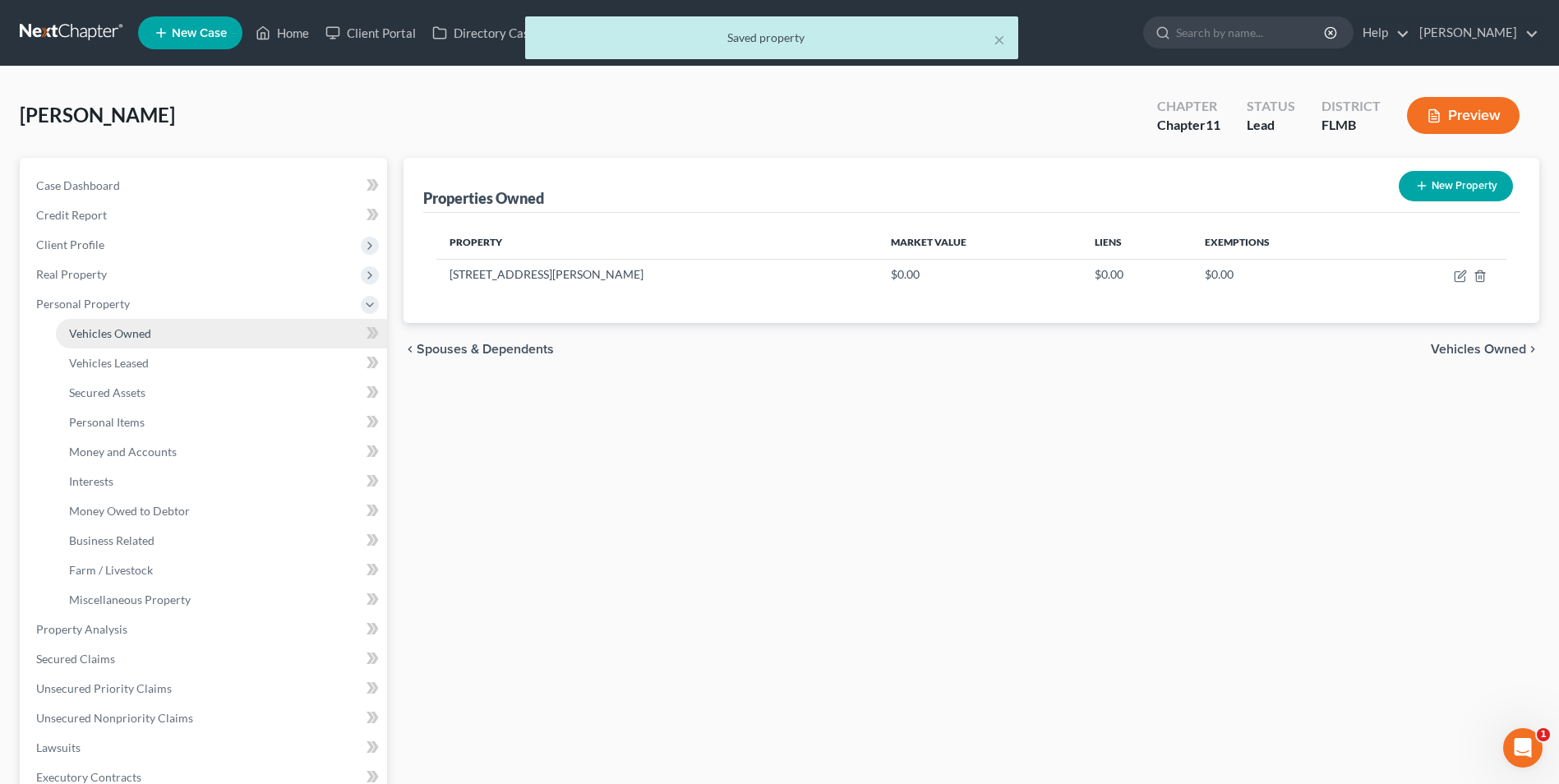
click at [118, 326] on span "Vehicles Owned" at bounding box center [110, 333] width 82 height 14
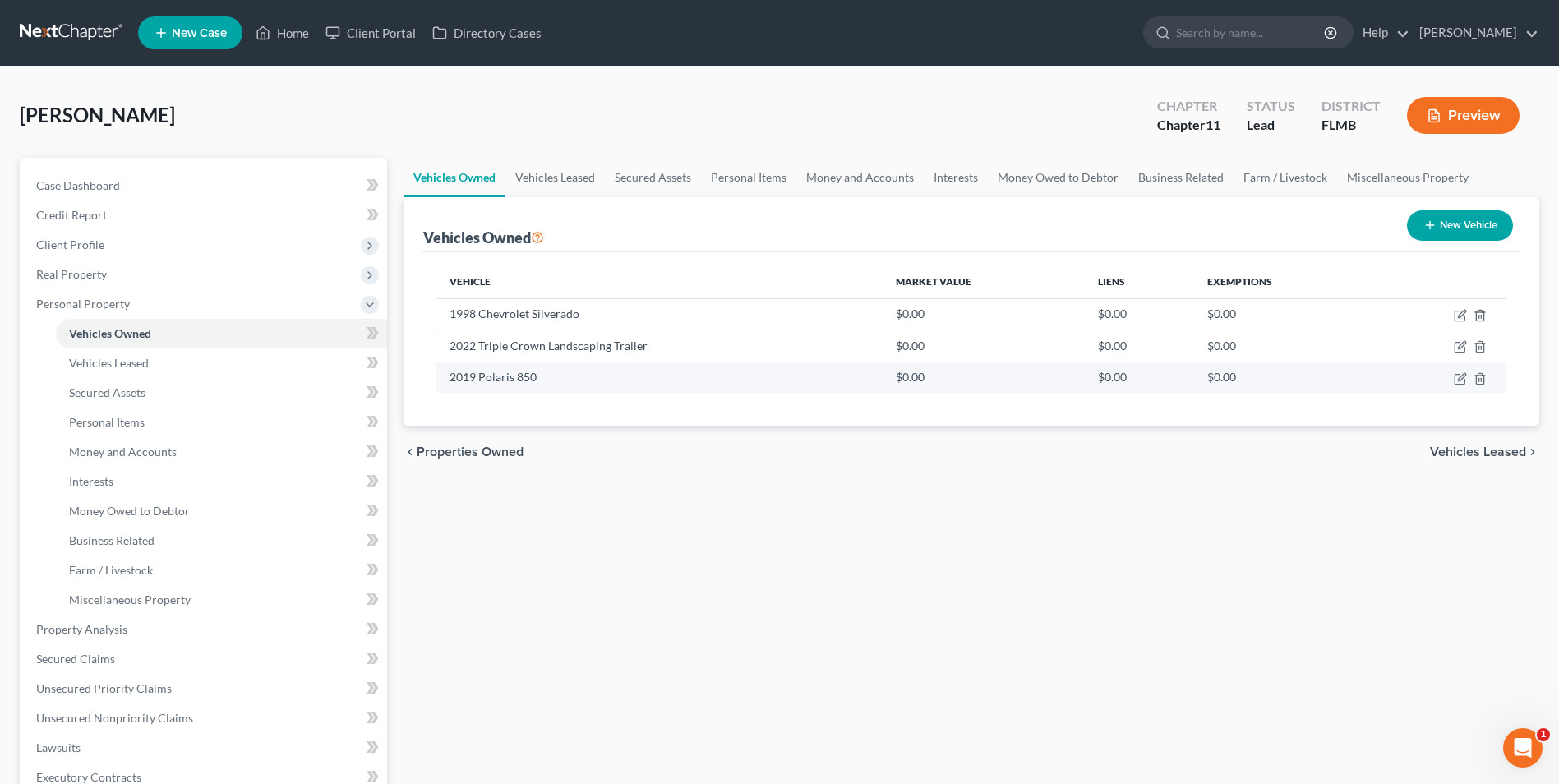
click at [518, 380] on td "2019 Polaris 850" at bounding box center [659, 377] width 446 height 31
click at [1465, 375] on icon "button" at bounding box center [1461, 376] width 8 height 8
select select "6"
select select "7"
select select "3"
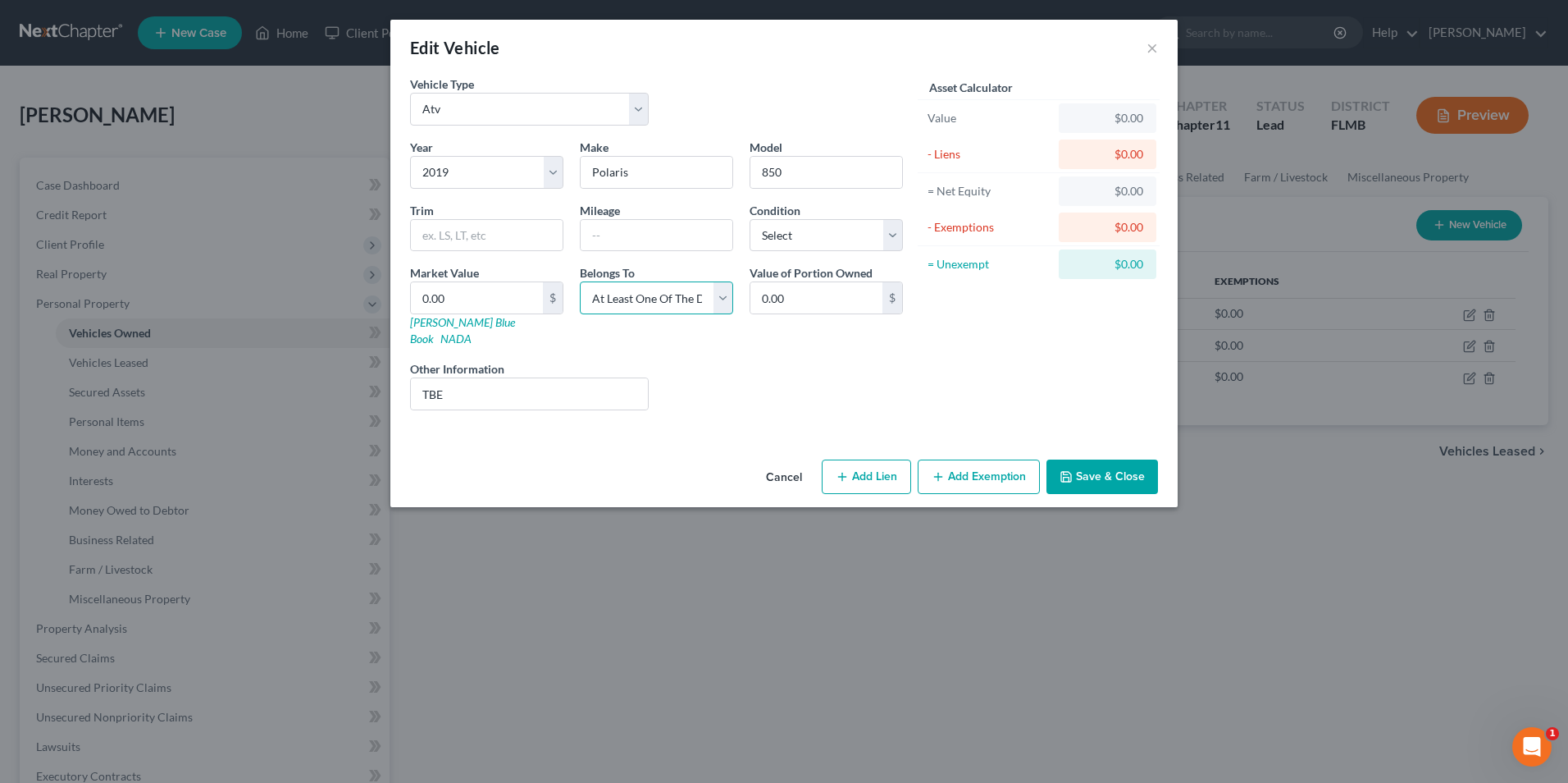
click at [723, 304] on select "Select Debtor 1 Only Debtor 2 Only Debtor 1 And Debtor 2 Only At Least One Of T…" at bounding box center [656, 298] width 153 height 33
click at [580, 281] on select "Select Debtor 1 Only Debtor 2 Only Debtor 1 And Debtor 2 Only At Least One Of T…" at bounding box center [656, 298] width 153 height 33
click at [1081, 459] on button "Save & Close" at bounding box center [1102, 476] width 112 height 35
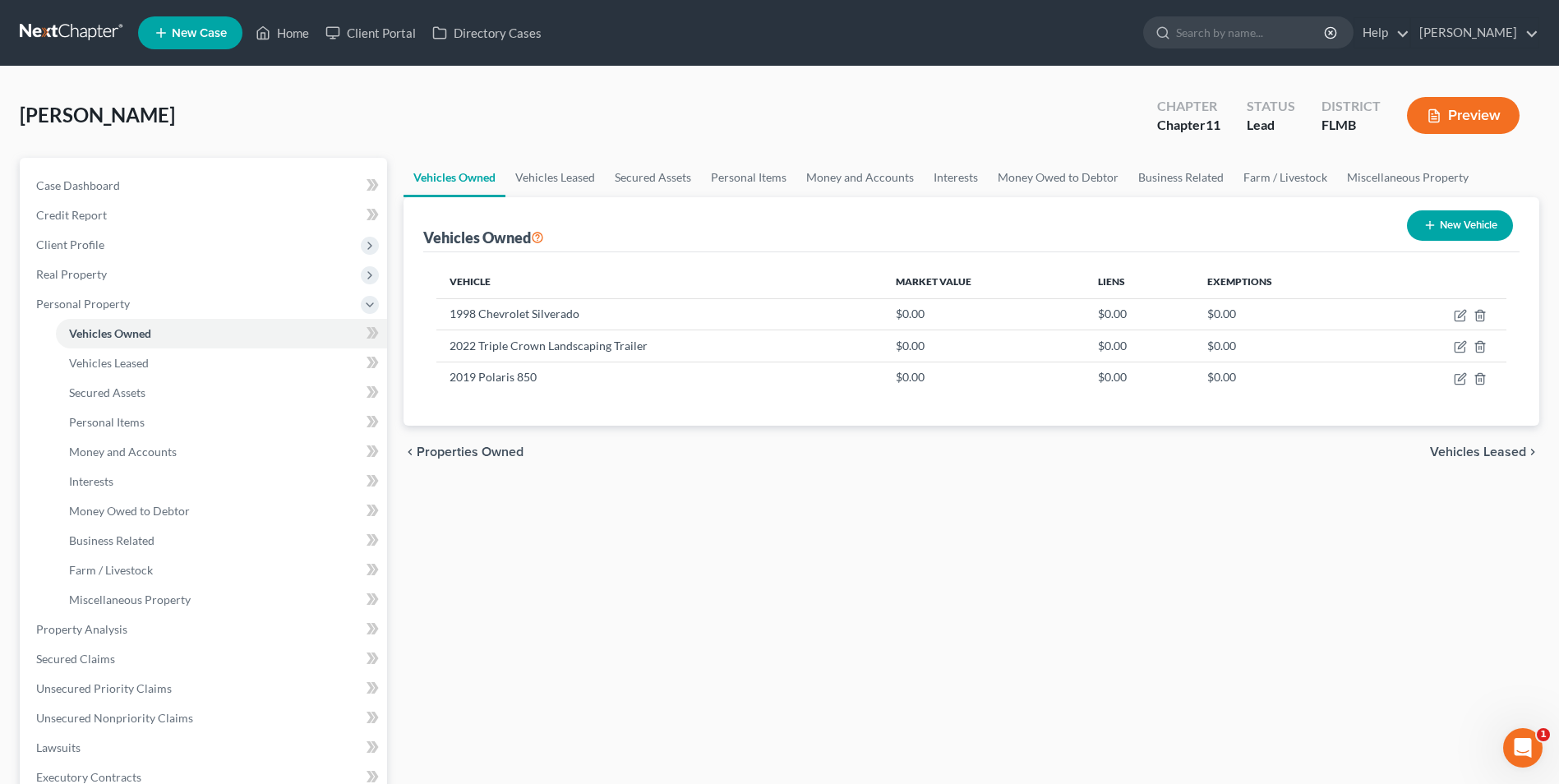
click at [1421, 232] on button "New Vehicle" at bounding box center [1460, 225] width 106 height 30
select select "0"
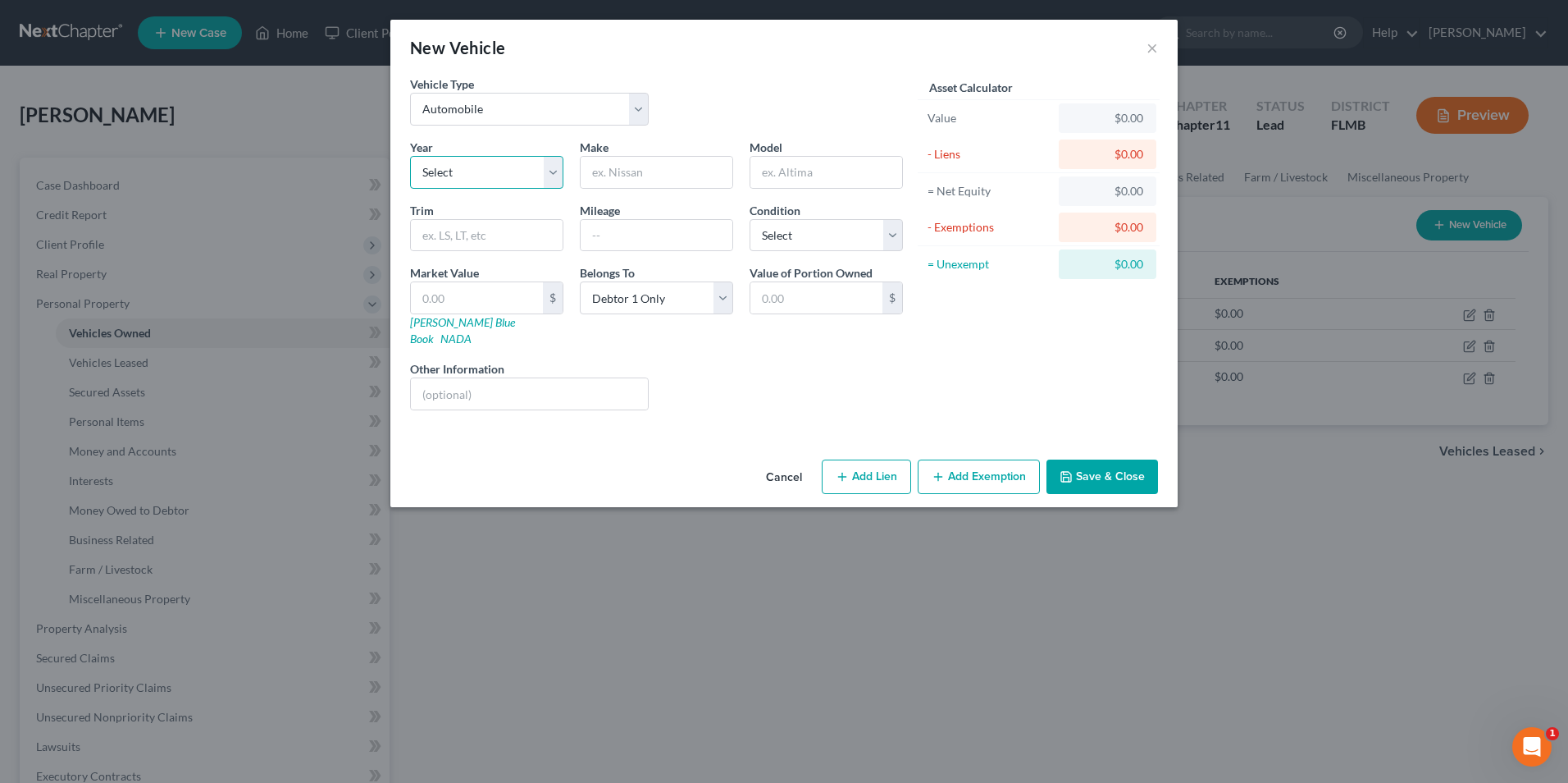
click at [475, 179] on select "Select 2026 2025 2024 2023 2022 2021 2020 2019 2018 2017 2016 2015 2014 2013 20…" at bounding box center [487, 172] width 153 height 33
click at [638, 111] on select "Select Automobile Truck Trailer Watercraft Aircraft Motor Home Atv Other Vehicle" at bounding box center [530, 109] width 239 height 33
click at [410, 93] on select "Select Automobile Truck Trailer Watercraft Aircraft Motor Home Atv Other Vehicle" at bounding box center [530, 109] width 239 height 33
click at [639, 171] on input "text" at bounding box center [656, 172] width 152 height 31
type input "2013"
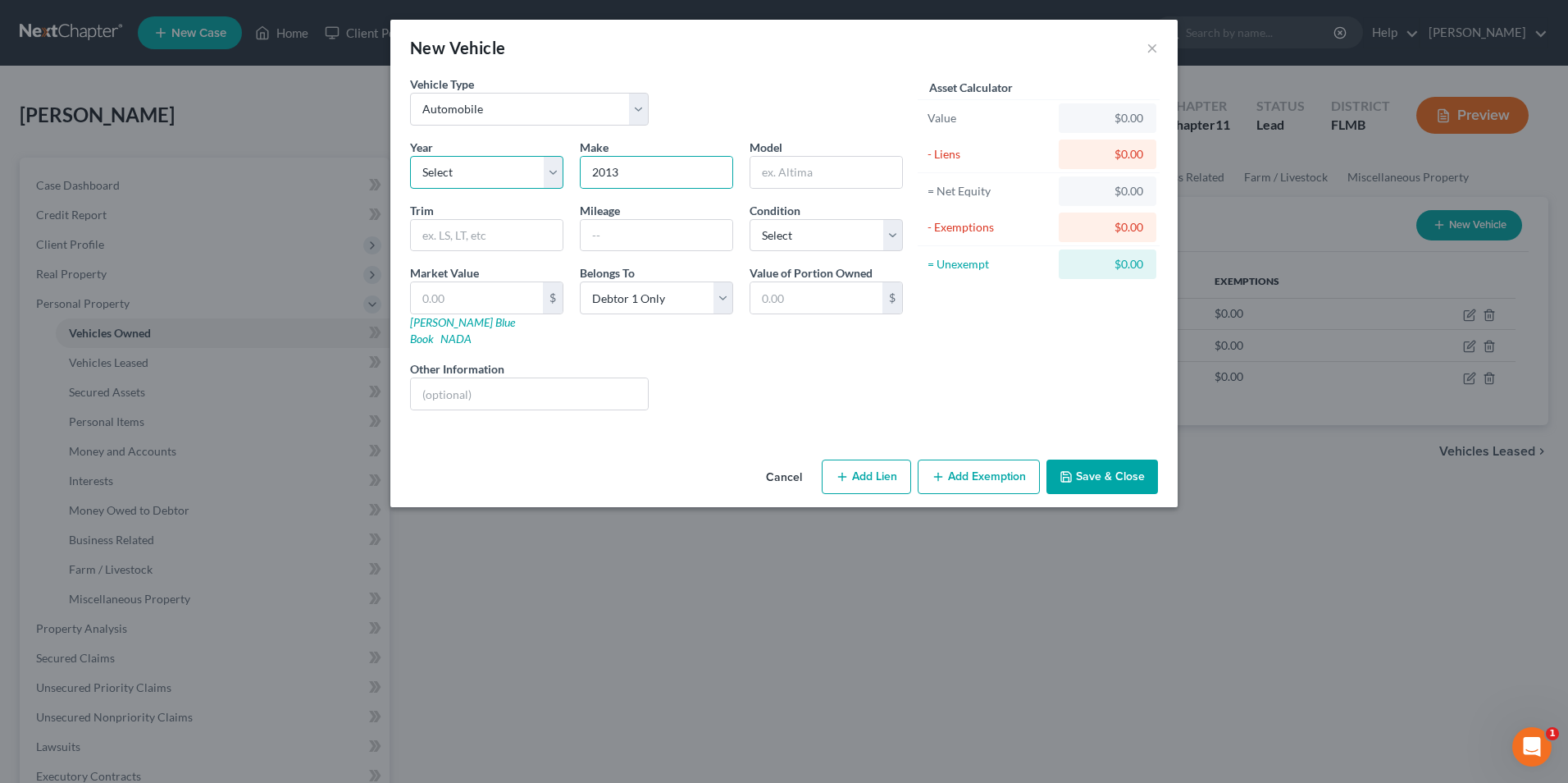
click at [552, 179] on select "Select 2026 2025 2024 2023 2022 2021 2020 2019 2018 2017 2016 2015 2014 2013 20…" at bounding box center [487, 172] width 153 height 33
select select "13"
click at [410, 156] on select "Select 2026 2025 2024 2023 2022 2021 2020 2019 2018 2017 2016 2015 2014 2013 20…" at bounding box center [487, 172] width 153 height 33
click at [633, 177] on input "2013" at bounding box center [656, 172] width 152 height 31
type input "2"
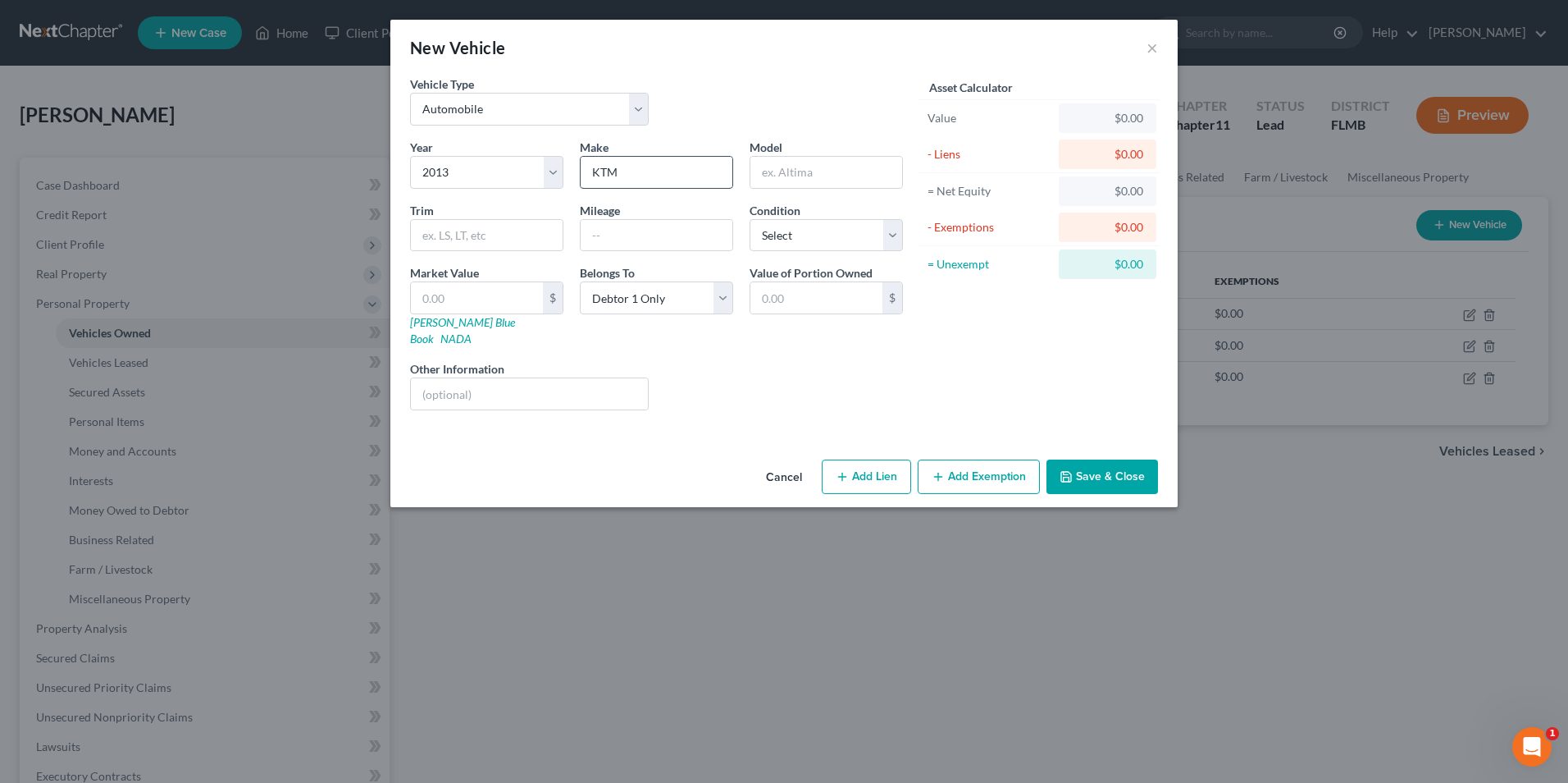
type input "KTM"
type input "450 Dirt Bike"
click at [492, 381] on input "text" at bounding box center [530, 394] width 237 height 31
type input "TBE"
click at [723, 301] on select "Select Debtor 1 Only Debtor 2 Only Debtor 1 And Debtor 2 Only At Least One Of T…" at bounding box center [656, 298] width 153 height 33
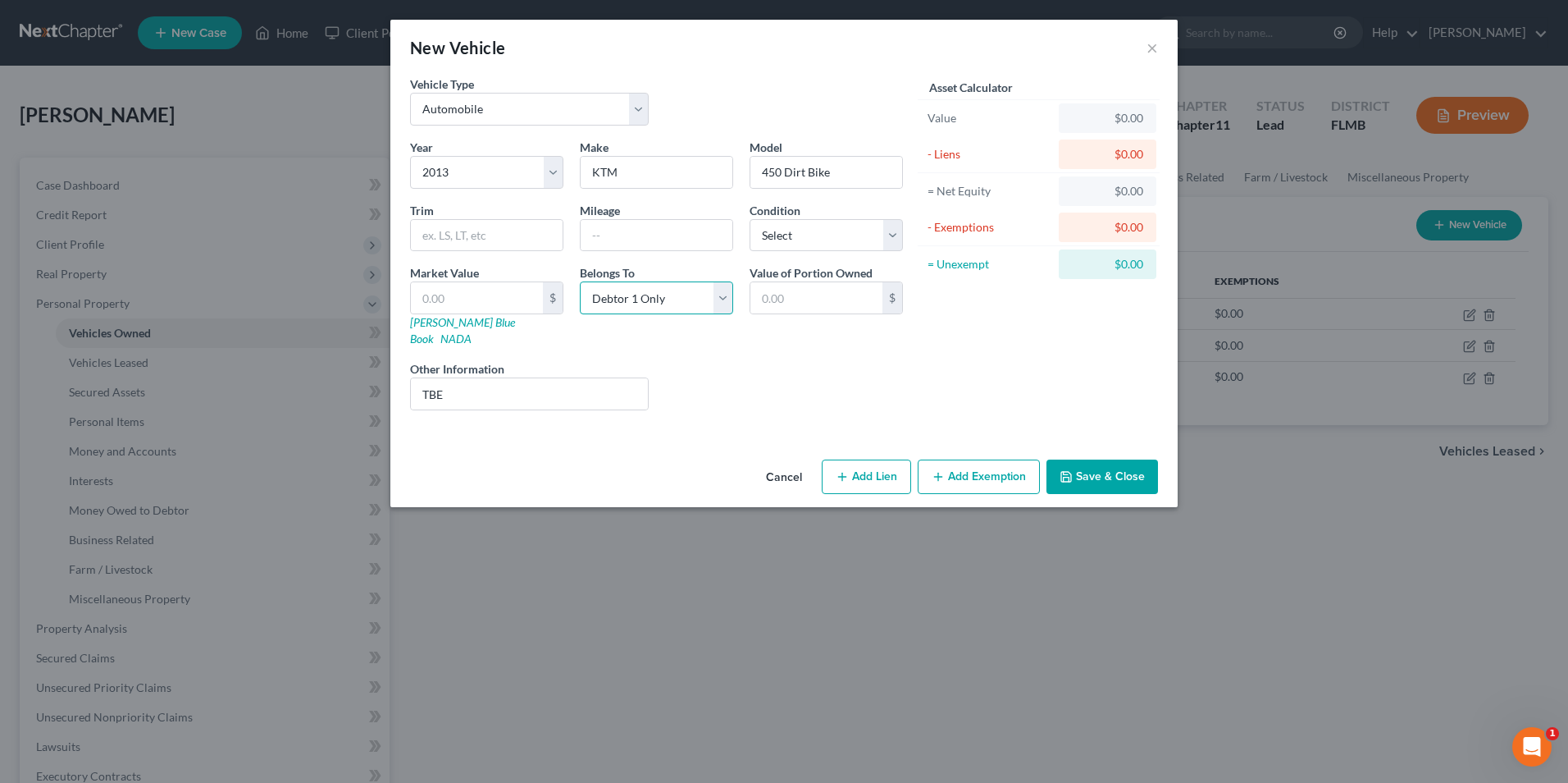
select select "3"
click at [580, 281] on select "Select Debtor 1 Only Debtor 2 Only Debtor 1 And Debtor 2 Only At Least One Of T…" at bounding box center [656, 298] width 153 height 33
click at [1103, 459] on button "Save & Close" at bounding box center [1102, 476] width 112 height 35
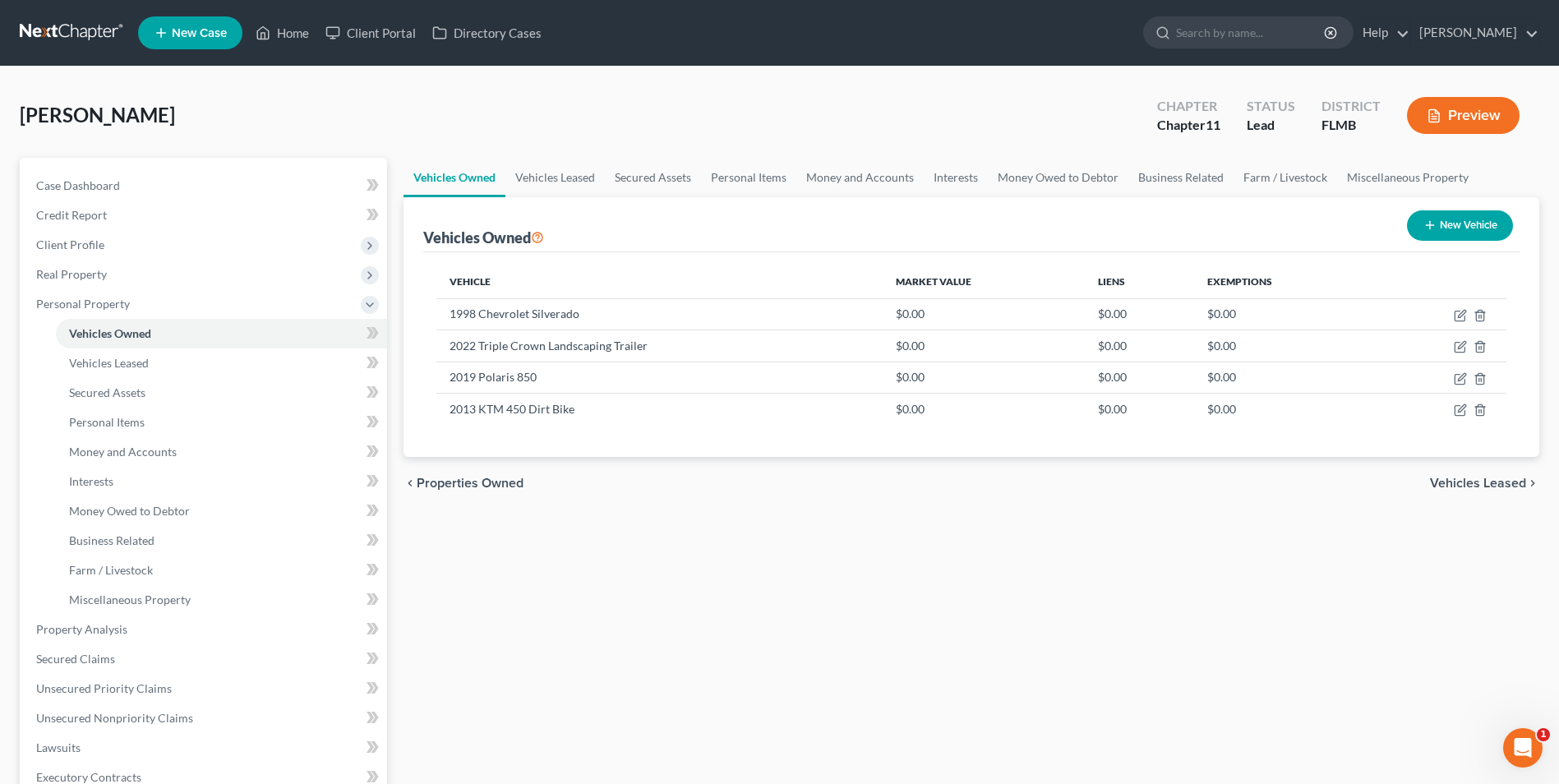
click at [1525, 225] on div "Vehicles Owned New Vehicle Vehicle Market Value Liens Exemptions 1998 Chevrolet…" at bounding box center [971, 327] width 1136 height 260
click at [1444, 232] on button "New Vehicle" at bounding box center [1460, 225] width 106 height 30
select select "0"
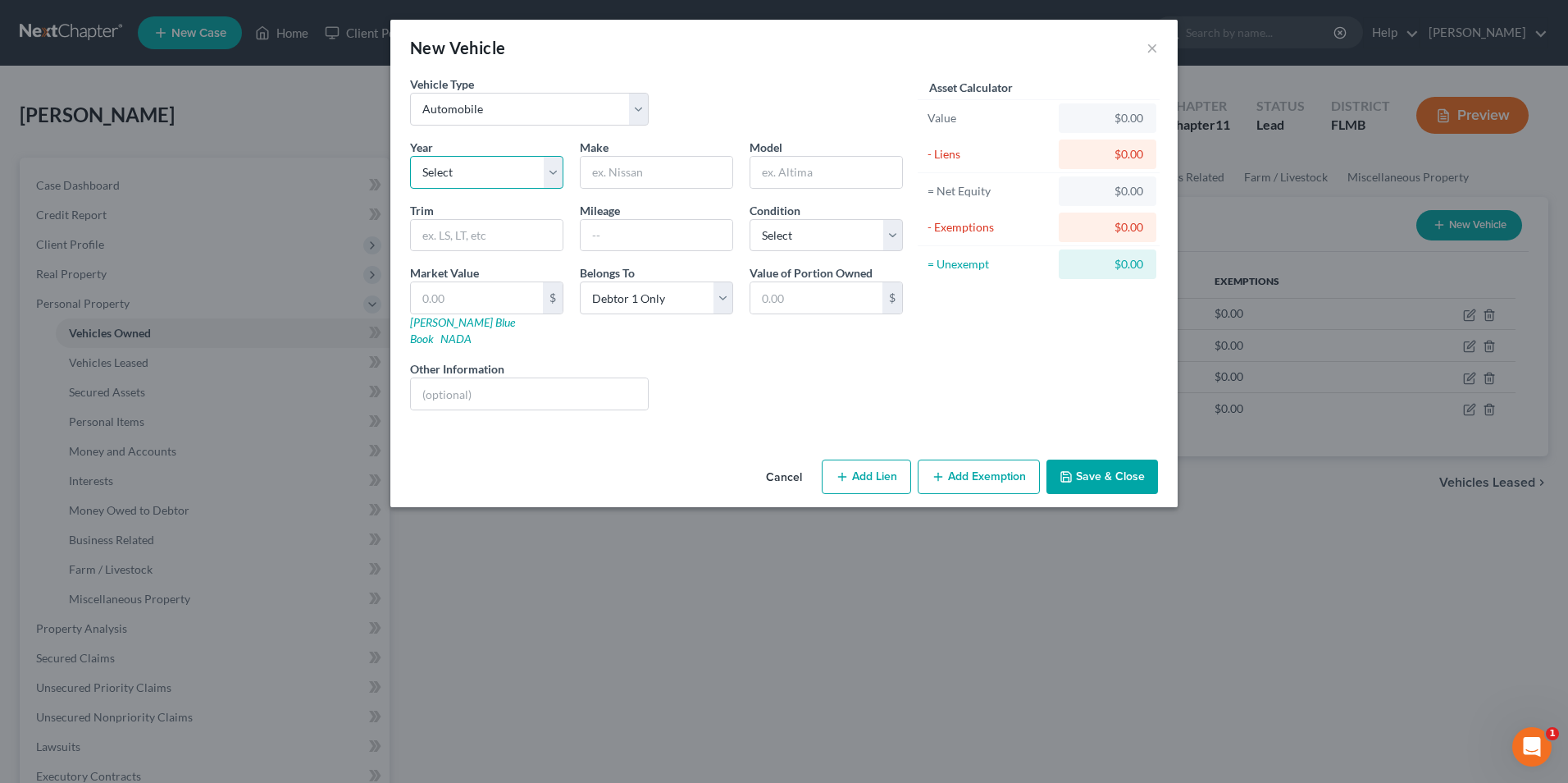
click at [526, 174] on select "Select 2026 2025 2024 2023 2022 2021 2020 2019 2018 2017 2016 2015 2014 2013 20…" at bounding box center [487, 172] width 153 height 33
select select "5"
click at [410, 156] on select "Select 2026 2025 2024 2023 2022 2021 2020 2019 2018 2017 2016 2015 2014 2013 20…" at bounding box center [487, 172] width 153 height 33
click at [662, 176] on input "text" at bounding box center [656, 172] width 152 height 31
type input "CF Moto"
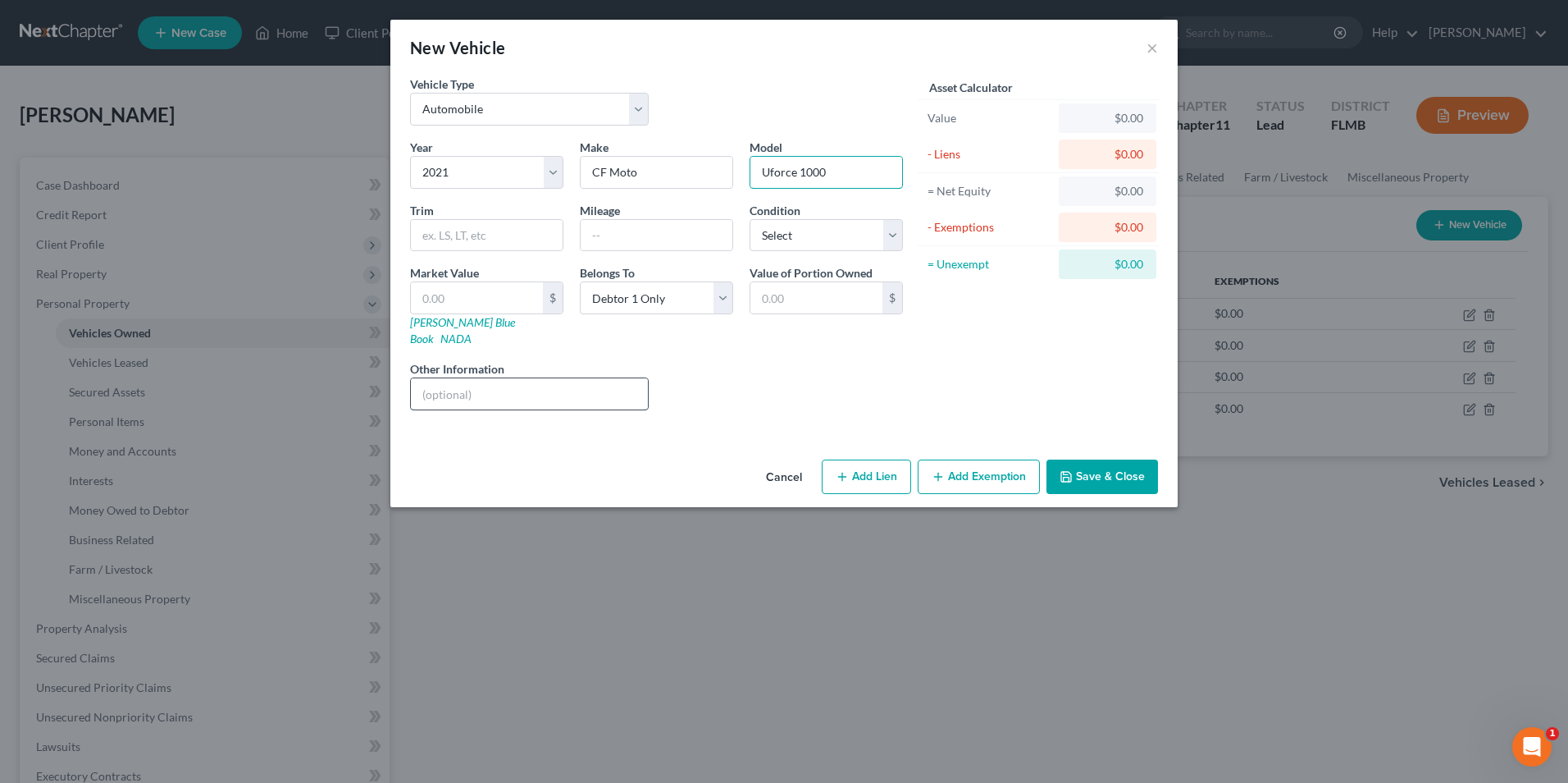
type input "Uforce 1000"
click at [596, 381] on input "text" at bounding box center [530, 394] width 237 height 31
type input "TBE"
click at [726, 300] on select "Select Debtor 1 Only Debtor 2 Only Debtor 1 And Debtor 2 Only At Least One Of T…" at bounding box center [656, 298] width 153 height 33
click at [580, 281] on select "Select Debtor 1 Only Debtor 2 Only Debtor 1 And Debtor 2 Only At Least One Of T…" at bounding box center [656, 298] width 153 height 33
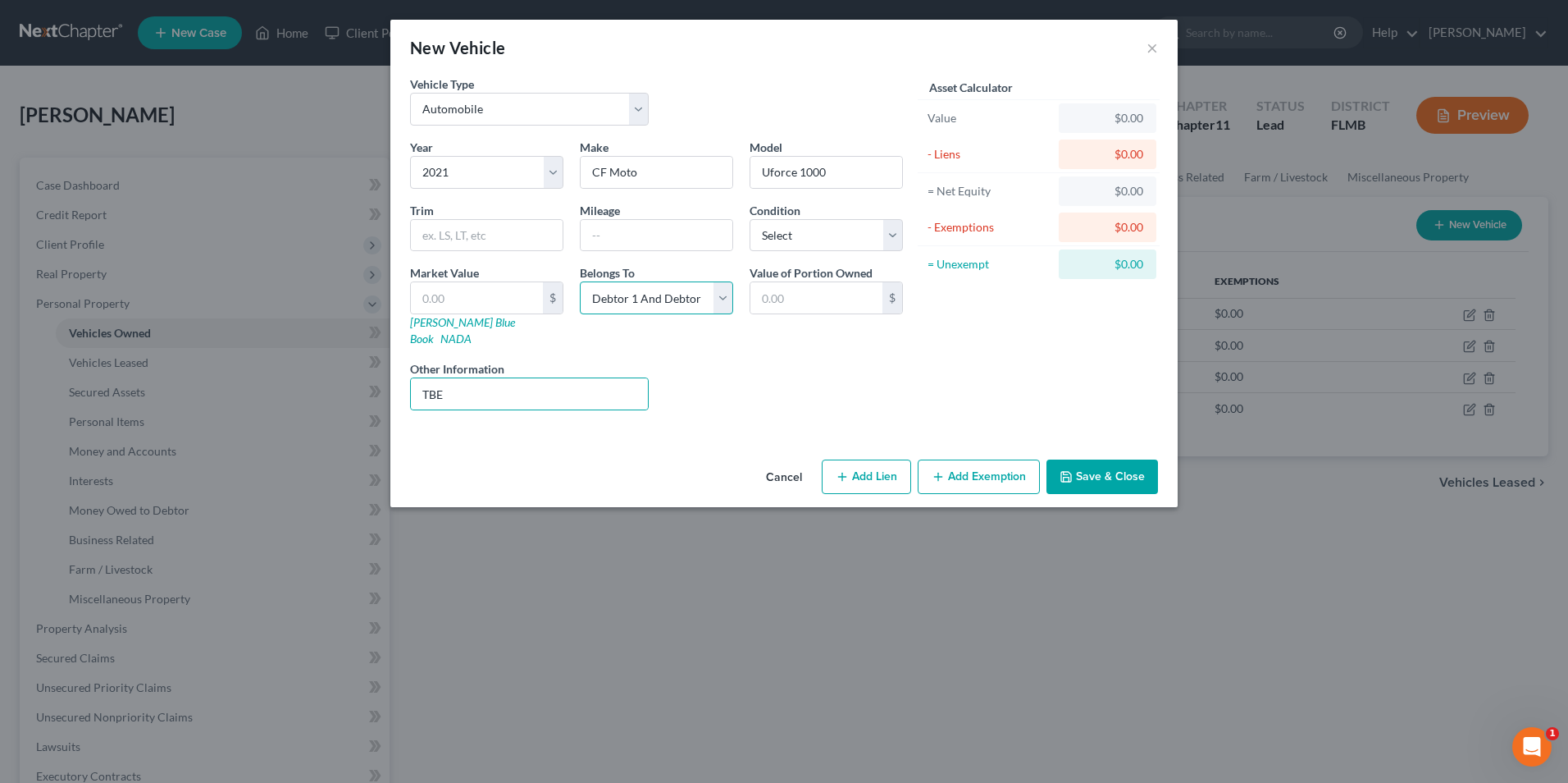
click at [728, 297] on select "Select Debtor 1 Only Debtor 2 Only Debtor 1 And Debtor 2 Only At Least One Of T…" at bounding box center [656, 298] width 153 height 33
select select "3"
click at [580, 281] on select "Select Debtor 1 Only Debtor 2 Only Debtor 1 And Debtor 2 Only At Least One Of T…" at bounding box center [656, 298] width 153 height 33
click at [1114, 459] on button "Save & Close" at bounding box center [1102, 476] width 112 height 35
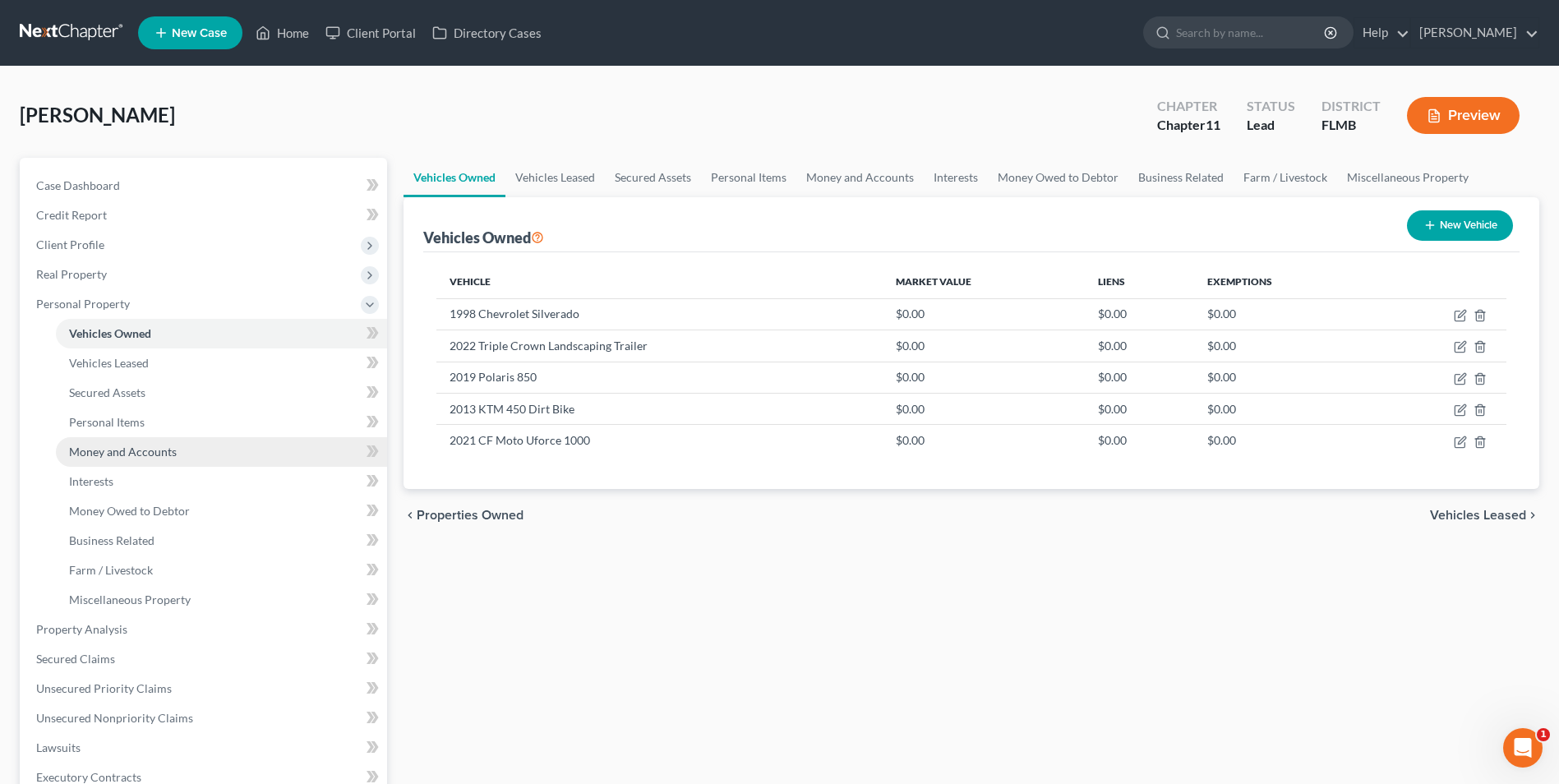
click at [124, 455] on span "Money and Accounts" at bounding box center [123, 451] width 108 height 14
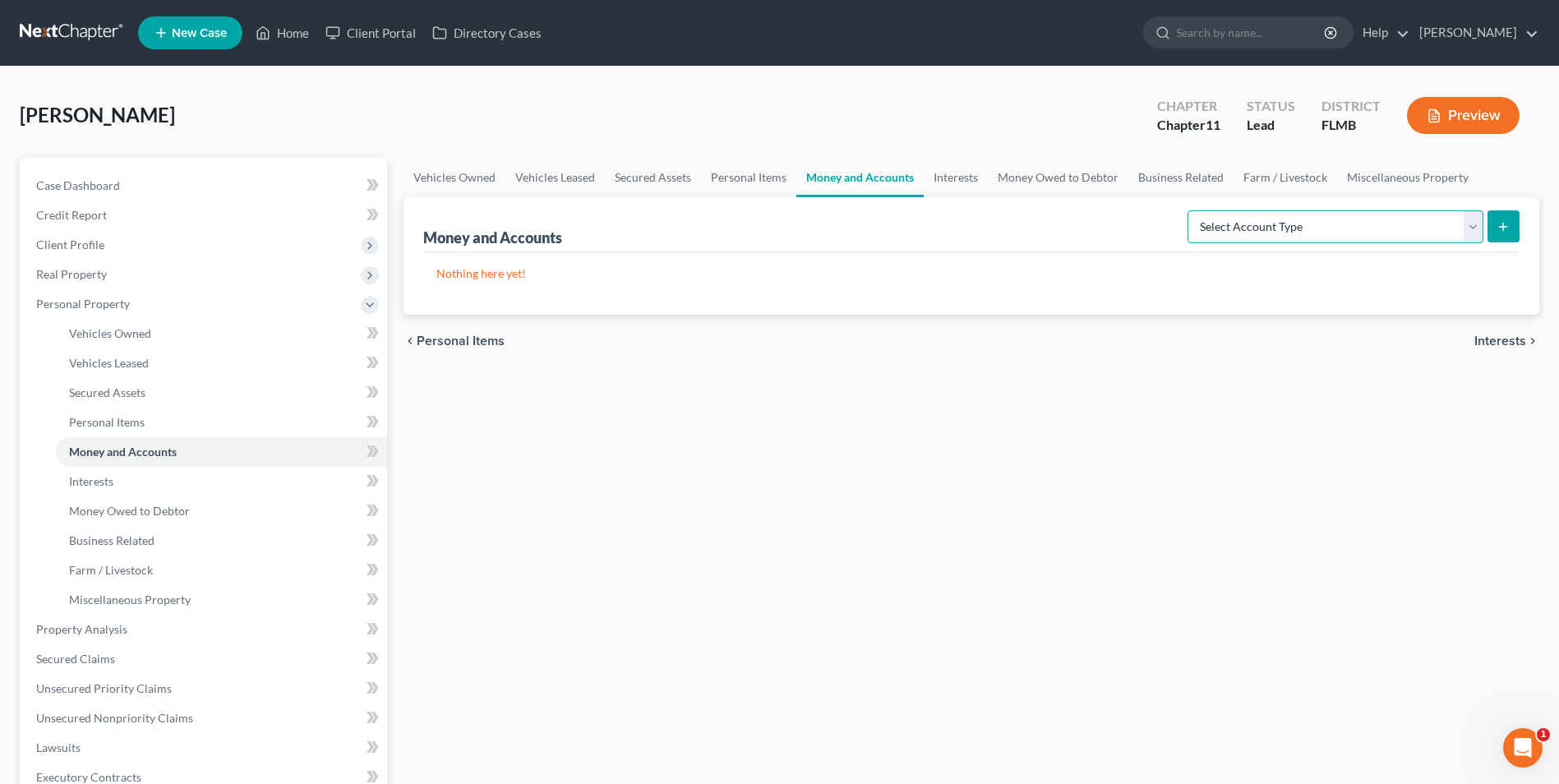
click at [1474, 227] on select "Select Account Type Brokerage Cash on Hand Certificates of Deposit Checking Acc…" at bounding box center [1335, 226] width 296 height 33
select select "checking"
click at [1191, 210] on select "Select Account Type Brokerage Cash on Hand Certificates of Deposit Checking Acc…" at bounding box center [1335, 226] width 296 height 33
click at [1504, 227] on icon "submit" at bounding box center [1503, 226] width 13 height 13
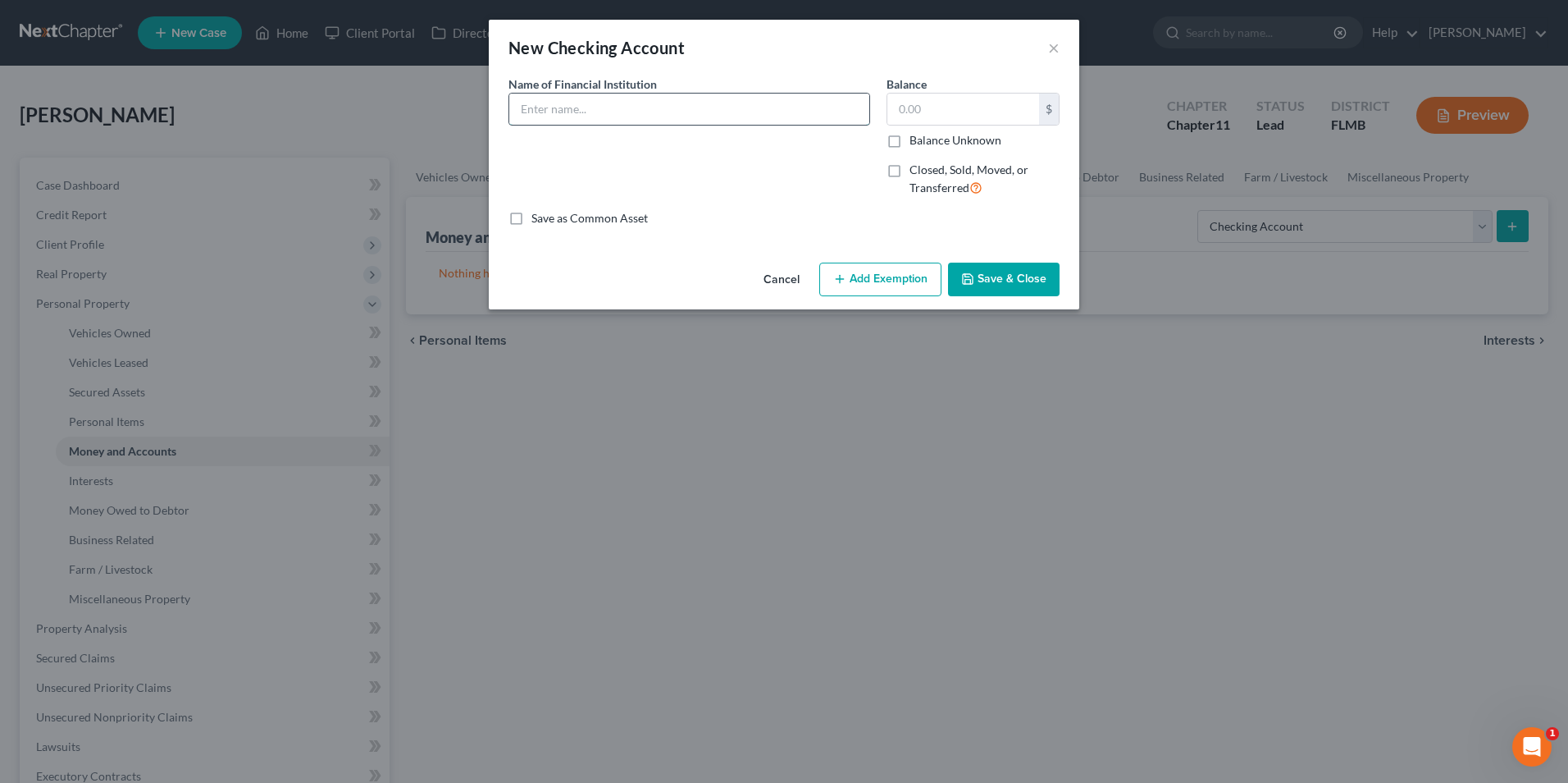
click at [673, 115] on input "text" at bounding box center [689, 109] width 360 height 31
type input "Chase Bank #1993"
click at [921, 102] on input "text" at bounding box center [963, 109] width 152 height 31
click at [984, 279] on button "Save & Close" at bounding box center [1003, 280] width 112 height 35
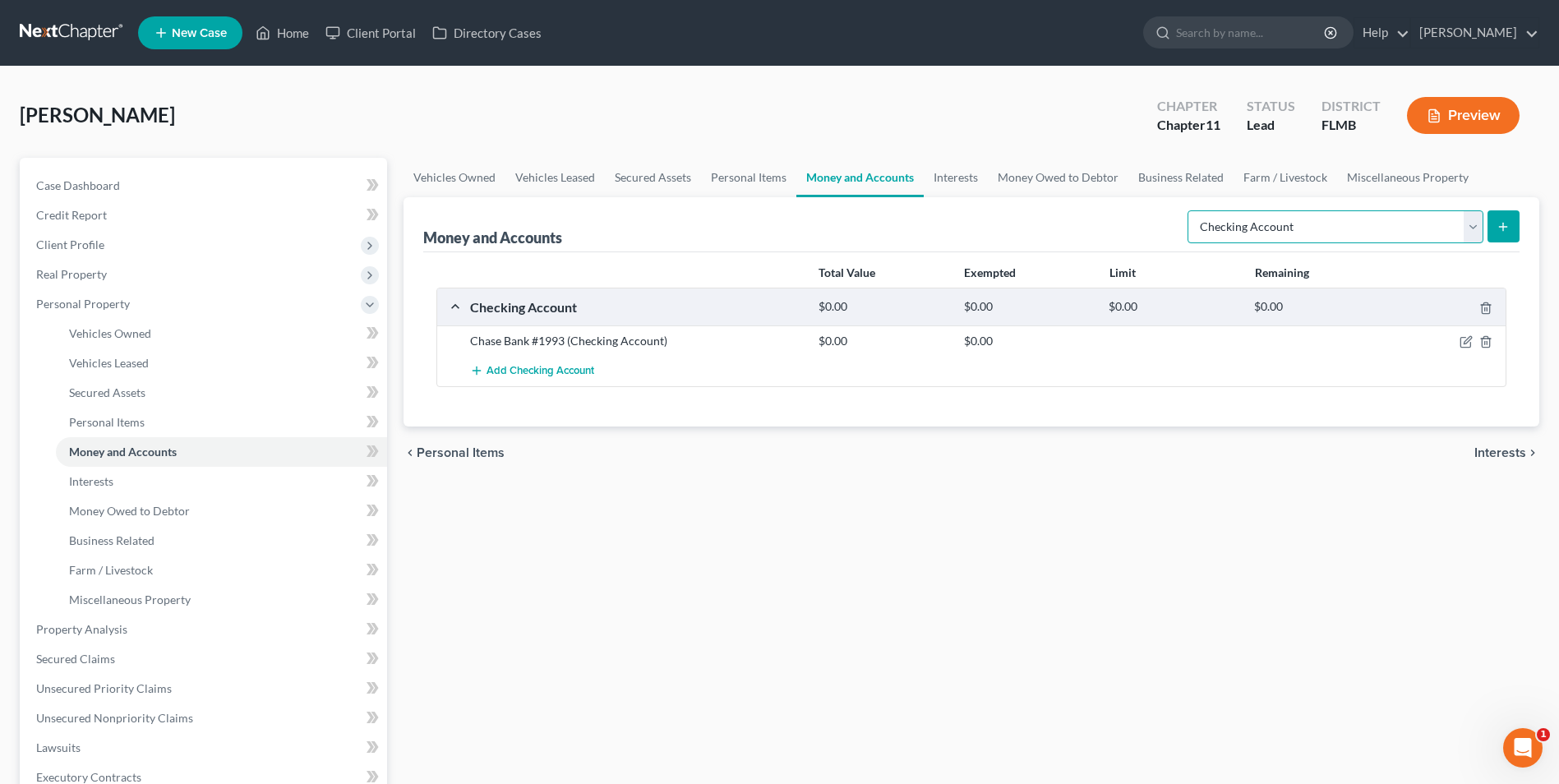
click at [1479, 225] on select "Select Account Type Brokerage Cash on Hand Certificates of Deposit Checking Acc…" at bounding box center [1335, 226] width 296 height 33
select select "savings"
click at [1191, 210] on select "Select Account Type Brokerage Cash on Hand Certificates of Deposit Checking Acc…" at bounding box center [1335, 226] width 296 height 33
click at [1516, 221] on button "submit" at bounding box center [1503, 225] width 32 height 32
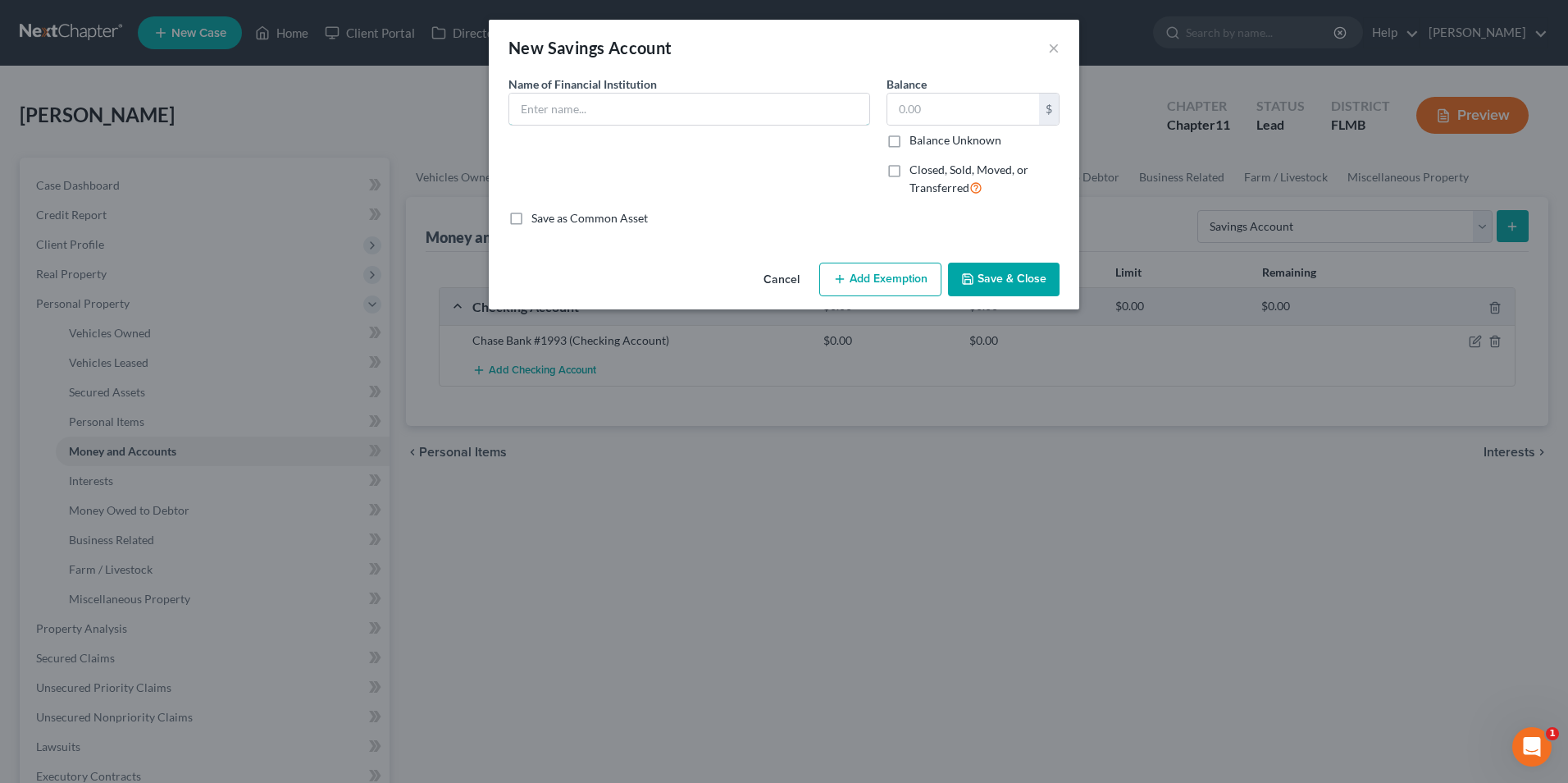
drag, startPoint x: 583, startPoint y: 113, endPoint x: 623, endPoint y: 92, distance: 45.2
click at [584, 112] on input "text" at bounding box center [689, 109] width 360 height 31
type input "Chase Bank #8109"
click at [949, 93] on div "Balance $ Balance Unknown Balance Undetermined $ Balance Unknown" at bounding box center [973, 112] width 173 height 73
click at [958, 117] on input "text" at bounding box center [963, 109] width 152 height 31
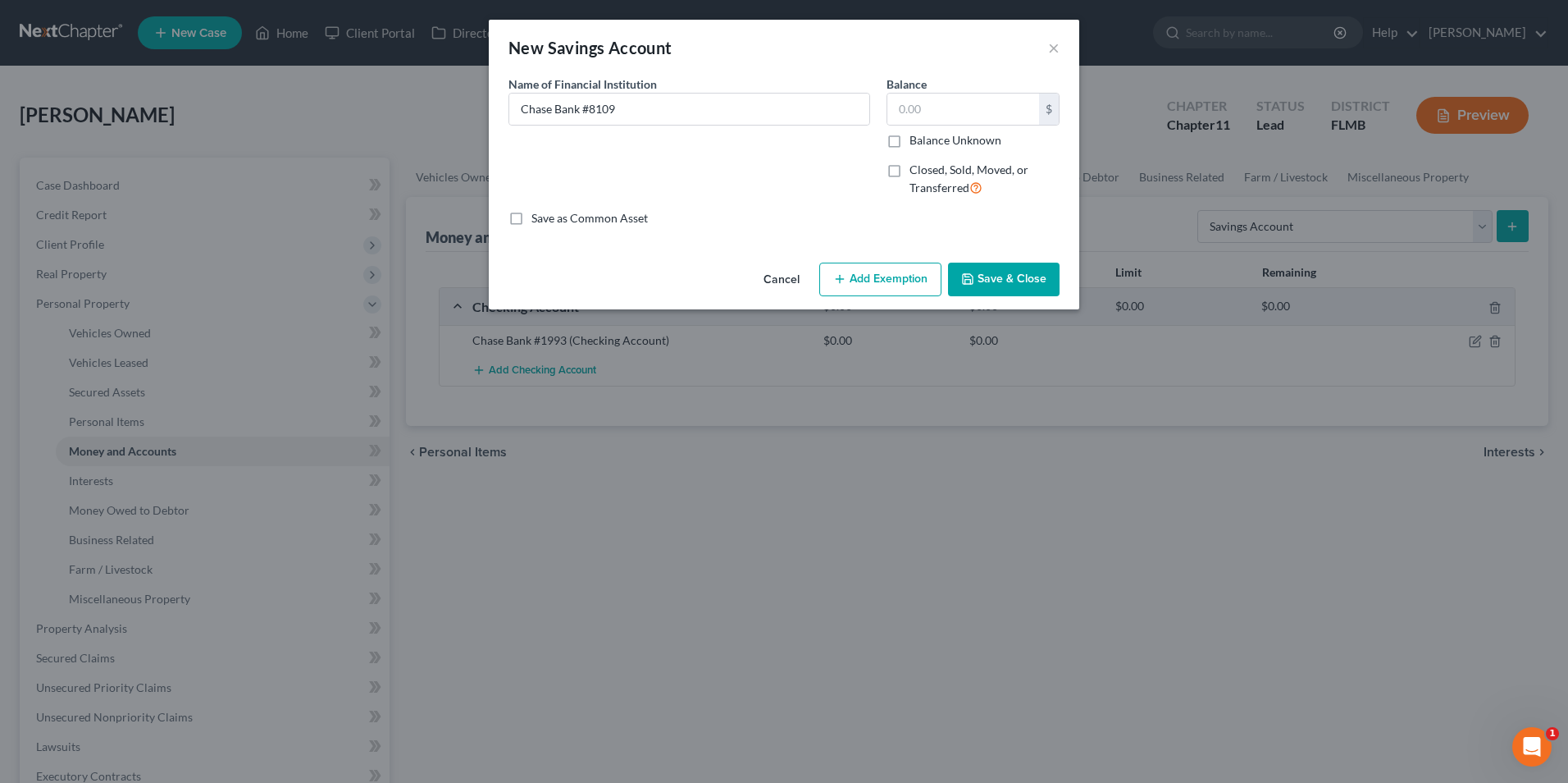
click at [995, 283] on button "Save & Close" at bounding box center [1003, 280] width 112 height 35
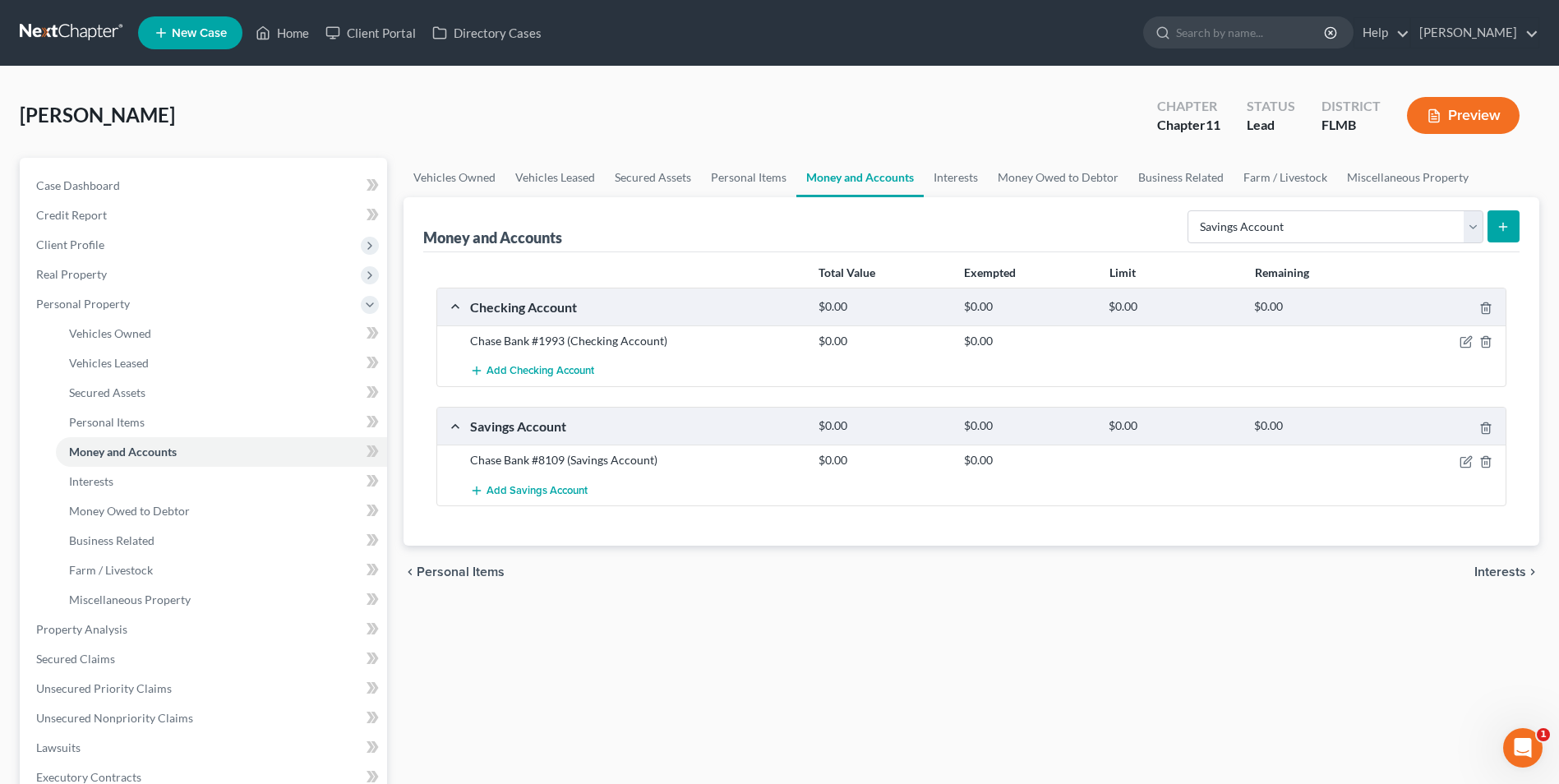
click at [1503, 226] on line "submit" at bounding box center [1503, 226] width 8 height 0
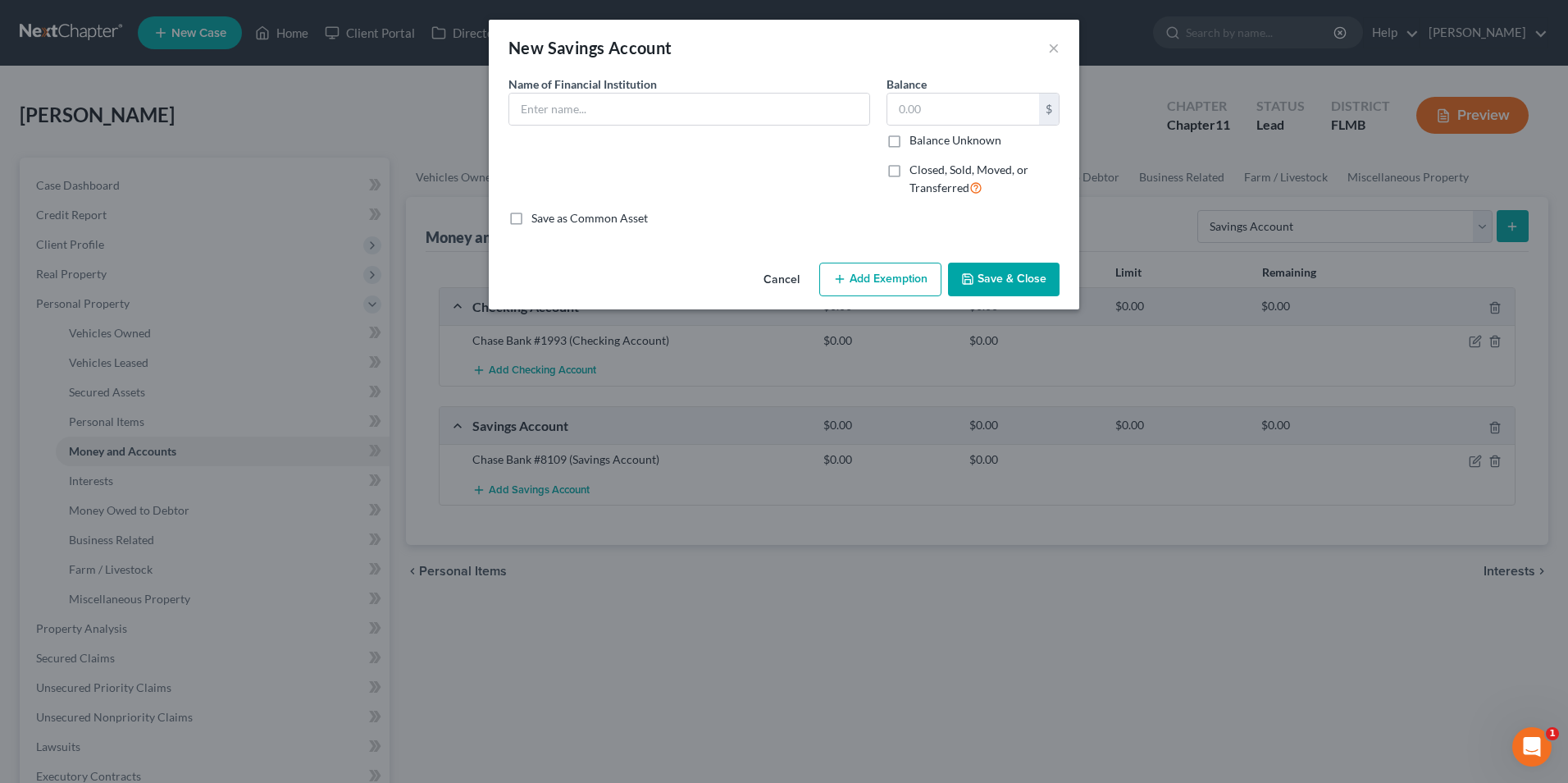
click at [1061, 49] on div "New Savings Account ×" at bounding box center [784, 48] width 590 height 55
click at [1058, 49] on button "×" at bounding box center [1054, 48] width 11 height 20
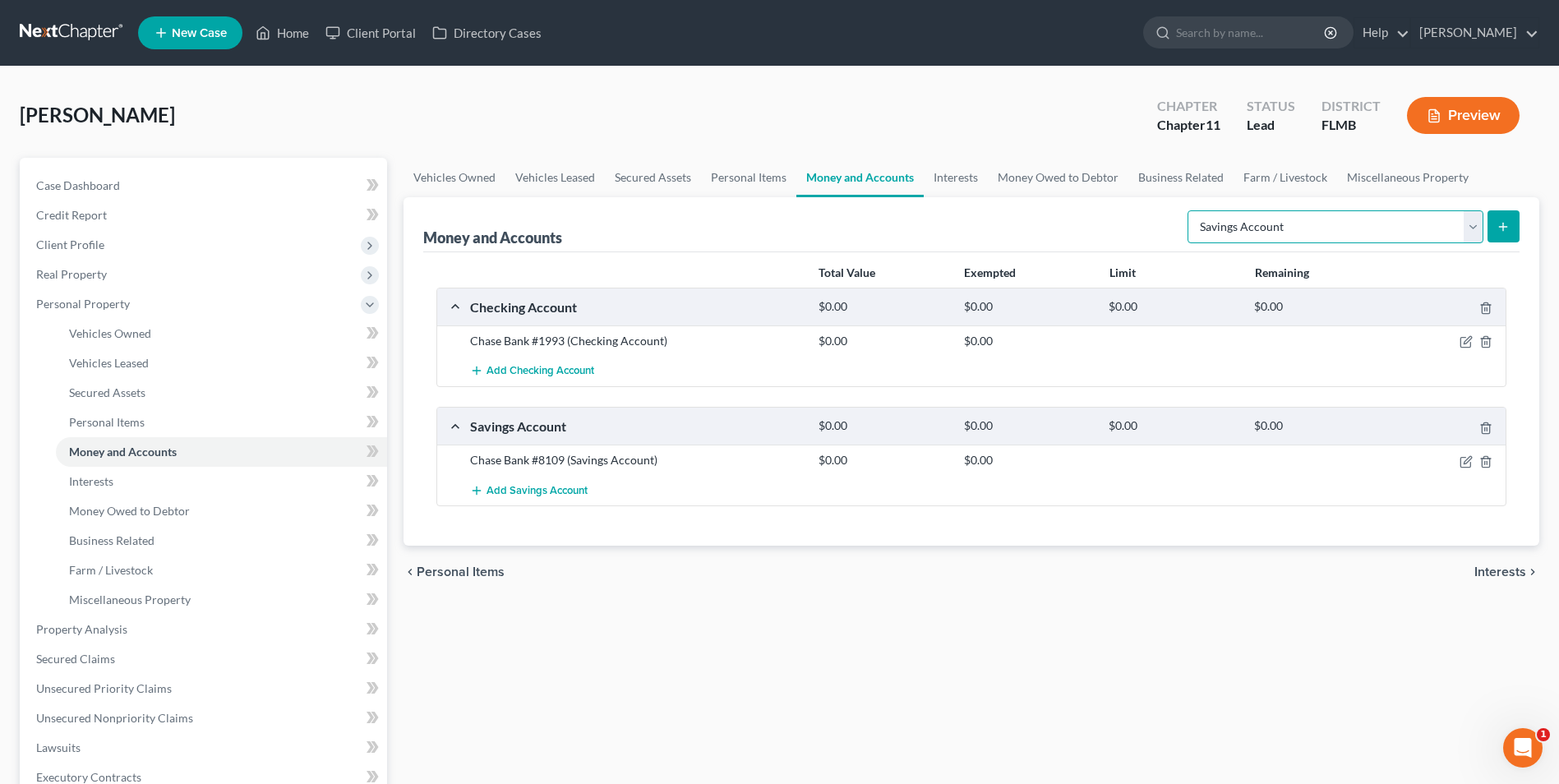
click at [1469, 232] on select "Select Account Type Brokerage Cash on Hand Certificates of Deposit Checking Acc…" at bounding box center [1335, 226] width 296 height 33
select select "brokerage"
click at [1191, 210] on select "Select Account Type Brokerage Cash on Hand Certificates of Deposit Checking Acc…" at bounding box center [1335, 226] width 296 height 33
click at [1503, 224] on line "submit" at bounding box center [1503, 226] width 0 height 8
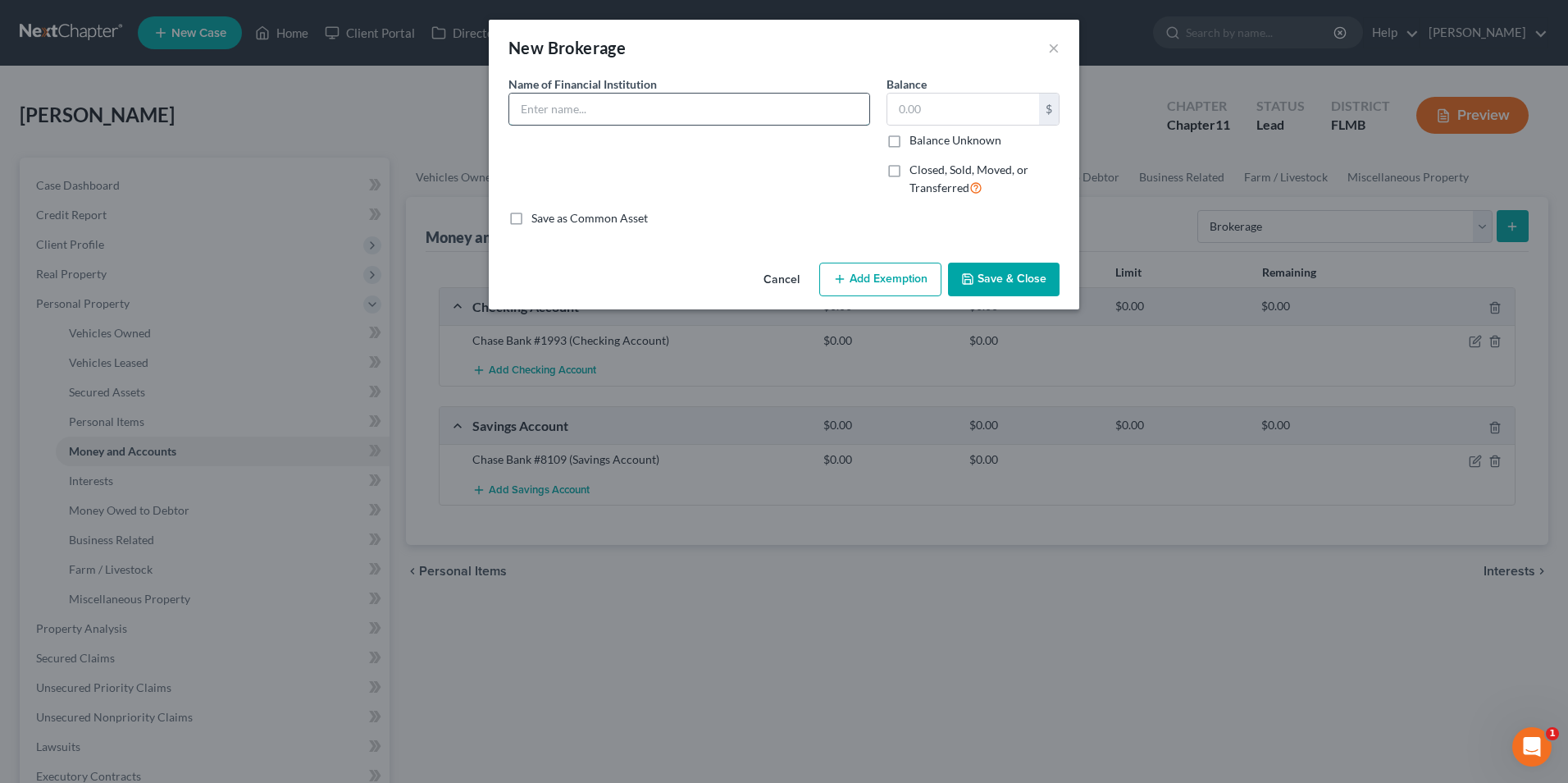
click at [661, 123] on input "text" at bounding box center [689, 109] width 360 height 31
type input "E-Trade #6786"
click at [999, 285] on button "Save & Close" at bounding box center [1003, 280] width 112 height 35
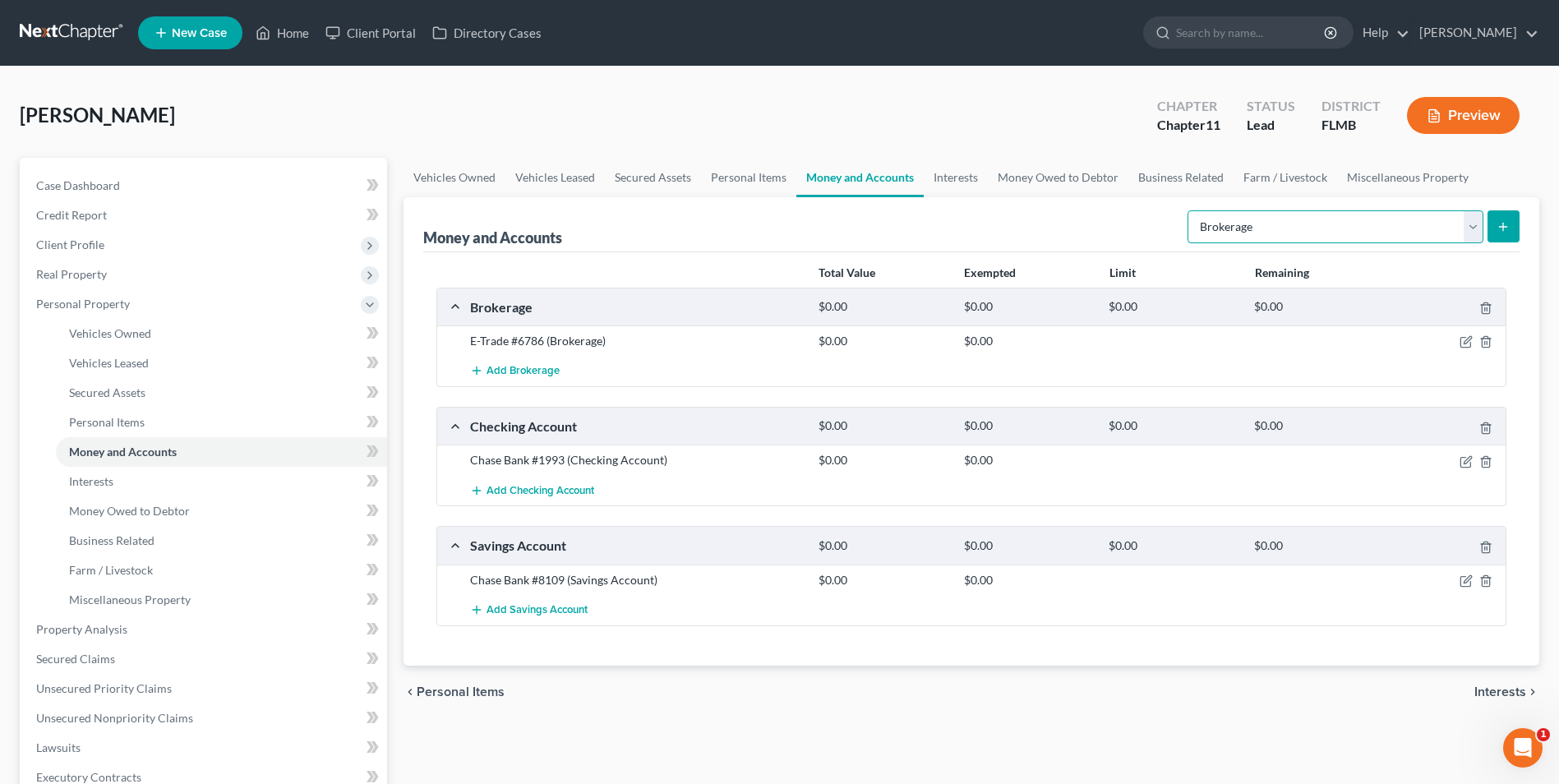
click at [1471, 219] on select "Select Account Type Brokerage Cash on Hand Certificates of Deposit Checking Acc…" at bounding box center [1335, 226] width 296 height 33
click at [1471, 225] on select "Select Account Type Brokerage Cash on Hand Certificates of Deposit Checking Acc…" at bounding box center [1335, 226] width 296 height 33
click at [881, 712] on div "chevron_left Personal Items Interests chevron_right" at bounding box center [971, 691] width 1136 height 53
click at [1465, 340] on icon "button" at bounding box center [1465, 341] width 13 height 13
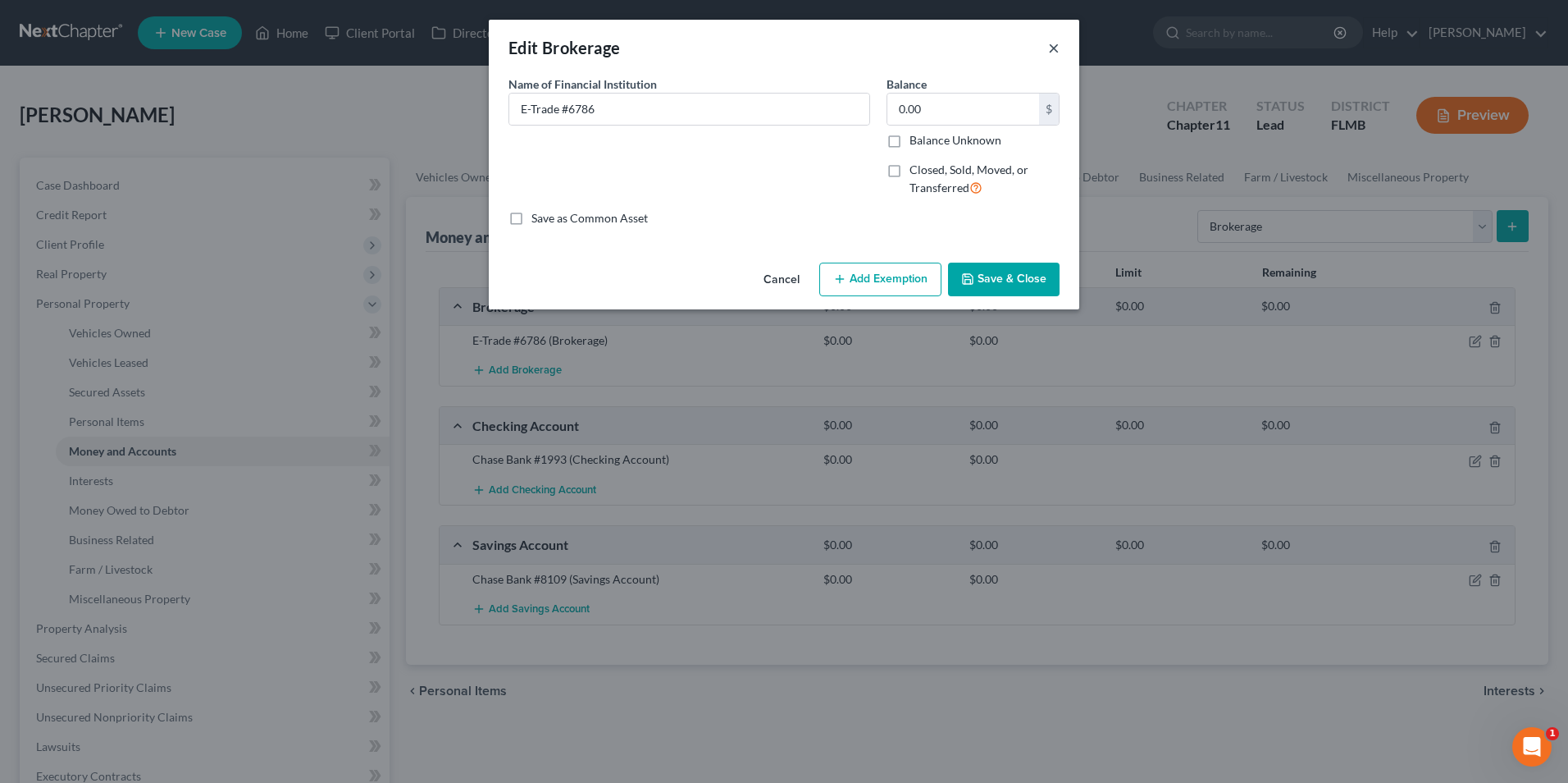
click at [1058, 46] on button "×" at bounding box center [1054, 48] width 11 height 20
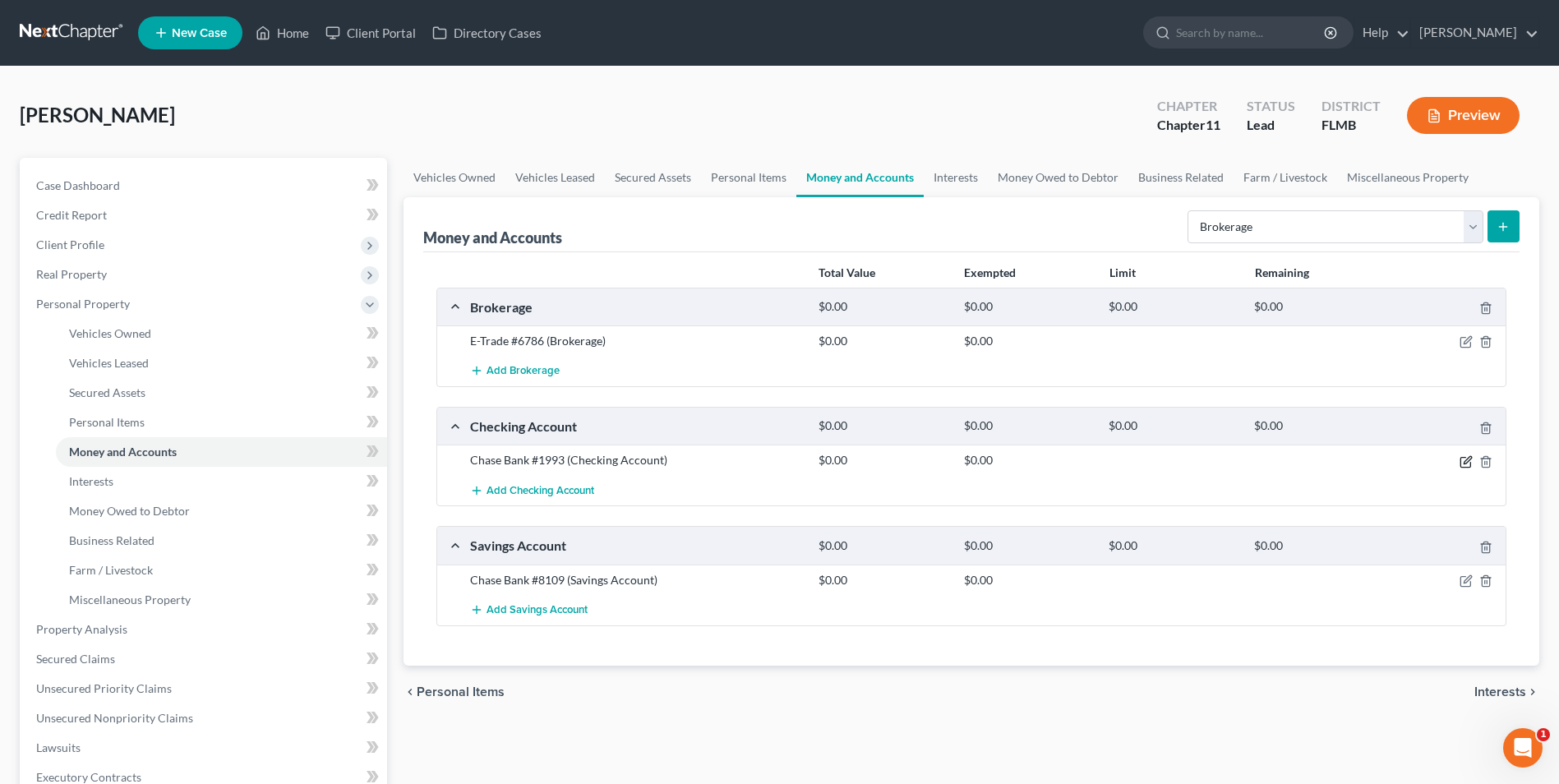
click at [1470, 456] on icon "button" at bounding box center [1467, 460] width 8 height 8
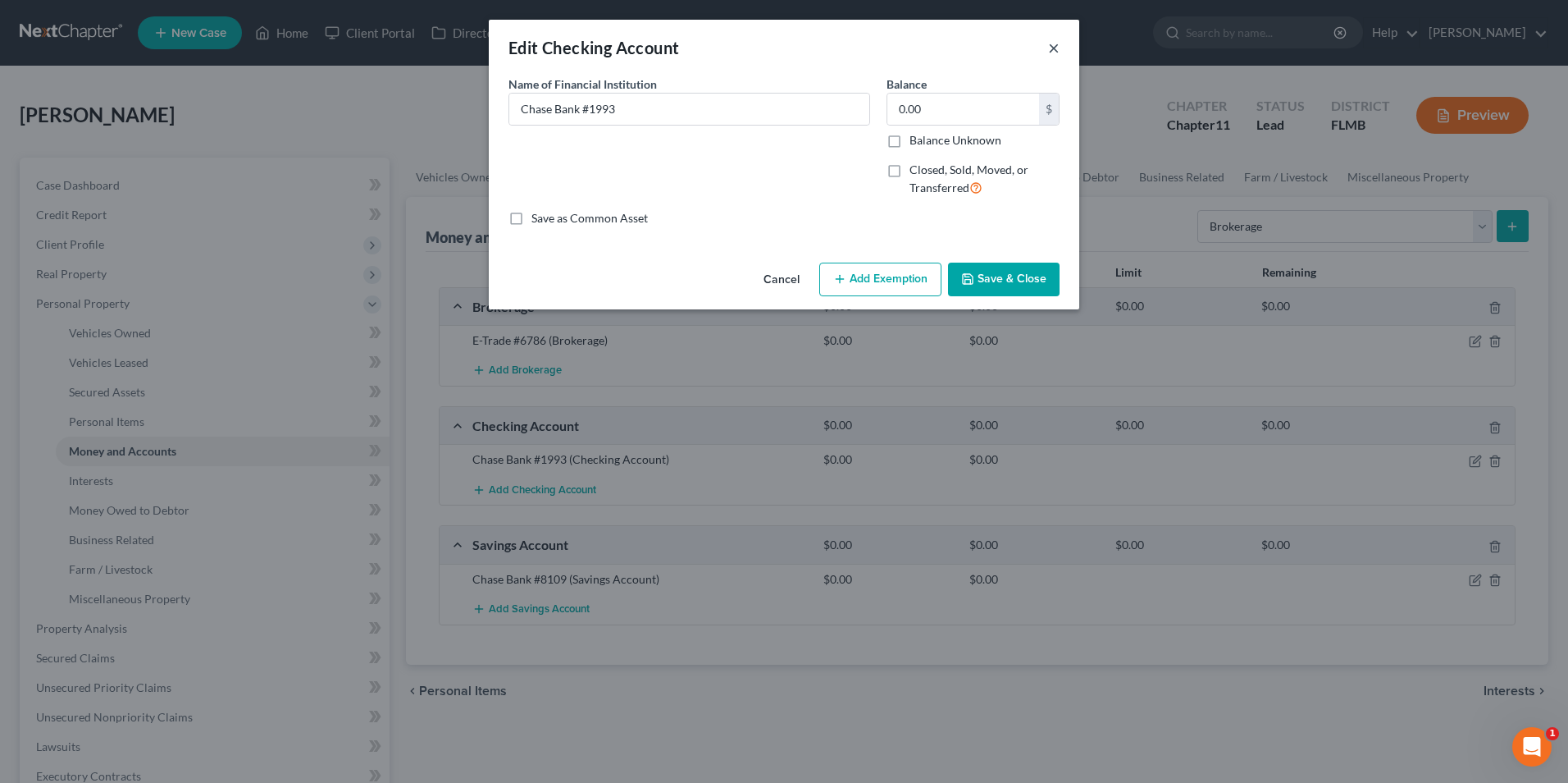
click at [1056, 55] on button "×" at bounding box center [1054, 48] width 11 height 20
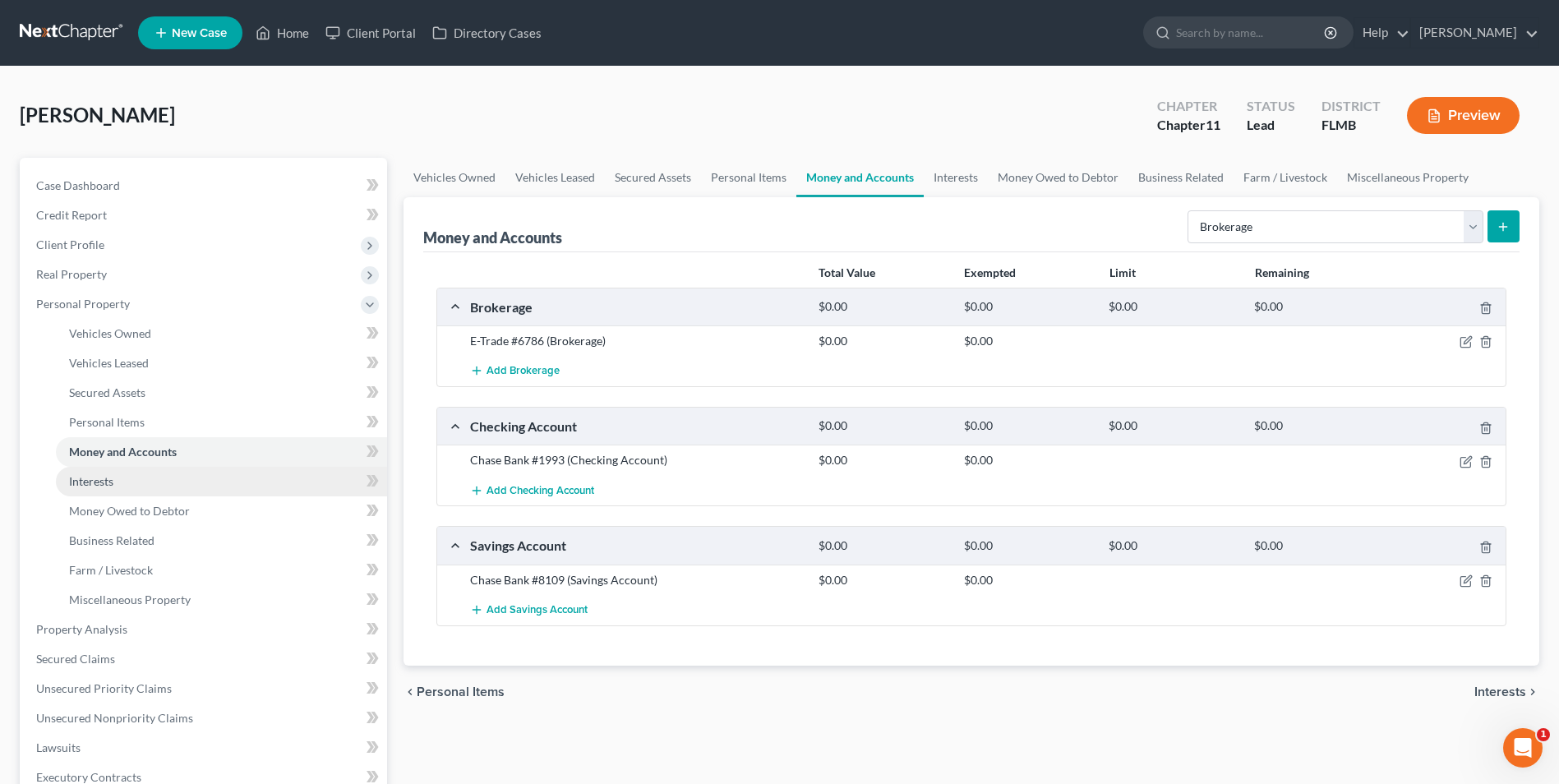
click at [95, 481] on span "Interests" at bounding box center [91, 481] width 44 height 14
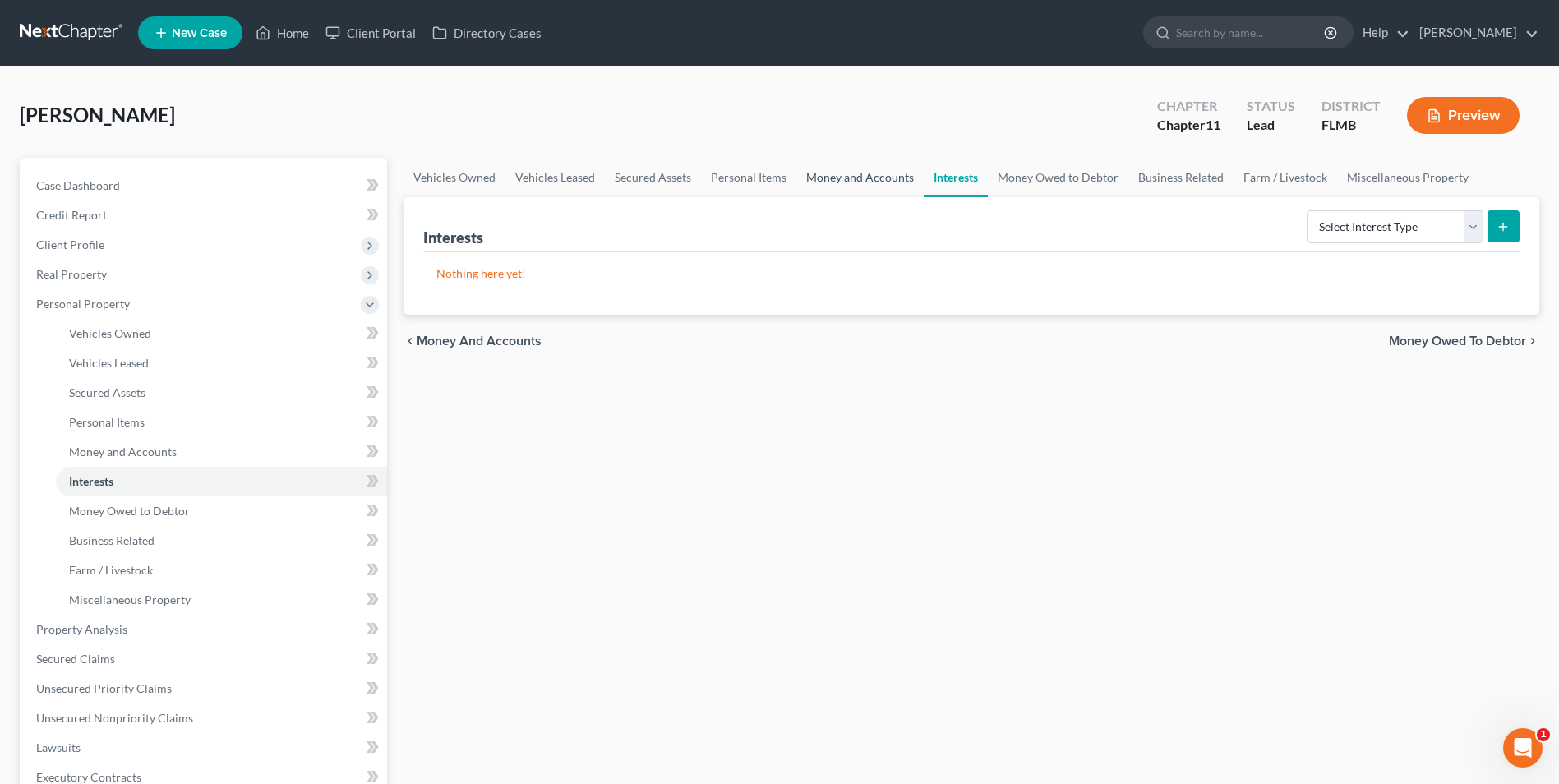
click at [868, 174] on link "Money and Accounts" at bounding box center [860, 177] width 128 height 39
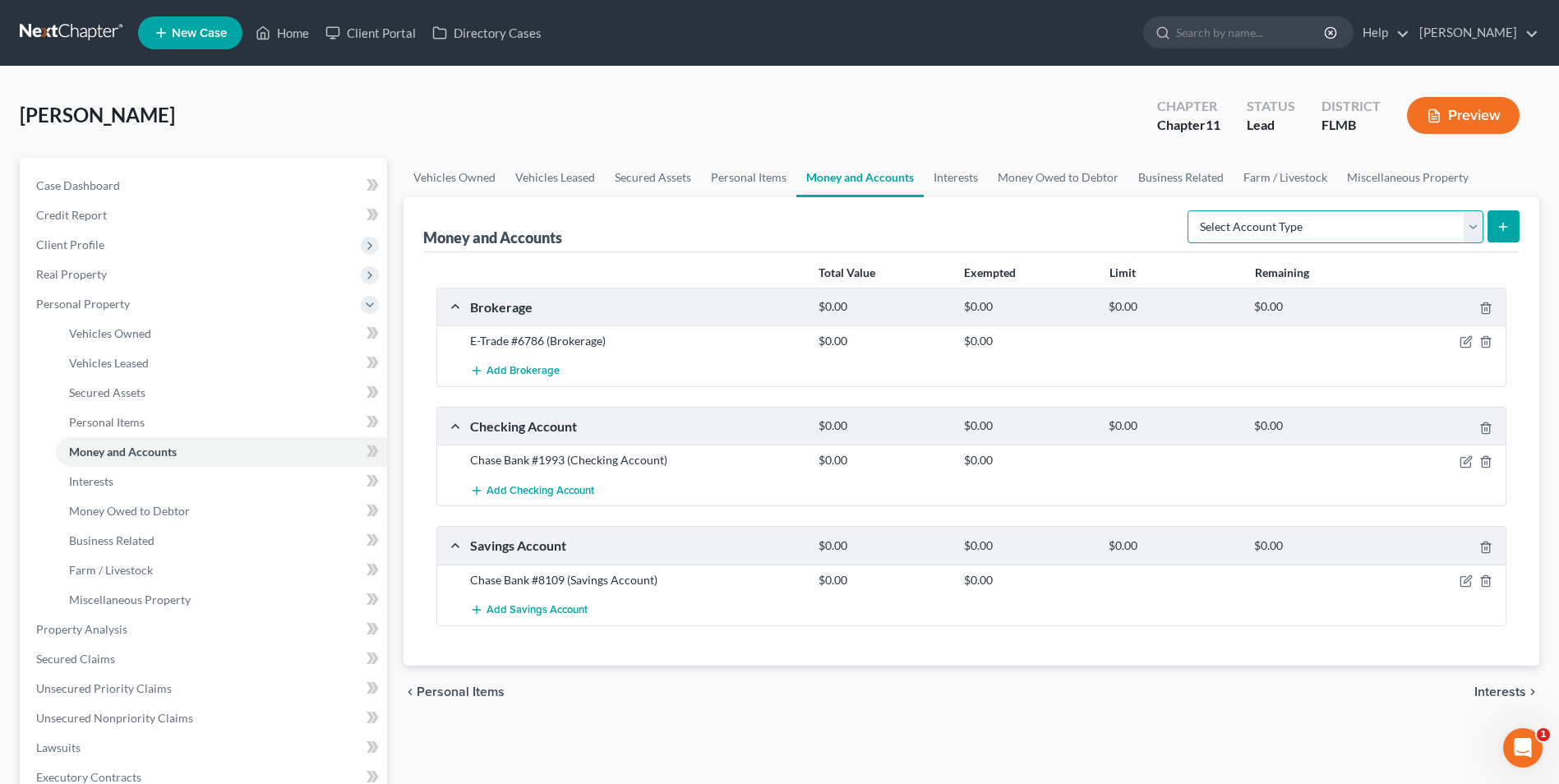
click at [1472, 228] on select "Select Account Type Brokerage Cash on Hand Certificates of Deposit Checking Acc…" at bounding box center [1335, 226] width 296 height 33
click at [1475, 233] on select "Select Account Type Brokerage Cash on Hand Certificates of Deposit Checking Acc…" at bounding box center [1335, 226] width 296 height 33
click at [1105, 751] on div "Vehicles Owned Vehicles Leased Secured Assets Personal Items Money and Accounts…" at bounding box center [972, 617] width 1152 height 919
click at [957, 182] on link "Interests" at bounding box center [956, 177] width 64 height 39
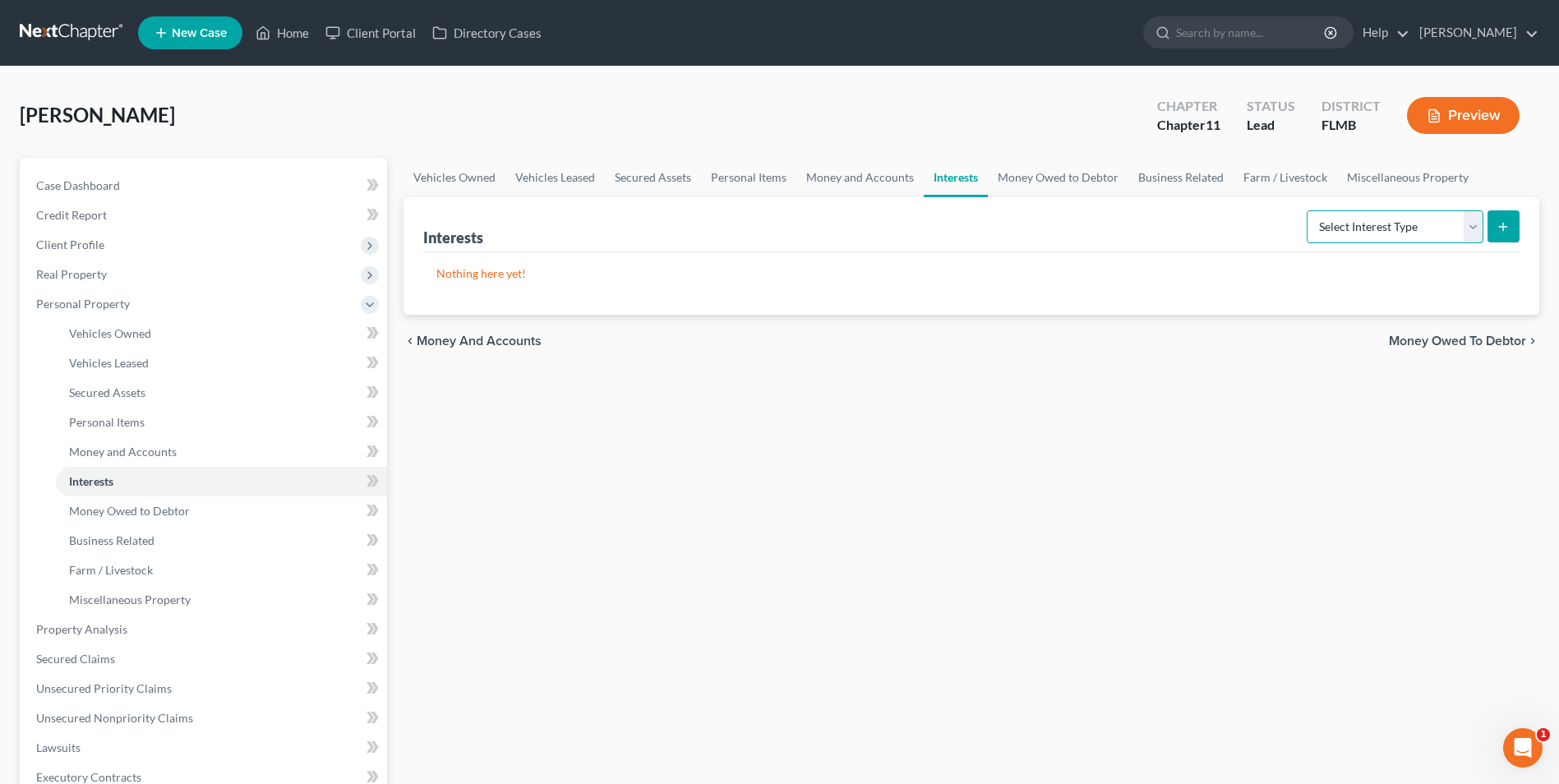
click at [1472, 229] on select "Select Interest Type 401K Annuity Bond Education IRA Government Bond Government…" at bounding box center [1395, 226] width 177 height 33
select select "ira"
click at [1308, 210] on select "Select Interest Type 401K Annuity Bond Education IRA Government Bond Government…" at bounding box center [1395, 226] width 177 height 33
click at [1497, 237] on button "submit" at bounding box center [1503, 225] width 32 height 32
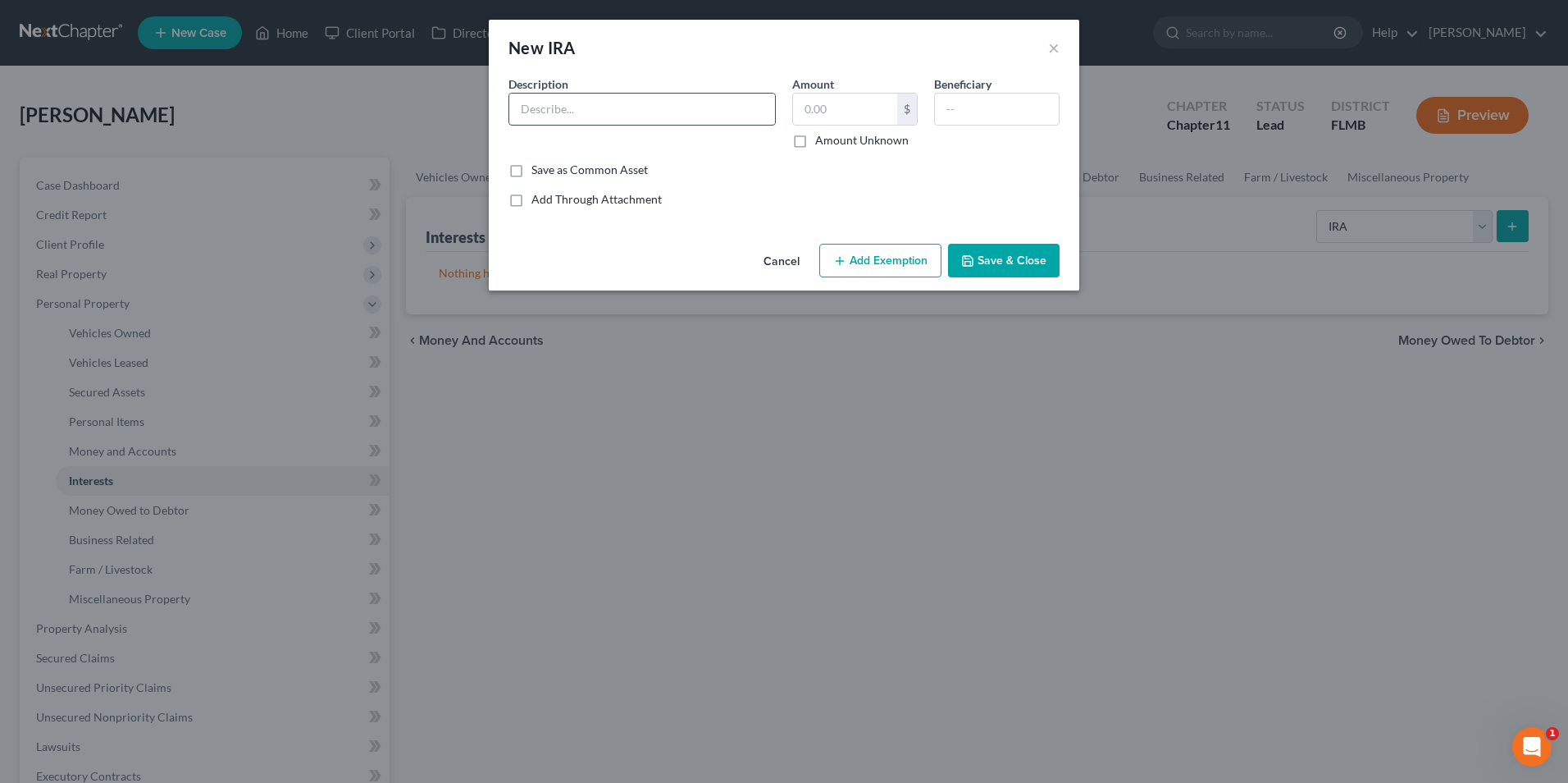
click at [629, 113] on input "text" at bounding box center [642, 109] width 266 height 31
type input "Fidelity Investment Acct #5277"
click at [987, 254] on button "Save & Close" at bounding box center [1003, 261] width 112 height 35
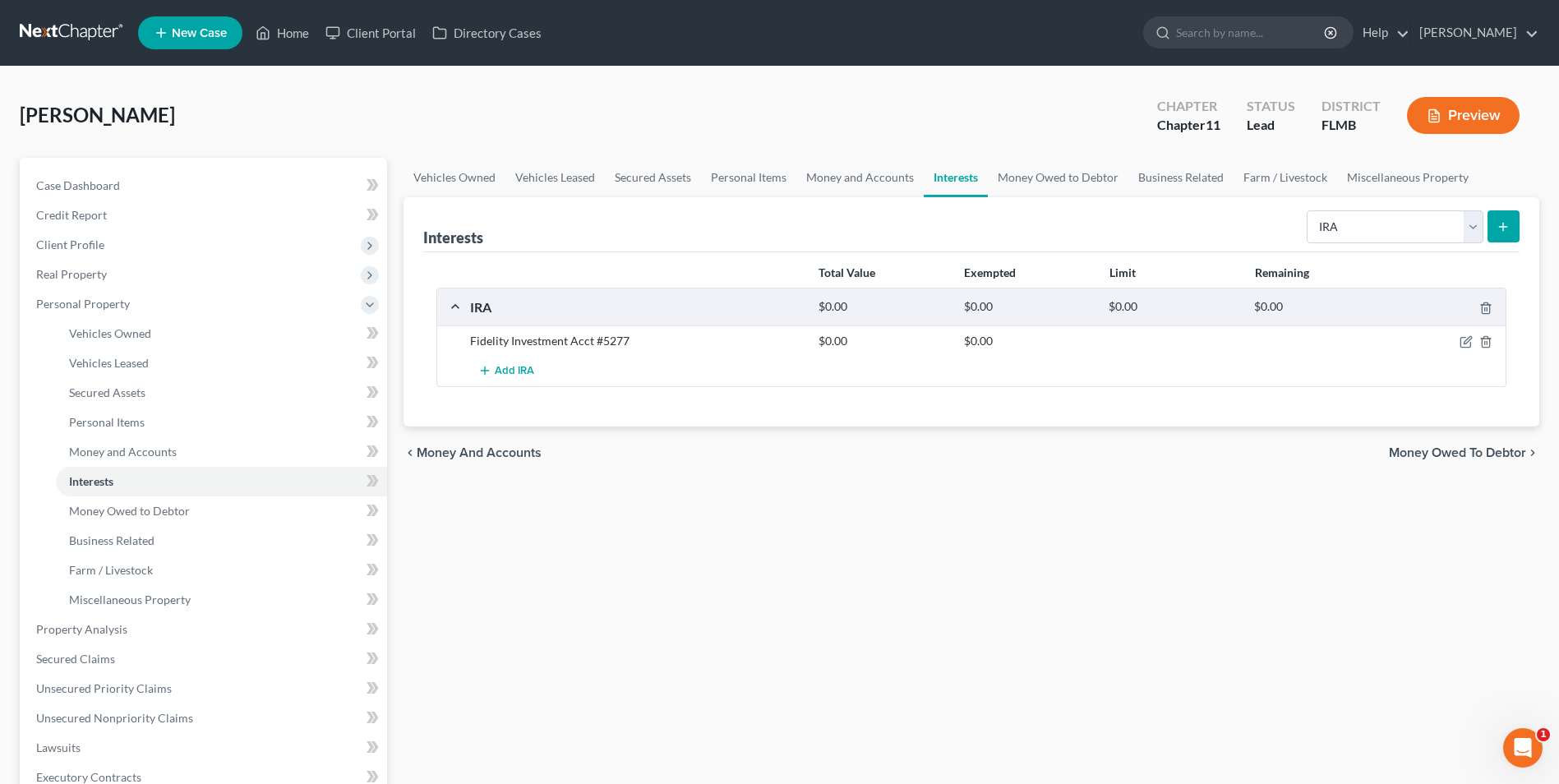
click at [1503, 222] on icon "submit" at bounding box center [1503, 226] width 13 height 13
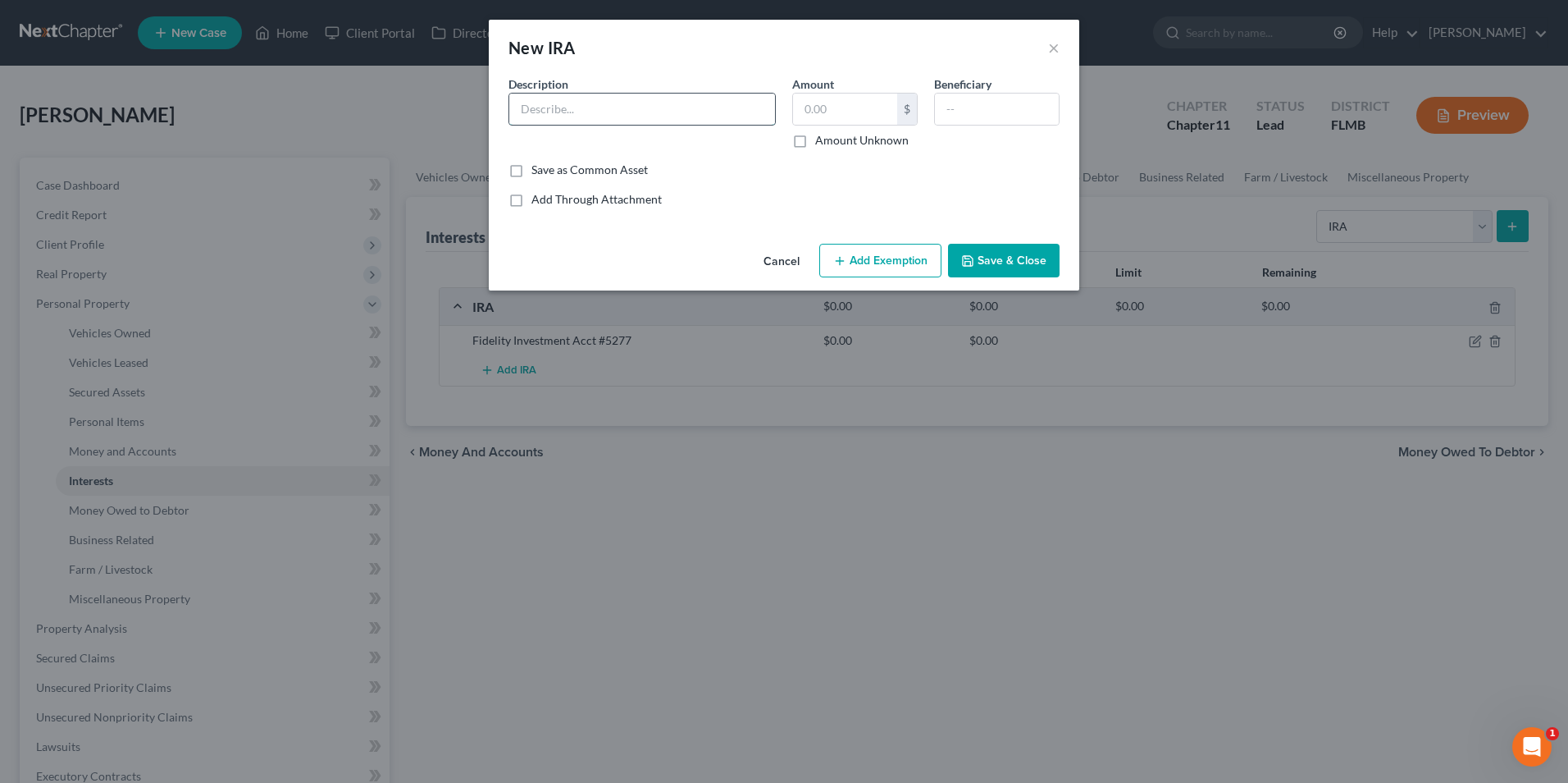
click at [608, 106] on input "text" at bounding box center [642, 109] width 266 height 31
type input "R"
type input "Fidelity Roth IRA"
click at [1003, 262] on button "Save & Close" at bounding box center [1003, 261] width 112 height 35
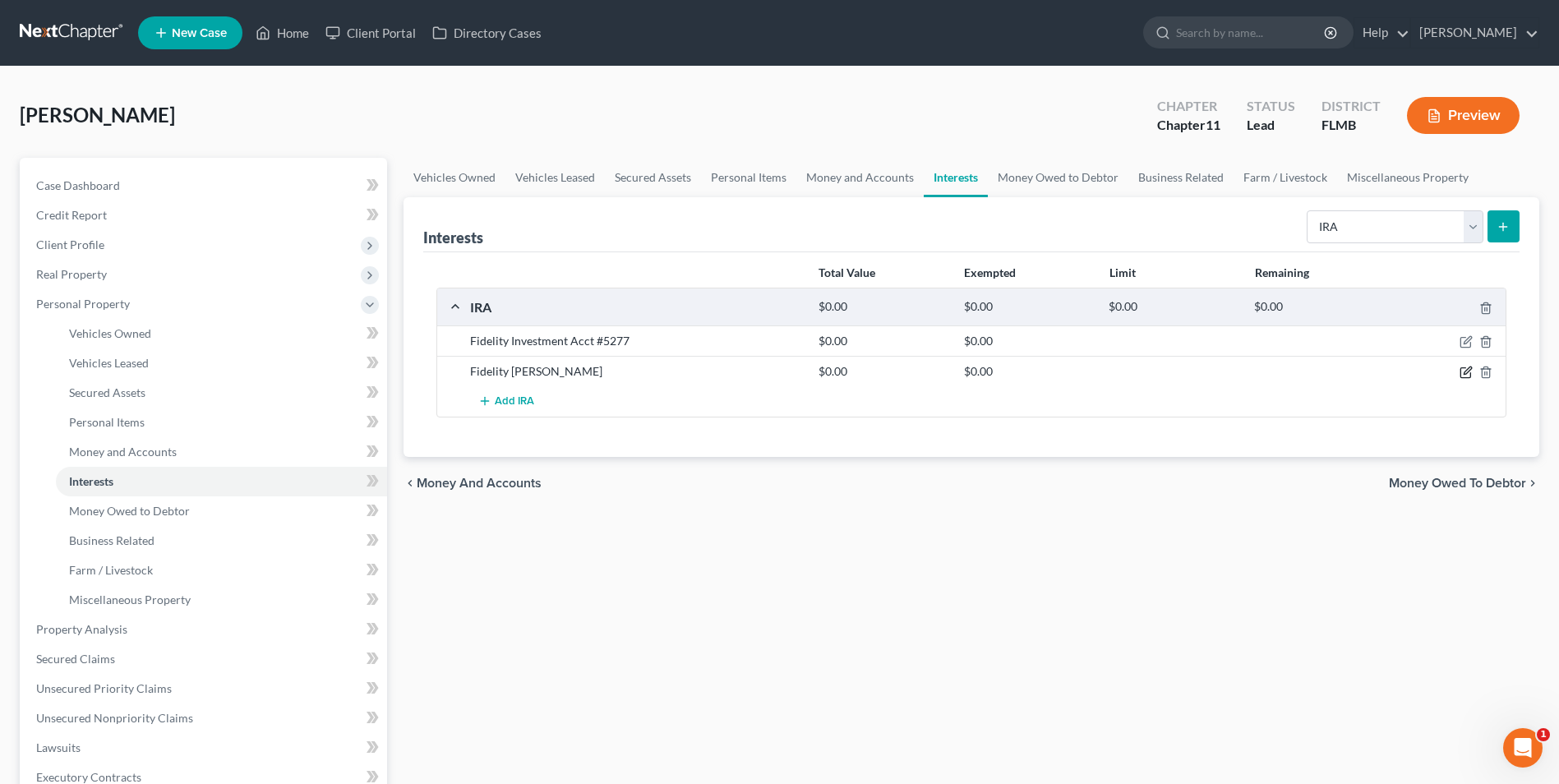
click at [1465, 366] on icon "button" at bounding box center [1465, 372] width 13 height 13
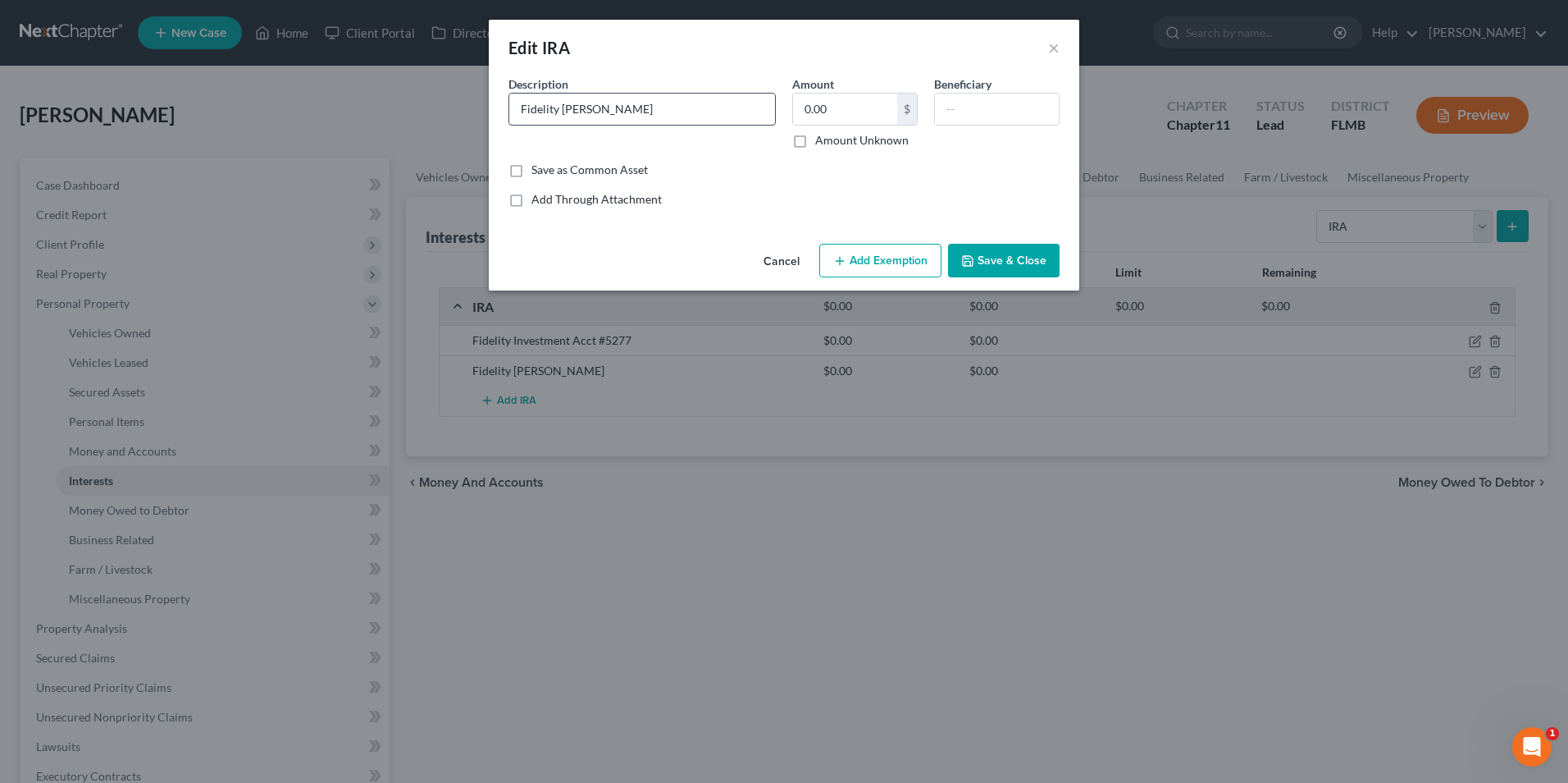
click at [640, 103] on input "Fidelity Roth IRA" at bounding box center [642, 109] width 266 height 31
type input "Fidelity Roth IRA #5788"
click at [1021, 256] on button "Save & Close" at bounding box center [1003, 261] width 112 height 35
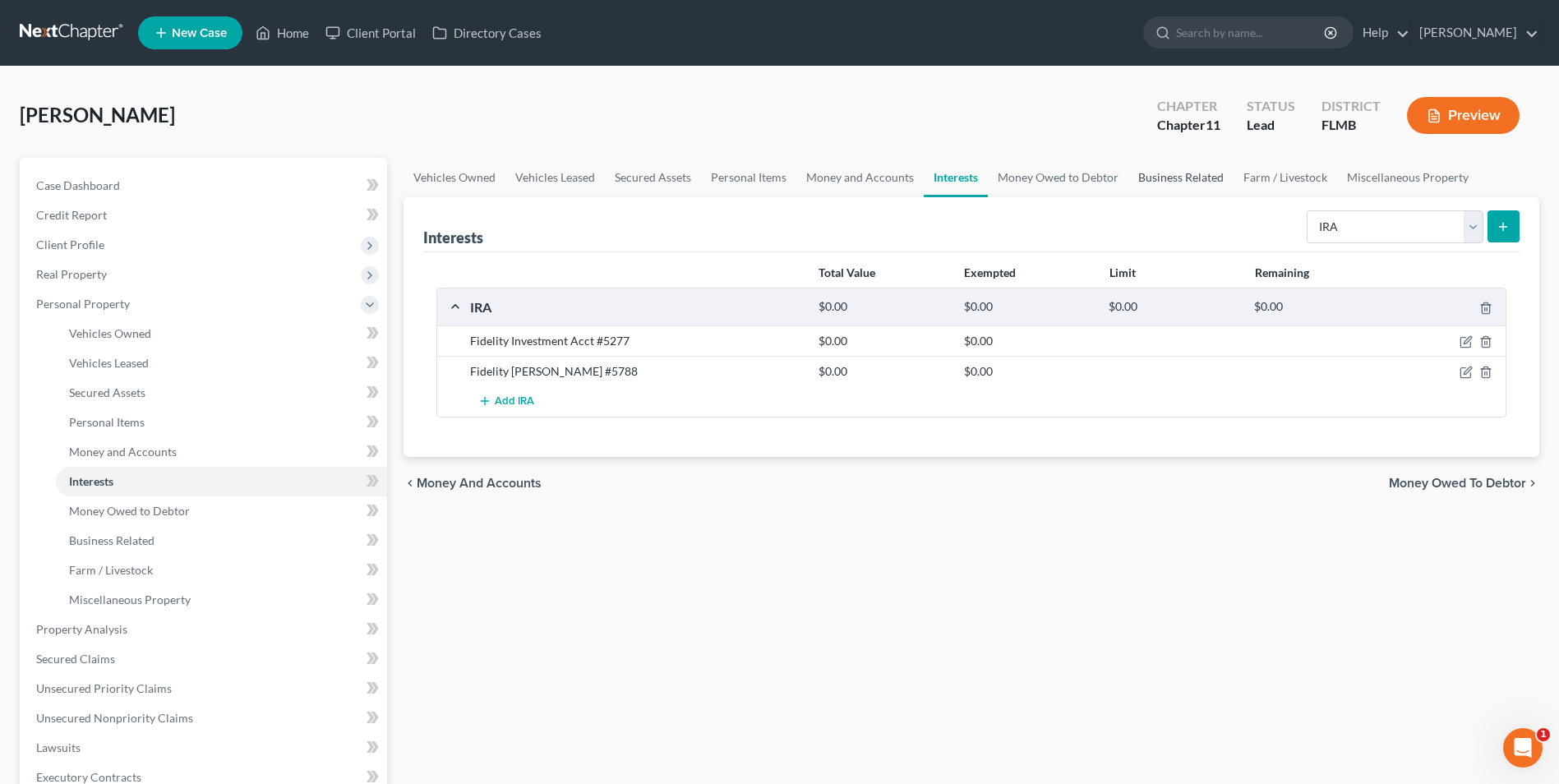
click at [1171, 172] on link "Business Related" at bounding box center [1181, 177] width 105 height 39
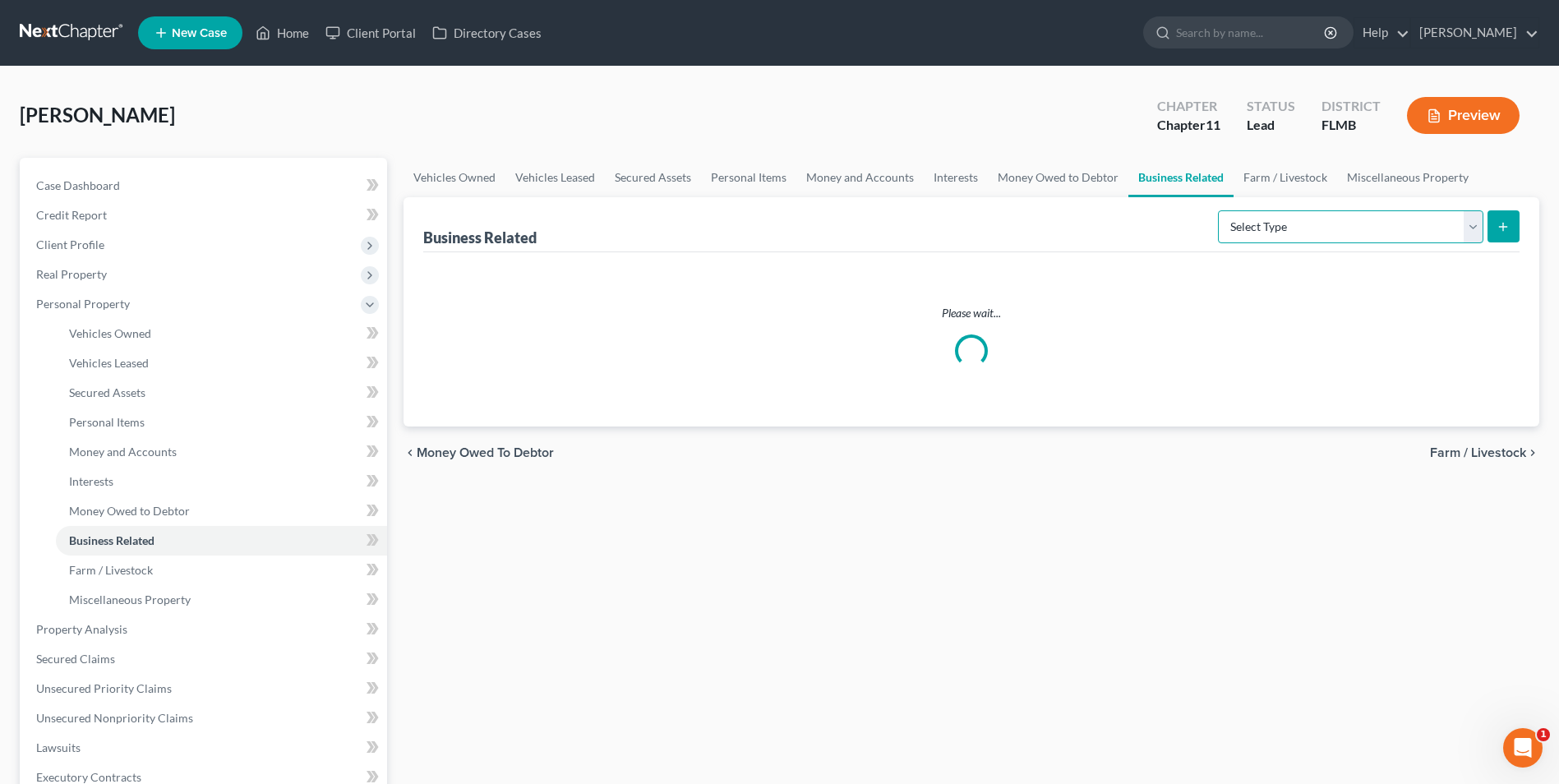
click at [1474, 229] on select "Select Type Customer Lists Franchises Inventory Licenses Machinery Office Equip…" at bounding box center [1351, 226] width 265 height 33
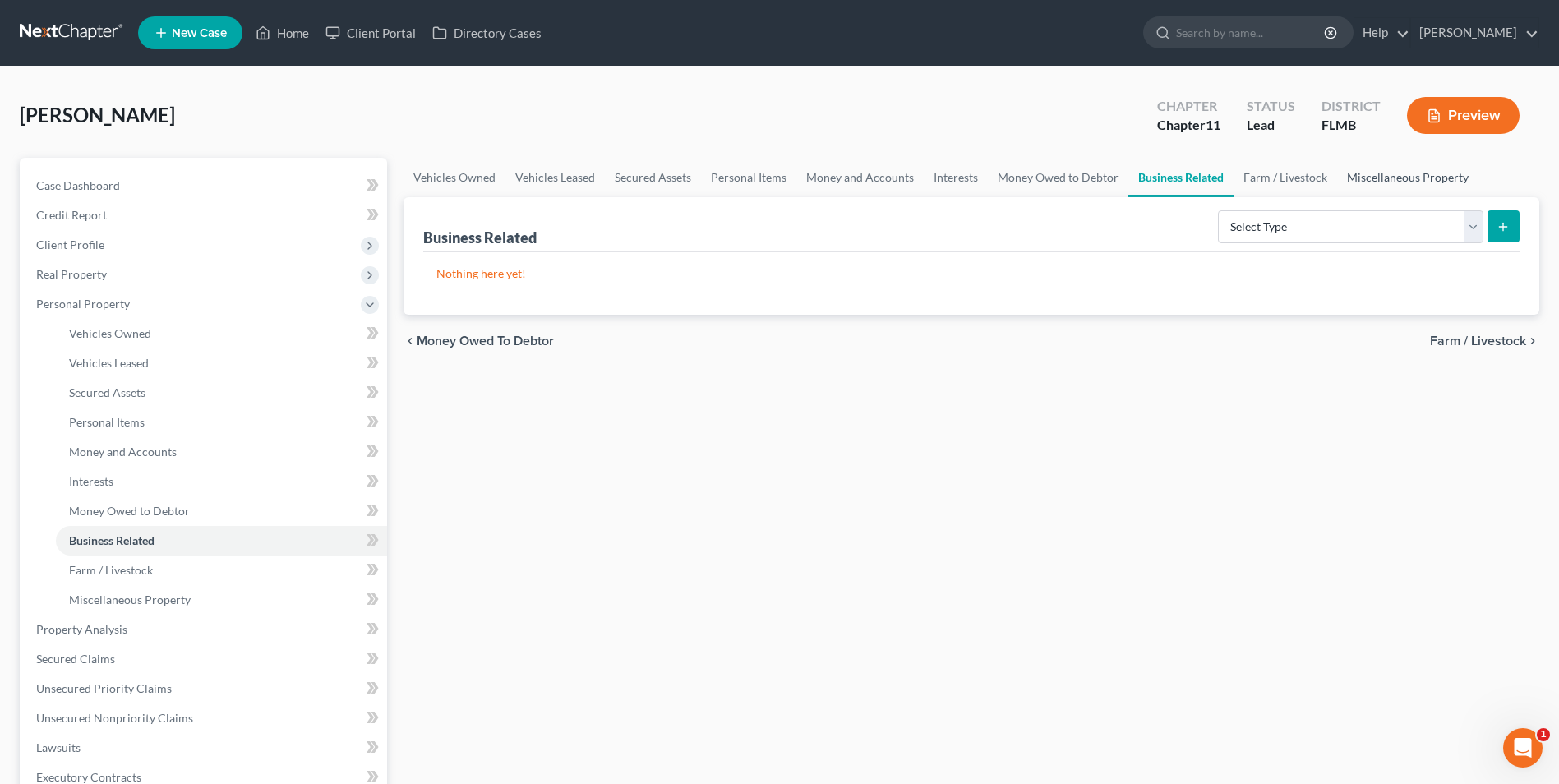
click at [1411, 175] on link "Miscellaneous Property" at bounding box center [1407, 177] width 141 height 39
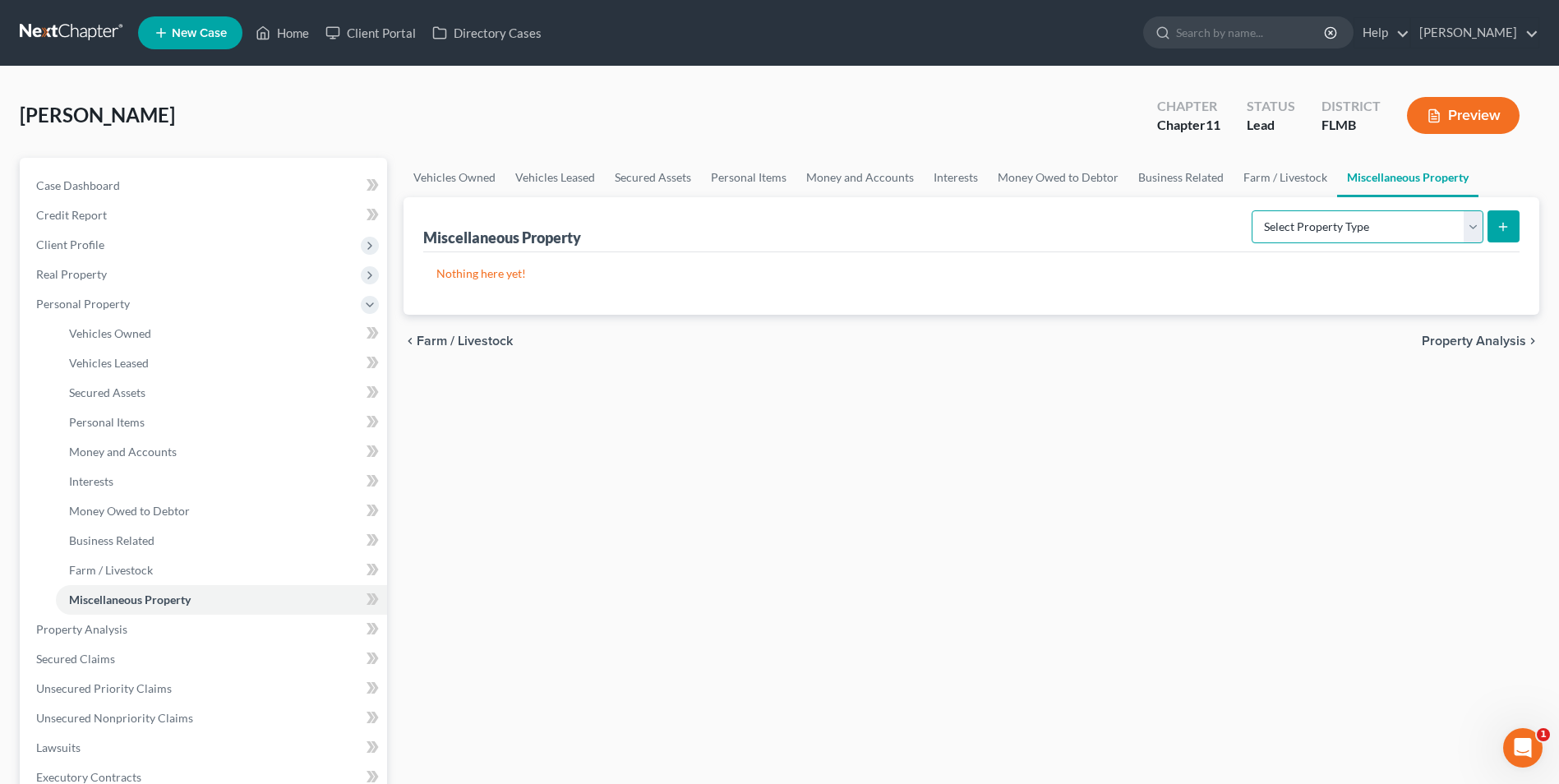
click at [1472, 233] on select "Select Property Type Assigned for Creditor Benefit Within 1 Year Holding for An…" at bounding box center [1367, 226] width 232 height 33
click at [955, 178] on link "Interests" at bounding box center [956, 177] width 64 height 39
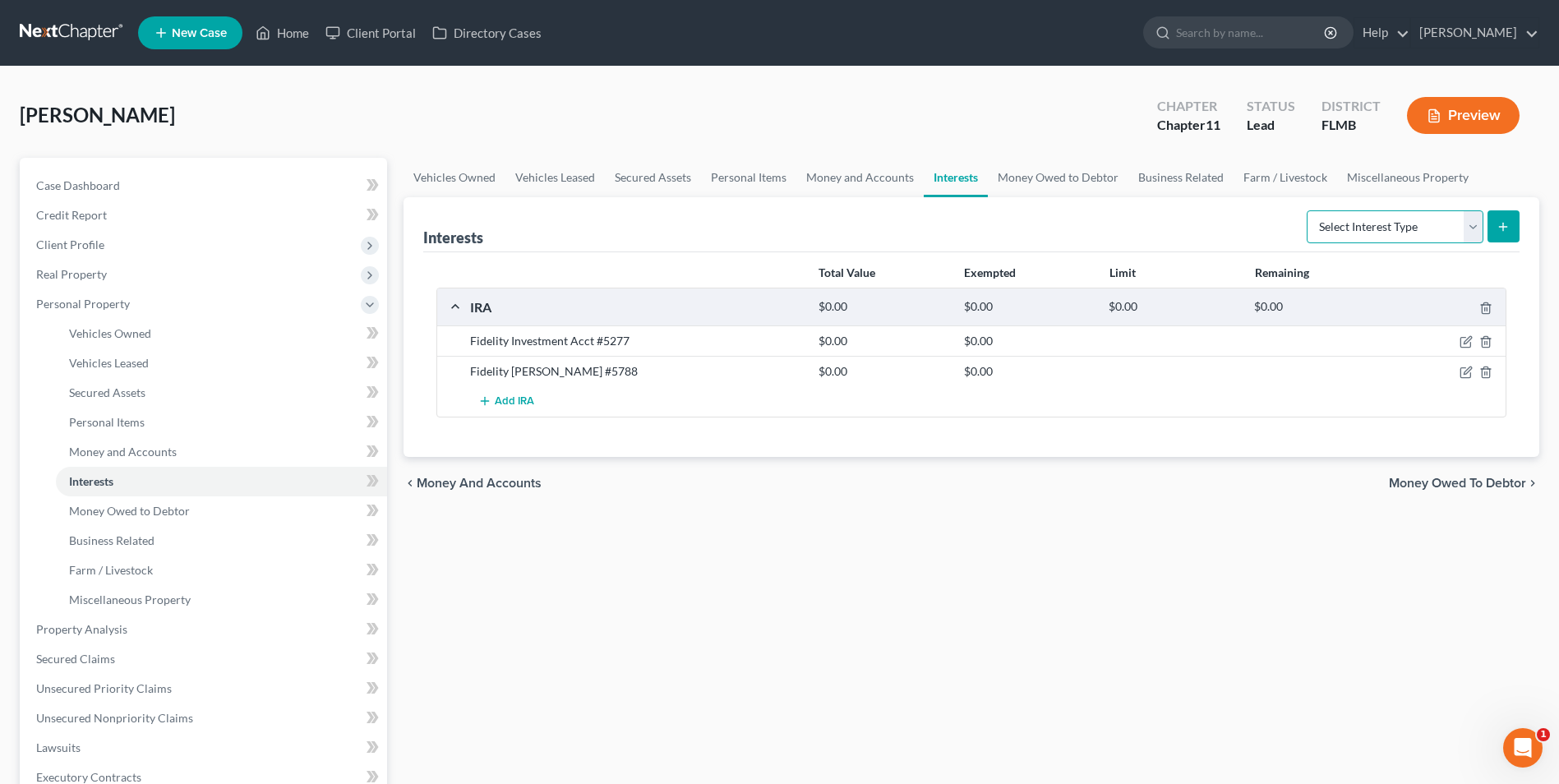
click at [1473, 231] on select "Select Interest Type 401K Annuity Bond Education IRA Government Bond Government…" at bounding box center [1395, 226] width 177 height 33
select select "incorporated_business"
click at [1308, 210] on select "Select Interest Type 401K Annuity Bond Education IRA Government Bond Government…" at bounding box center [1395, 226] width 177 height 33
click at [1511, 228] on button "submit" at bounding box center [1503, 225] width 32 height 32
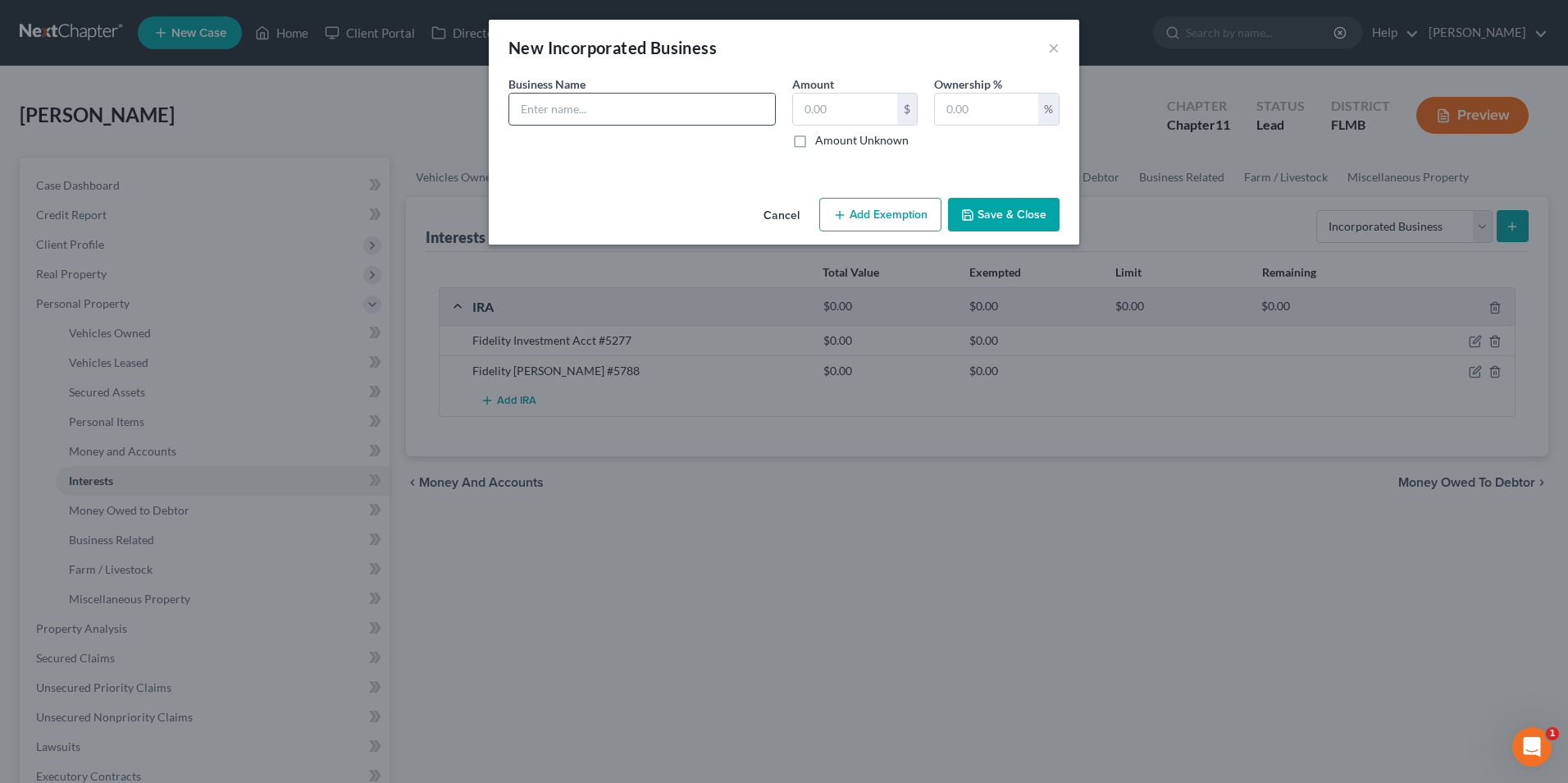
click at [746, 124] on input "text" at bounding box center [642, 109] width 266 height 31
type input "MedaHub , Inc."
type input "11250000"
click at [984, 215] on button "Save & Close" at bounding box center [1003, 215] width 112 height 35
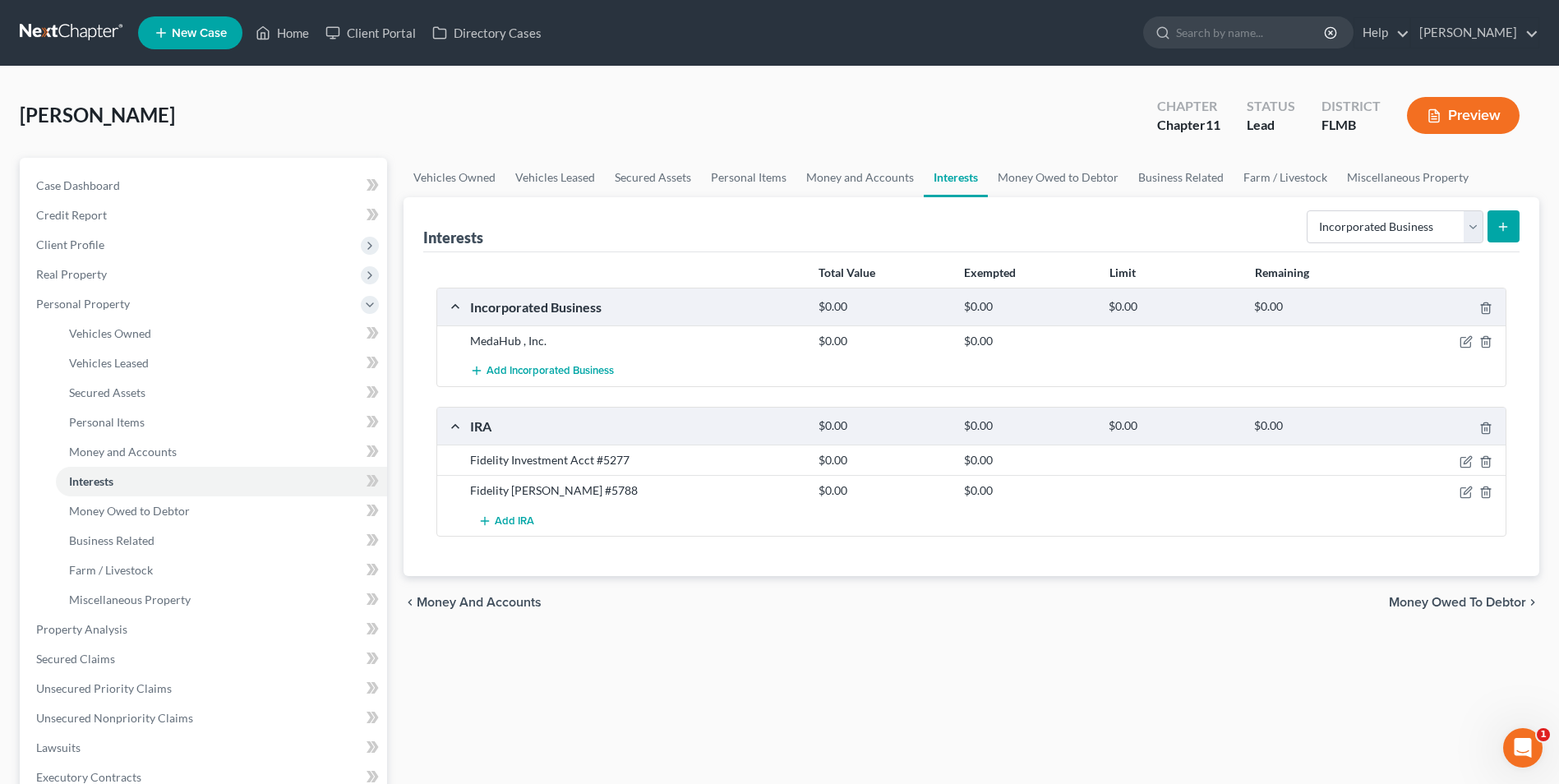
click at [1477, 342] on div at bounding box center [1450, 341] width 116 height 16
click at [1464, 344] on icon "button" at bounding box center [1467, 340] width 8 height 8
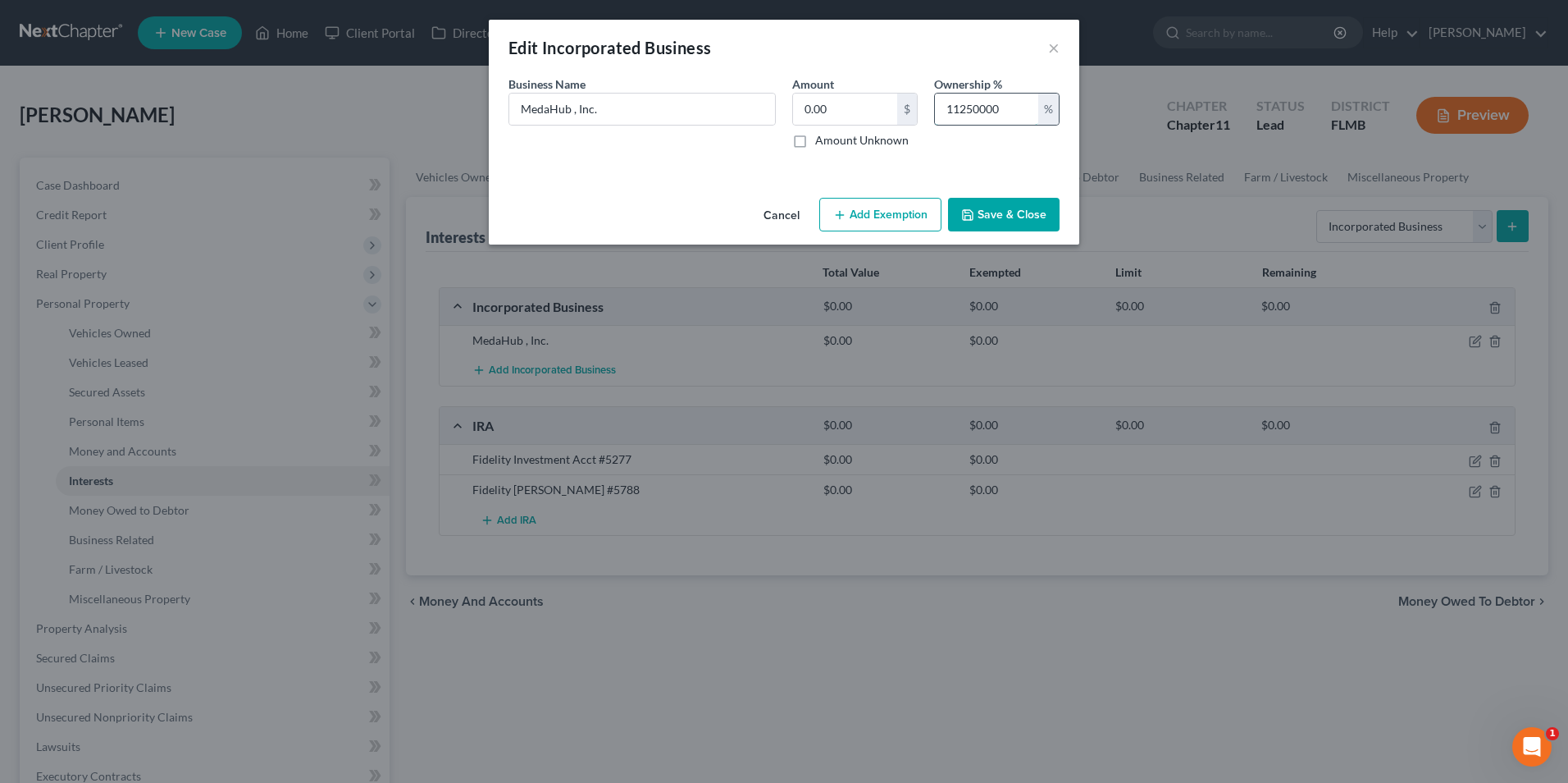
click at [958, 112] on input "11250000" at bounding box center [986, 109] width 103 height 31
type input "11250000"
drag, startPoint x: 986, startPoint y: 98, endPoint x: 739, endPoint y: 73, distance: 248.3
click at [737, 69] on div "Edit Incorporated Business × An exemption set must first be selected from the F…" at bounding box center [784, 133] width 590 height 225
drag, startPoint x: 1009, startPoint y: 112, endPoint x: 785, endPoint y: 94, distance: 224.7
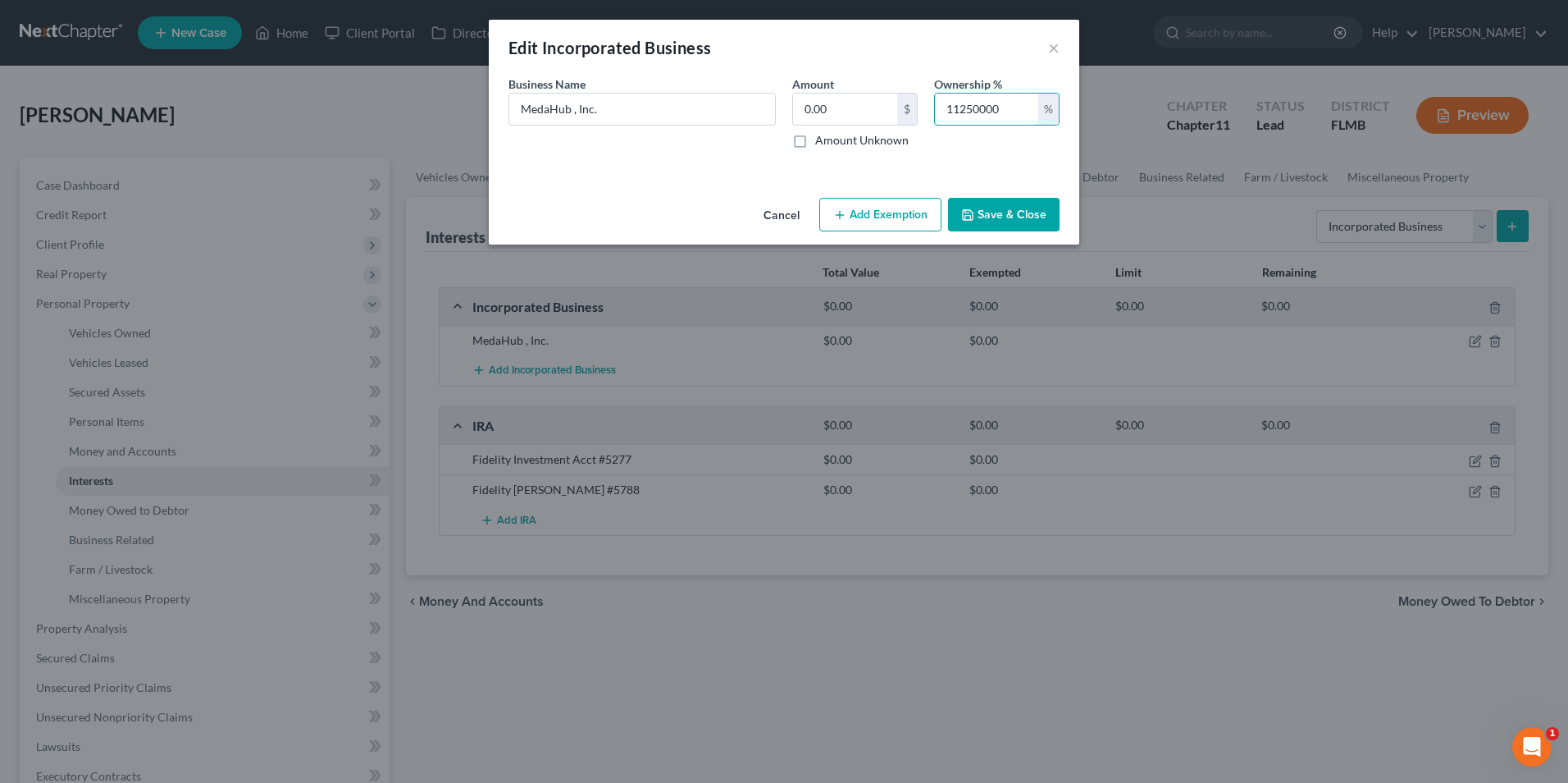
click at [785, 94] on div "Business Name * MedaHub , Inc. Amount 0.00 $ Amount Unknown Ownership % 1125000…" at bounding box center [784, 118] width 568 height 86
click at [999, 216] on button "Save & Close" at bounding box center [1003, 215] width 112 height 35
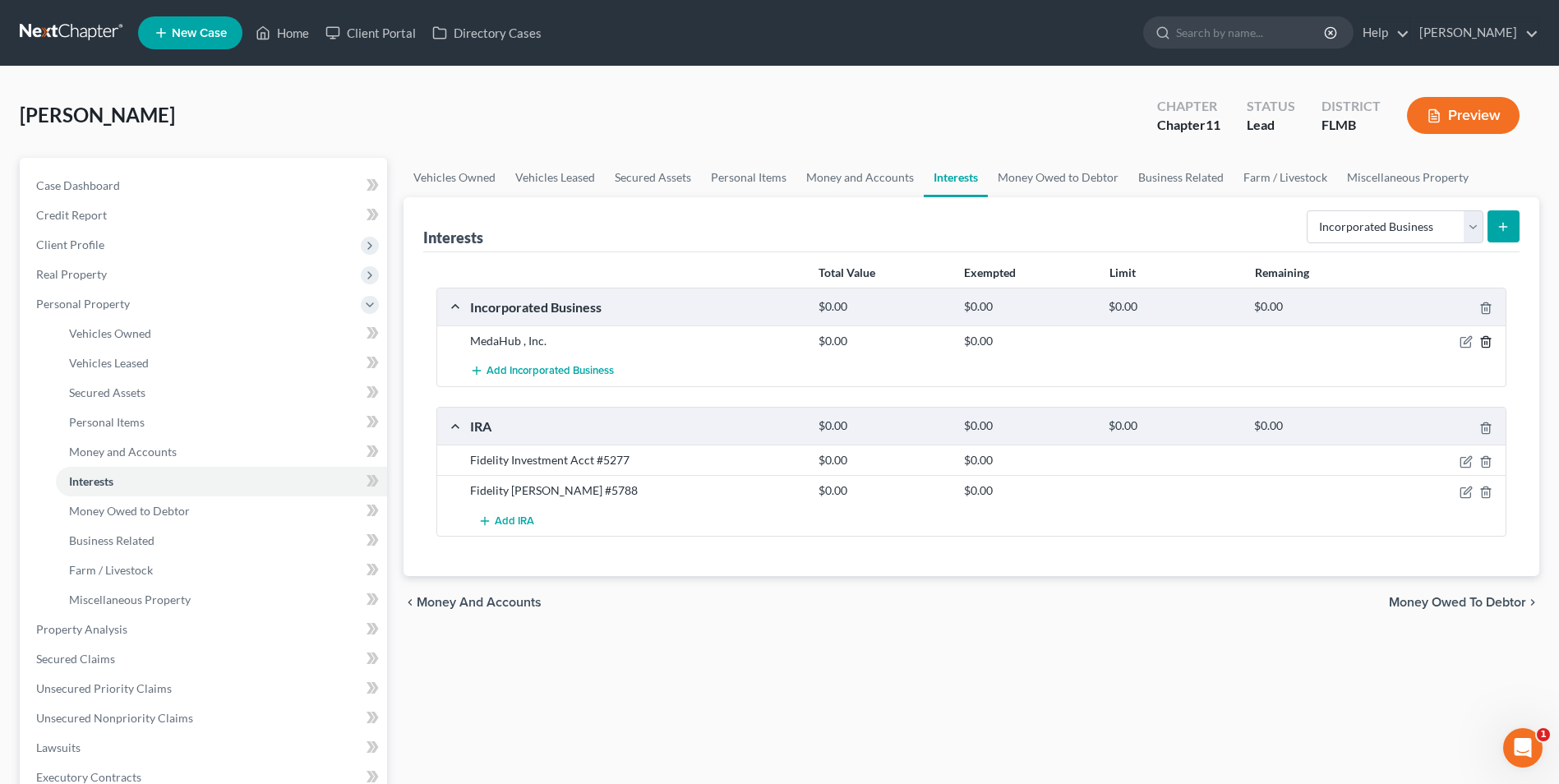
click at [1485, 343] on line "button" at bounding box center [1485, 343] width 0 height 3
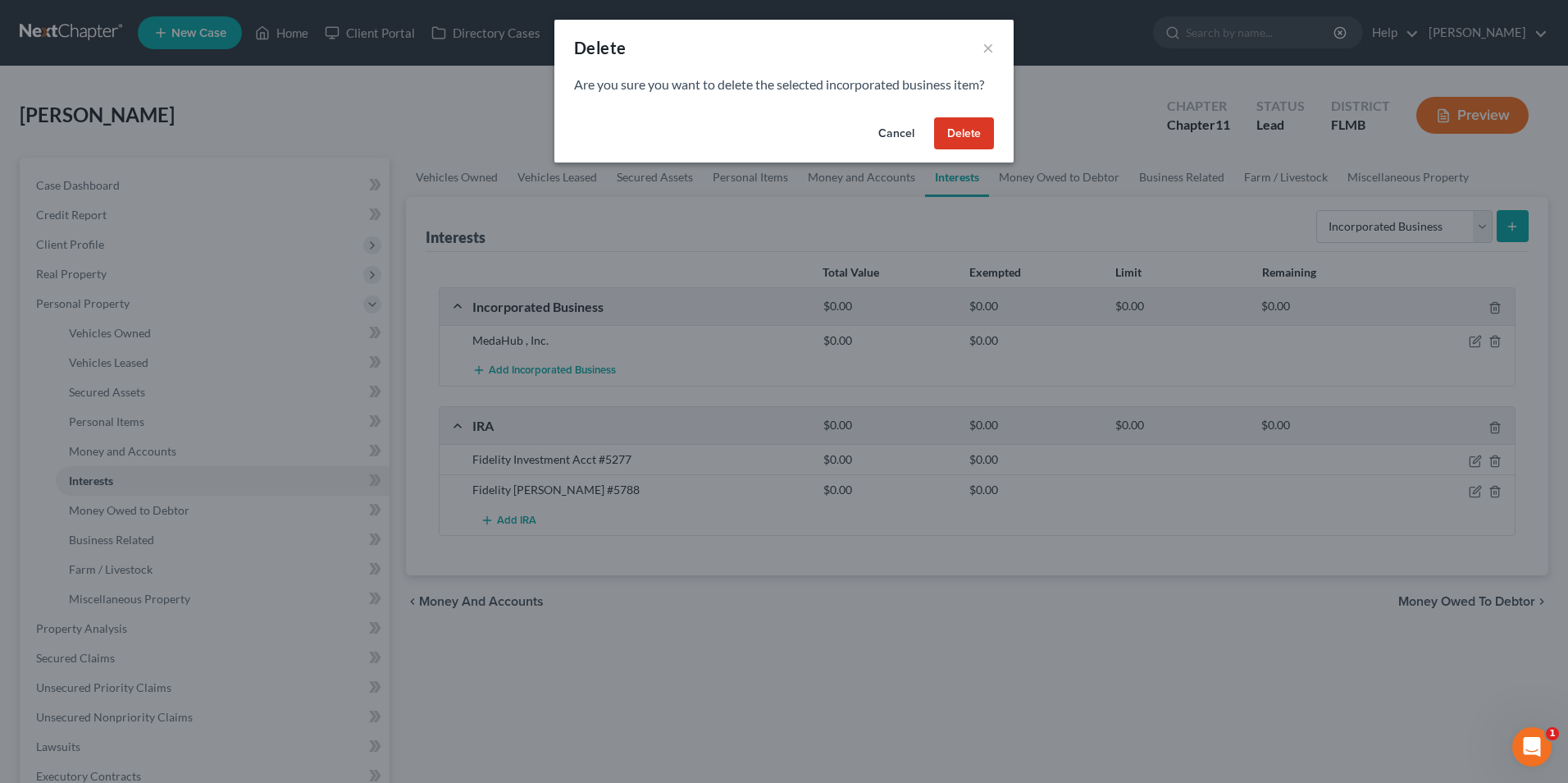
click at [961, 137] on button "Delete" at bounding box center [964, 133] width 60 height 33
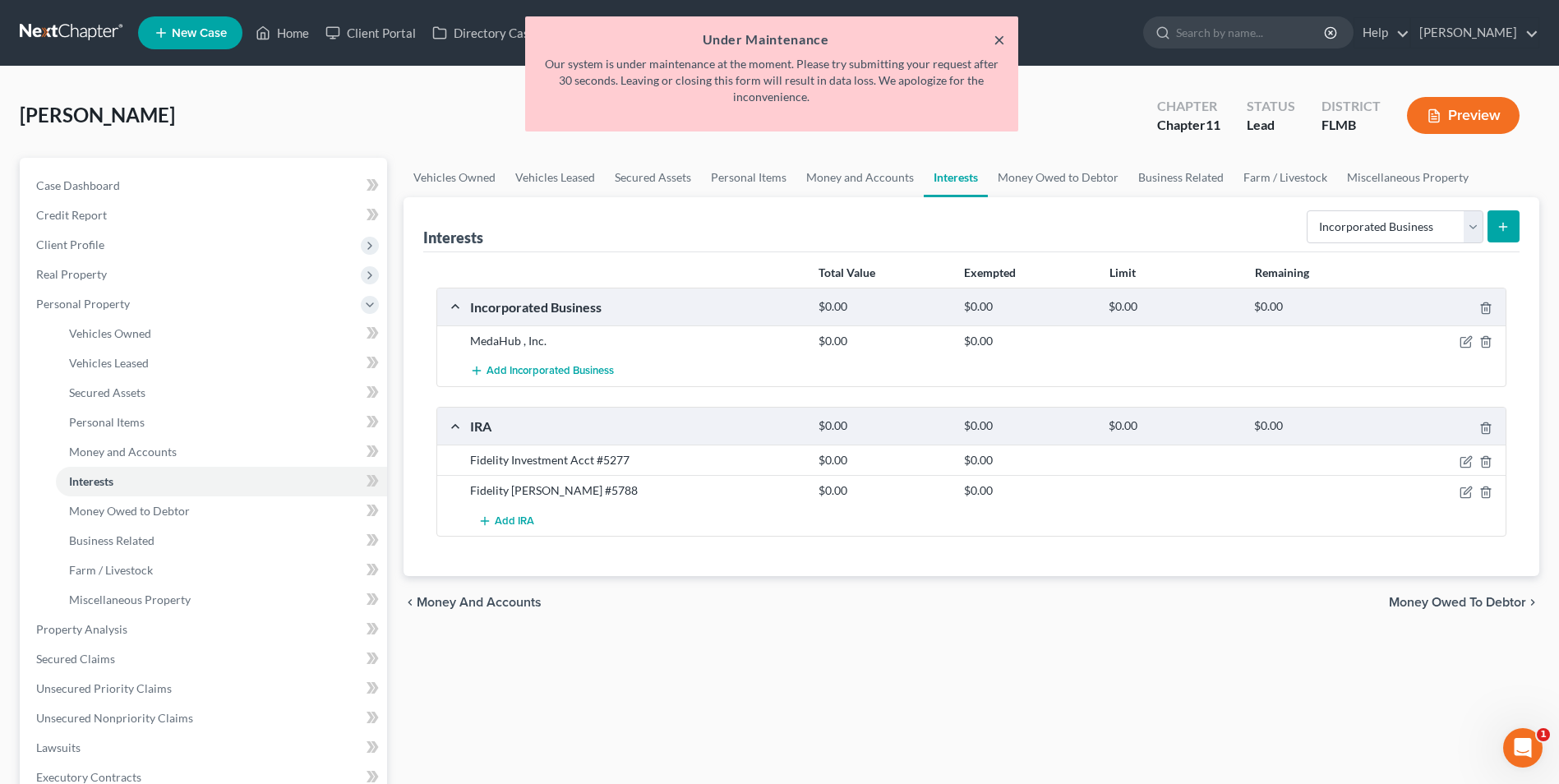
click at [997, 39] on button "×" at bounding box center [999, 39] width 11 height 20
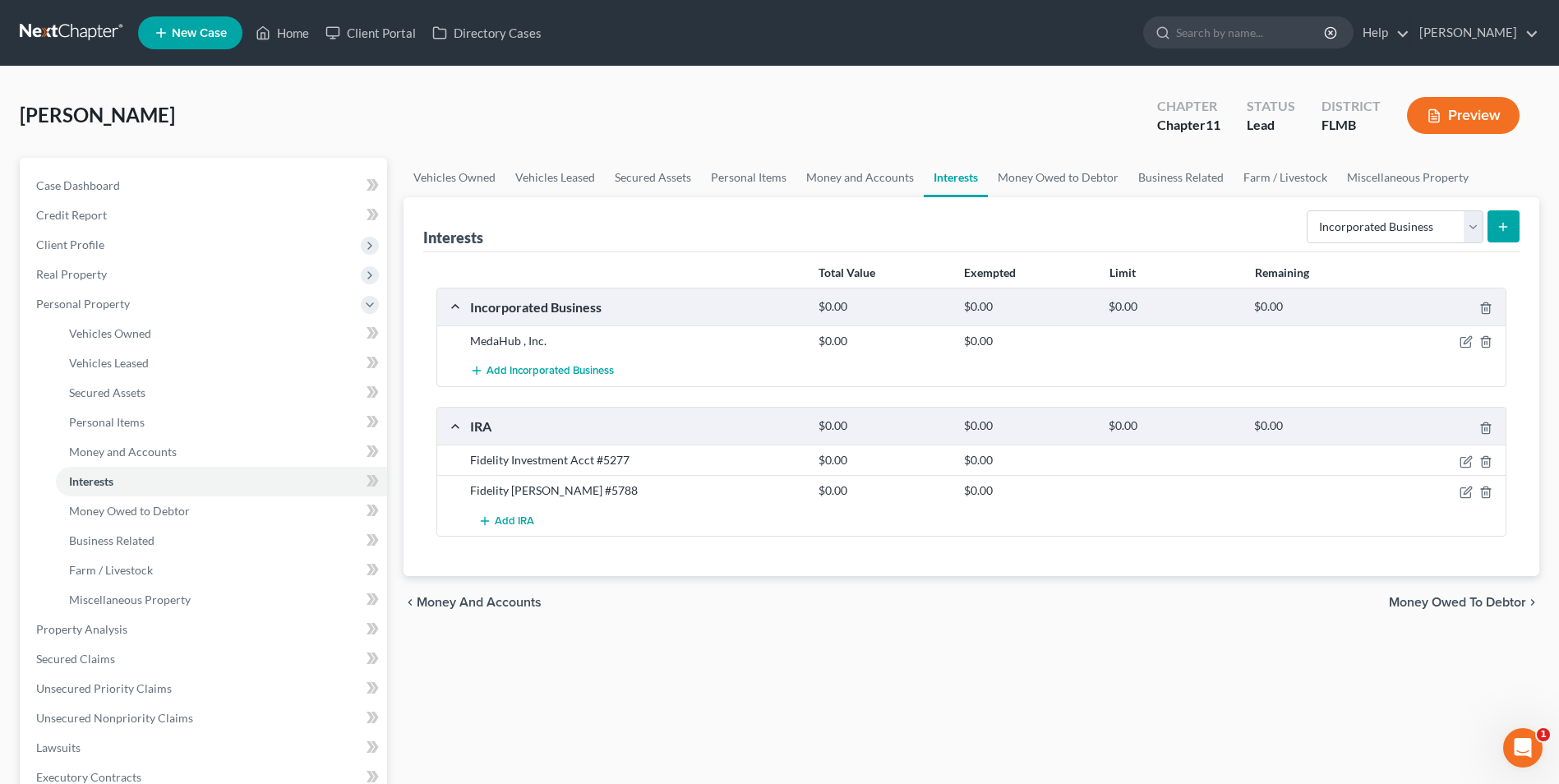
click at [1503, 225] on icon "submit" at bounding box center [1503, 226] width 13 height 13
click at [1504, 225] on icon "submit" at bounding box center [1503, 226] width 13 height 13
